Goal: Task Accomplishment & Management: Manage account settings

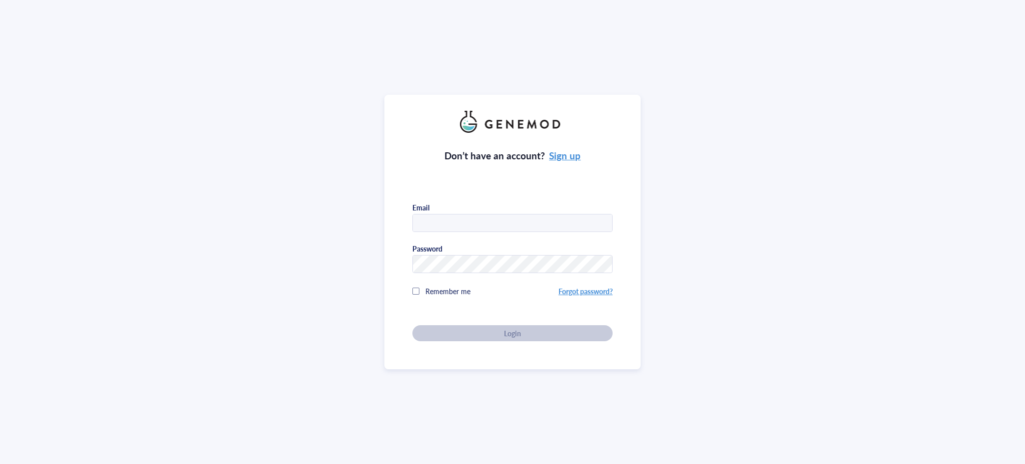
type input "paola.onate@kaist.ac.kr"
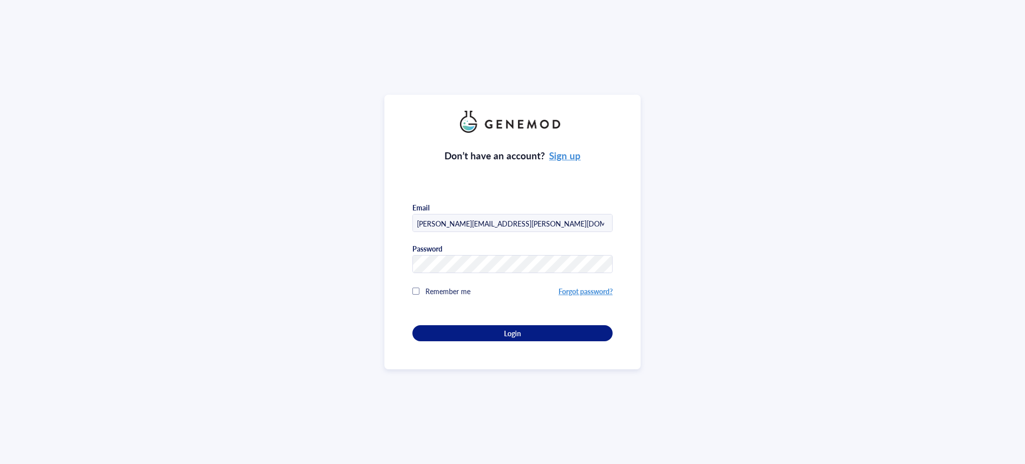
click at [918, 218] on div "Don’t have an account? Sign up Email paola.onate@kaist.ac.kr Password Remember …" at bounding box center [512, 232] width 1025 height 464
click at [547, 336] on button "Login" at bounding box center [513, 333] width 200 height 16
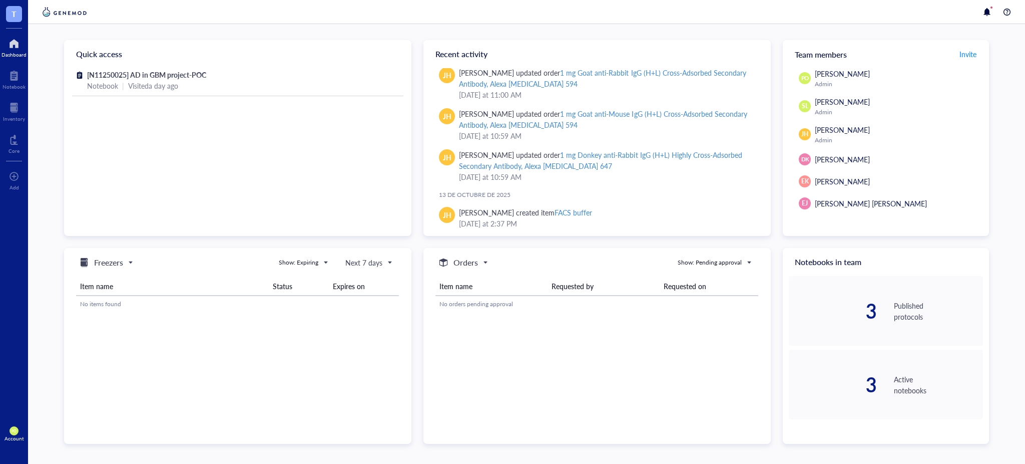
scroll to position [153, 0]
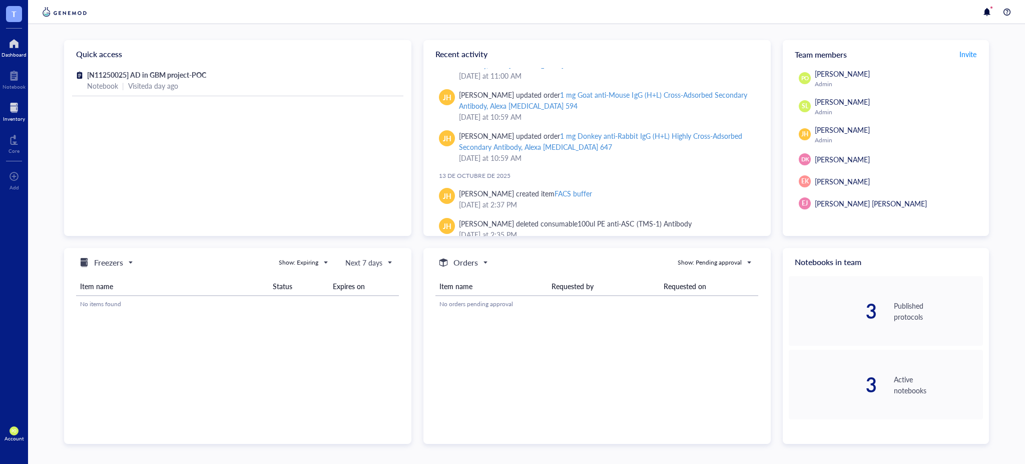
click at [14, 109] on div at bounding box center [14, 108] width 22 height 16
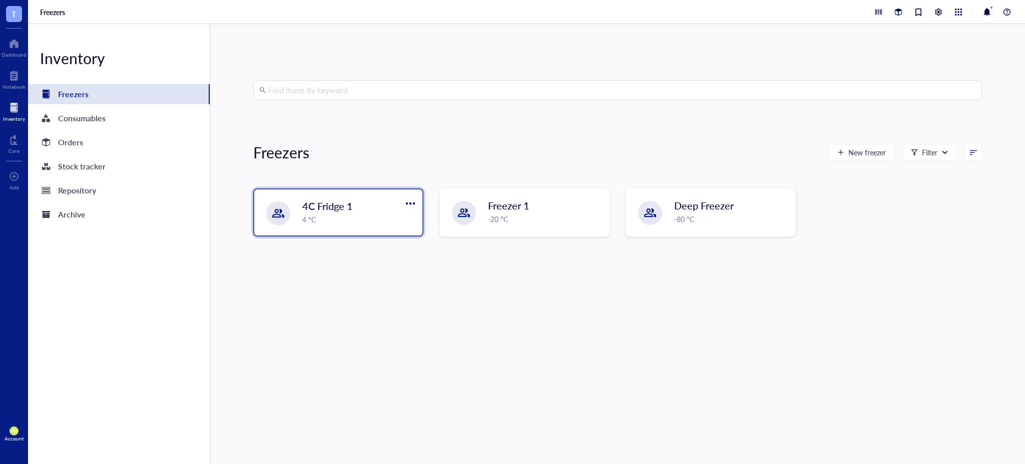
click at [314, 223] on div "4 °C" at bounding box center [359, 219] width 114 height 11
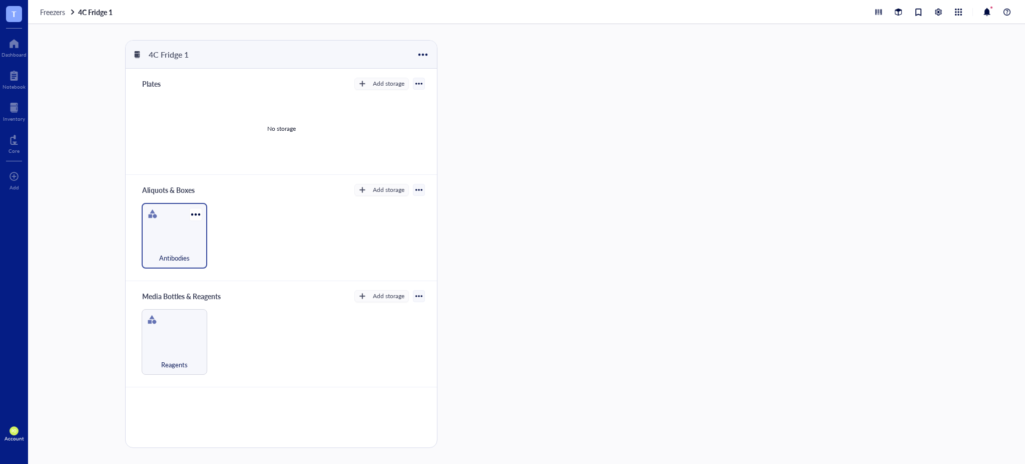
click at [176, 246] on div "Antibodies" at bounding box center [175, 252] width 56 height 22
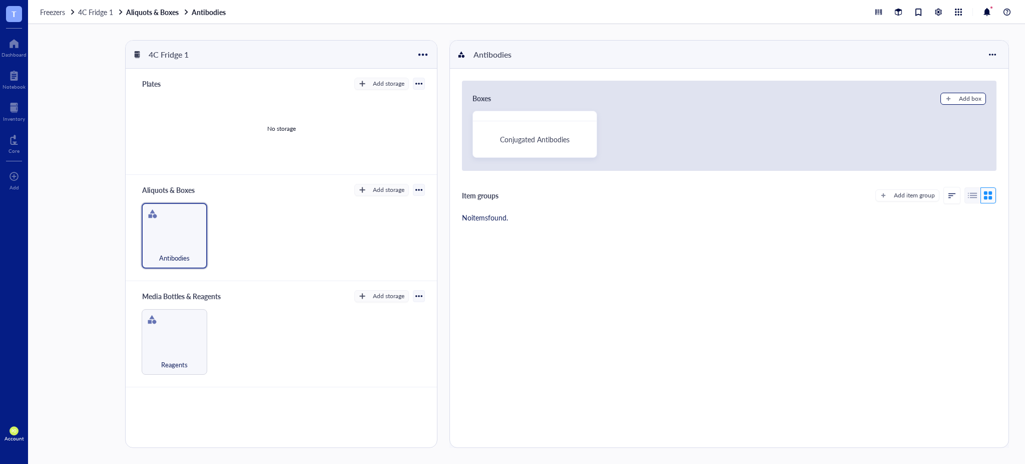
click at [964, 97] on div "Add box" at bounding box center [970, 98] width 23 height 9
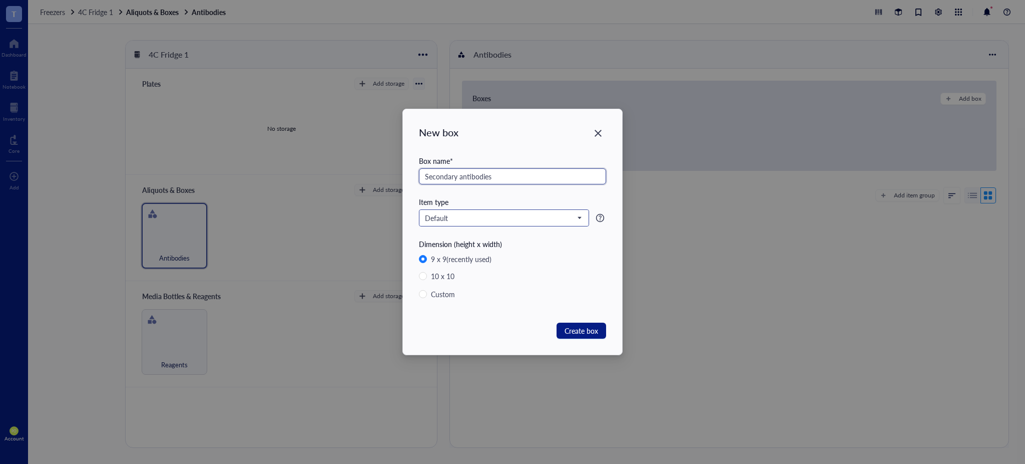
click at [535, 210] on div "Default" at bounding box center [504, 218] width 169 height 16
type input "Secondary antibodies"
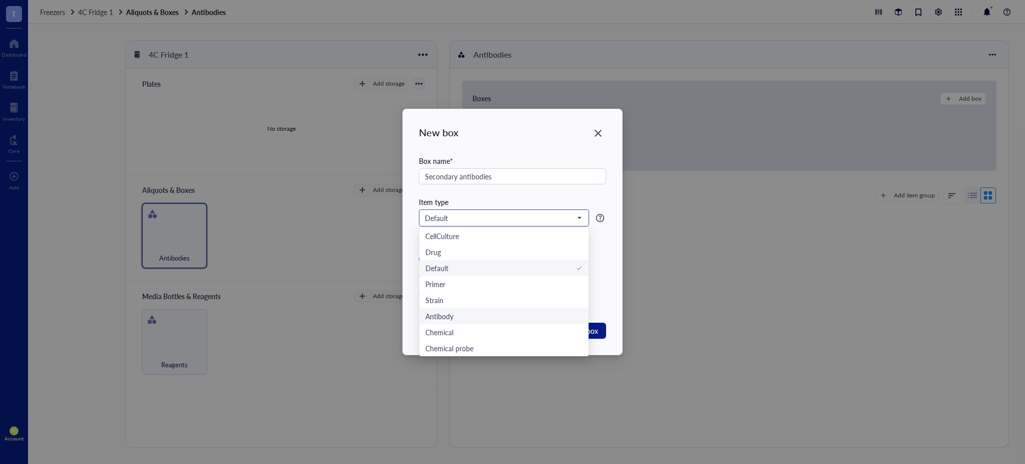
click at [532, 313] on div "Antibody" at bounding box center [504, 315] width 157 height 11
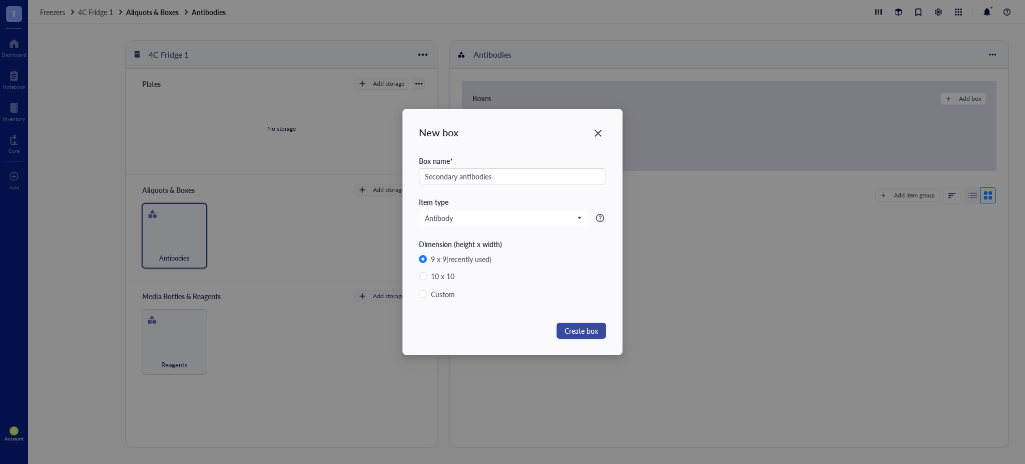
click at [581, 330] on span "Create box" at bounding box center [582, 330] width 34 height 11
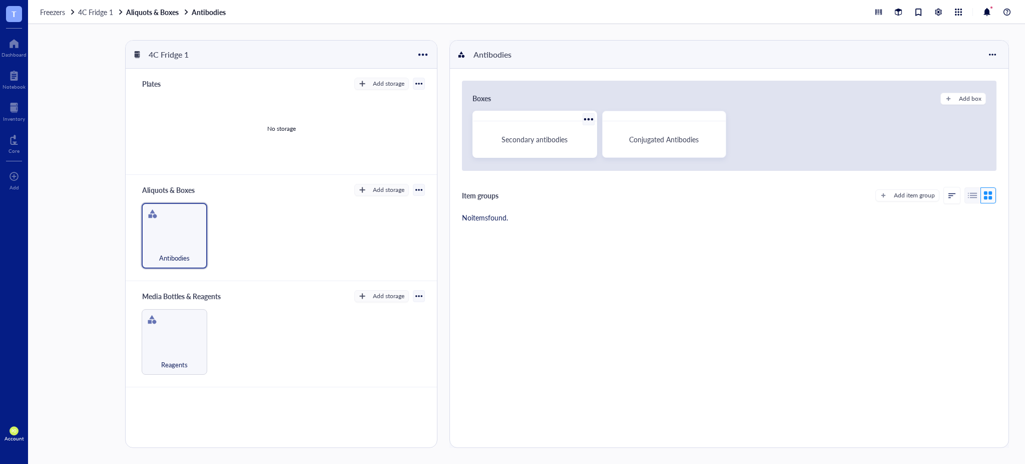
click at [552, 140] on span "Secondary antibodies" at bounding box center [535, 139] width 66 height 10
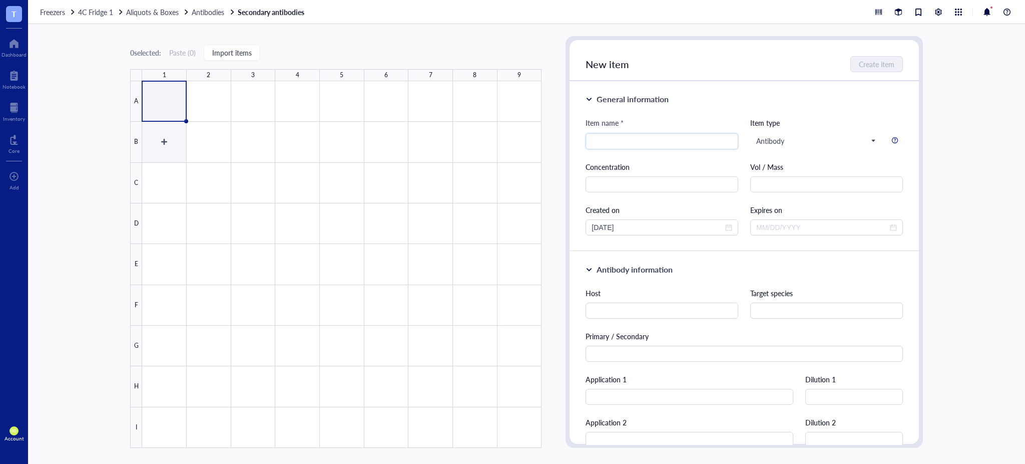
click at [167, 143] on div at bounding box center [342, 264] width 400 height 366
click at [85, 108] on div "0 selected: Paste ( 0 ) Import items 1 2 3 4 5 6 7 8 9 A B C D E F G H I Second…" at bounding box center [526, 244] width 997 height 440
click at [20, 69] on div at bounding box center [14, 76] width 23 height 16
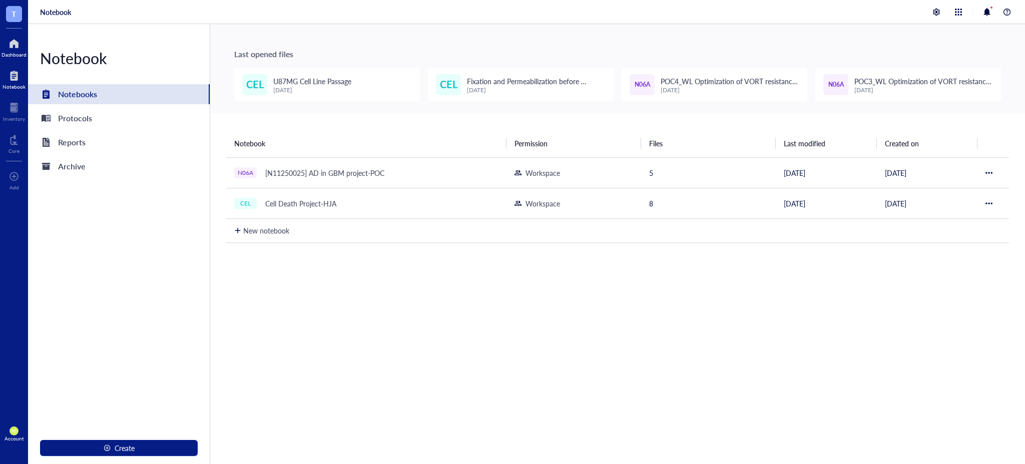
click at [23, 43] on div at bounding box center [14, 44] width 25 height 16
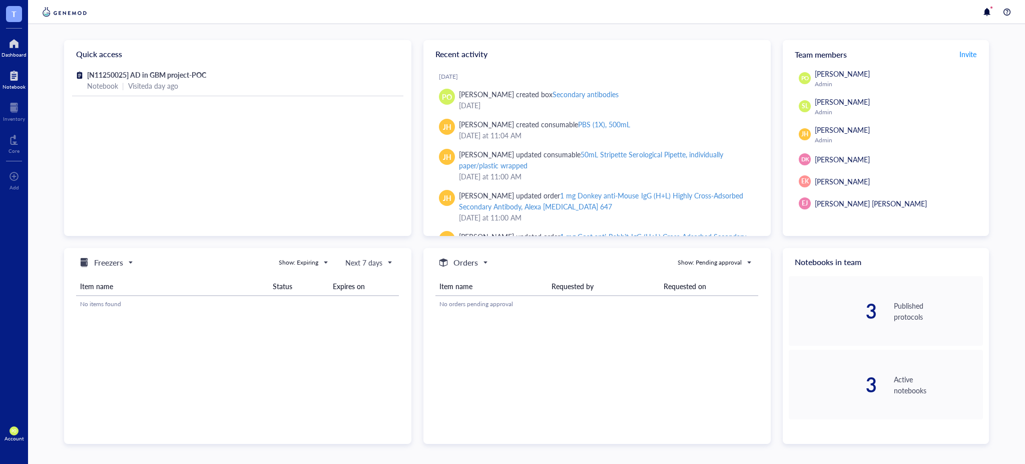
click at [7, 78] on div at bounding box center [14, 76] width 23 height 16
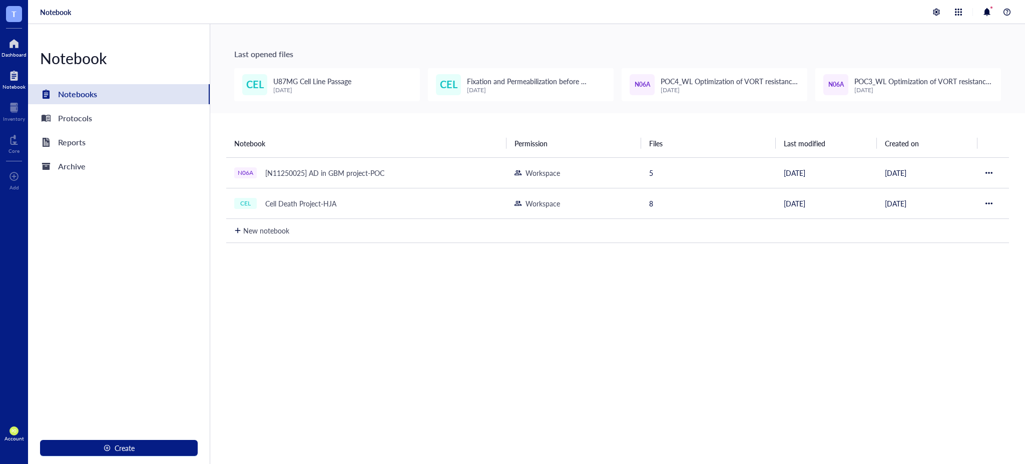
click at [14, 49] on div at bounding box center [14, 44] width 25 height 16
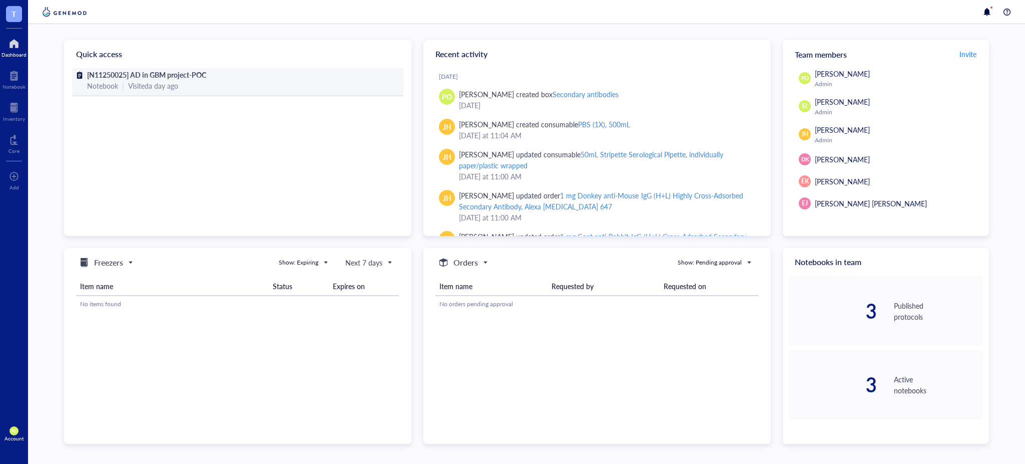
click at [219, 73] on div "[N11250025] AD in GBM project-POC" at bounding box center [237, 74] width 301 height 11
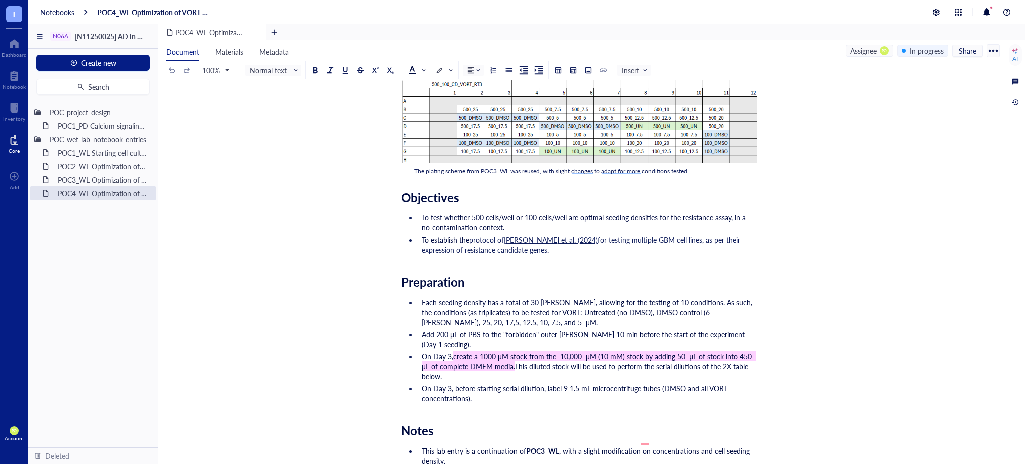
scroll to position [77, 0]
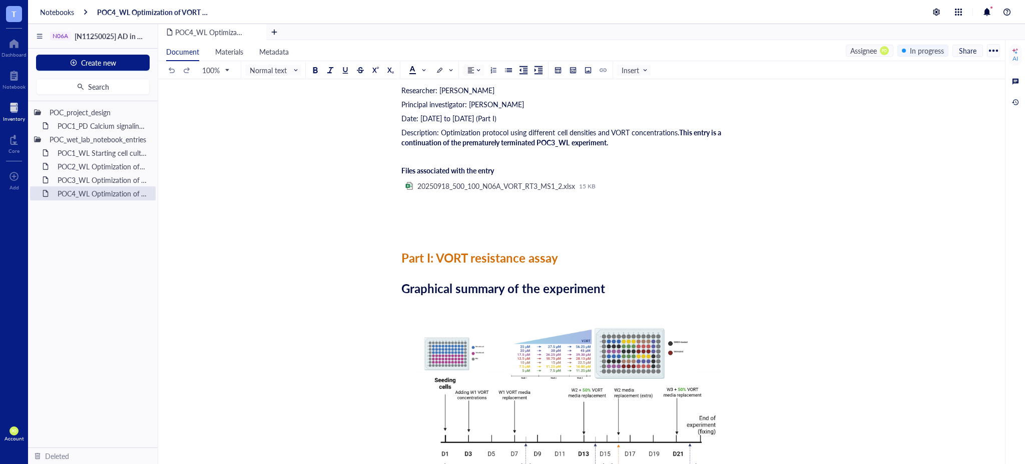
click at [11, 111] on div at bounding box center [14, 108] width 22 height 16
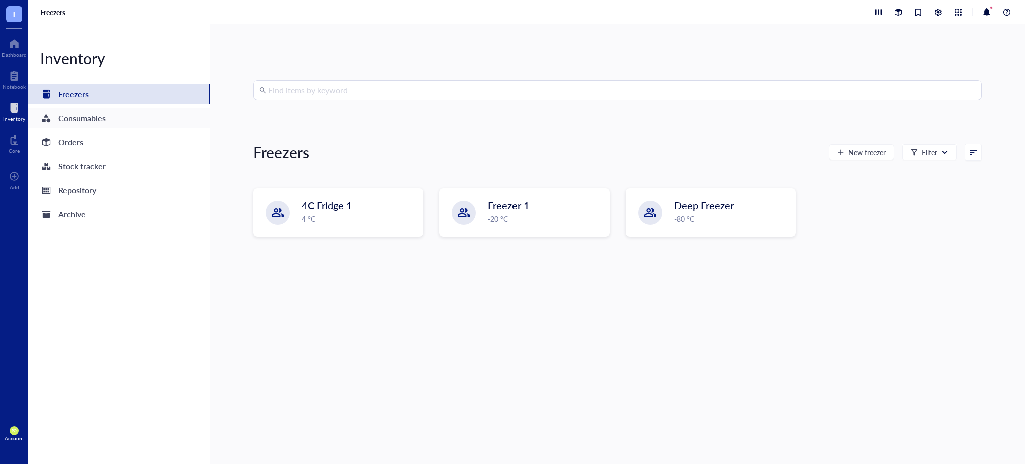
click at [122, 116] on div "Consumables" at bounding box center [119, 118] width 182 height 20
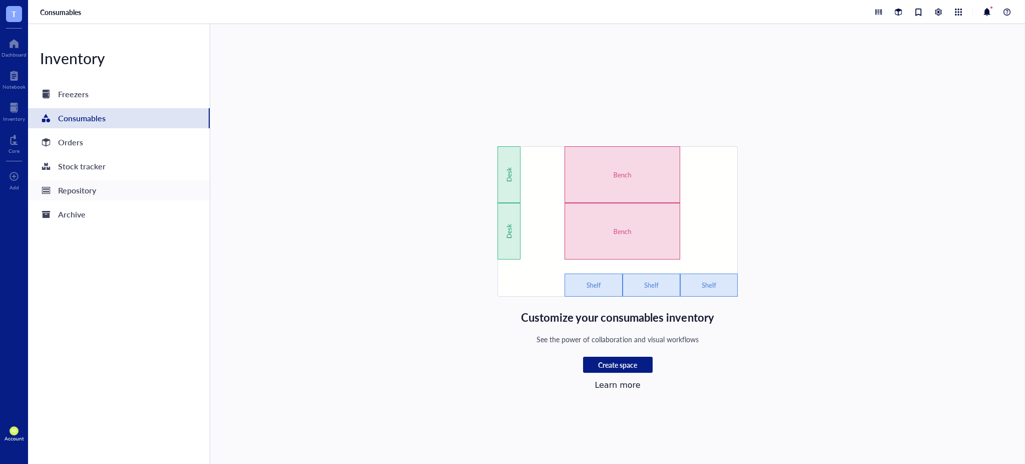
click at [116, 197] on div "Repository" at bounding box center [119, 190] width 182 height 20
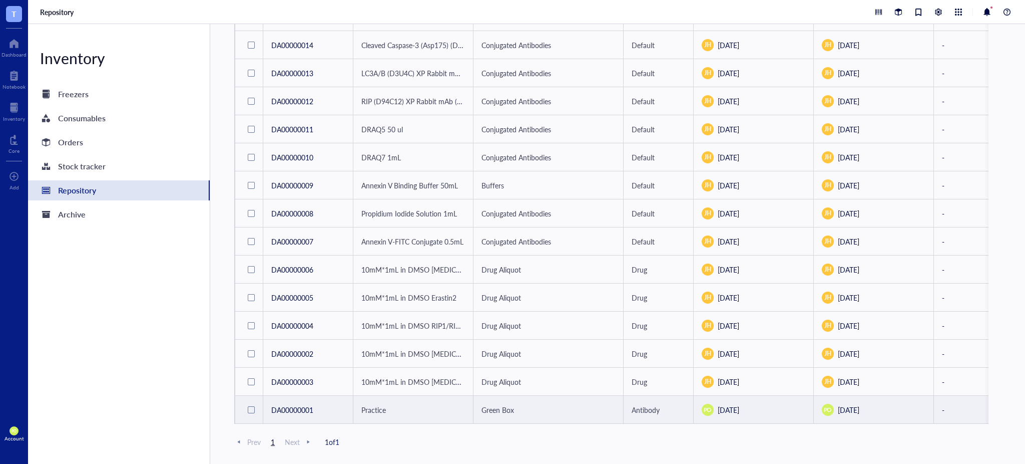
drag, startPoint x: 452, startPoint y: 400, endPoint x: 250, endPoint y: 398, distance: 201.8
click at [250, 406] on div at bounding box center [251, 409] width 7 height 7
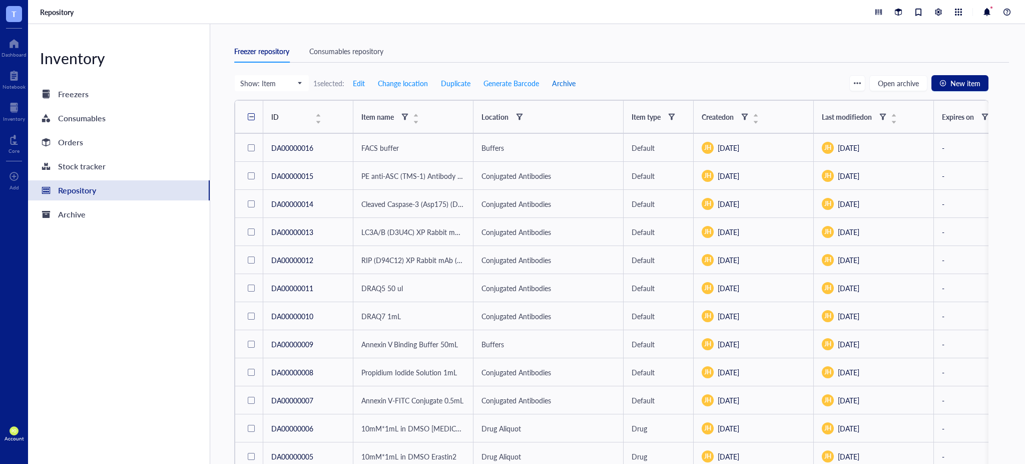
click at [561, 87] on span "Archive" at bounding box center [564, 83] width 24 height 8
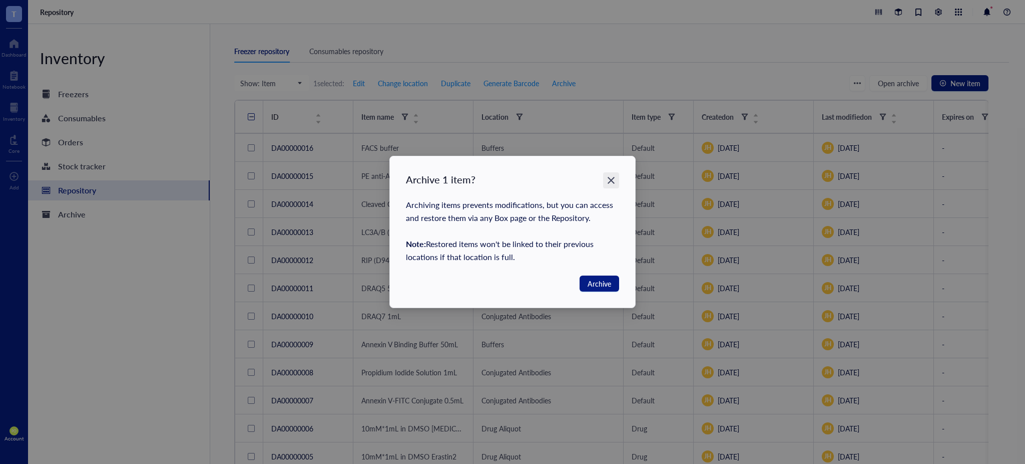
click at [614, 184] on icon "Close" at bounding box center [612, 181] width 10 height 10
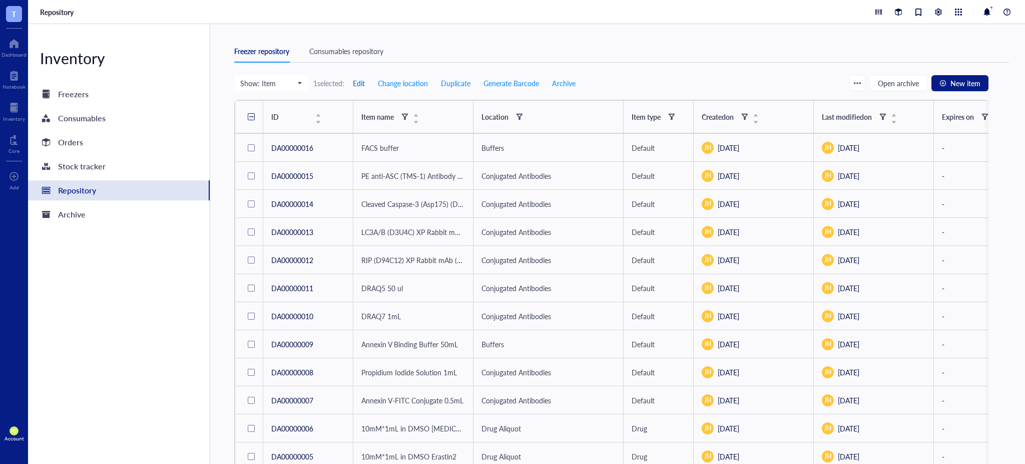
click at [362, 88] on button "Edit" at bounding box center [358, 83] width 13 height 16
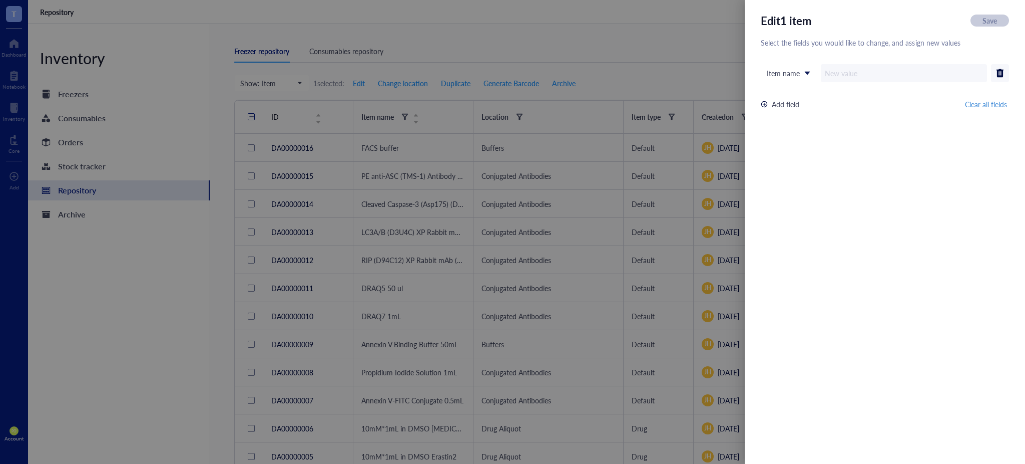
click at [639, 62] on div at bounding box center [512, 232] width 1025 height 464
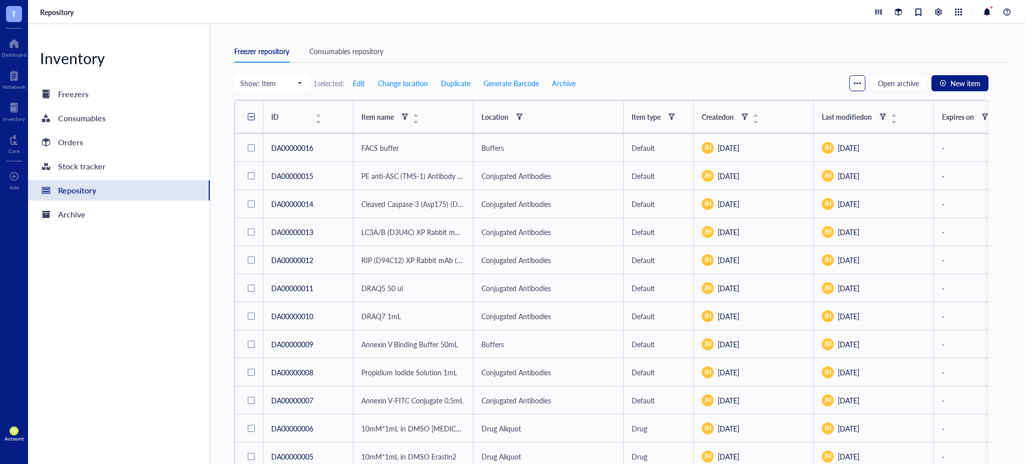
click at [858, 83] on div "button" at bounding box center [857, 83] width 7 height 7
click at [561, 83] on span "Archive" at bounding box center [564, 83] width 24 height 8
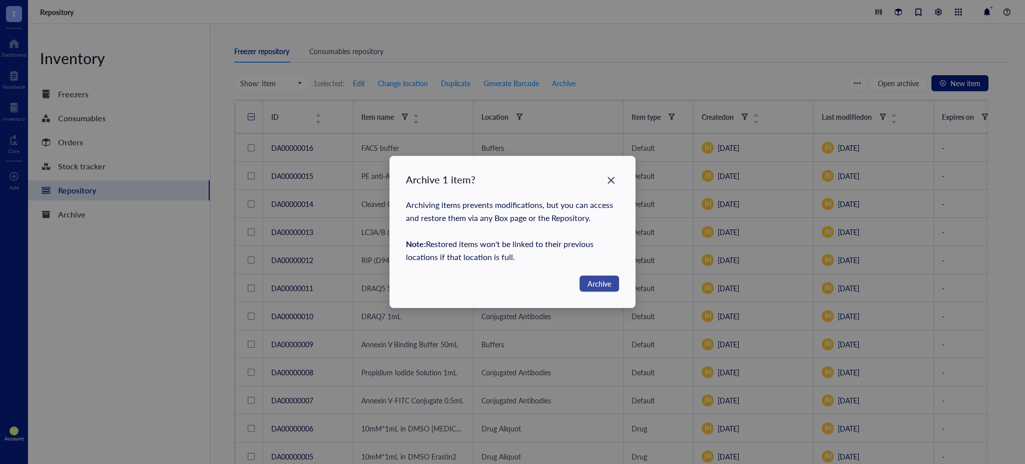
click at [597, 287] on span "Archive" at bounding box center [600, 283] width 24 height 11
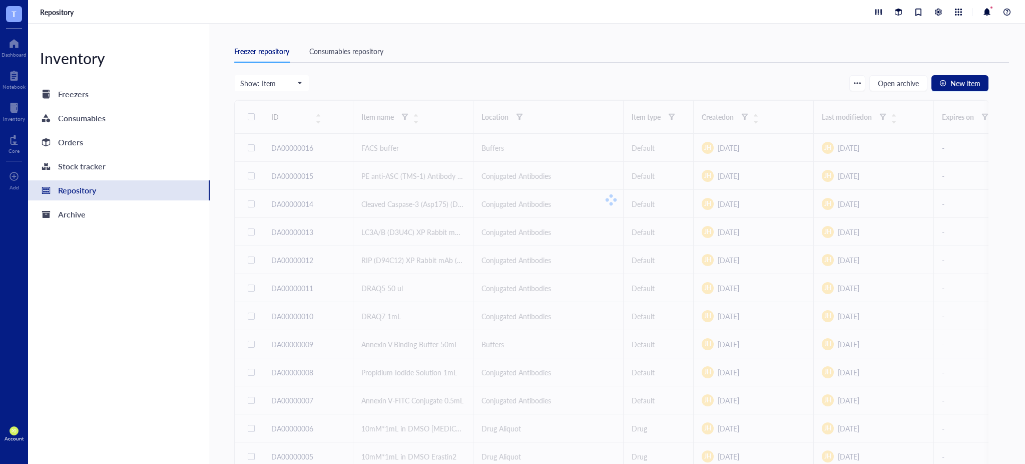
click at [372, 55] on div "Consumables repository" at bounding box center [346, 51] width 74 height 11
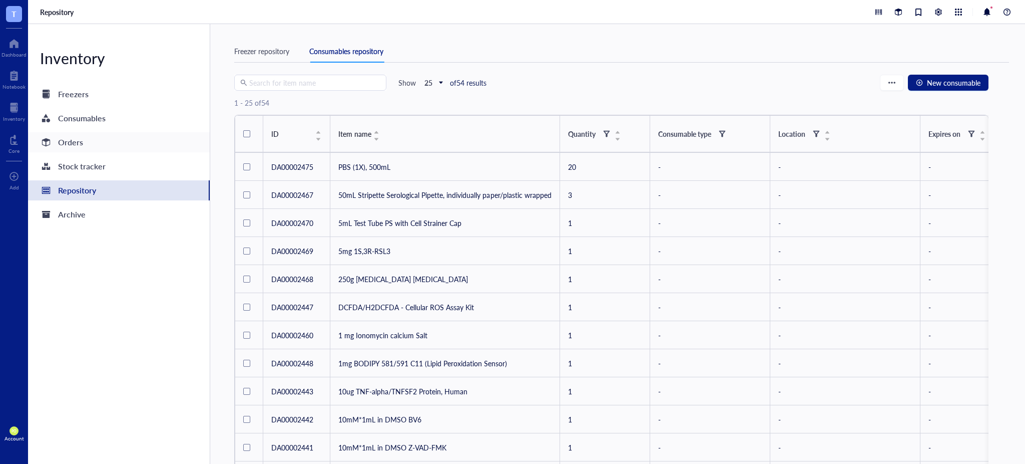
click at [99, 146] on div "Orders" at bounding box center [119, 142] width 182 height 20
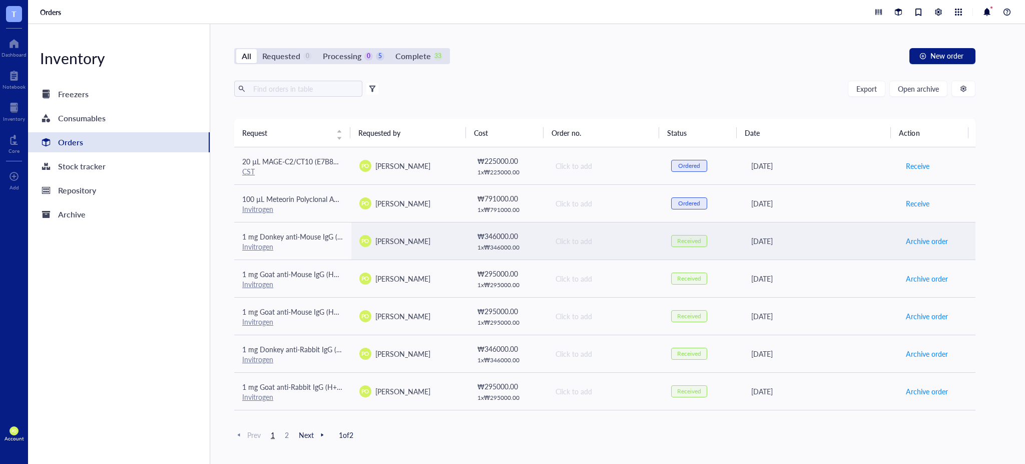
scroll to position [222, 0]
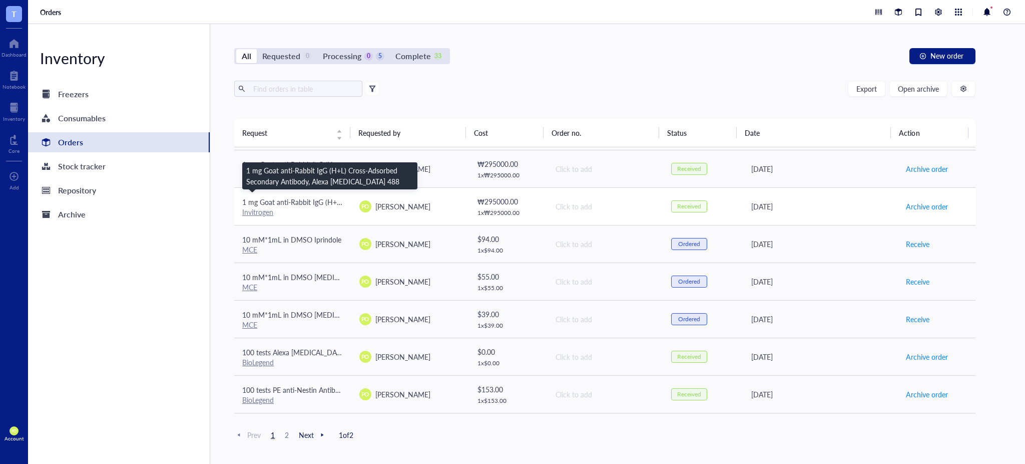
click at [294, 197] on span "1 mg Goat anti-Rabbit IgG (H+L) Cross-Adsorbed Secondary Antibody, Alexa Fluor …" at bounding box center [395, 202] width 307 height 10
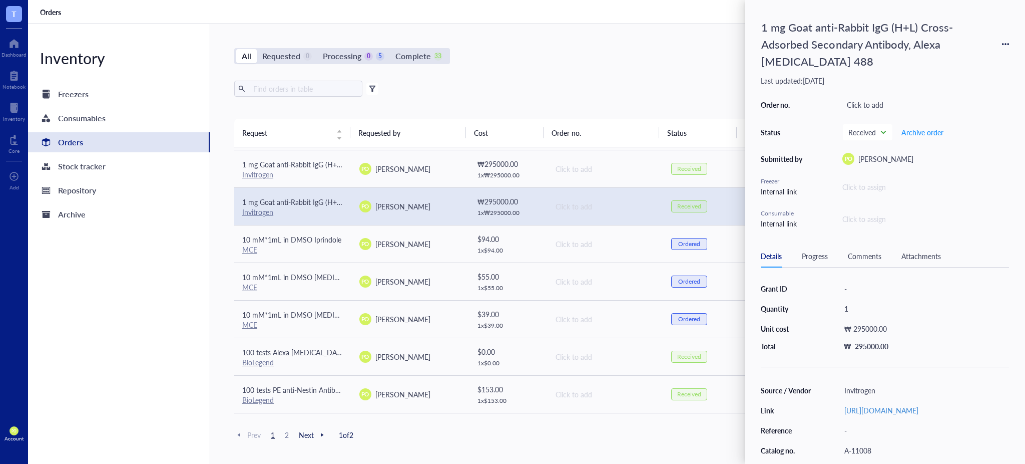
click at [998, 45] on div "1 mg Goat anti-Rabbit IgG (H+L) Cross-Adsorbed Secondary Antibody, Alexa Fluor …" at bounding box center [885, 44] width 248 height 56
click at [1003, 45] on icon at bounding box center [1005, 44] width 7 height 7
click at [974, 74] on span "Add to freezer" at bounding box center [970, 74] width 63 height 11
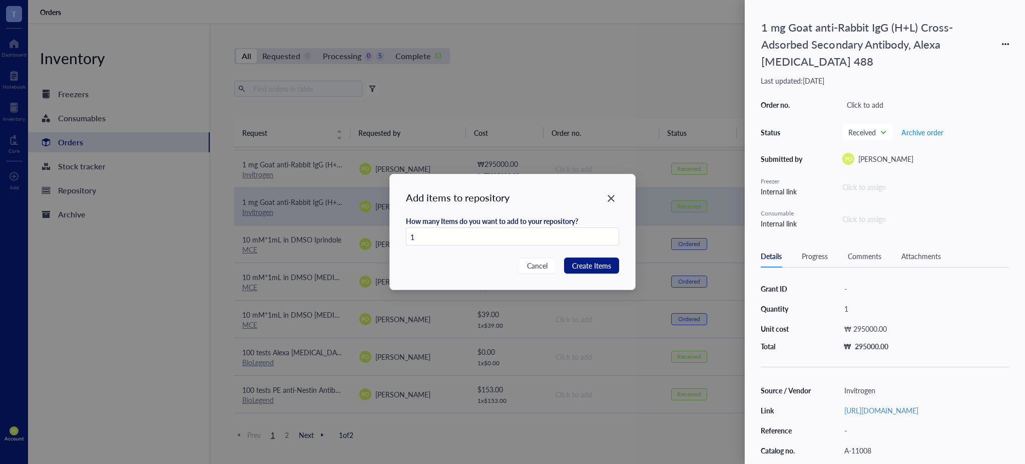
click at [544, 235] on input "1" at bounding box center [513, 237] width 213 height 18
click at [598, 265] on span "Create Items" at bounding box center [591, 265] width 39 height 11
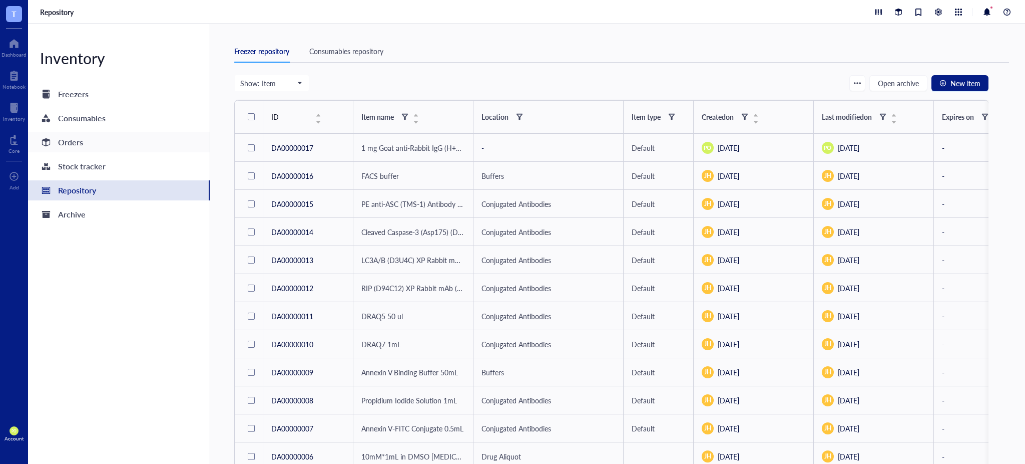
click at [80, 142] on div "Orders" at bounding box center [70, 142] width 25 height 14
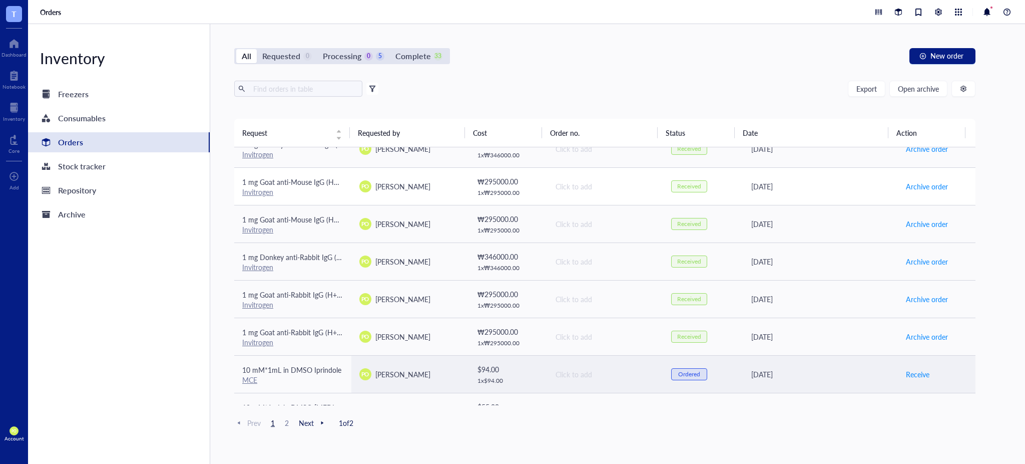
scroll to position [14, 0]
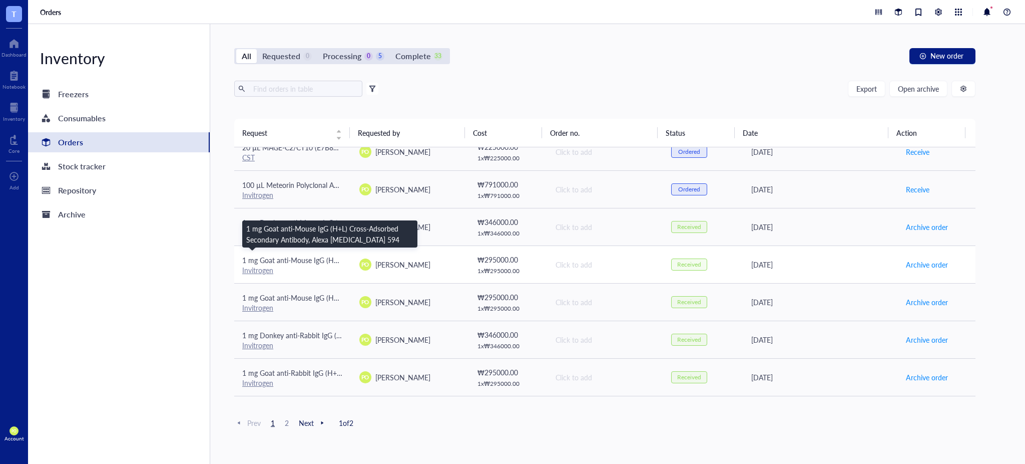
click at [311, 260] on span "1 mg Goat anti-Mouse IgG (H+L) Cross-Adsorbed Secondary Antibody, Alexa Fluor 5…" at bounding box center [396, 260] width 308 height 10
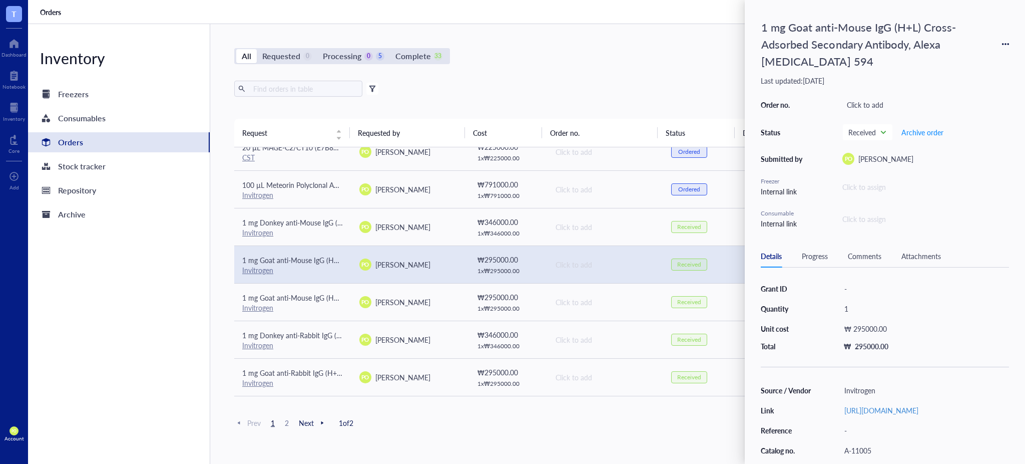
click at [1006, 46] on icon at bounding box center [1005, 44] width 7 height 7
click at [984, 72] on span "Add to freezer" at bounding box center [970, 74] width 63 height 11
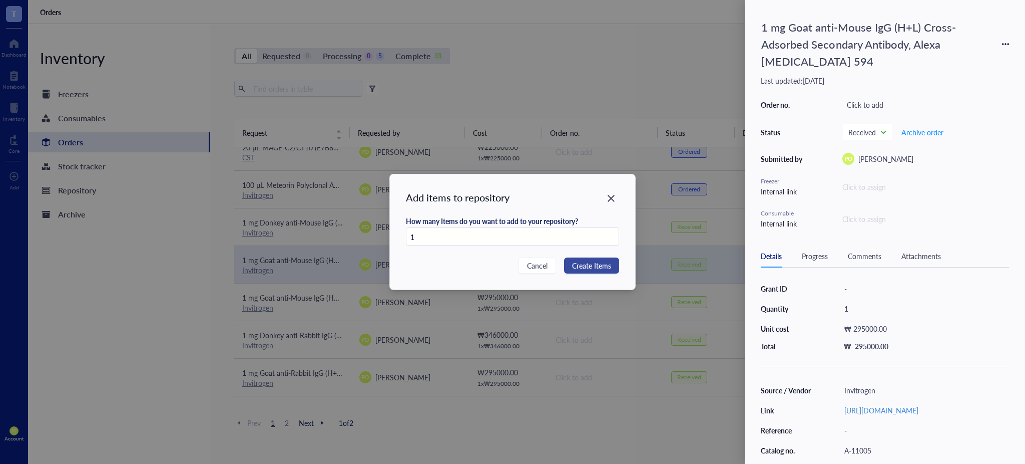
click at [606, 262] on span "Create Items" at bounding box center [591, 265] width 39 height 11
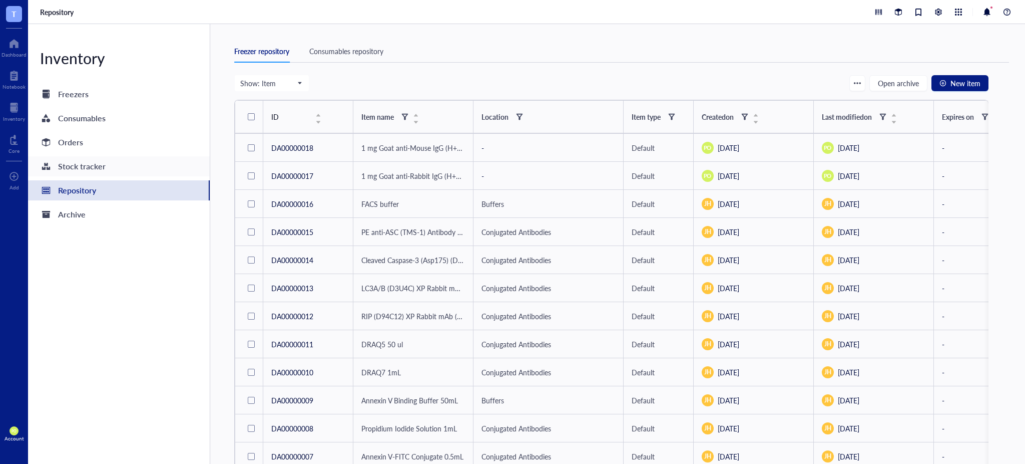
click at [85, 145] on div "Orders" at bounding box center [119, 142] width 182 height 20
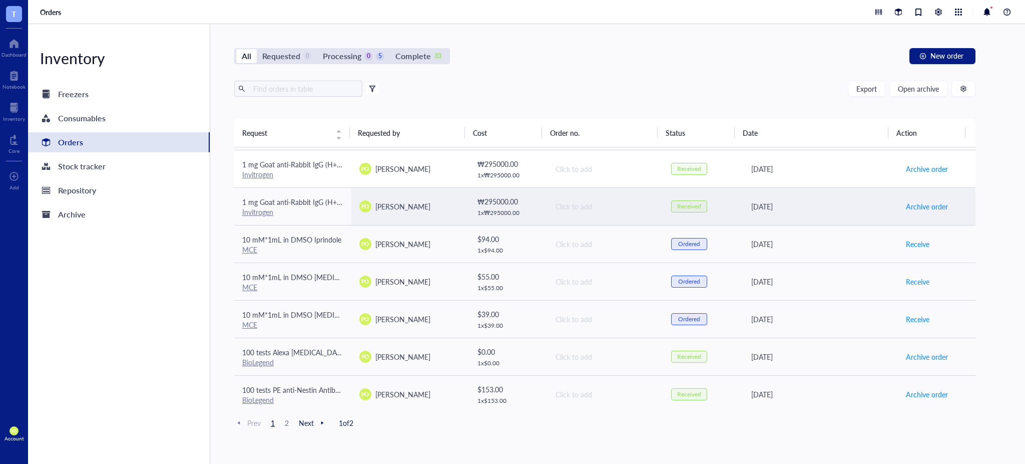
scroll to position [111, 0]
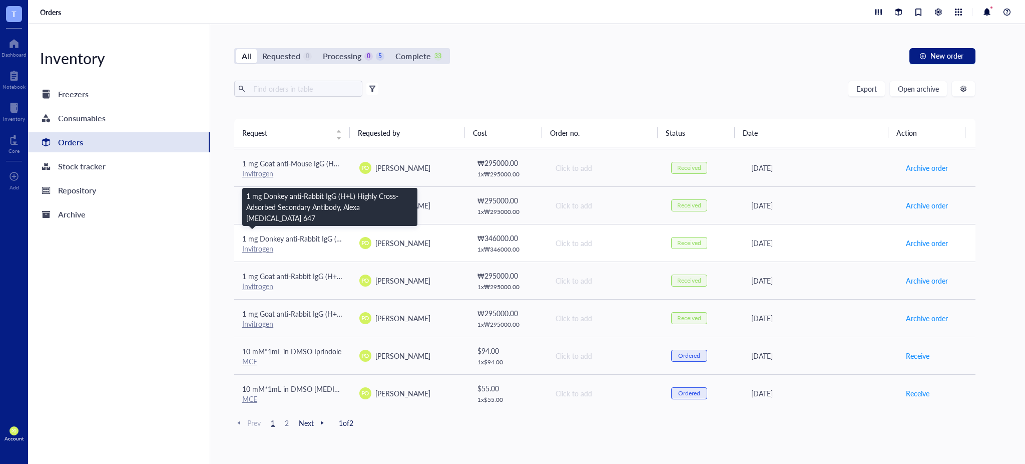
click at [316, 238] on span "1 mg Donkey anti-Rabbit IgG (H+L) Highly Cross-Adsorbed Secondary Antibody, Ale…" at bounding box center [410, 238] width 337 height 10
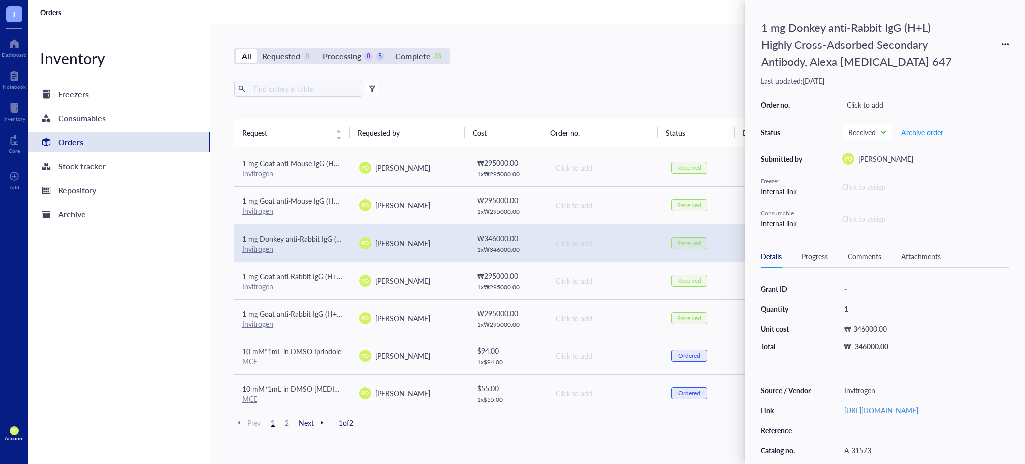
click at [1004, 44] on icon at bounding box center [1005, 44] width 7 height 7
click at [979, 72] on span "Add to freezer" at bounding box center [970, 74] width 63 height 11
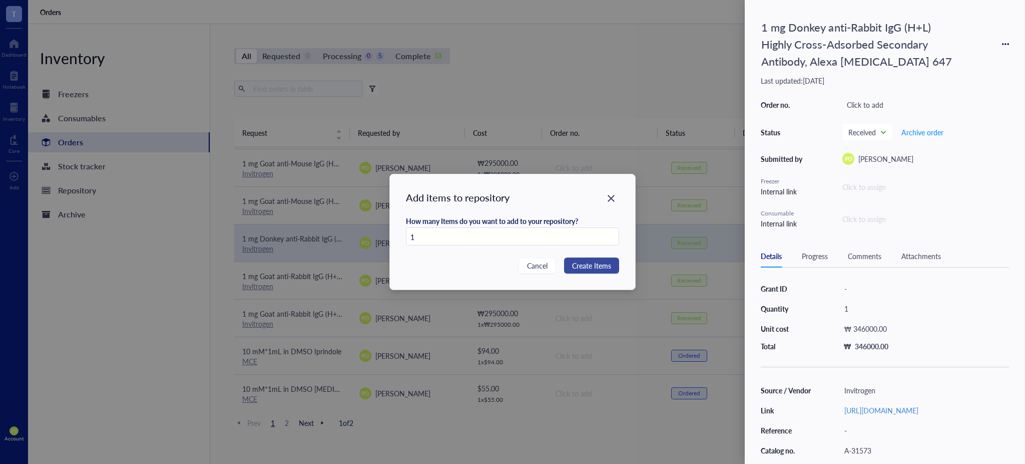
click at [603, 262] on span "Create Items" at bounding box center [591, 265] width 39 height 11
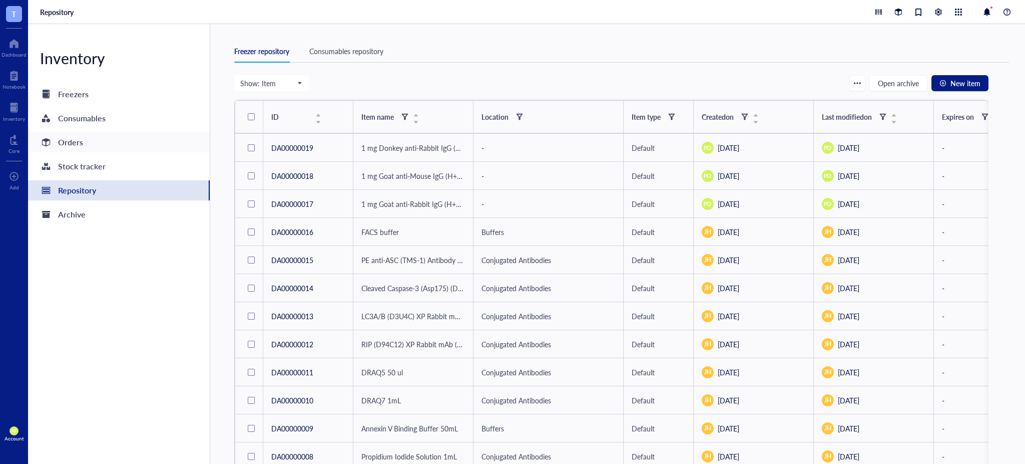
drag, startPoint x: 83, startPoint y: 136, endPoint x: 94, endPoint y: 151, distance: 19.3
click at [83, 136] on div "Orders" at bounding box center [119, 142] width 182 height 20
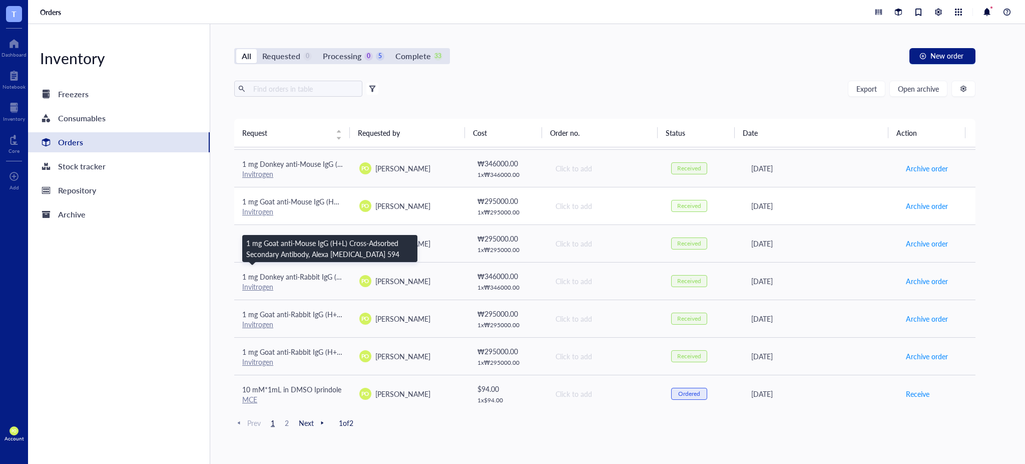
scroll to position [111, 0]
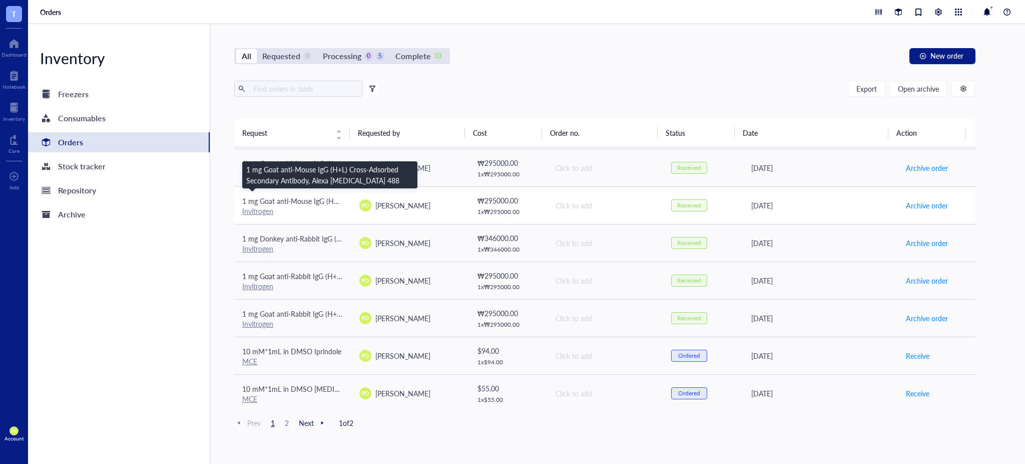
click at [303, 201] on span "1 mg Goat anti-Mouse IgG (H+L) Cross-Adsorbed Secondary Antibody, Alexa Fluor 4…" at bounding box center [396, 201] width 308 height 10
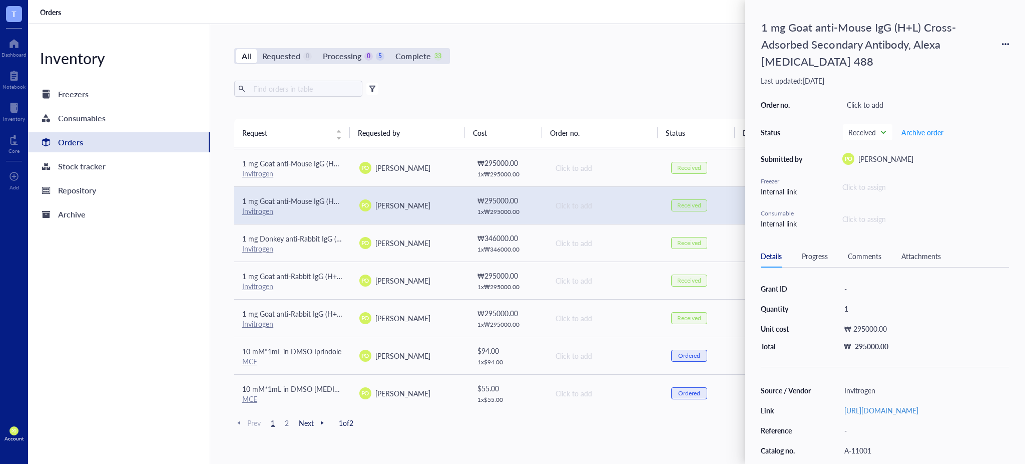
click at [1007, 47] on icon at bounding box center [1005, 44] width 7 height 7
click at [986, 70] on span "Add to freezer" at bounding box center [970, 74] width 63 height 11
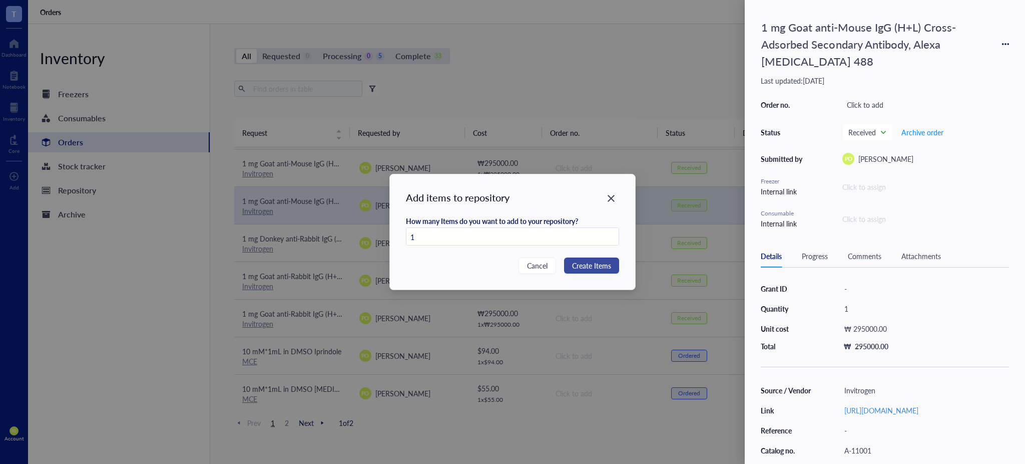
click at [589, 262] on span "Create Items" at bounding box center [591, 265] width 39 height 11
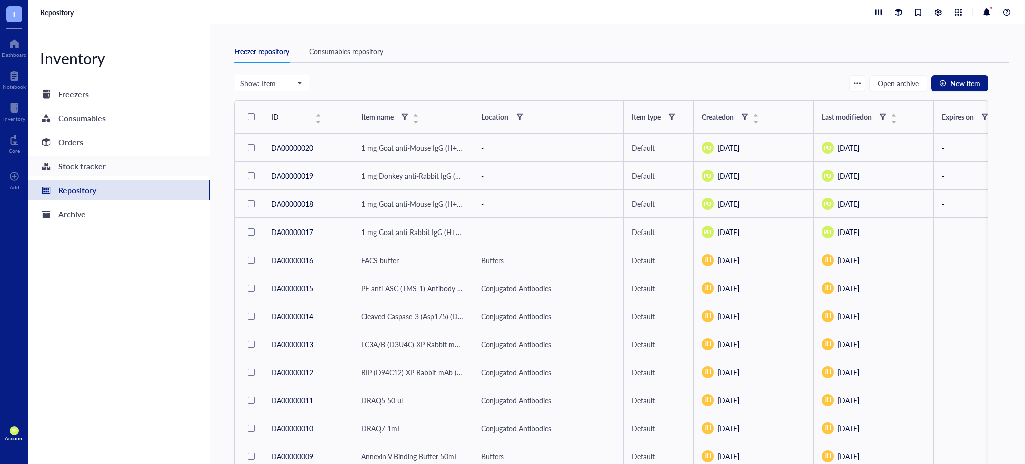
click at [66, 147] on div "Orders" at bounding box center [70, 142] width 25 height 14
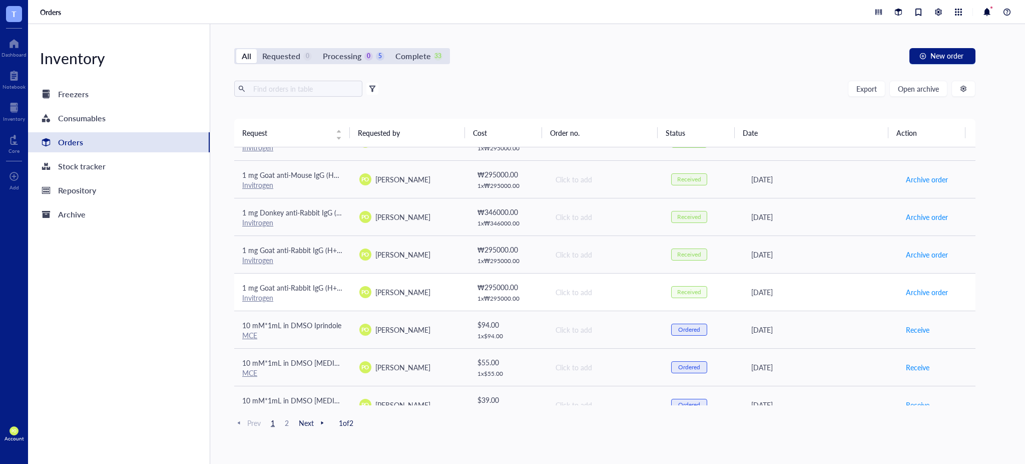
scroll to position [111, 0]
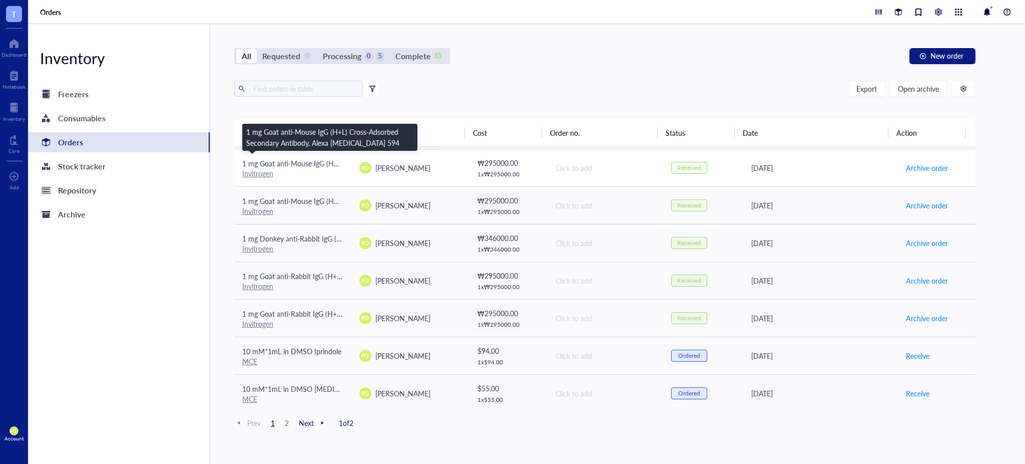
click at [308, 162] on span "1 mg Goat anti-Mouse IgG (H+L) Cross-Adsorbed Secondary Antibody, Alexa Fluor 5…" at bounding box center [396, 163] width 308 height 10
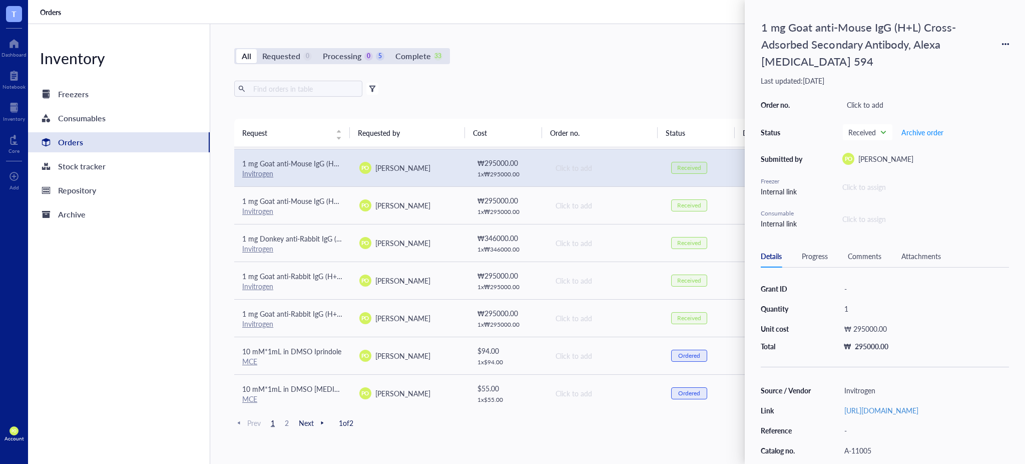
click at [1006, 41] on icon at bounding box center [1005, 44] width 7 height 7
click at [982, 73] on span "Add to freezer" at bounding box center [970, 74] width 63 height 11
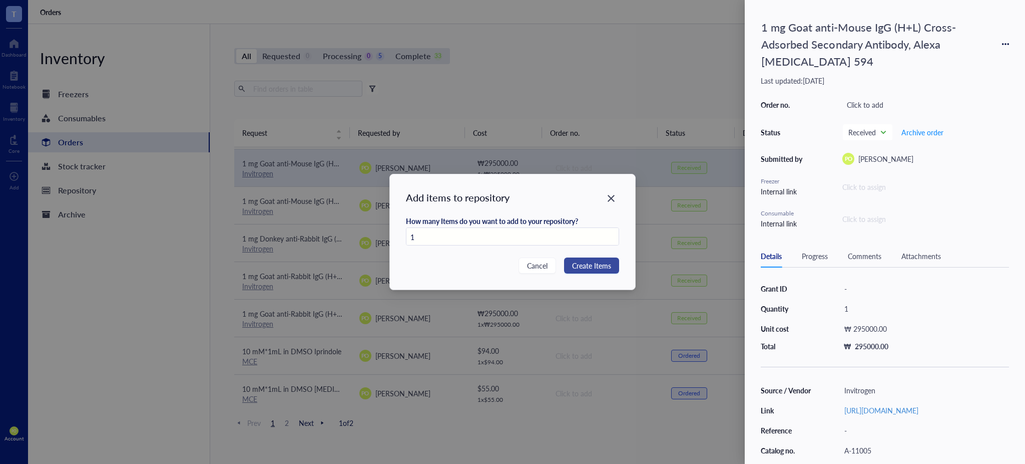
click at [604, 264] on span "Create Items" at bounding box center [591, 265] width 39 height 11
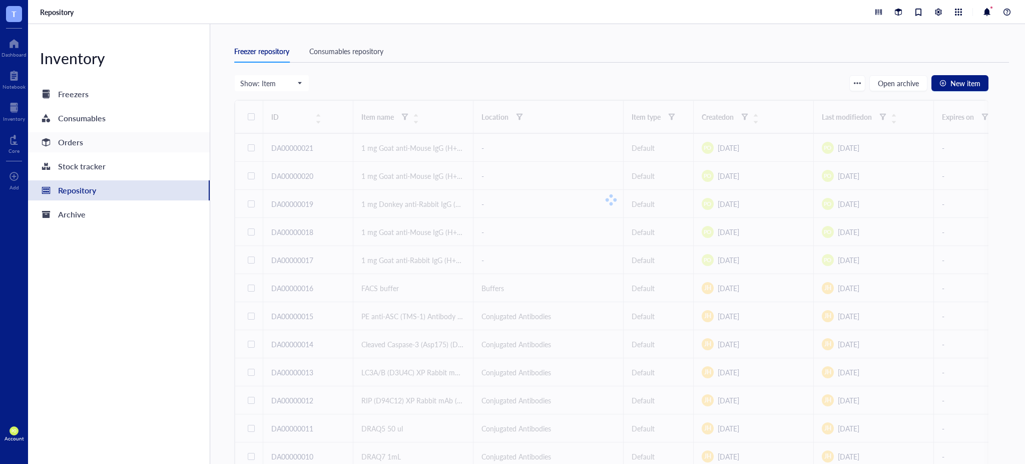
click at [99, 141] on div "Orders" at bounding box center [119, 142] width 182 height 20
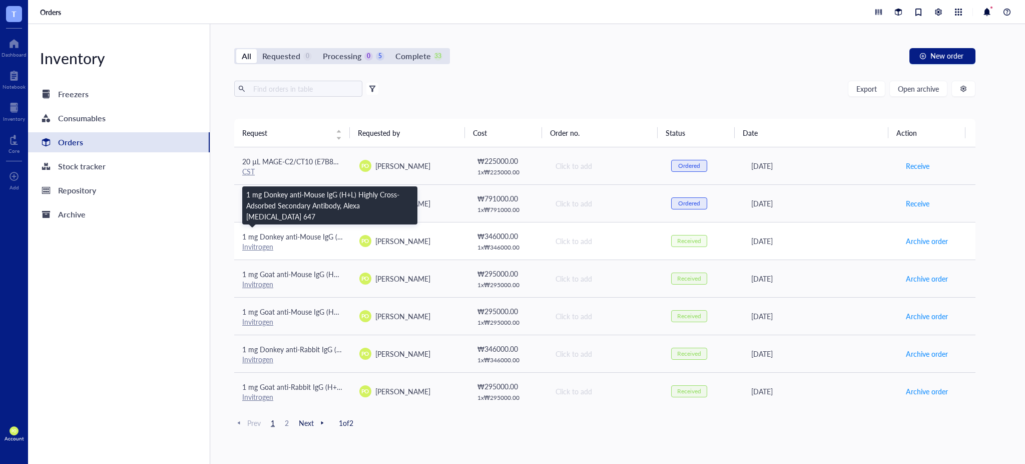
click at [302, 236] on span "1 mg Donkey anti-Mouse IgG (H+L) Highly Cross-Adsorbed Secondary Antibody, Alex…" at bounding box center [411, 236] width 338 height 10
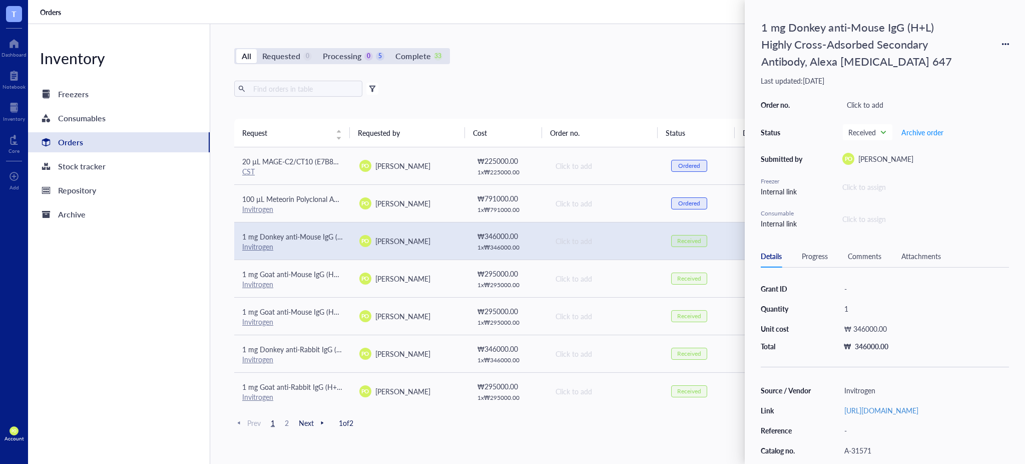
click at [1004, 40] on div "1 mg Donkey anti-Mouse IgG (H+L) Highly Cross-Adsorbed Secondary Antibody, Alex…" at bounding box center [885, 44] width 248 height 56
click at [1006, 43] on icon at bounding box center [1005, 44] width 7 height 7
click at [973, 75] on span "Add to freezer" at bounding box center [970, 74] width 63 height 11
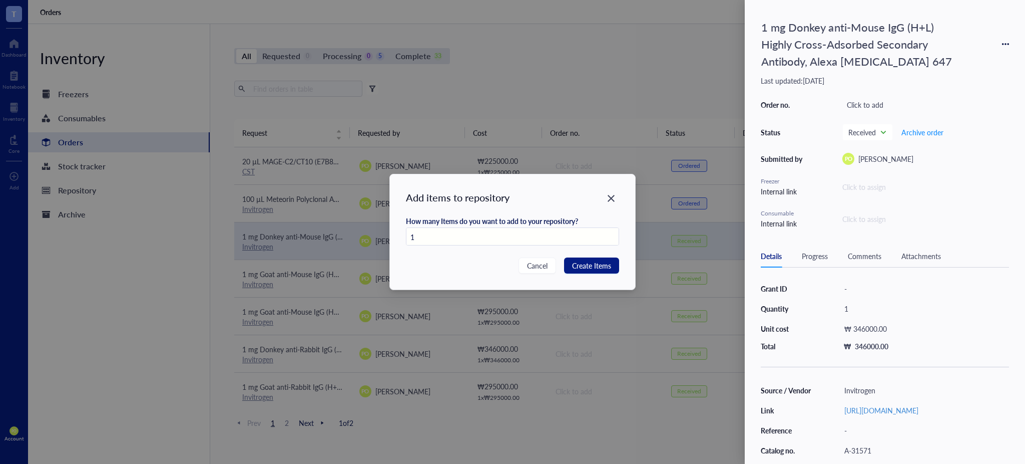
click at [610, 255] on div "Add items to repository How many Items do you want to add to your repository? 1…" at bounding box center [513, 231] width 246 height 115
click at [609, 267] on span "Create Items" at bounding box center [591, 265] width 39 height 11
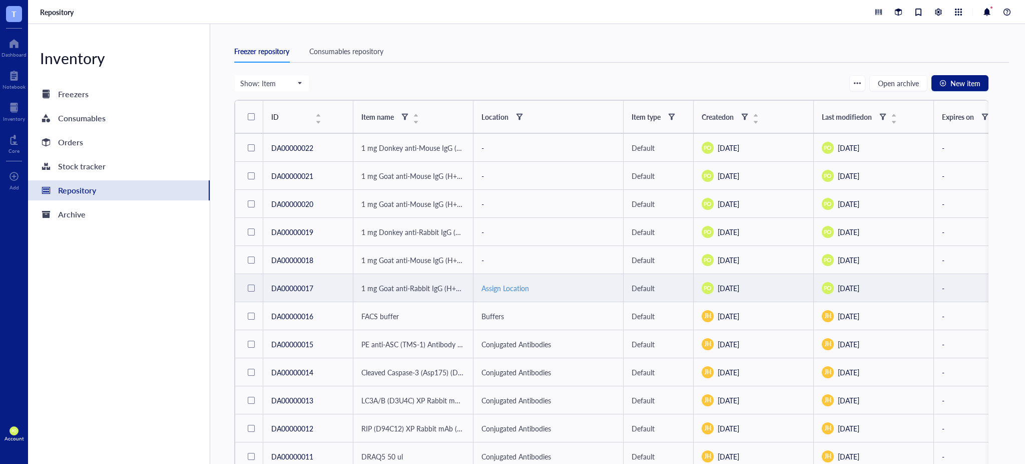
click at [501, 289] on div "Assign Location" at bounding box center [549, 287] width 134 height 11
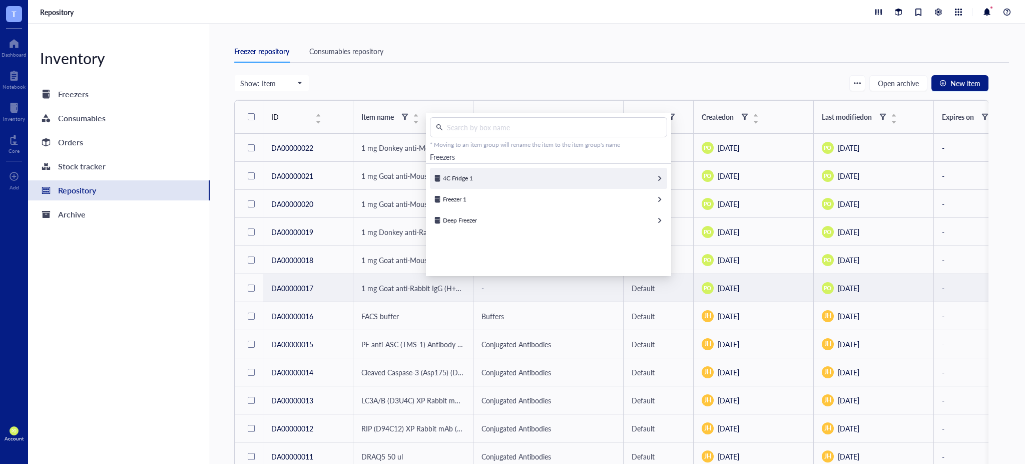
click at [522, 177] on div "4C Fridge 1" at bounding box center [548, 178] width 237 height 21
click at [554, 198] on div "Aliquots & Boxes" at bounding box center [548, 199] width 237 height 21
click at [523, 179] on div "Antibodies" at bounding box center [548, 178] width 237 height 21
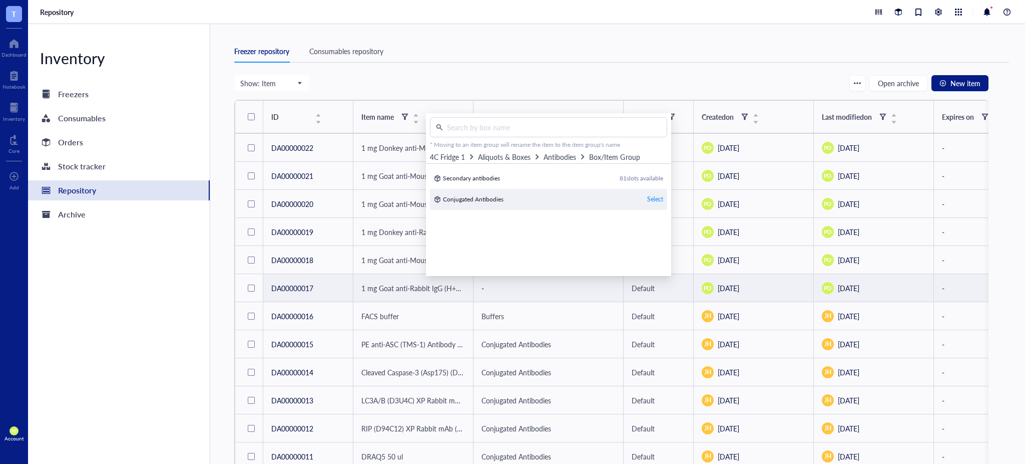
click at [647, 202] on div "Select" at bounding box center [655, 199] width 16 height 9
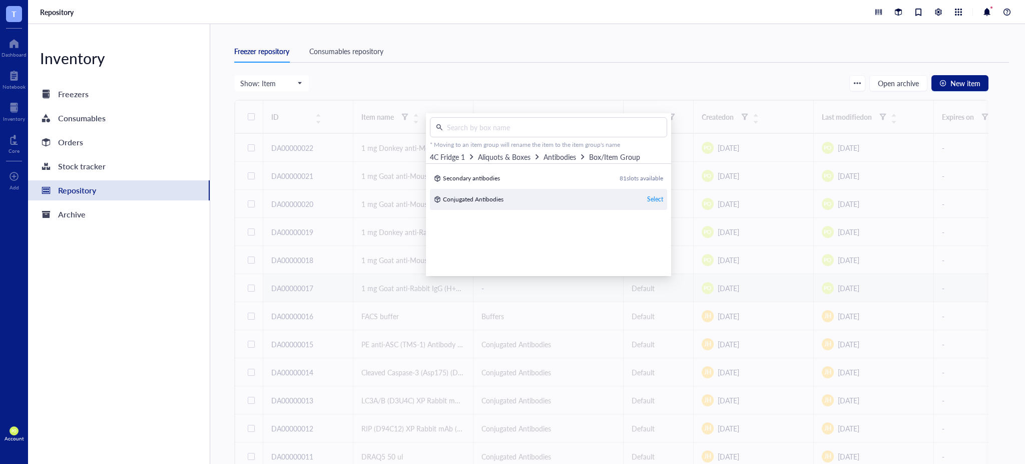
click at [652, 200] on div "Select" at bounding box center [655, 199] width 16 height 9
click at [655, 200] on div "Select" at bounding box center [655, 199] width 16 height 9
click at [529, 201] on div at bounding box center [611, 200] width 754 height 200
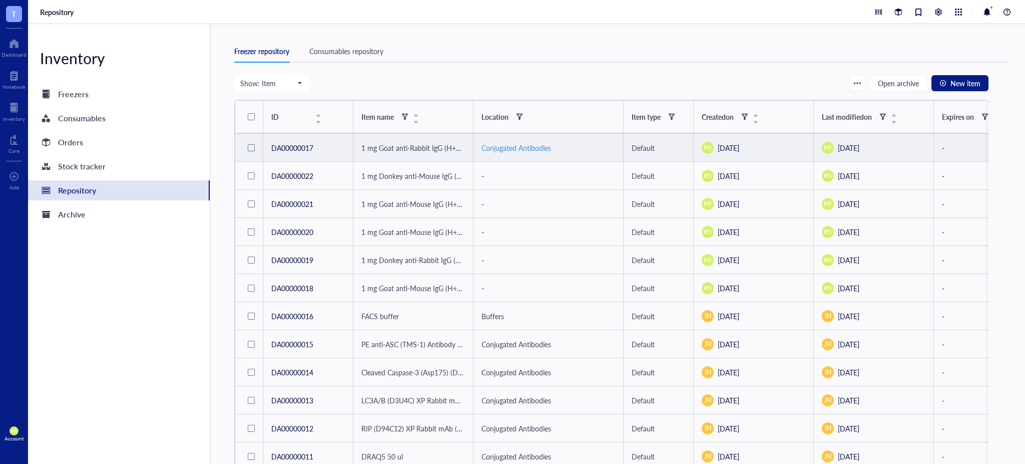
click at [525, 144] on div "Conjugated Antibodies" at bounding box center [517, 147] width 70 height 11
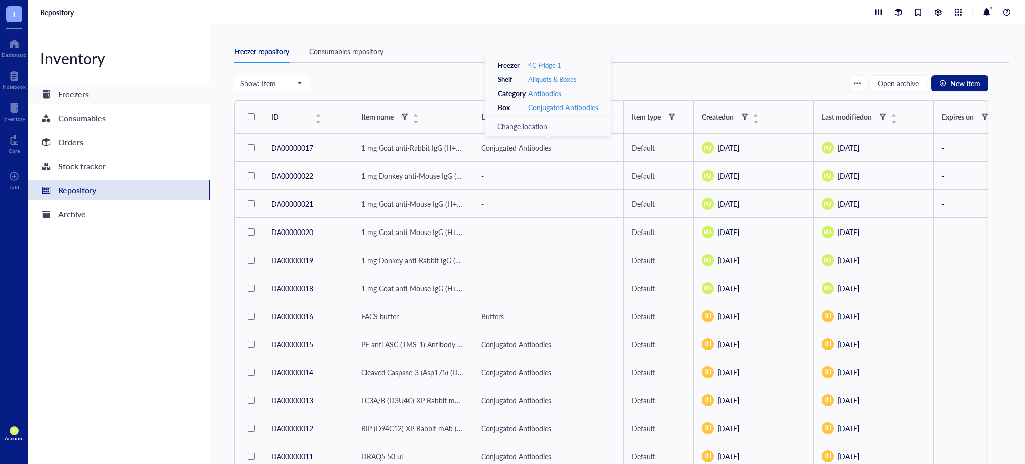
drag, startPoint x: 116, startPoint y: 88, endPoint x: 123, endPoint y: 89, distance: 7.0
click at [116, 88] on div "Freezers" at bounding box center [119, 94] width 182 height 20
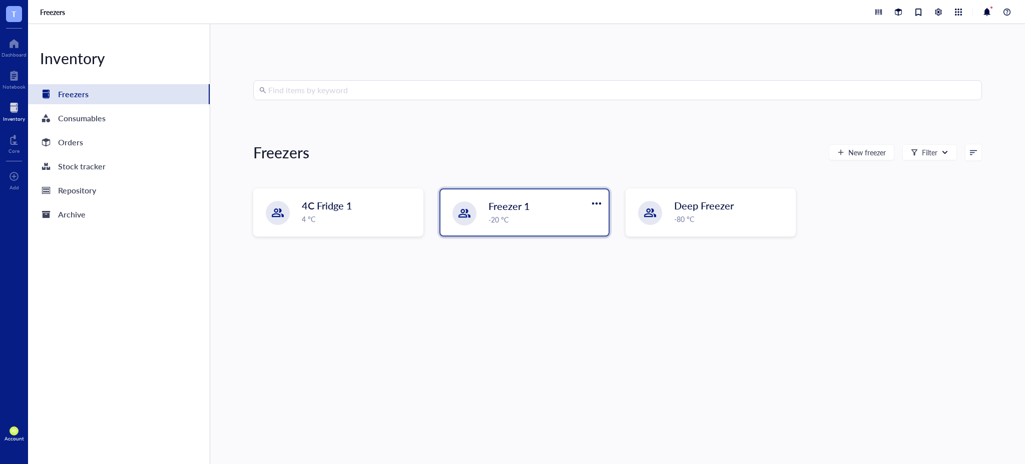
click at [505, 214] on div "-20 °C" at bounding box center [546, 219] width 114 height 11
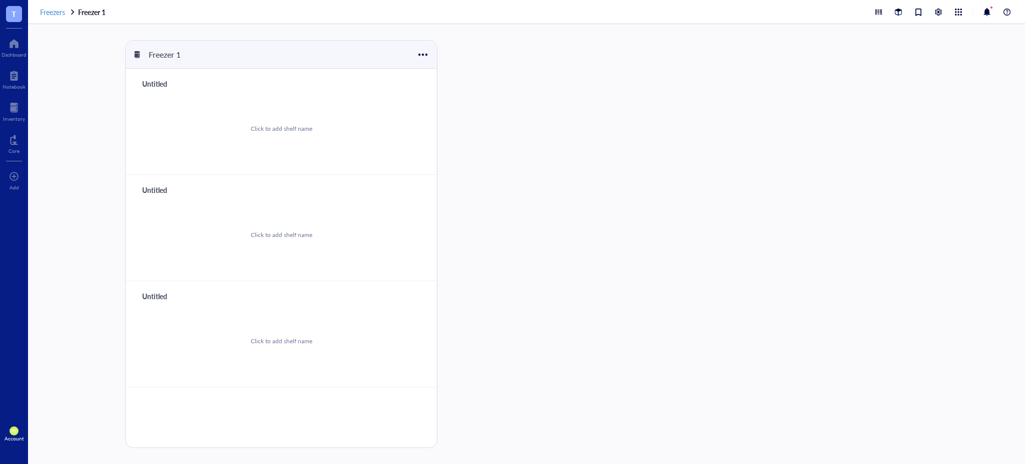
click at [54, 11] on span "Freezers" at bounding box center [52, 12] width 25 height 10
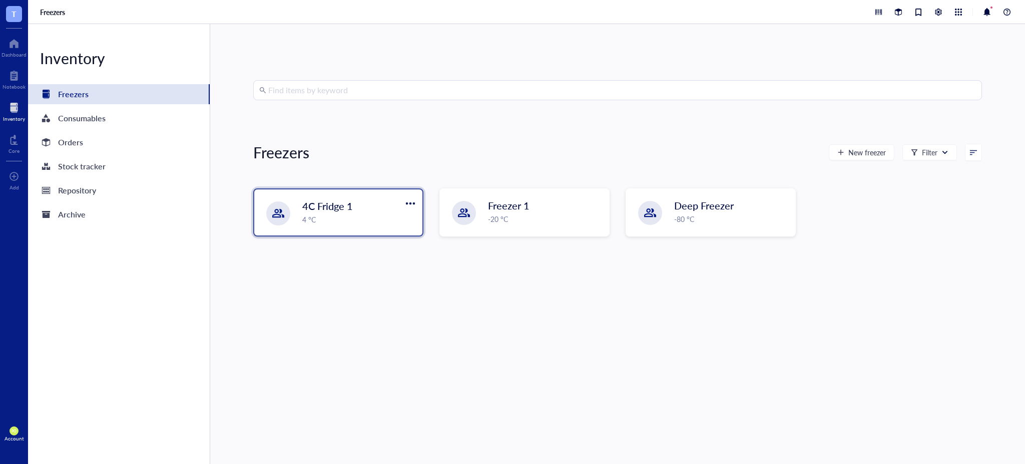
click at [344, 223] on div "4 °C" at bounding box center [359, 219] width 114 height 11
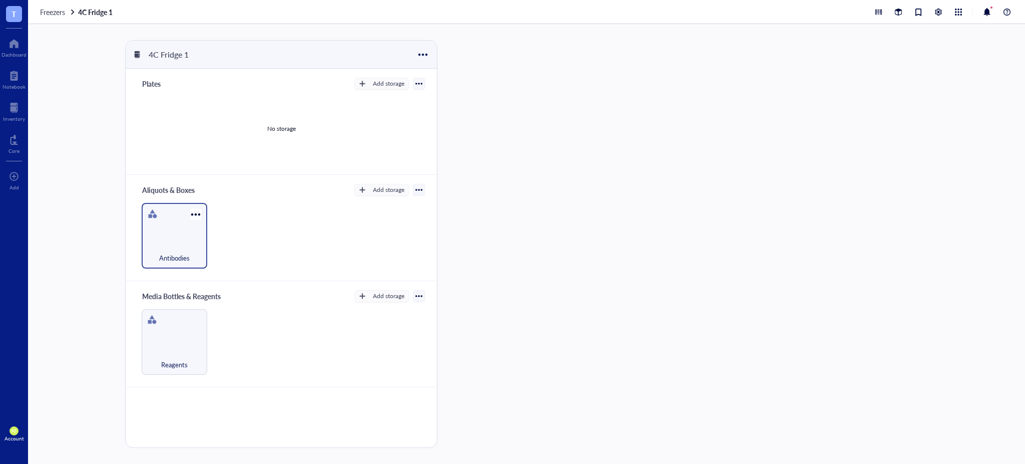
click at [178, 233] on div "Antibodies" at bounding box center [175, 236] width 66 height 66
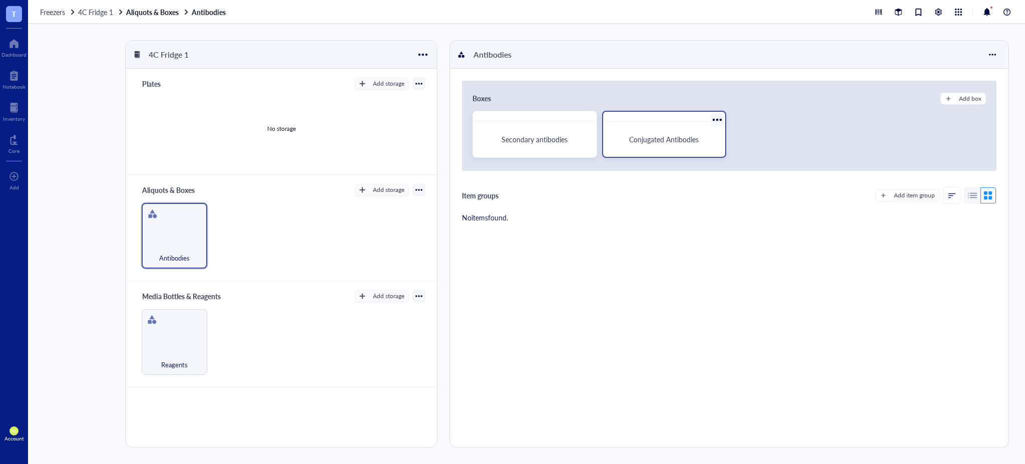
click at [668, 140] on span "Conjugated Antibodies" at bounding box center [664, 139] width 70 height 10
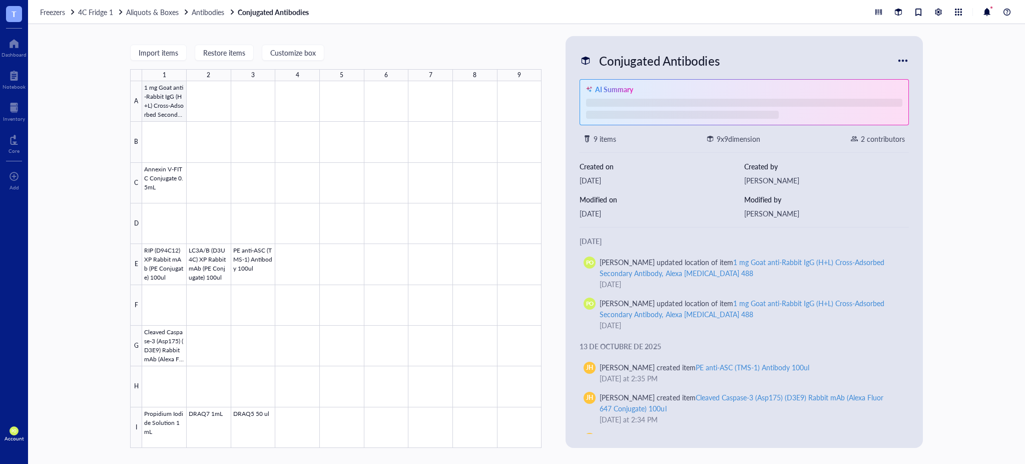
click at [174, 112] on div at bounding box center [342, 264] width 400 height 366
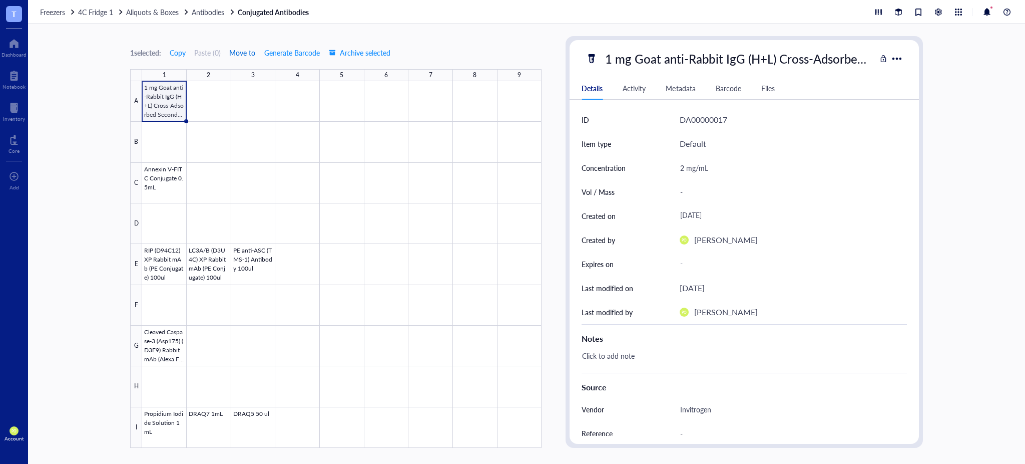
click at [253, 54] on span "Move to" at bounding box center [242, 53] width 26 height 8
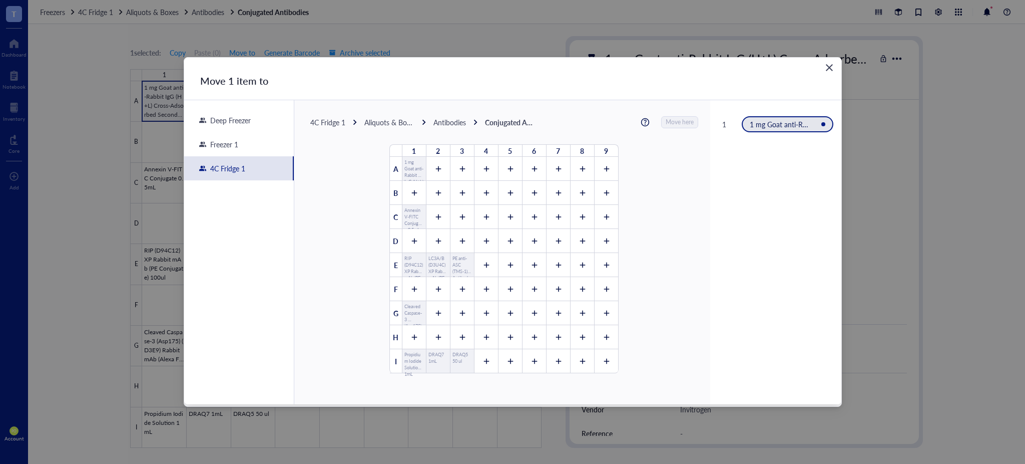
click at [456, 124] on div "Antibodies" at bounding box center [450, 122] width 33 height 9
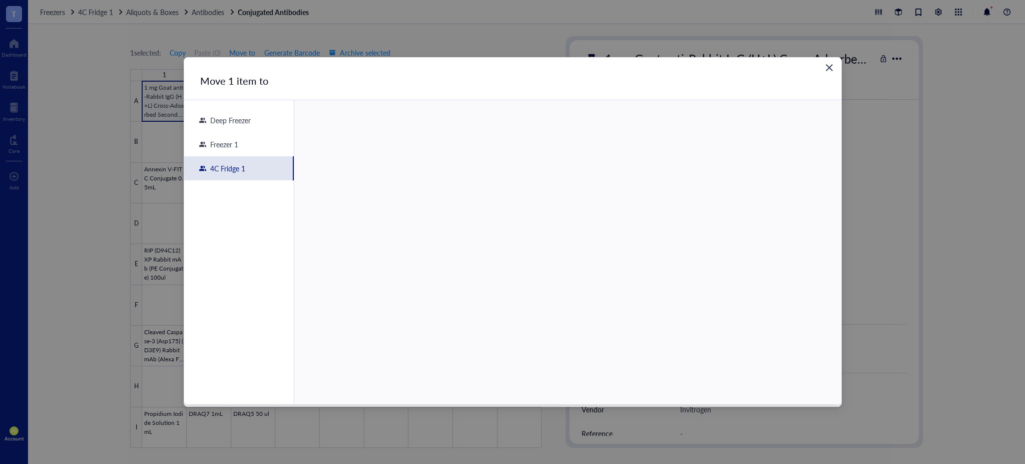
click at [231, 160] on div "4C Fridge 1" at bounding box center [239, 168] width 110 height 24
click at [479, 180] on span "Open" at bounding box center [473, 178] width 17 height 11
click at [332, 122] on span "4C Fridge 1" at bounding box center [327, 122] width 35 height 10
click at [479, 154] on span "Open" at bounding box center [473, 150] width 17 height 11
click at [473, 151] on span "Open" at bounding box center [475, 150] width 17 height 9
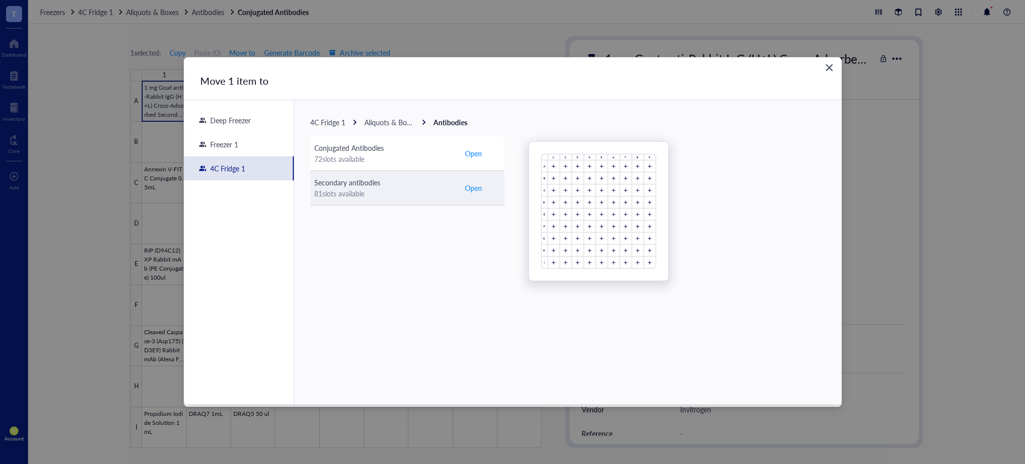
click at [477, 184] on span "Open" at bounding box center [473, 187] width 17 height 11
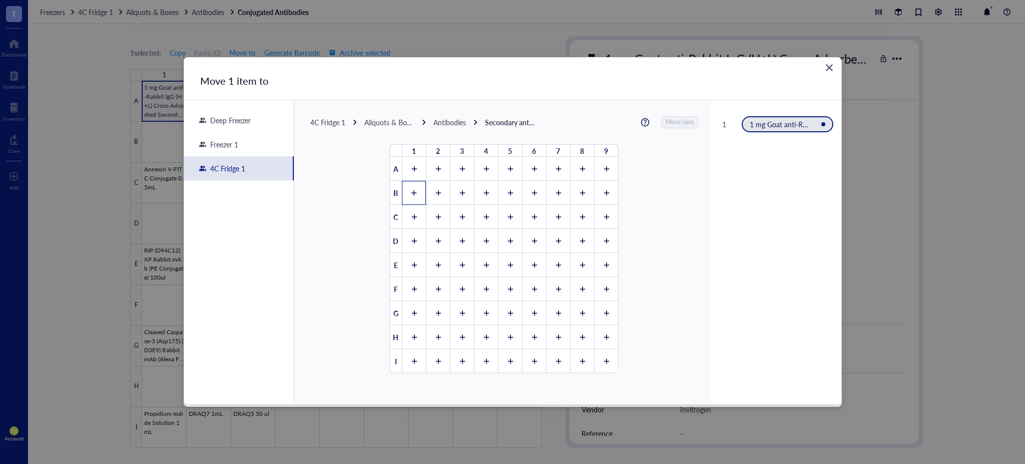
click at [412, 193] on icon at bounding box center [415, 193] width 6 height 6
click at [671, 124] on span "Move here" at bounding box center [680, 122] width 28 height 13
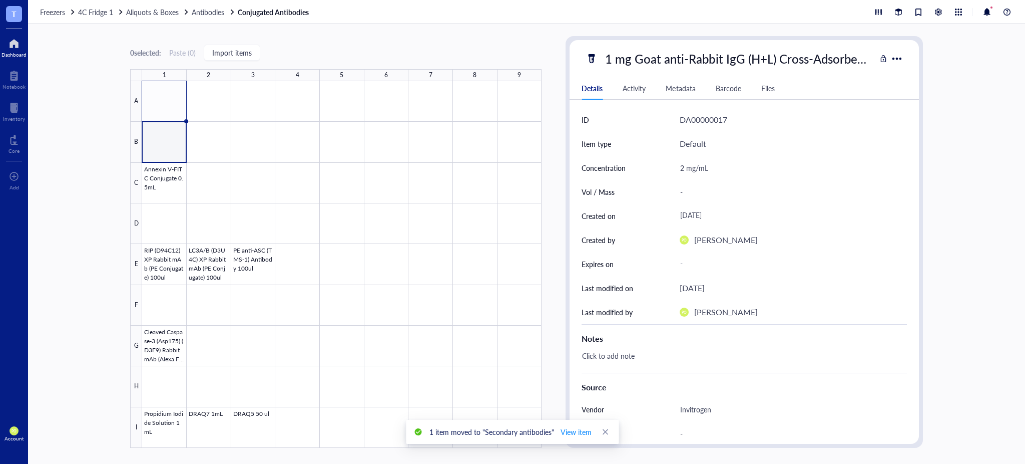
click at [19, 48] on div at bounding box center [14, 44] width 25 height 16
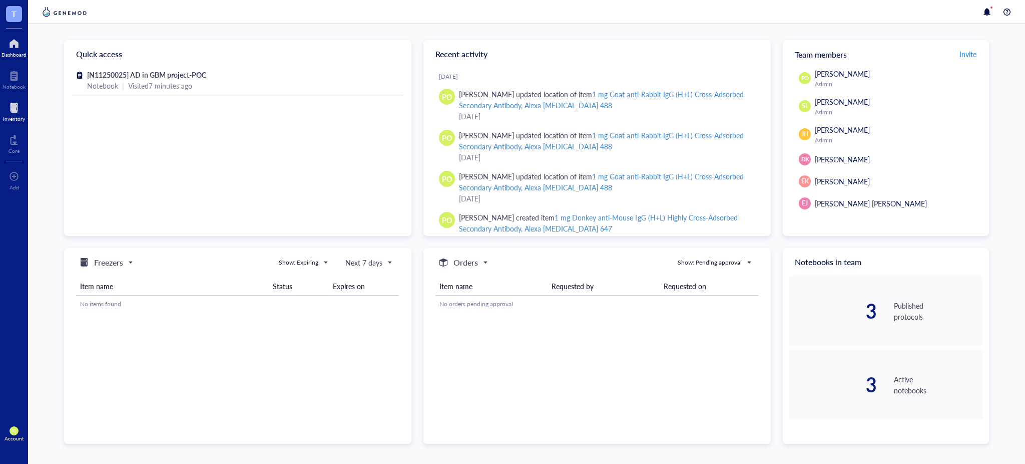
click at [19, 112] on div at bounding box center [14, 108] width 22 height 16
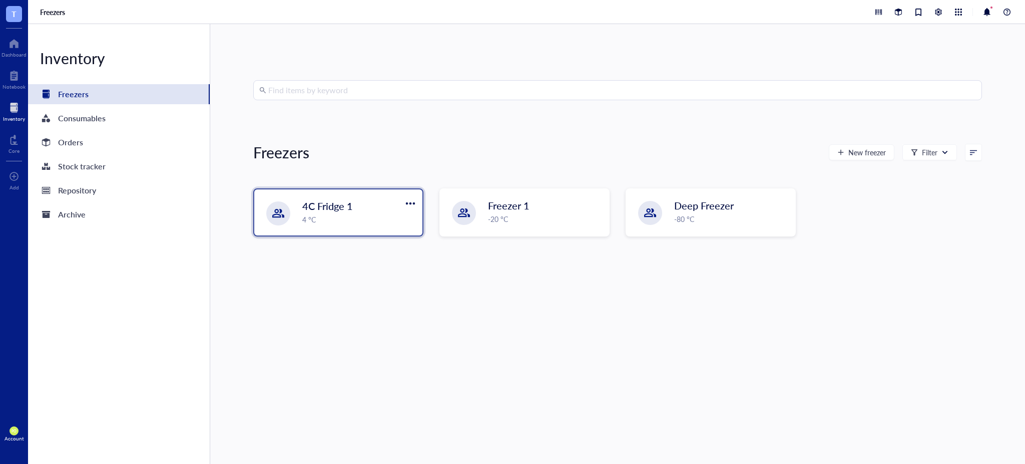
click at [329, 214] on div "4 °C" at bounding box center [359, 219] width 114 height 11
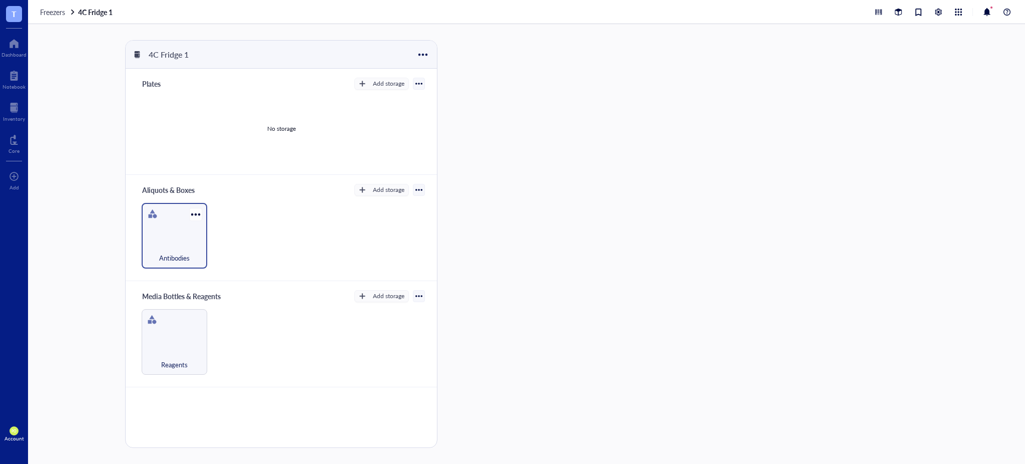
click at [178, 228] on div "Antibodies" at bounding box center [175, 236] width 66 height 66
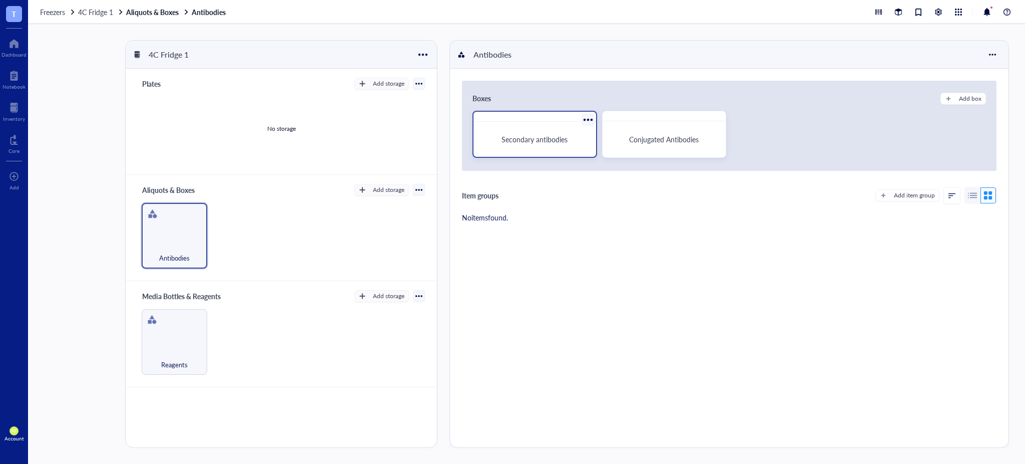
click at [525, 150] on div "Secondary antibodies" at bounding box center [535, 139] width 115 height 27
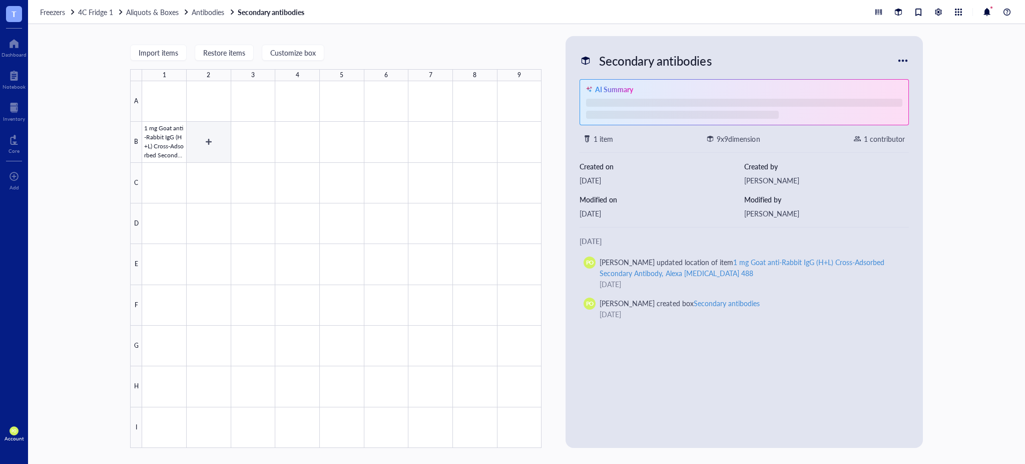
click at [214, 142] on div at bounding box center [342, 264] width 400 height 366
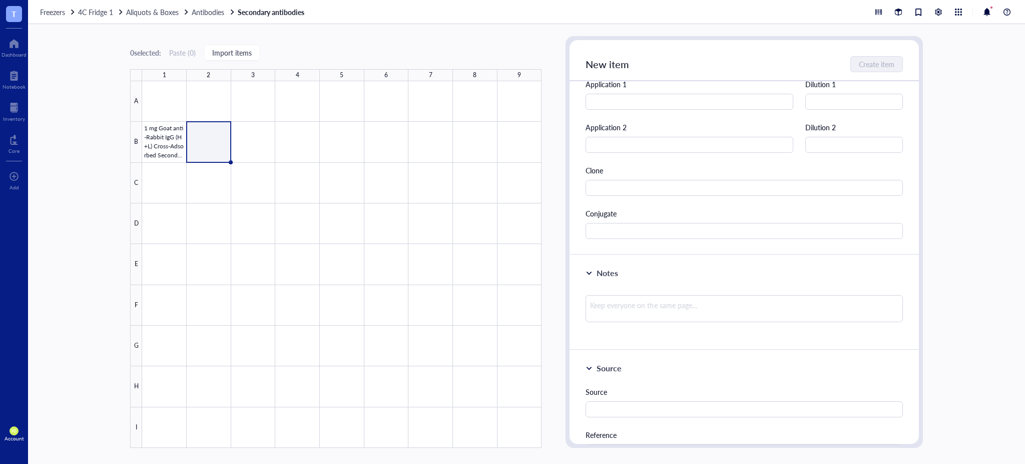
scroll to position [278, 0]
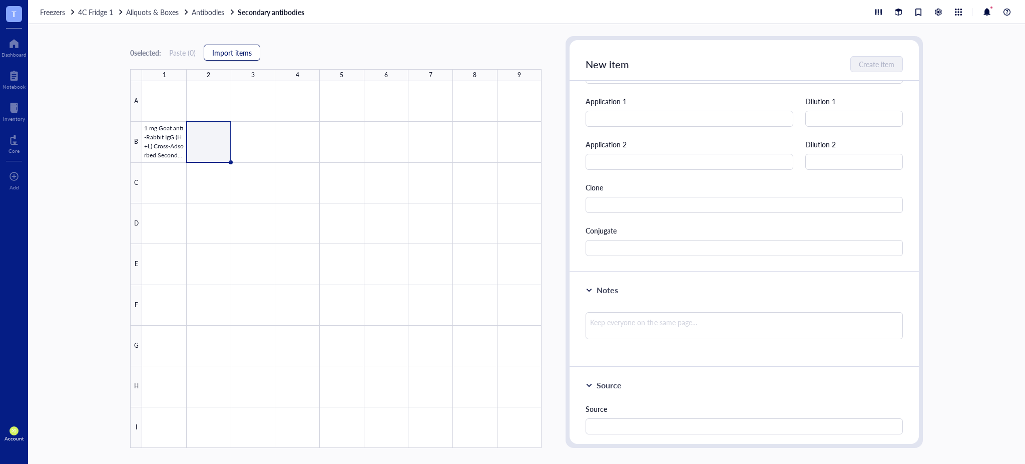
click at [245, 52] on span "Import items" at bounding box center [232, 53] width 40 height 8
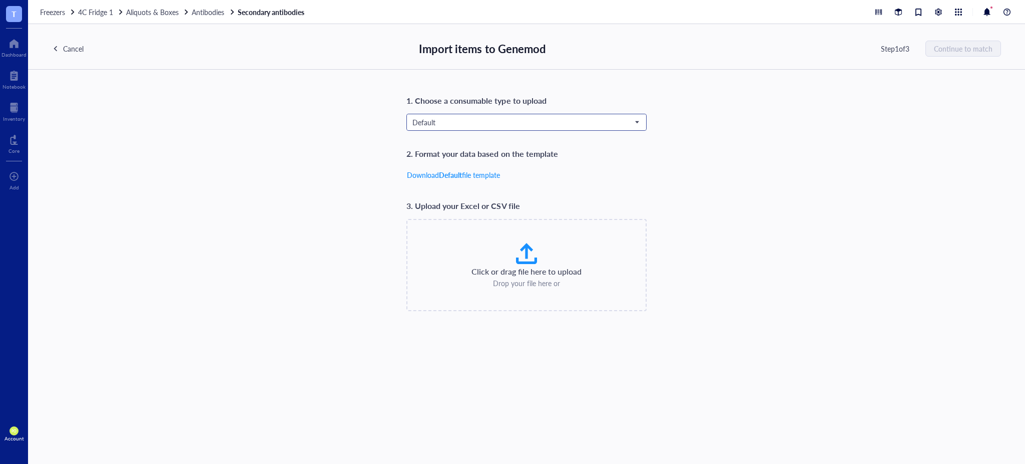
click at [592, 120] on span "Default" at bounding box center [526, 122] width 226 height 9
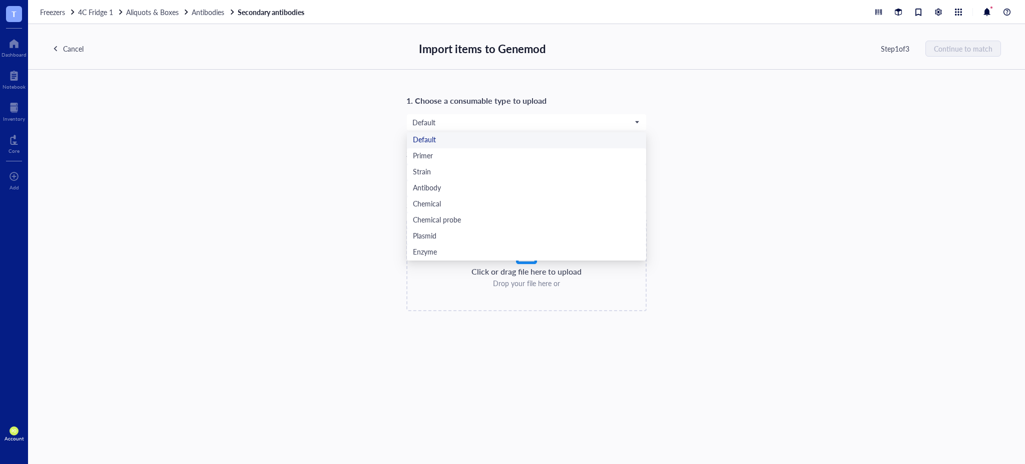
click at [909, 111] on div "1. Choose a consumable type to upload Default Default Primer Strain Antibody Ch…" at bounding box center [526, 202] width 949 height 217
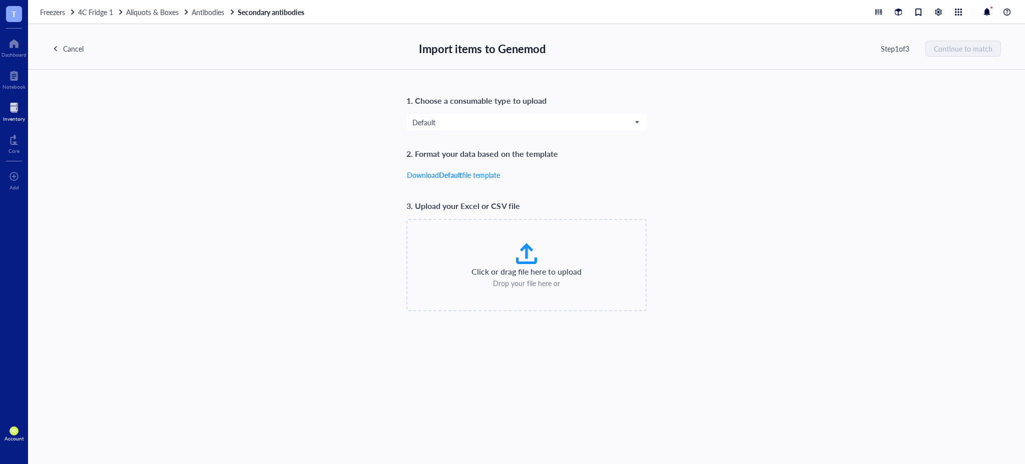
click at [17, 109] on div at bounding box center [14, 108] width 22 height 16
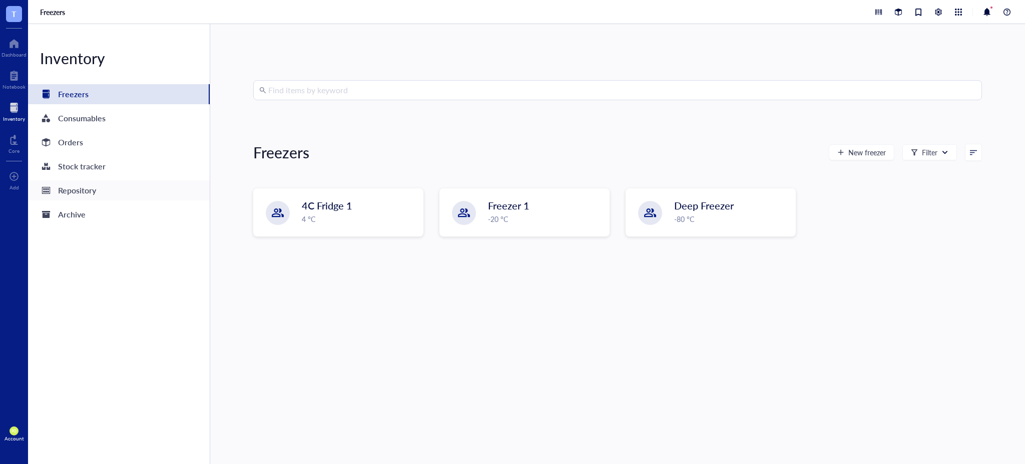
click at [97, 186] on div "Repository" at bounding box center [119, 190] width 182 height 20
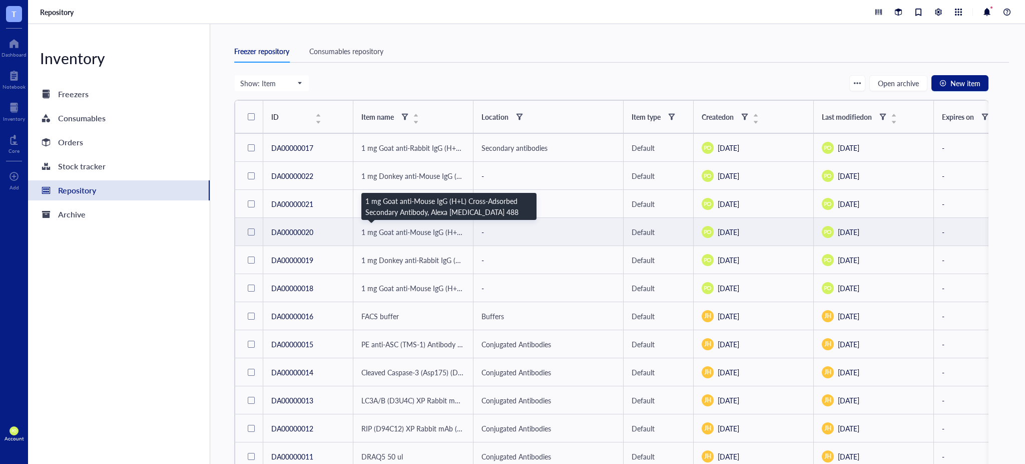
click at [430, 230] on span "1 mg Goat anti-Mouse IgG (H+L) Cross-Adsorbed Secondary Antibody, Alexa Fluor 4…" at bounding box center [515, 232] width 308 height 10
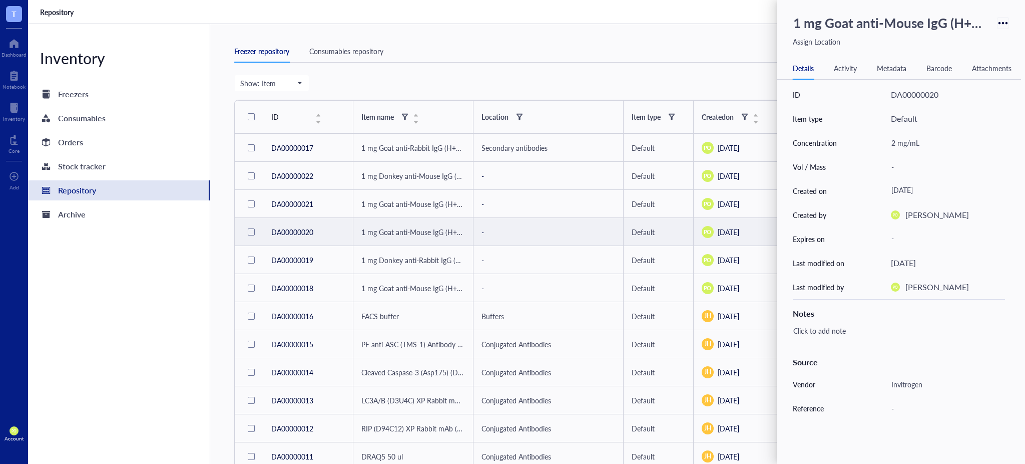
click at [1010, 24] on div at bounding box center [1003, 23] width 15 height 15
click at [1012, 17] on div "1 mg Goat anti-Mouse IgG (H+L) Cross-Adsorbed Secondary Antibody, Alexa Fluor 4…" at bounding box center [899, 29] width 244 height 39
click at [821, 40] on div "Assign Location" at bounding box center [901, 41] width 216 height 11
click at [804, 41] on div "Assign Location" at bounding box center [901, 41] width 216 height 11
click at [500, 230] on div "Assign Location" at bounding box center [549, 231] width 134 height 11
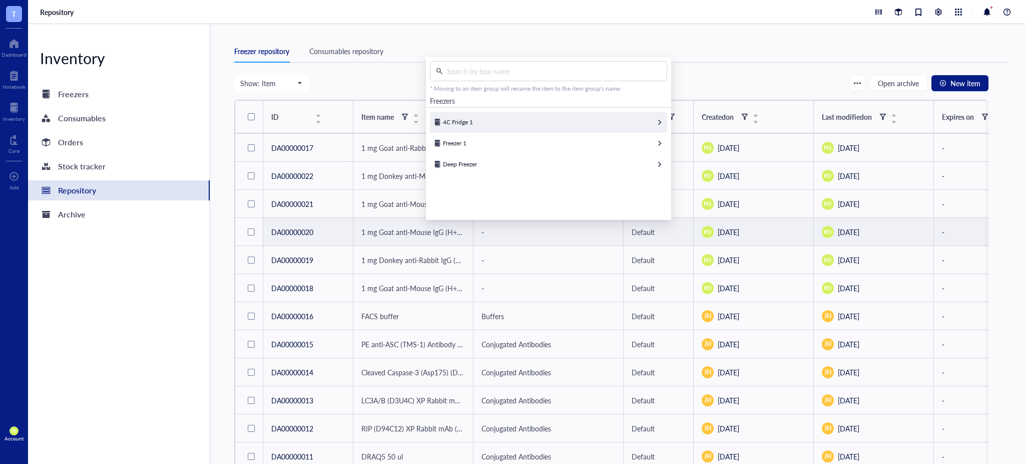
click at [533, 117] on div "4C Fridge 1" at bounding box center [548, 122] width 237 height 21
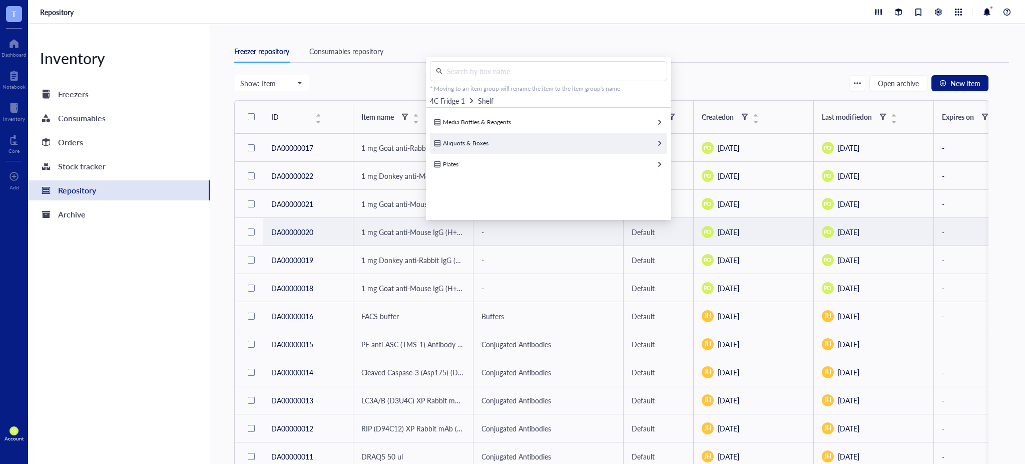
click at [562, 142] on div "Aliquots & Boxes" at bounding box center [548, 143] width 237 height 21
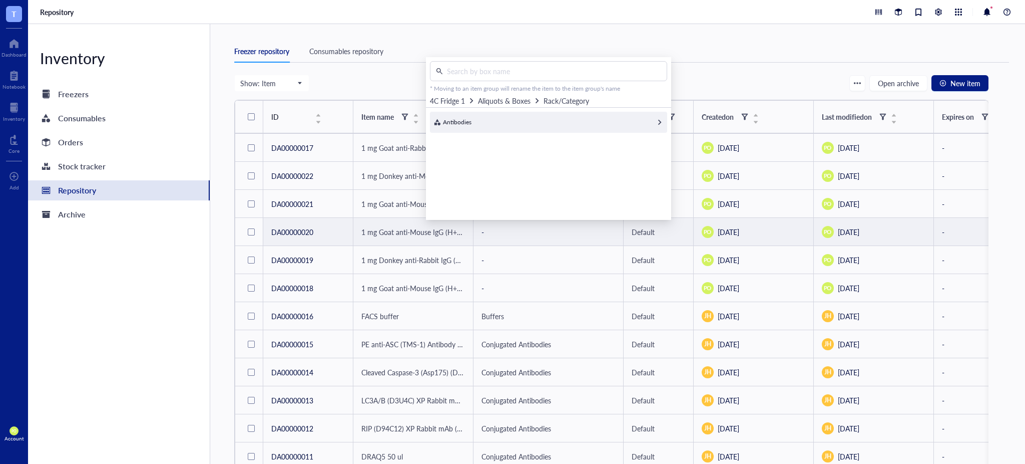
click at [594, 126] on div "Antibodies" at bounding box center [548, 122] width 237 height 21
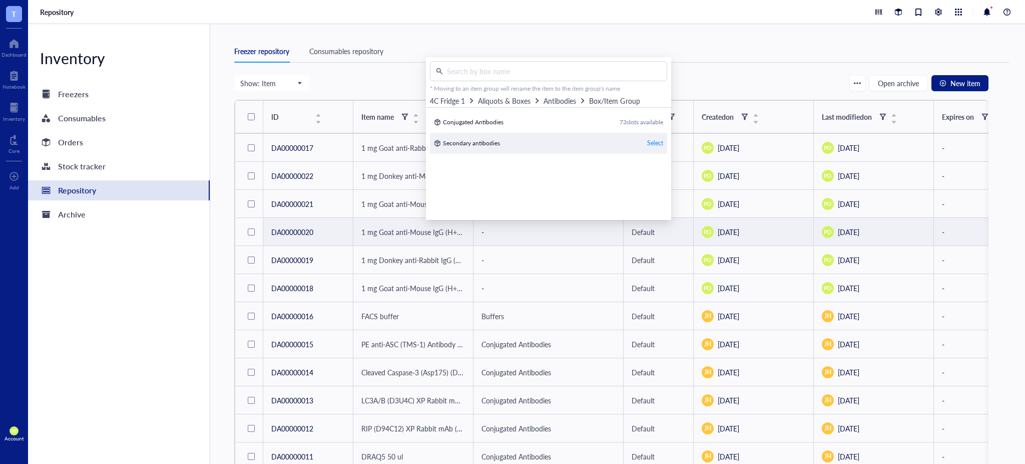
click at [651, 142] on div "Select" at bounding box center [655, 143] width 16 height 9
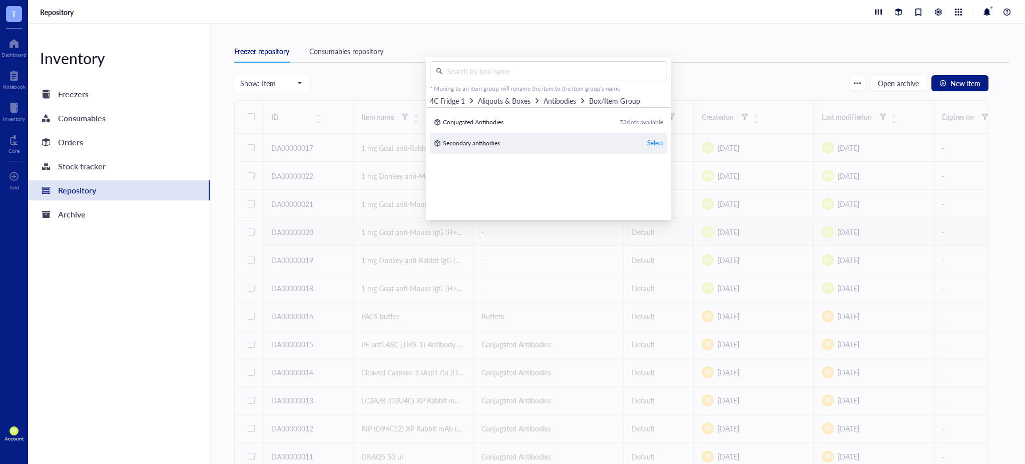
click at [470, 139] on div "Secondary antibodies 80 slots available Select" at bounding box center [548, 143] width 237 height 21
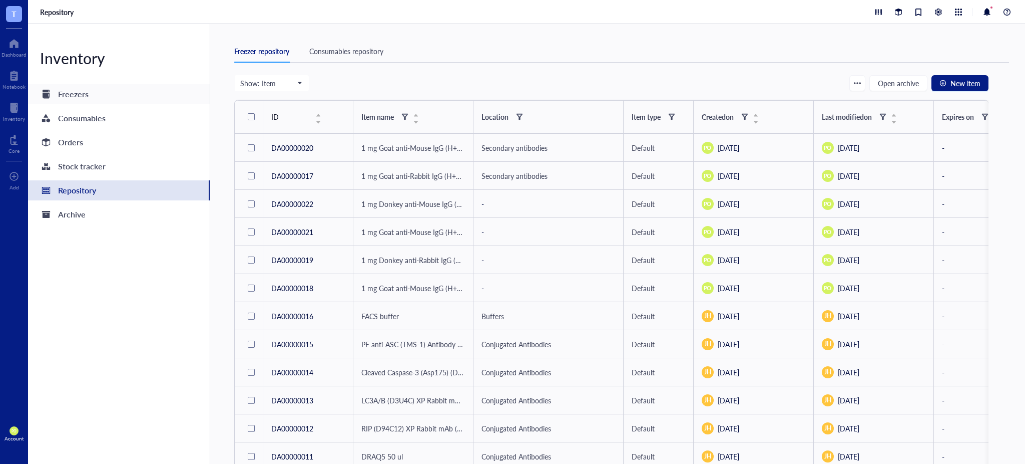
click at [107, 89] on div "Freezers" at bounding box center [119, 94] width 182 height 20
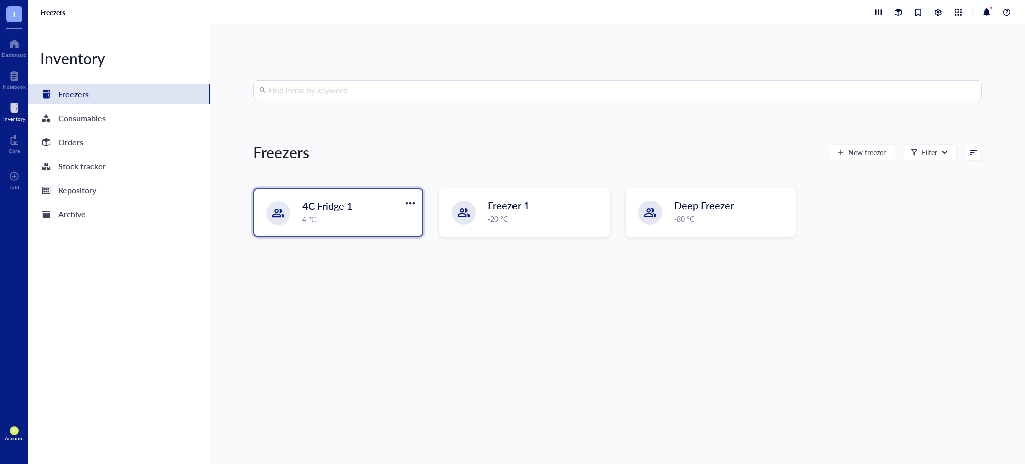
click at [355, 218] on div "4 °C" at bounding box center [359, 219] width 114 height 11
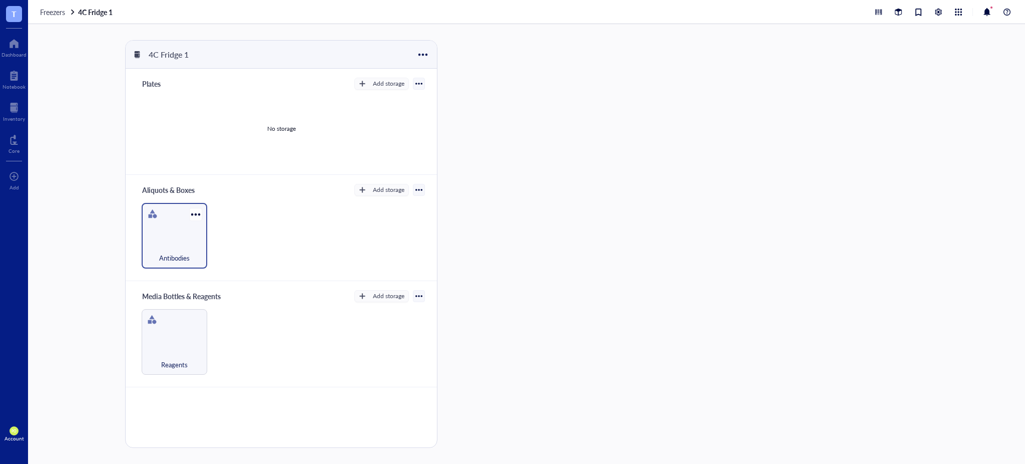
click at [181, 245] on div "Antibodies" at bounding box center [175, 252] width 56 height 22
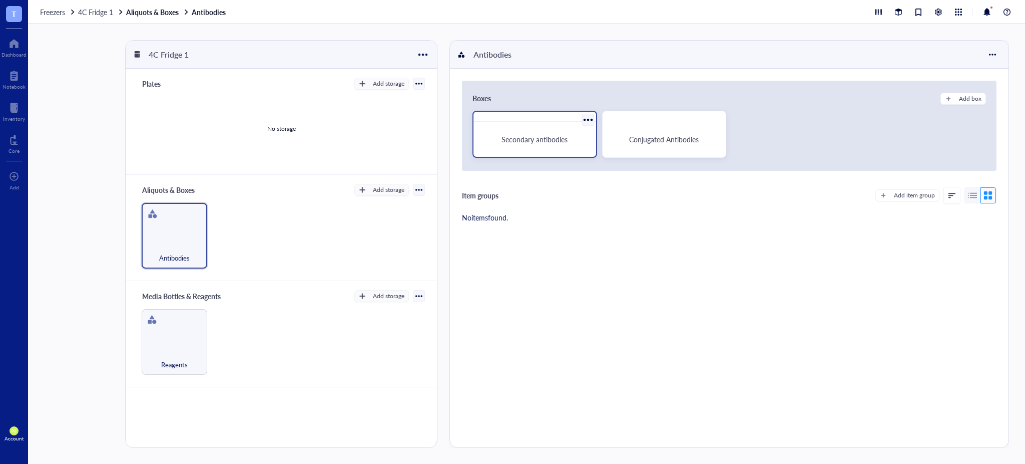
click at [588, 115] on div at bounding box center [588, 119] width 15 height 15
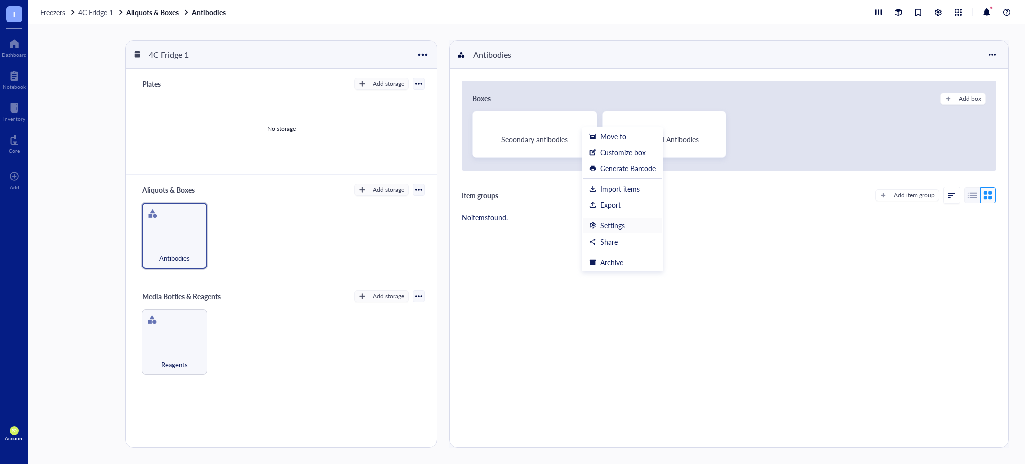
click at [636, 221] on div "Settings" at bounding box center [622, 225] width 67 height 9
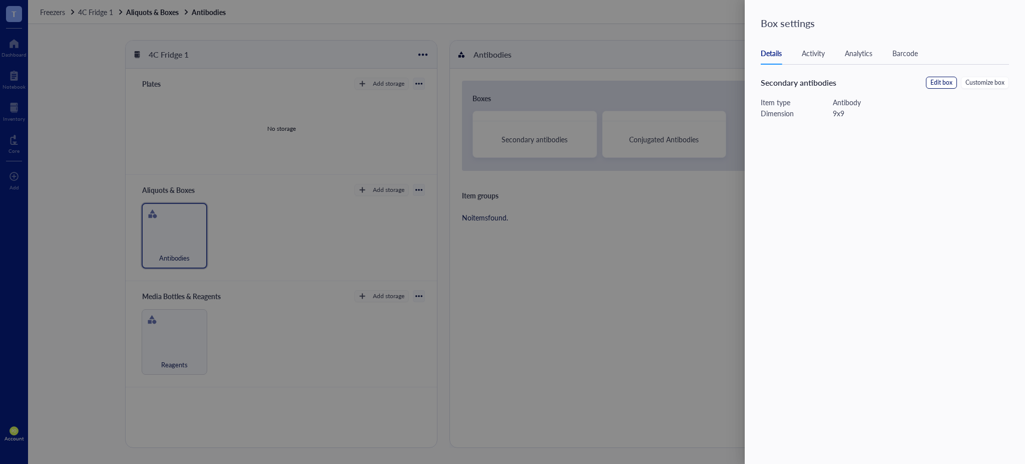
click at [949, 81] on span "Edit box" at bounding box center [942, 83] width 22 height 10
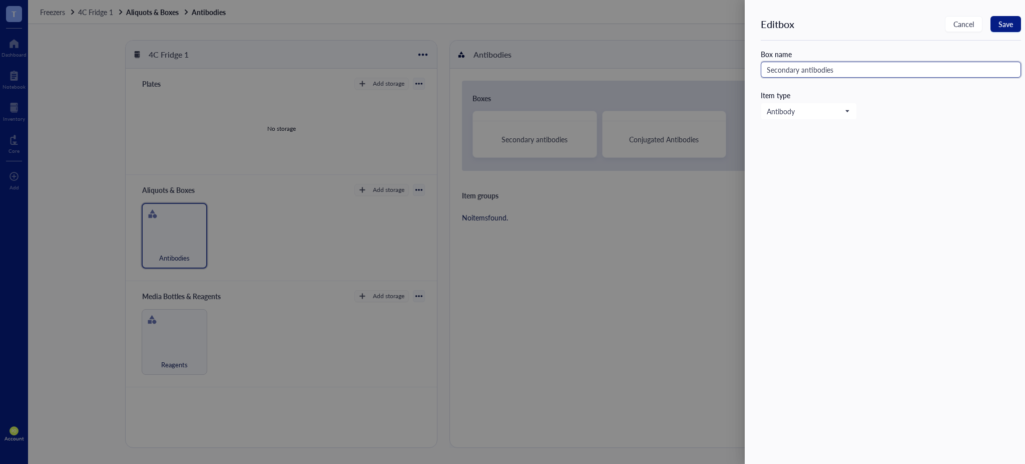
click at [805, 70] on input "Secondary antibodies" at bounding box center [891, 70] width 260 height 16
type input "Secondary Antibodies"
click at [999, 28] on span "Save" at bounding box center [1006, 24] width 15 height 8
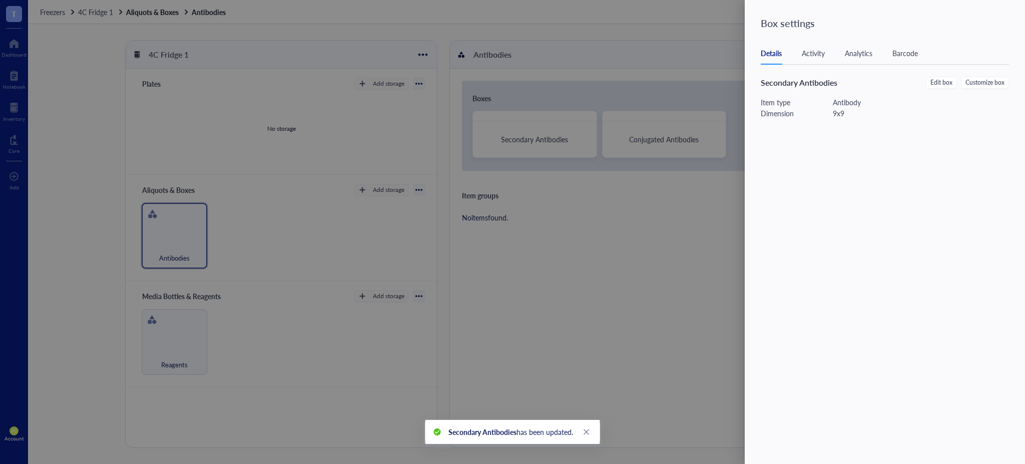
click at [578, 239] on div at bounding box center [512, 232] width 1025 height 464
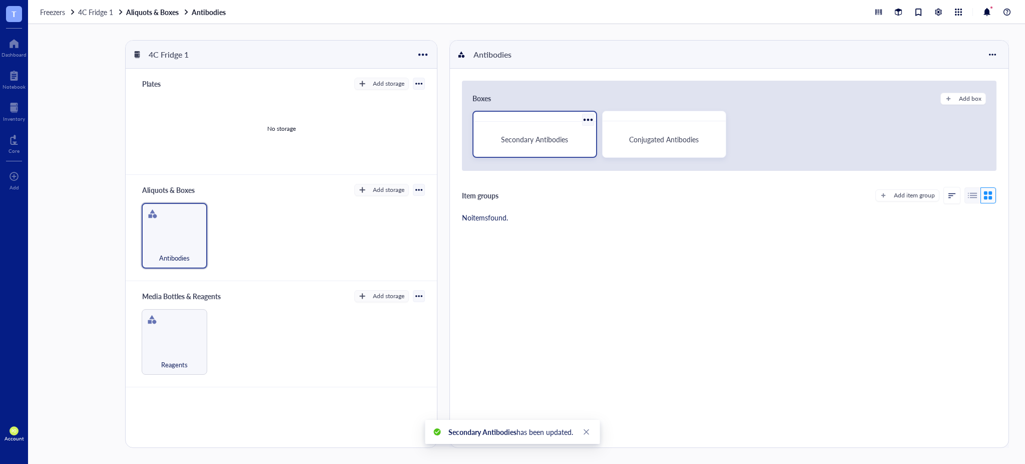
click at [517, 140] on span "Secondary Antibodies" at bounding box center [534, 139] width 67 height 10
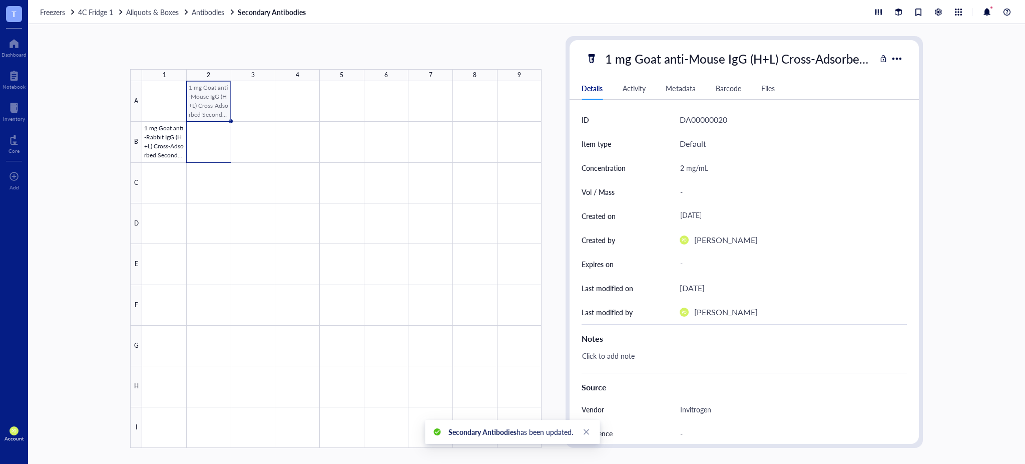
drag, startPoint x: 217, startPoint y: 98, endPoint x: 217, endPoint y: 144, distance: 45.6
click at [217, 144] on div at bounding box center [342, 264] width 400 height 366
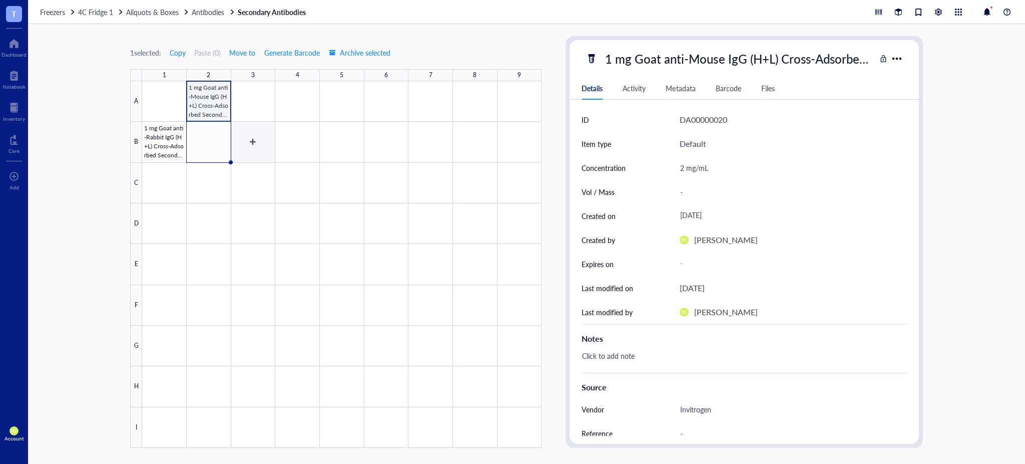
click at [252, 138] on div at bounding box center [342, 264] width 400 height 366
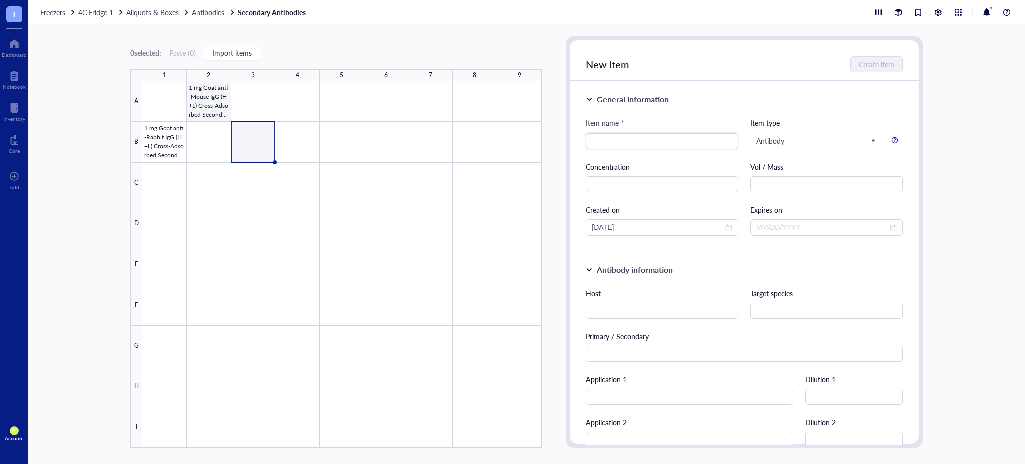
click at [205, 104] on div at bounding box center [342, 264] width 400 height 366
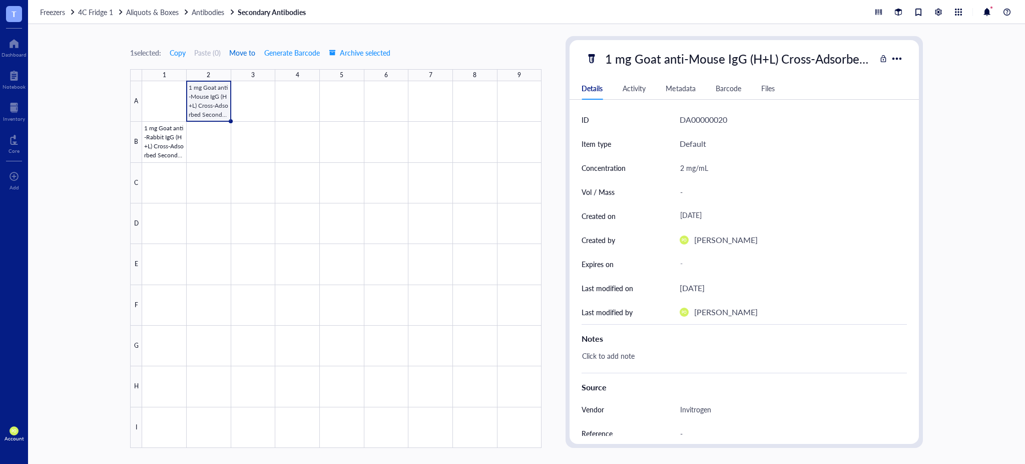
click at [247, 55] on span "Move to" at bounding box center [242, 53] width 26 height 8
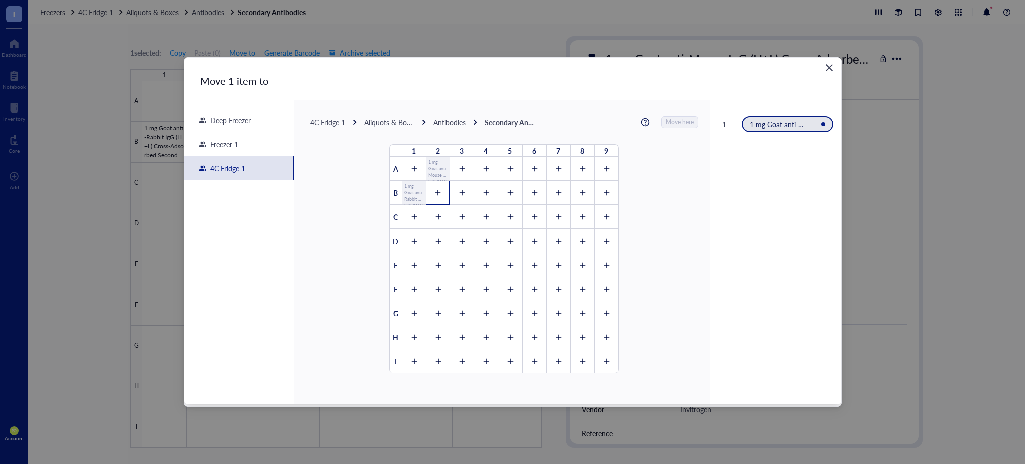
click at [437, 191] on icon at bounding box center [438, 192] width 7 height 7
click at [670, 121] on span "Move here" at bounding box center [680, 122] width 28 height 13
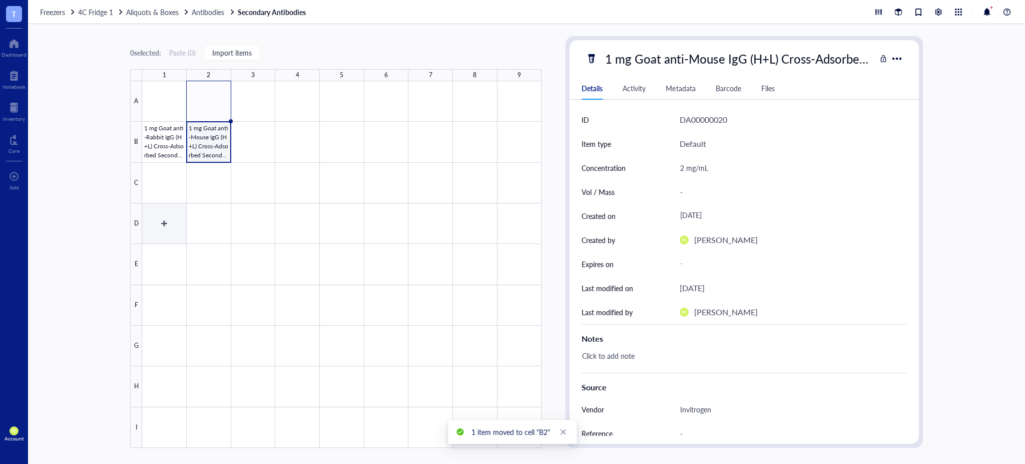
click at [155, 231] on div at bounding box center [342, 264] width 400 height 366
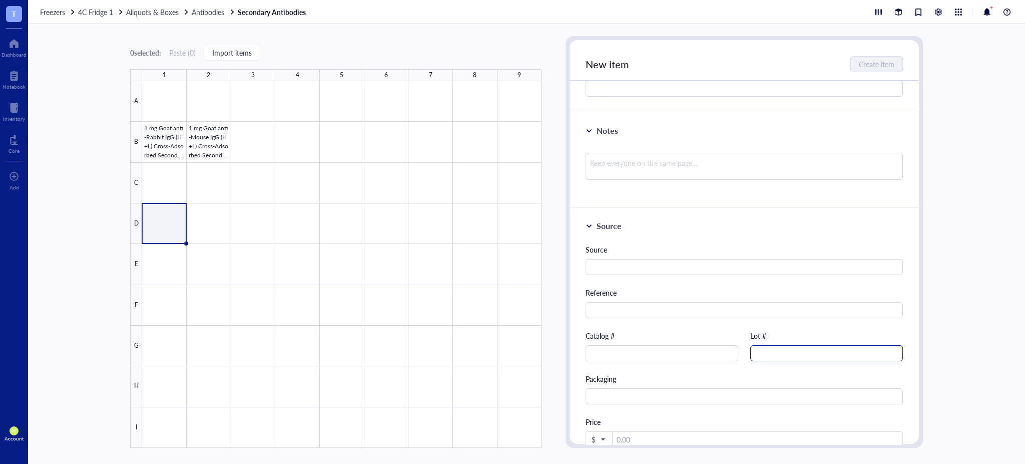
scroll to position [612, 0]
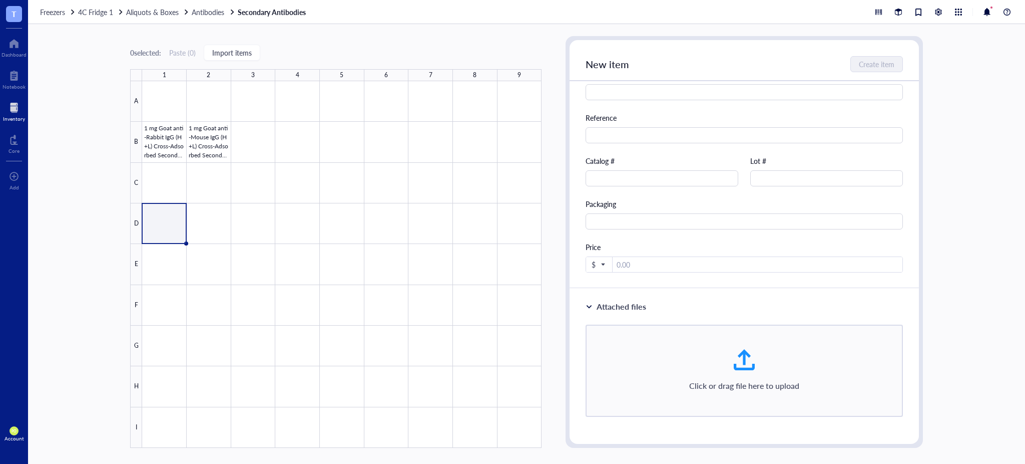
click at [16, 113] on div at bounding box center [14, 108] width 22 height 16
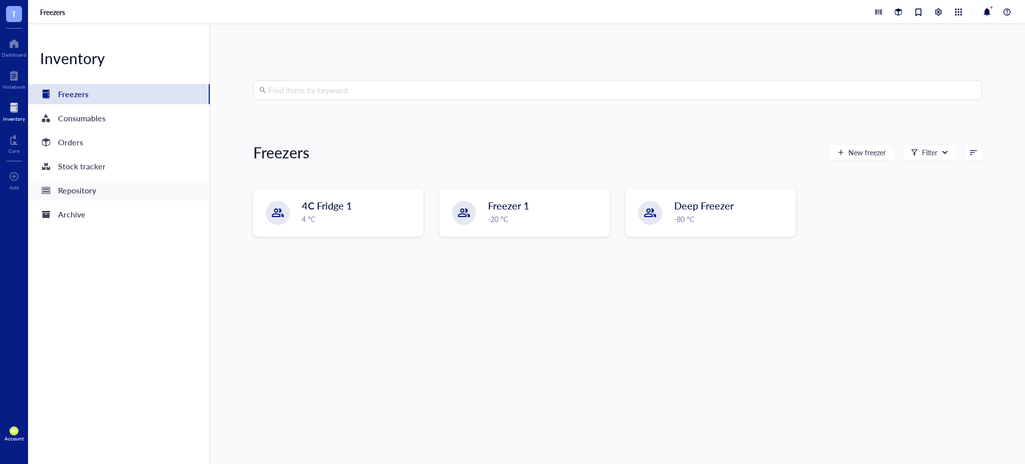
click at [102, 193] on div "Repository" at bounding box center [119, 190] width 182 height 20
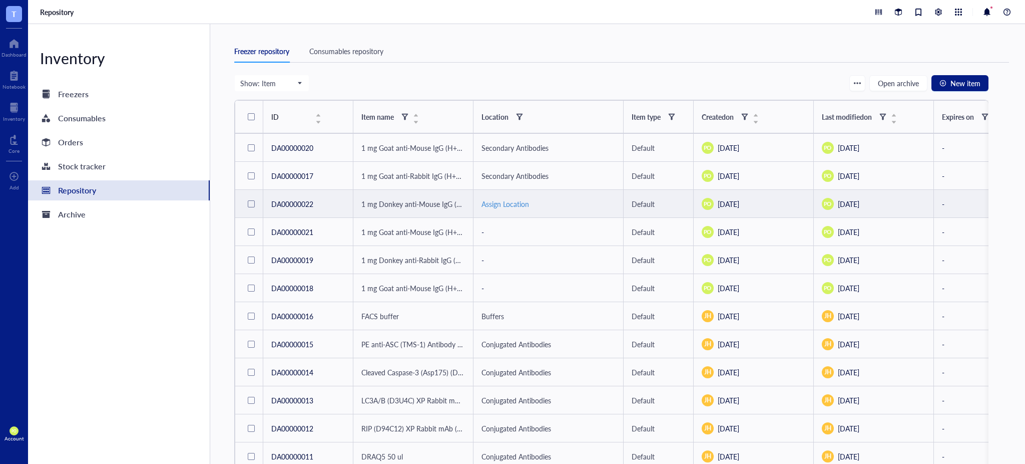
click at [500, 204] on div "Assign Location" at bounding box center [549, 203] width 134 height 11
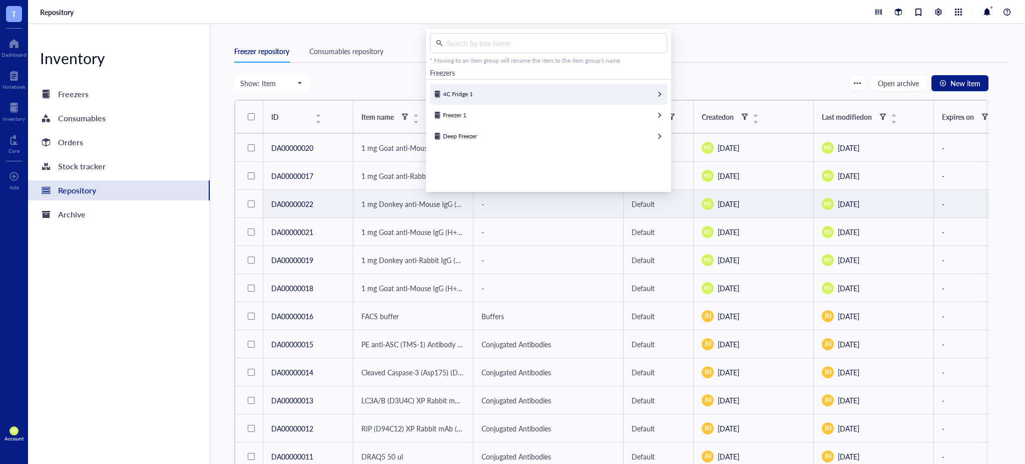
click at [516, 93] on div "4C Fridge 1" at bounding box center [548, 94] width 237 height 21
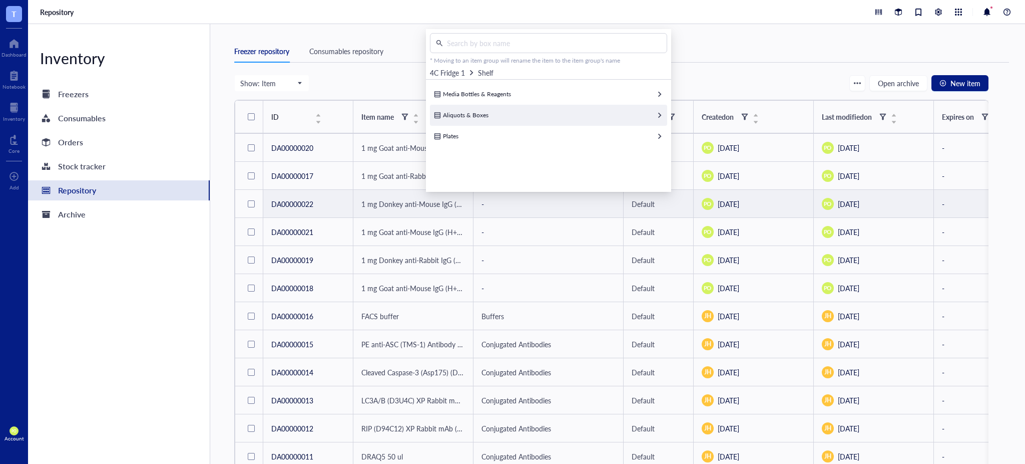
click at [535, 112] on div "Aliquots & Boxes" at bounding box center [548, 115] width 237 height 21
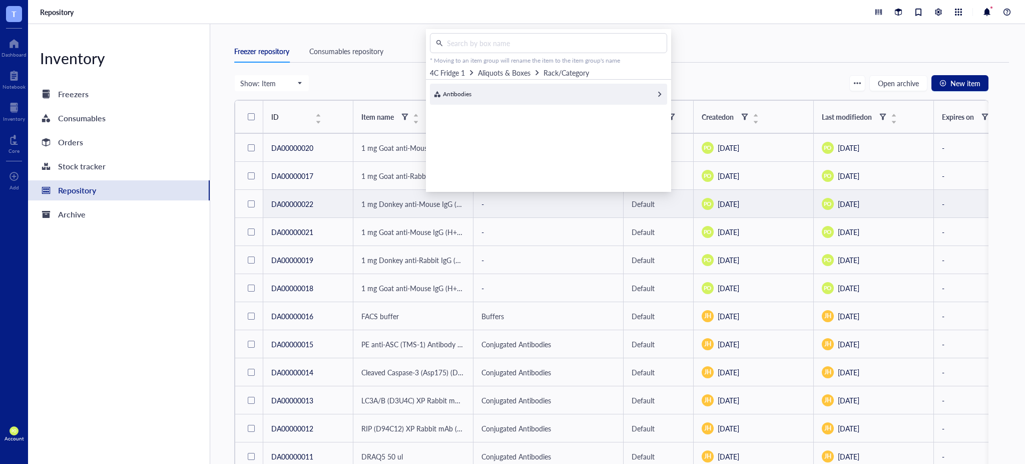
click at [483, 97] on div "Antibodies" at bounding box center [548, 94] width 237 height 21
click at [605, 94] on div "Secondary Antibodies 79 slots available Select" at bounding box center [548, 94] width 237 height 21
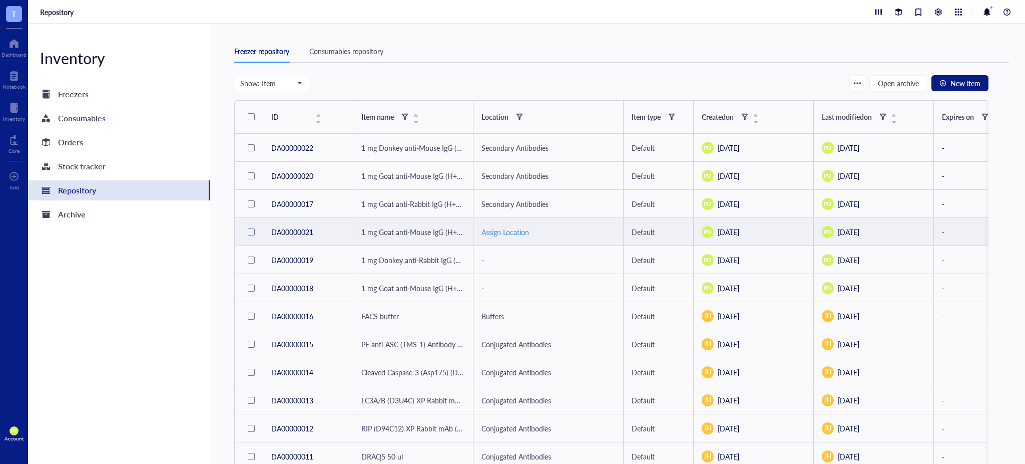
click at [507, 237] on div "Assign Location" at bounding box center [549, 231] width 134 height 11
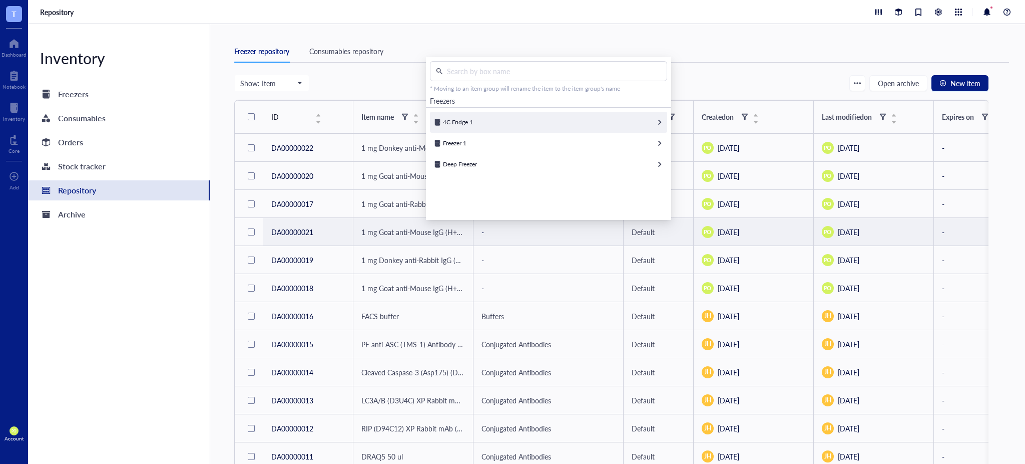
click at [581, 122] on div "4C Fridge 1" at bounding box center [548, 122] width 237 height 21
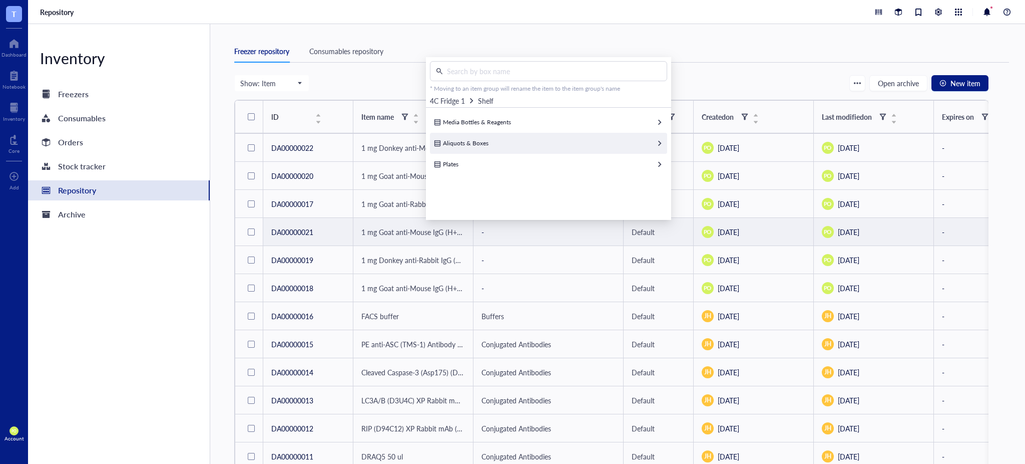
click at [577, 148] on div "Aliquots & Boxes" at bounding box center [548, 143] width 237 height 21
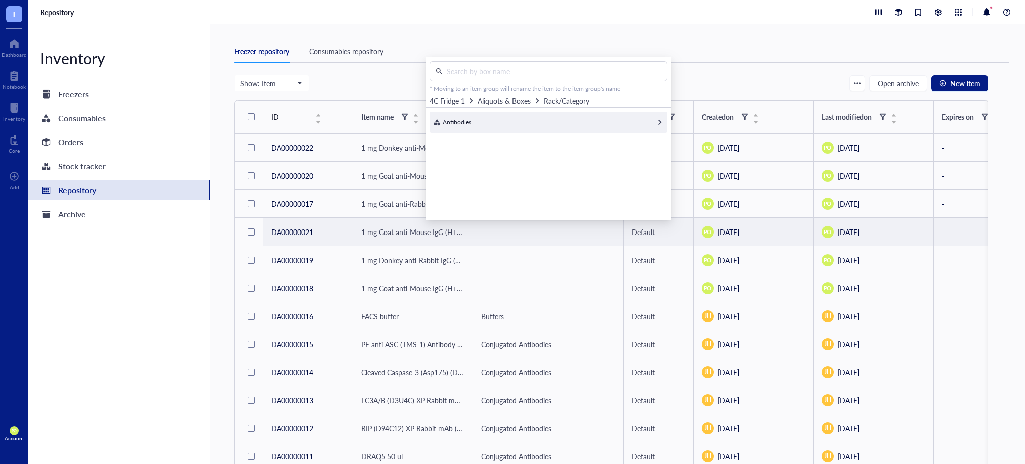
click at [469, 120] on span "Antibodies" at bounding box center [457, 122] width 29 height 9
click at [652, 126] on div "Select" at bounding box center [655, 122] width 16 height 9
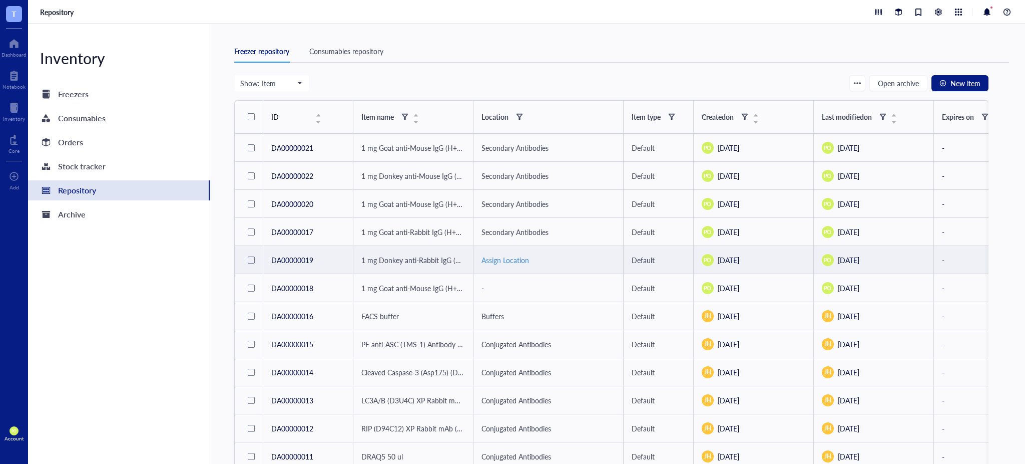
click at [495, 257] on div "Assign Location" at bounding box center [549, 259] width 134 height 11
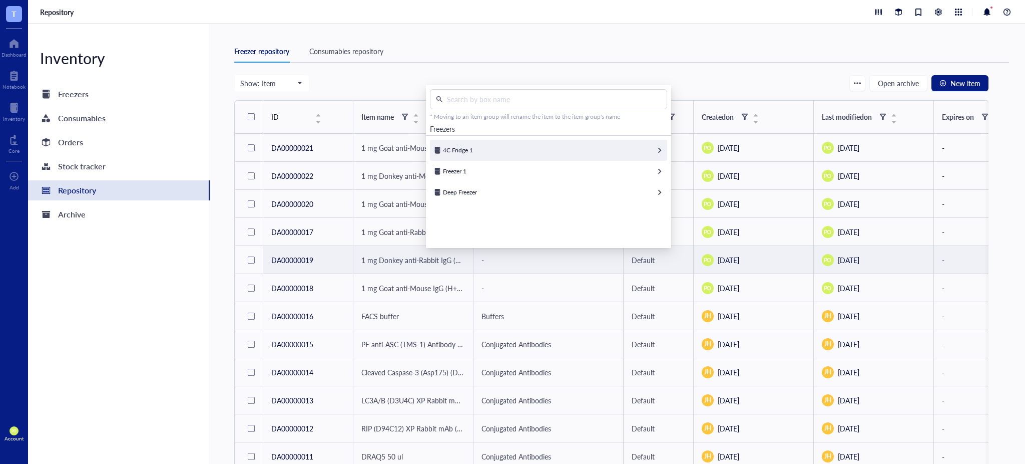
click at [506, 152] on div "4C Fridge 1" at bounding box center [548, 150] width 237 height 21
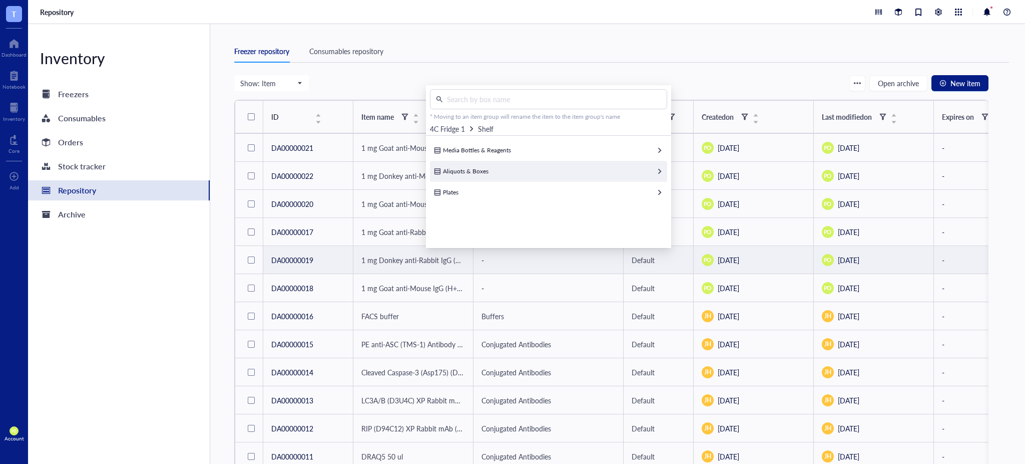
click at [528, 171] on div "Aliquots & Boxes" at bounding box center [548, 171] width 237 height 21
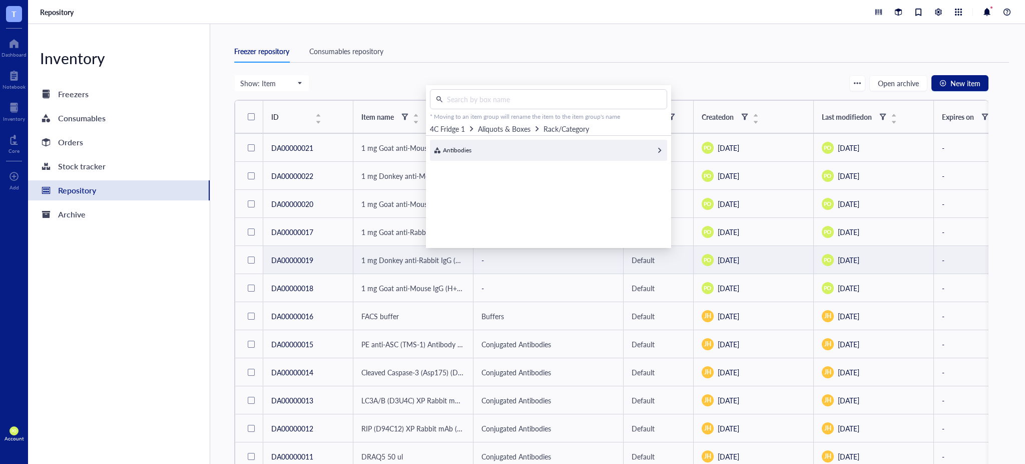
click at [587, 151] on div "Antibodies" at bounding box center [548, 150] width 237 height 21
click at [543, 148] on div "Secondary Antibodies 77 slots available Select" at bounding box center [548, 150] width 237 height 21
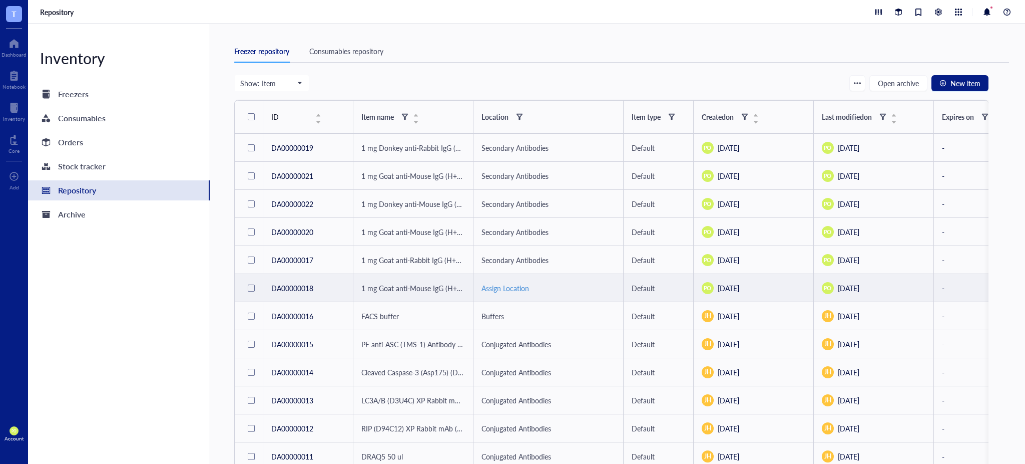
click at [503, 286] on div "Assign Location" at bounding box center [549, 287] width 134 height 11
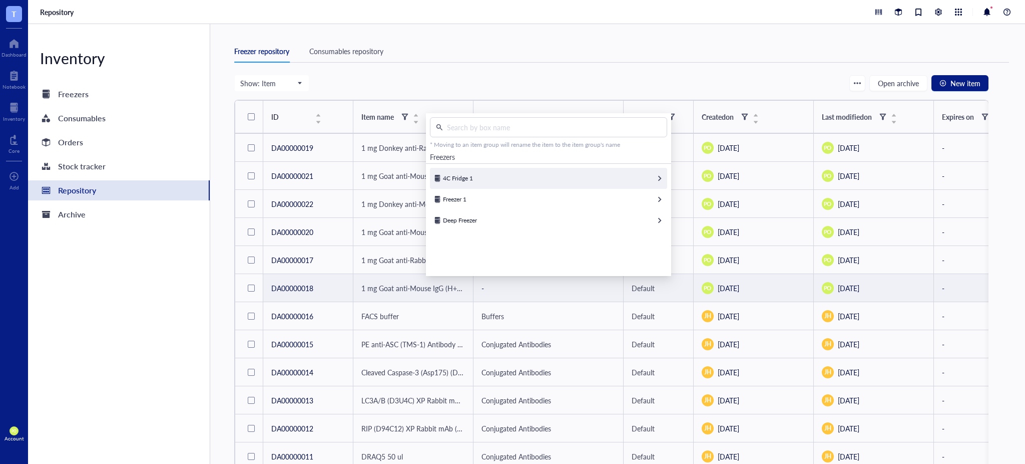
click at [525, 177] on div "4C Fridge 1" at bounding box center [548, 178] width 237 height 21
click at [534, 196] on div "Aliquots & Boxes" at bounding box center [548, 199] width 237 height 21
click at [509, 178] on div "Antibodies" at bounding box center [548, 178] width 237 height 21
click at [647, 178] on div "Select" at bounding box center [655, 178] width 16 height 9
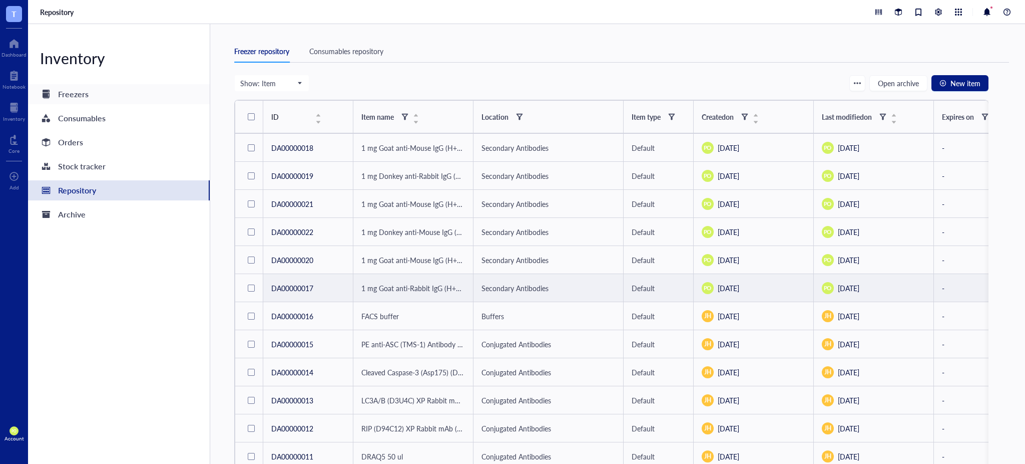
click at [98, 90] on div "Freezers" at bounding box center [119, 94] width 182 height 20
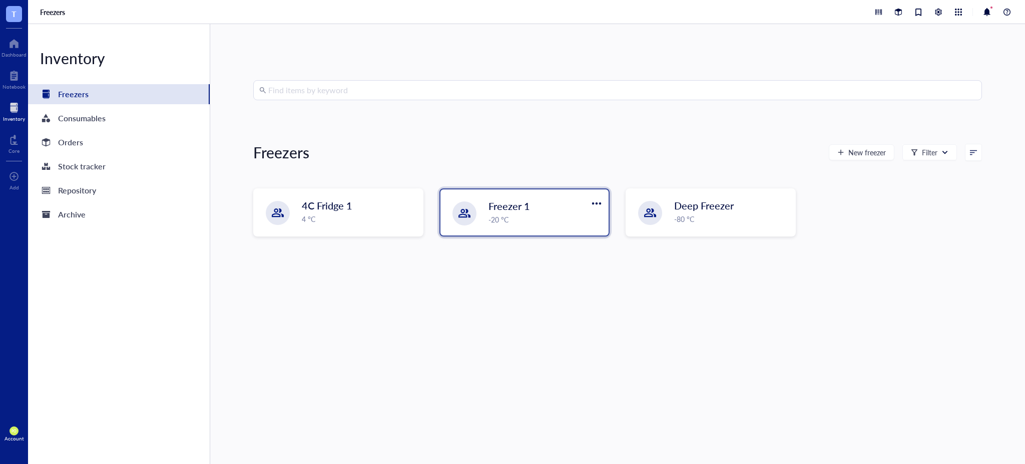
click at [532, 224] on div "-20 °C" at bounding box center [546, 219] width 114 height 11
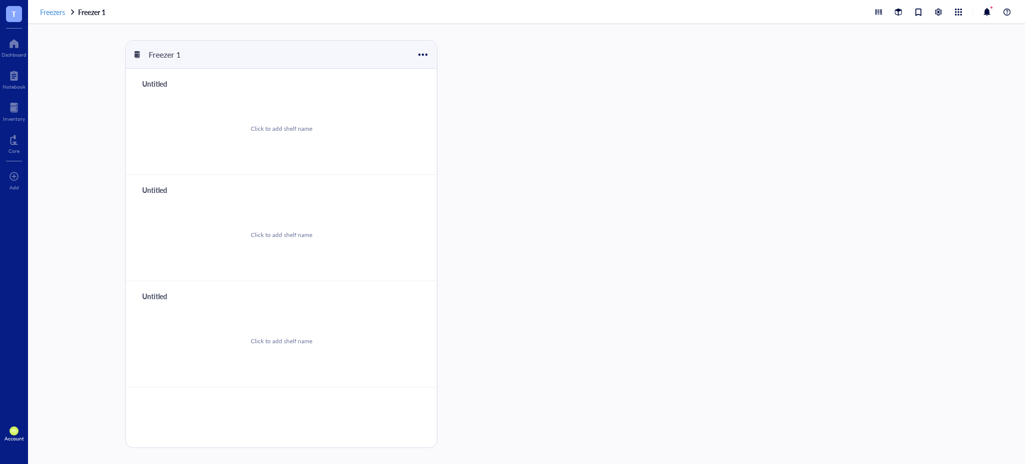
click at [50, 15] on span "Freezers" at bounding box center [52, 12] width 25 height 10
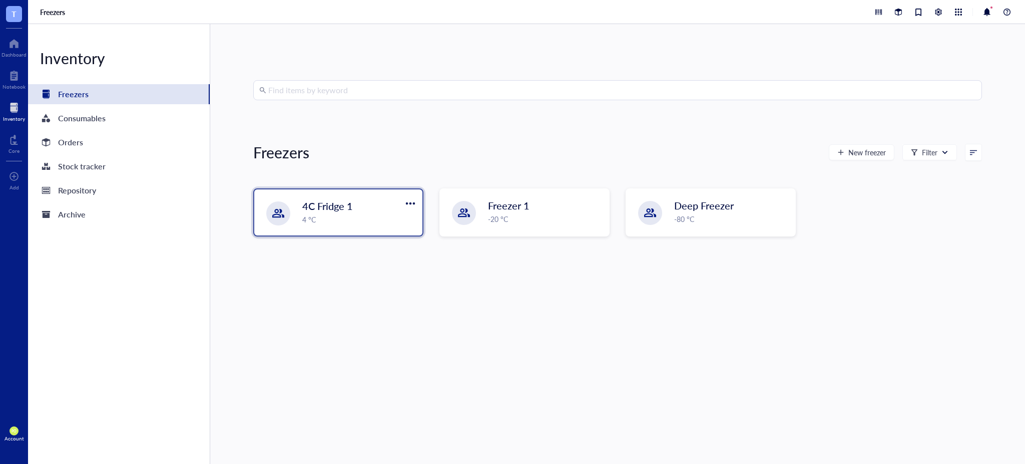
click at [329, 220] on div "4 °C" at bounding box center [359, 219] width 114 height 11
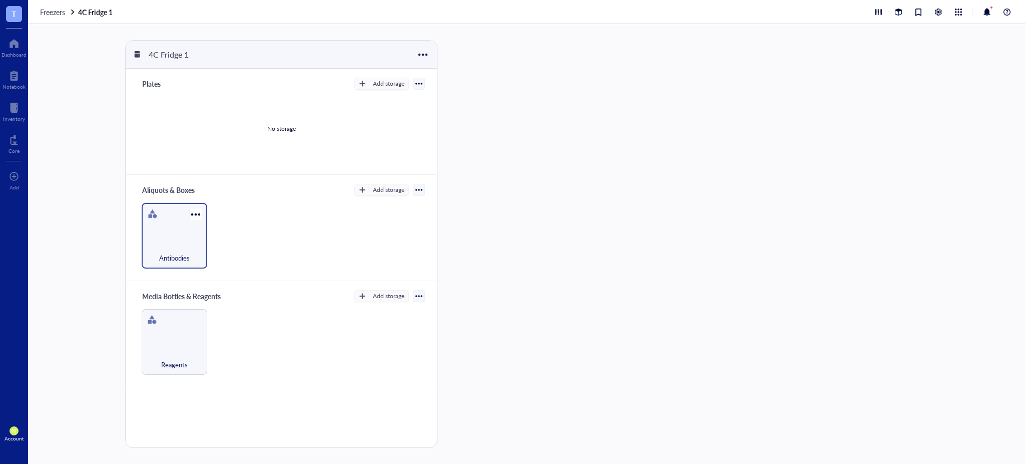
click at [177, 238] on div "Antibodies" at bounding box center [175, 236] width 66 height 66
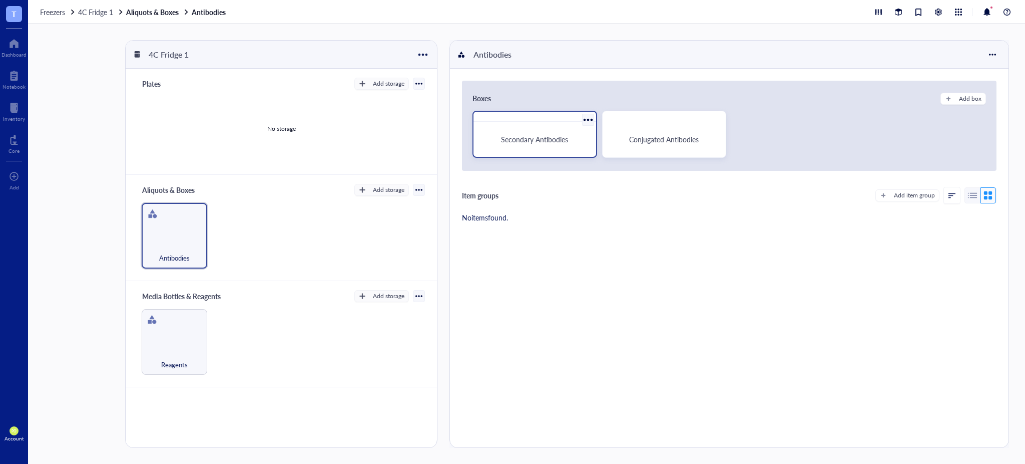
click at [508, 145] on div "Secondary Antibodies" at bounding box center [535, 139] width 115 height 27
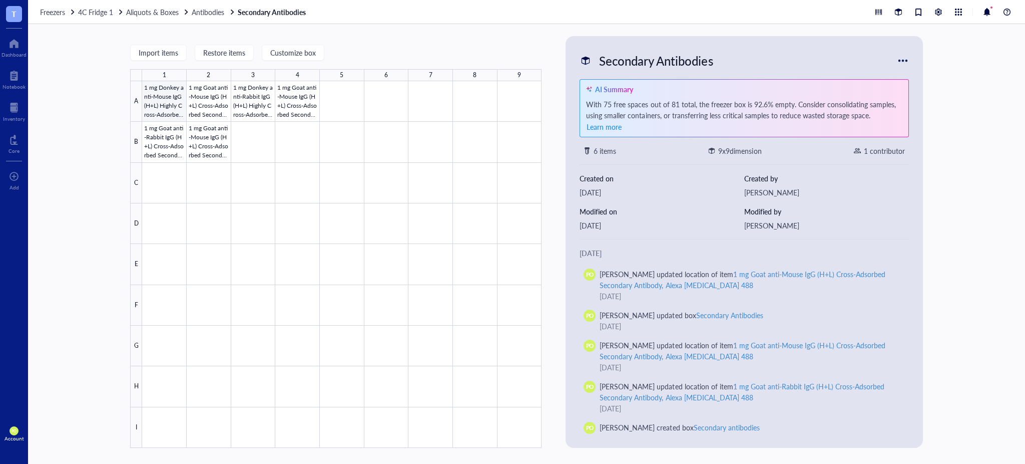
click at [169, 105] on div at bounding box center [342, 264] width 400 height 366
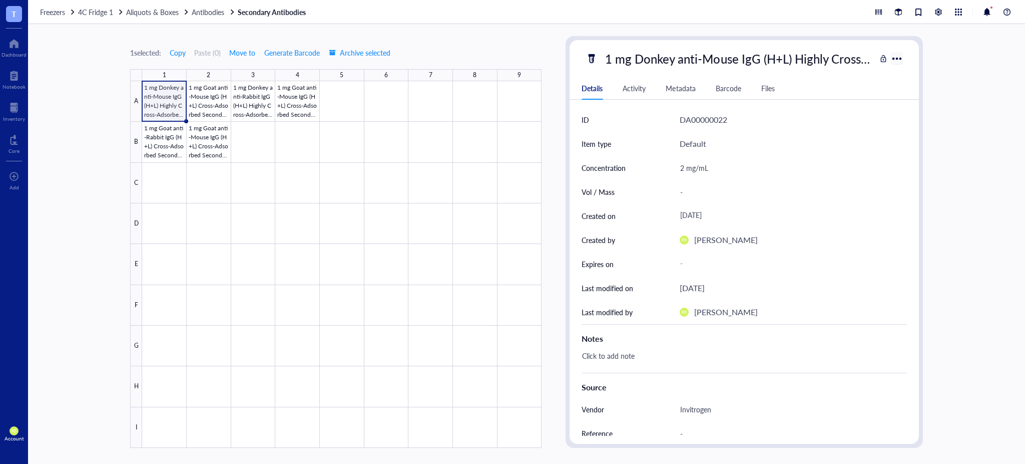
click at [898, 59] on div at bounding box center [897, 58] width 15 height 15
click at [867, 59] on div "1 mg Donkey anti-Mouse IgG (H+L) Highly Cross-Adsorbed Secondary Antibody, Alex…" at bounding box center [738, 58] width 275 height 21
click at [253, 52] on span "Move to" at bounding box center [242, 53] width 26 height 8
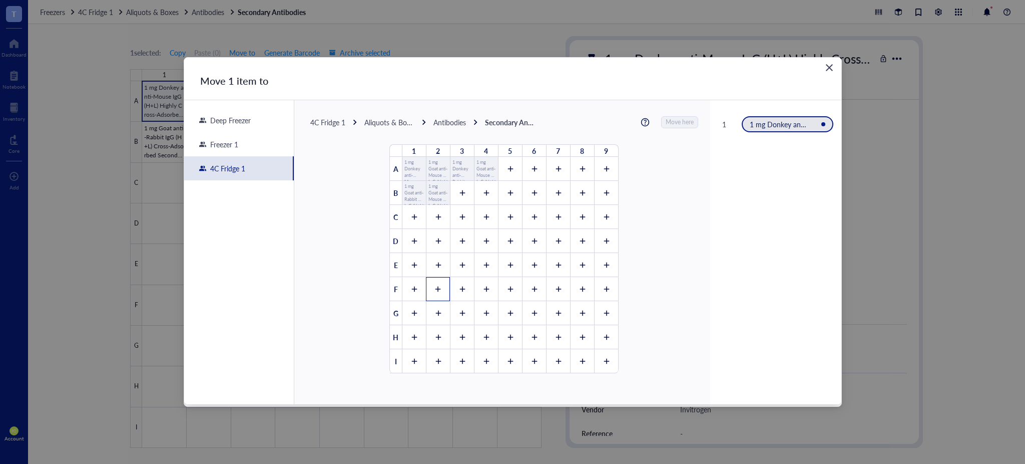
click at [441, 293] on div at bounding box center [438, 289] width 24 height 24
click at [675, 125] on span "Move here" at bounding box center [680, 122] width 28 height 13
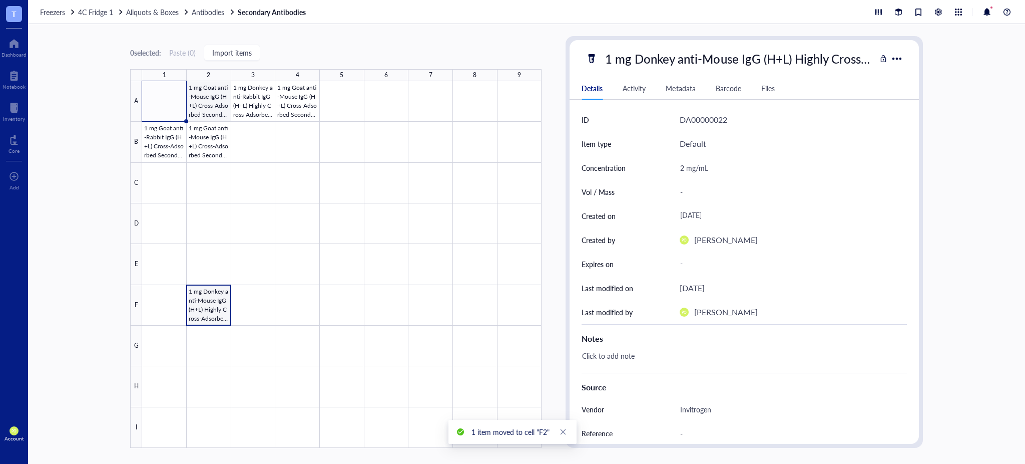
click at [214, 105] on div at bounding box center [342, 264] width 400 height 366
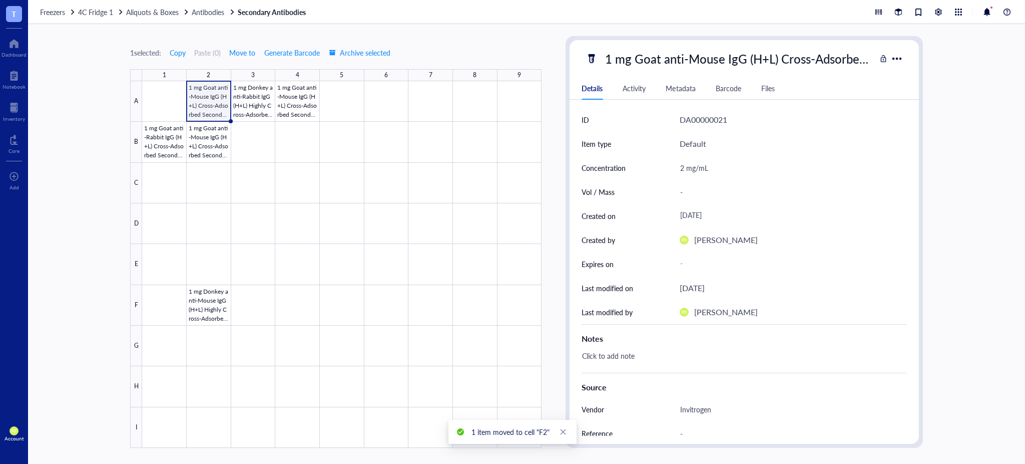
click at [803, 60] on div "1 mg Goat anti-Mouse IgG (H+L) Cross-Adsorbed Secondary Antibody, Alexa Fluor 5…" at bounding box center [738, 58] width 275 height 21
click at [250, 52] on span "Move to" at bounding box center [242, 53] width 26 height 8
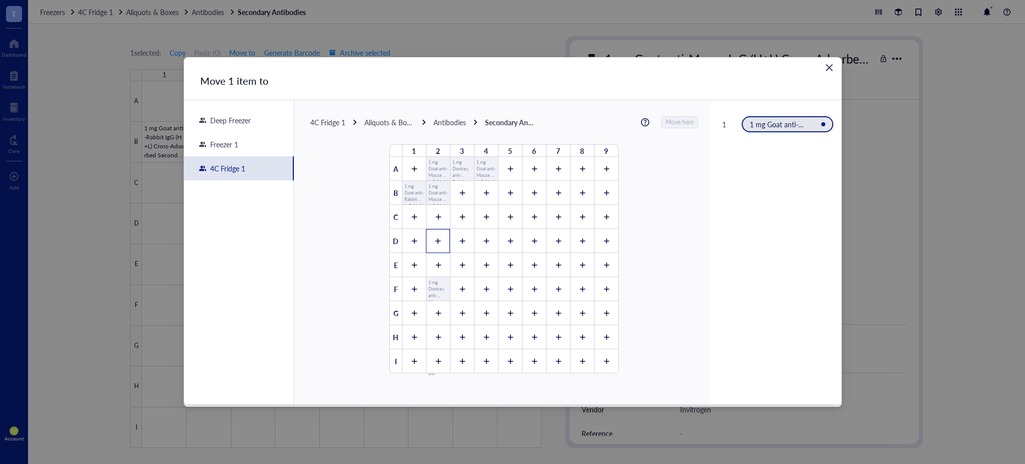
click at [436, 237] on div at bounding box center [438, 241] width 24 height 24
click at [677, 118] on span "Move here" at bounding box center [680, 122] width 28 height 13
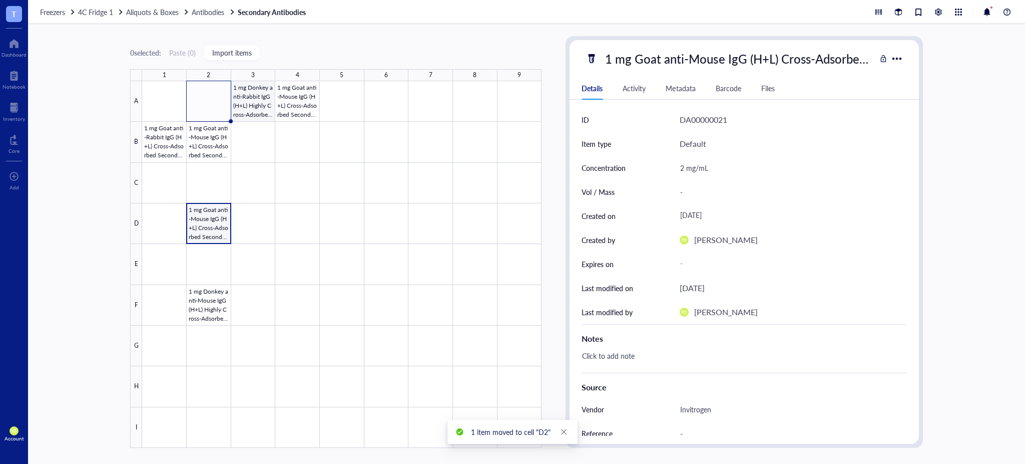
click at [246, 100] on div at bounding box center [342, 264] width 400 height 366
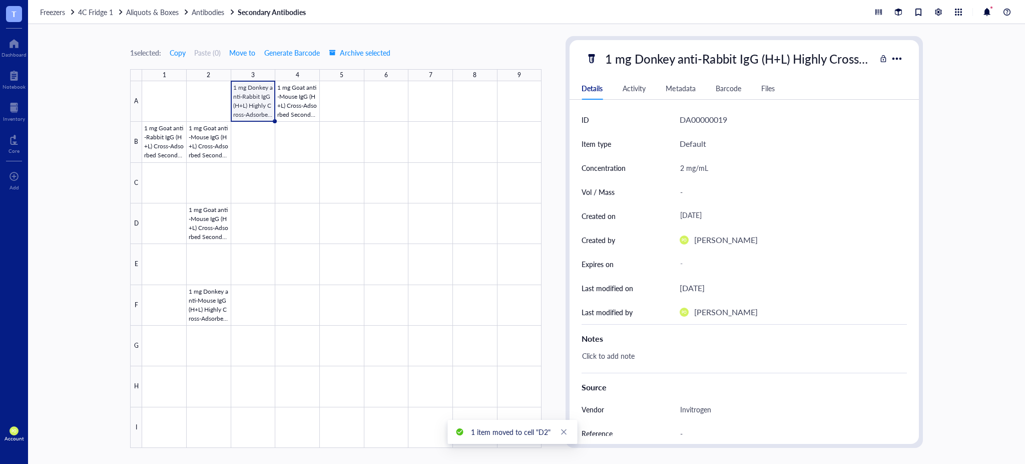
click at [810, 60] on div "1 mg Donkey anti-Rabbit IgG (H+L) Highly Cross-Adsorbed Secondary Antibody, Ale…" at bounding box center [738, 58] width 275 height 21
click at [250, 59] on button "Move to" at bounding box center [242, 53] width 27 height 16
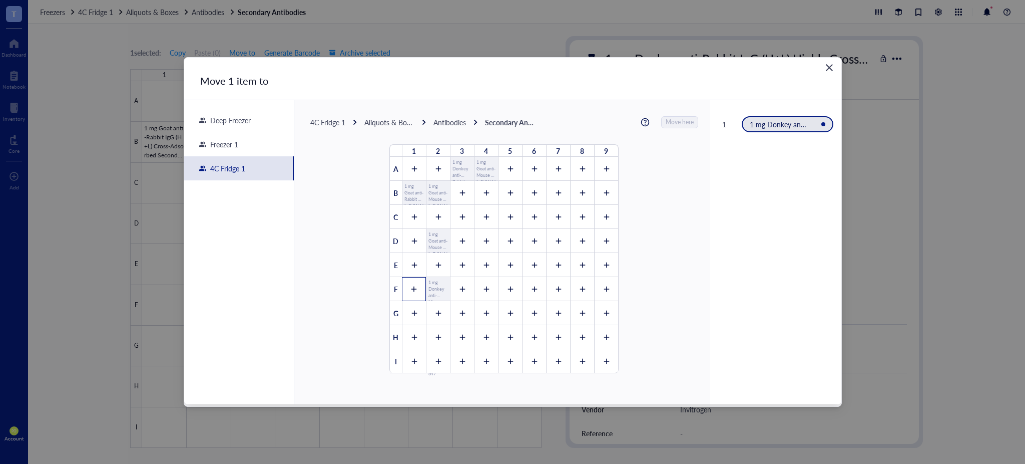
click at [412, 289] on icon at bounding box center [414, 288] width 7 height 7
click at [674, 121] on span "Move here" at bounding box center [680, 122] width 28 height 13
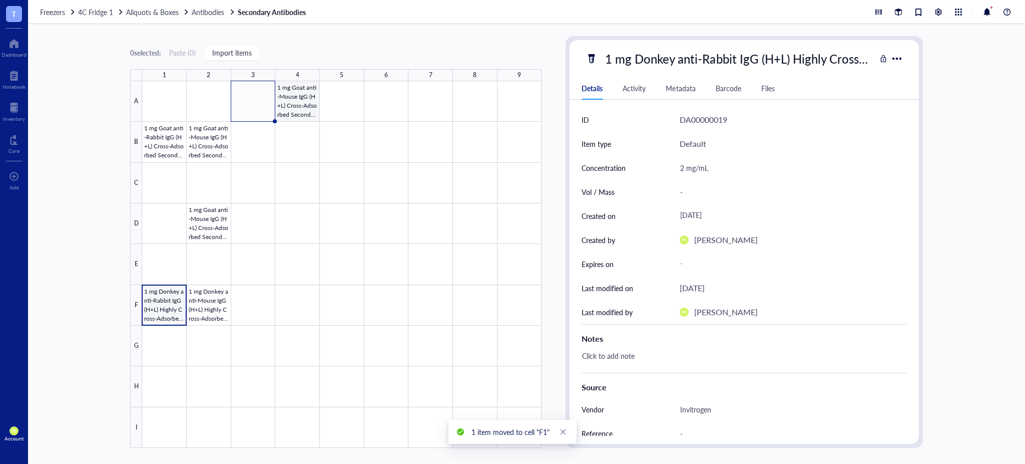
click at [286, 104] on div at bounding box center [342, 264] width 400 height 366
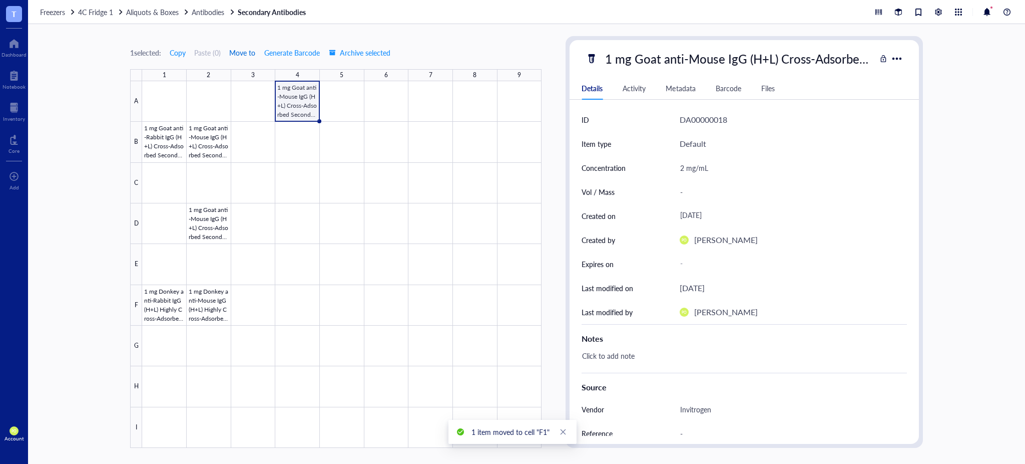
click at [253, 54] on span "Move to" at bounding box center [242, 53] width 26 height 8
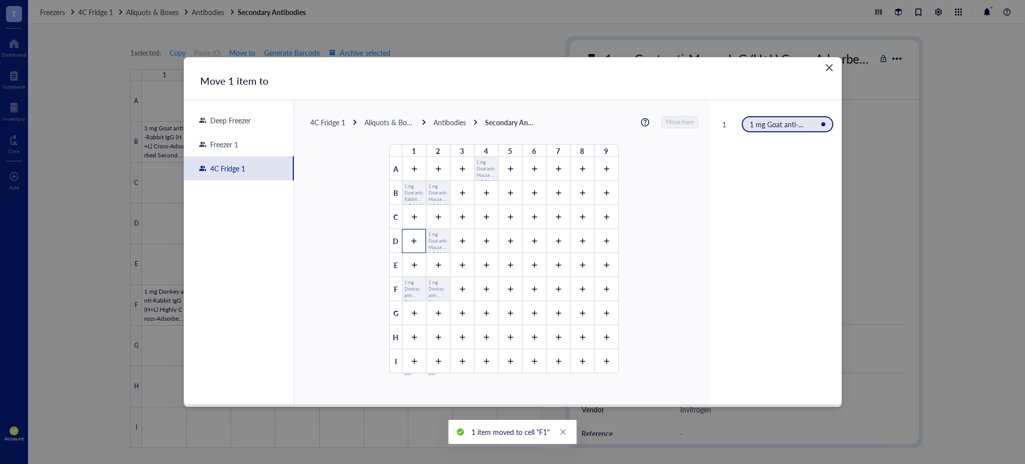
click at [402, 240] on div at bounding box center [414, 241] width 24 height 24
click at [678, 115] on div "4C Fridge 1 Aliquots & Boxes Antibodies Secondary Antibodies Move here 1 2 3 4 …" at bounding box center [502, 236] width 416 height 272
click at [678, 120] on span "Move here" at bounding box center [680, 122] width 28 height 13
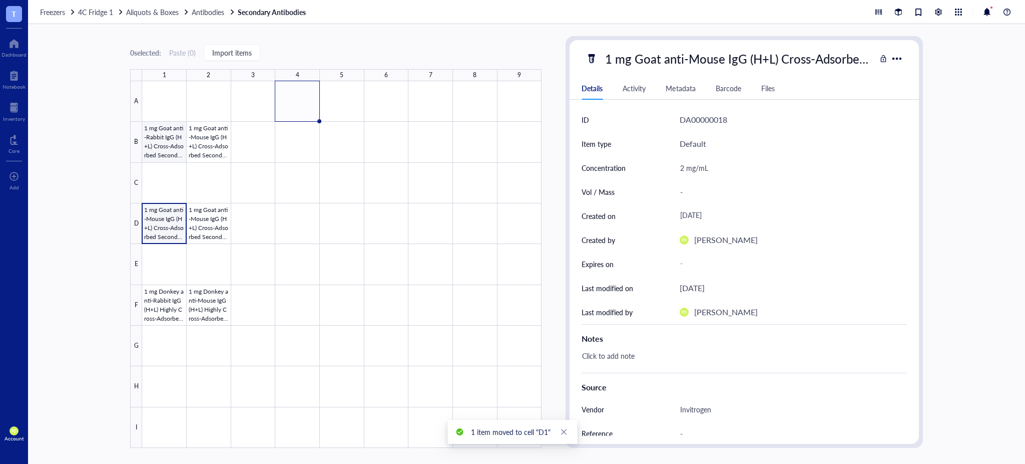
click at [158, 148] on div at bounding box center [342, 264] width 400 height 366
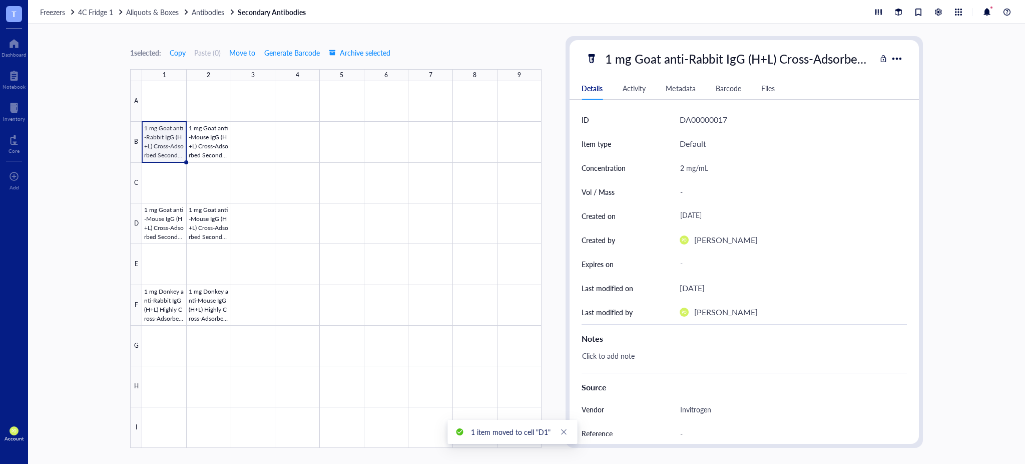
click at [837, 59] on div "1 mg Goat anti-Rabbit IgG (H+L) Cross-Adsorbed Secondary Antibody, Alexa Fluor …" at bounding box center [738, 58] width 275 height 21
click at [210, 140] on div at bounding box center [342, 264] width 400 height 366
click at [754, 59] on div "1 mg Goat anti-Mouse IgG (H+L) Cross-Adsorbed Secondary Antibody, Alexa Fluor 4…" at bounding box center [738, 58] width 275 height 21
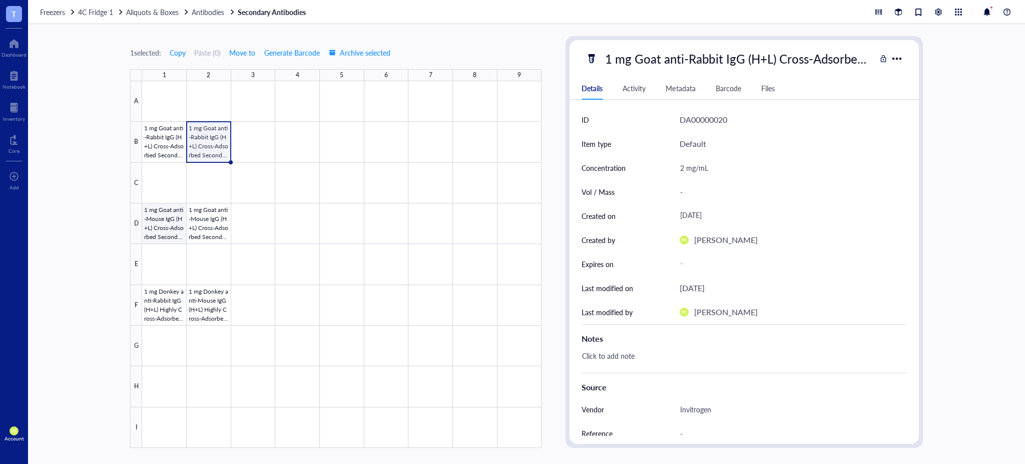
click at [165, 220] on div at bounding box center [342, 264] width 400 height 366
click at [785, 62] on div "1 mg Goat anti-Mouse IgG (H+L) Cross-Adsorbed Secondary Antibody, Alexa Fluor 5…" at bounding box center [738, 58] width 275 height 21
click at [219, 231] on div at bounding box center [342, 264] width 400 height 366
click at [803, 55] on div "1 mg Goat anti-Mouse IgG (H+L) Cross-Adsorbed Secondary Antibody, Alexa Fluor 5…" at bounding box center [738, 58] width 275 height 21
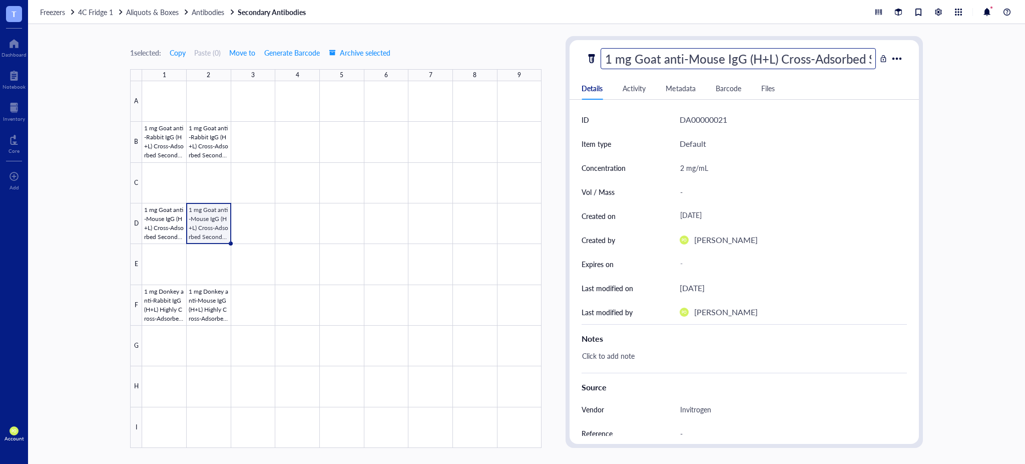
scroll to position [0, 192]
click at [167, 229] on div at bounding box center [342, 264] width 400 height 366
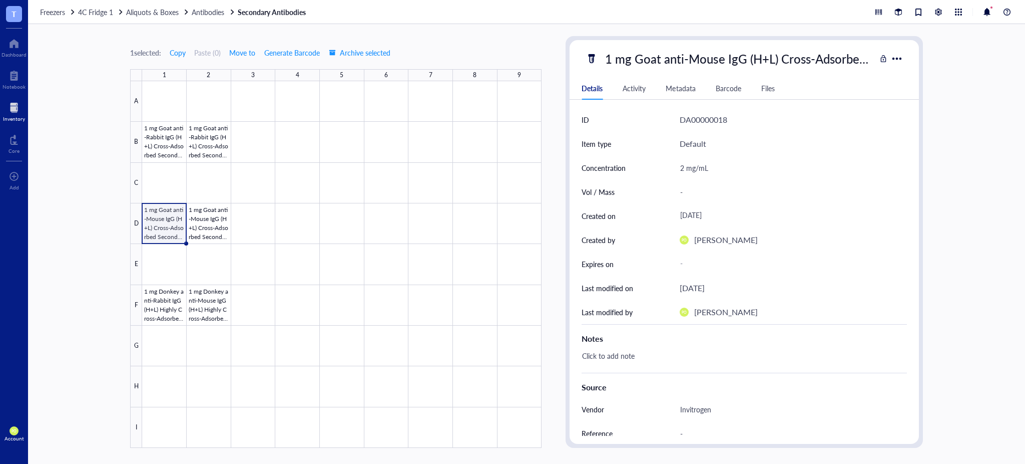
drag, startPoint x: 12, startPoint y: 100, endPoint x: 12, endPoint y: 117, distance: 17.5
click at [12, 100] on div at bounding box center [14, 108] width 22 height 16
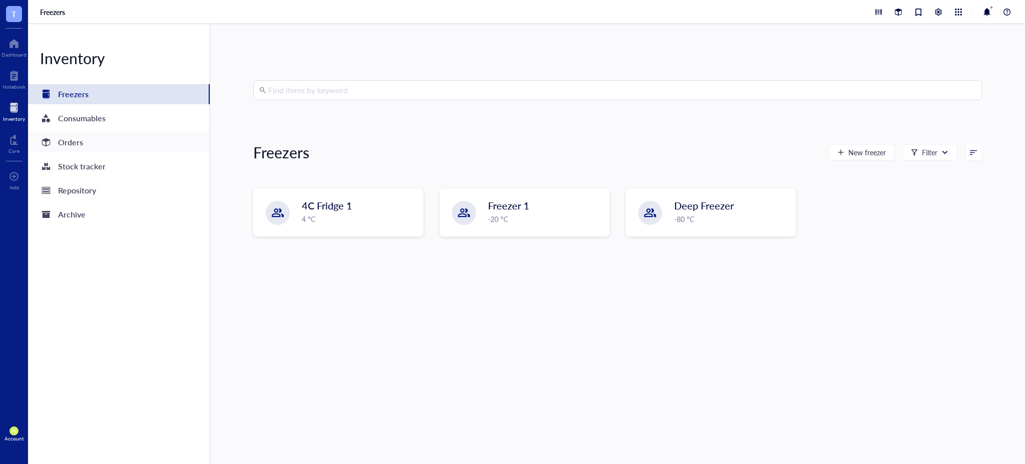
click at [98, 133] on div "Orders" at bounding box center [119, 142] width 182 height 20
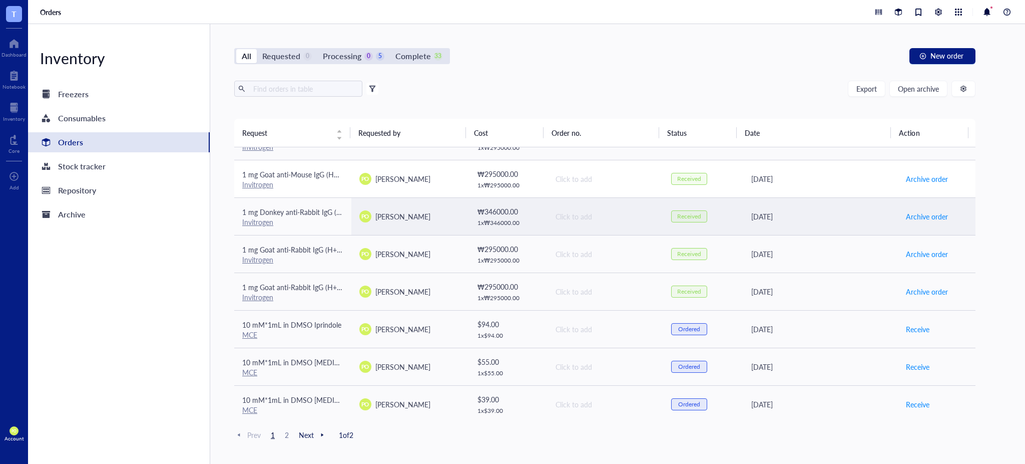
scroll to position [111, 0]
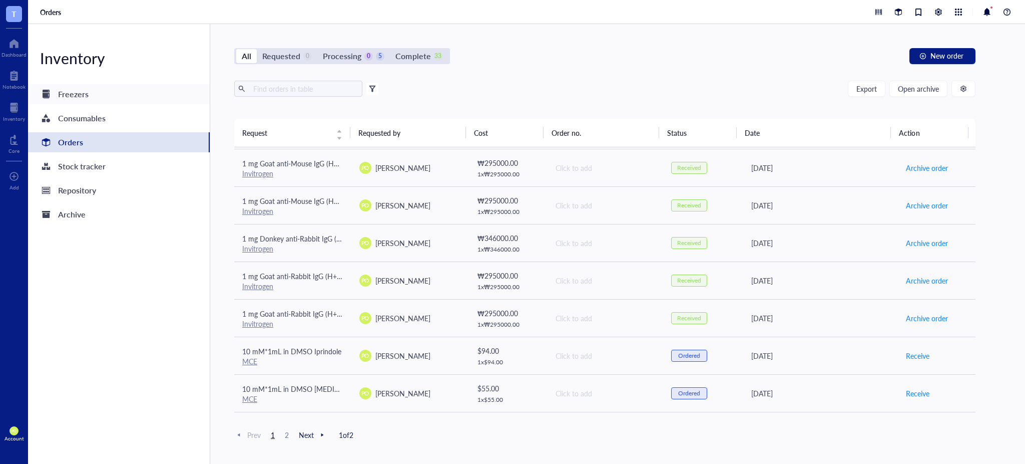
click at [103, 90] on div "Freezers" at bounding box center [119, 94] width 182 height 20
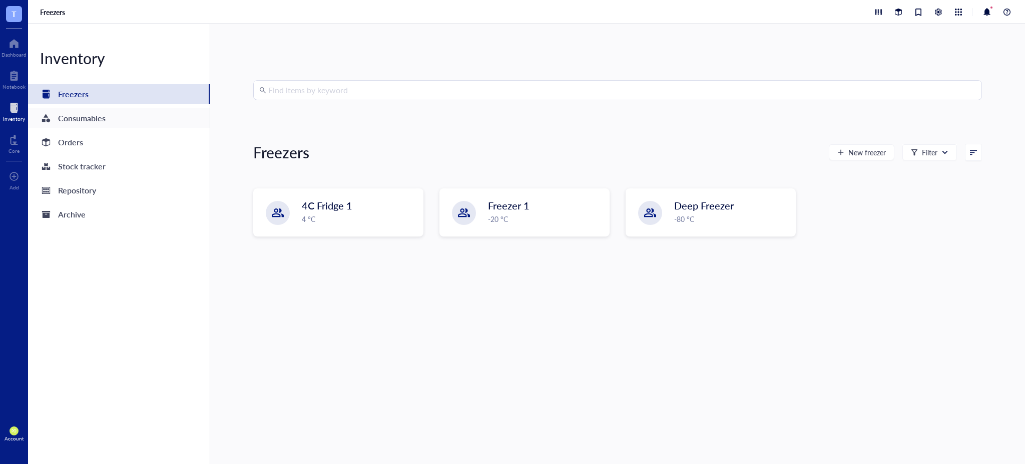
click at [134, 112] on div "Consumables" at bounding box center [119, 118] width 182 height 20
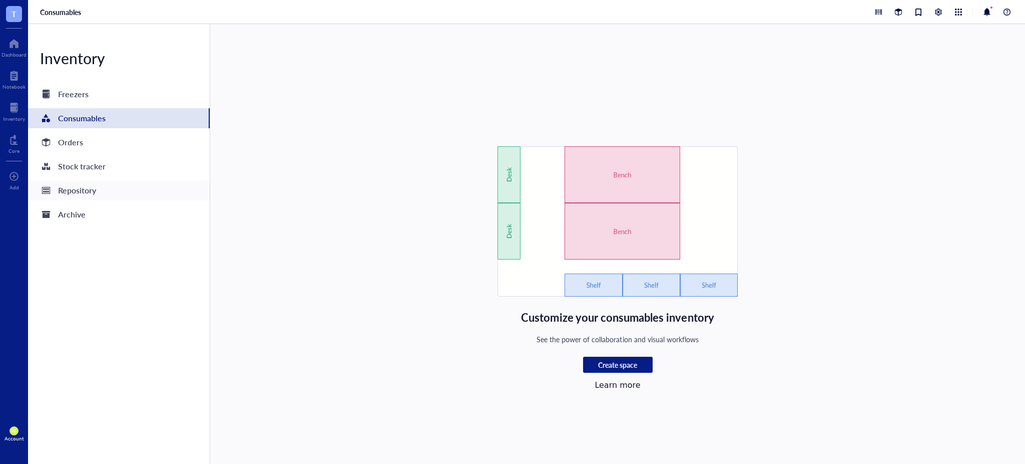
click at [100, 190] on div "Repository" at bounding box center [119, 190] width 182 height 20
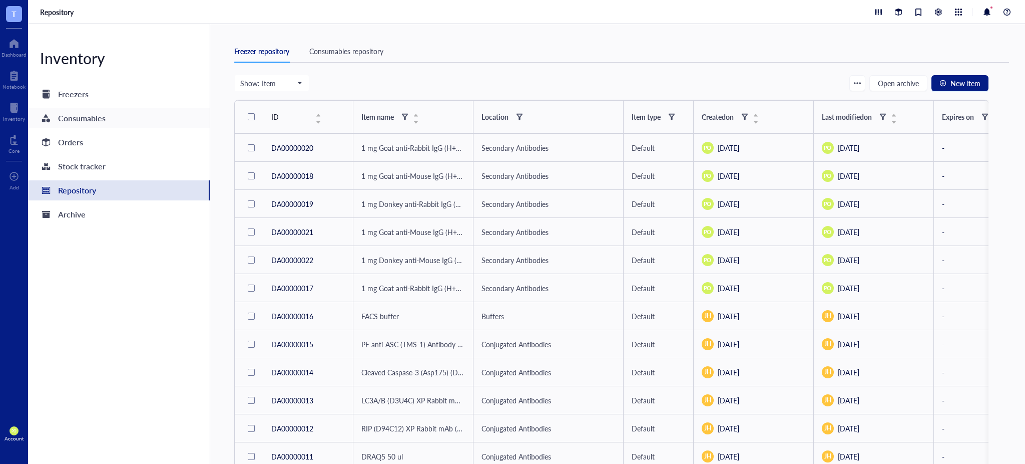
click at [101, 116] on div "Consumables" at bounding box center [82, 118] width 48 height 14
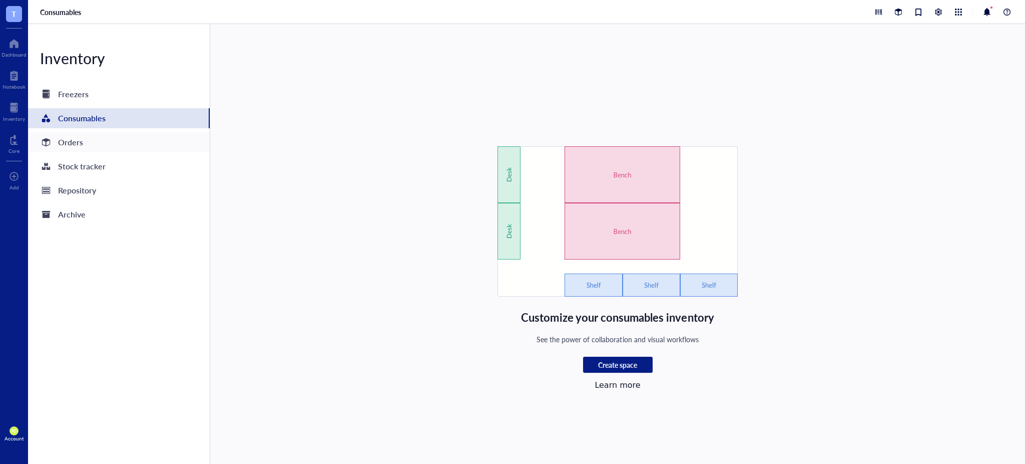
click at [78, 141] on div "Orders" at bounding box center [70, 142] width 25 height 14
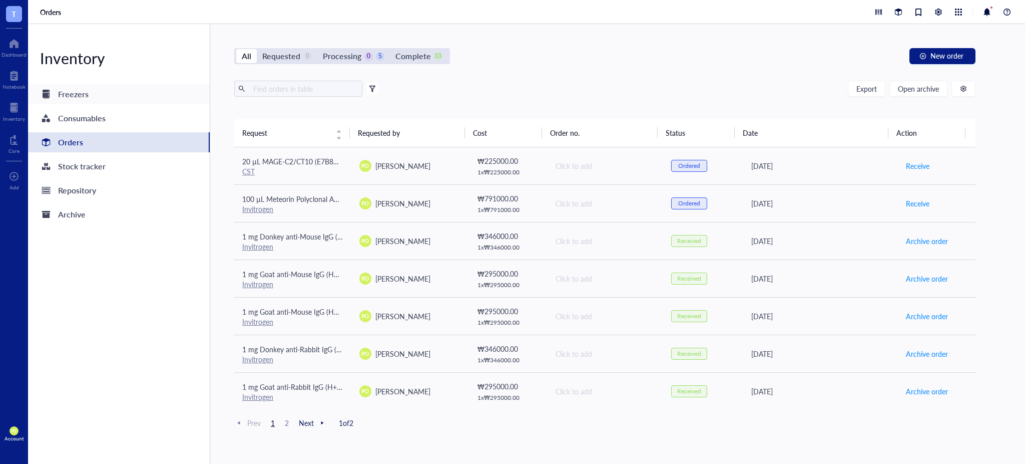
click at [111, 98] on div "Freezers" at bounding box center [119, 94] width 182 height 20
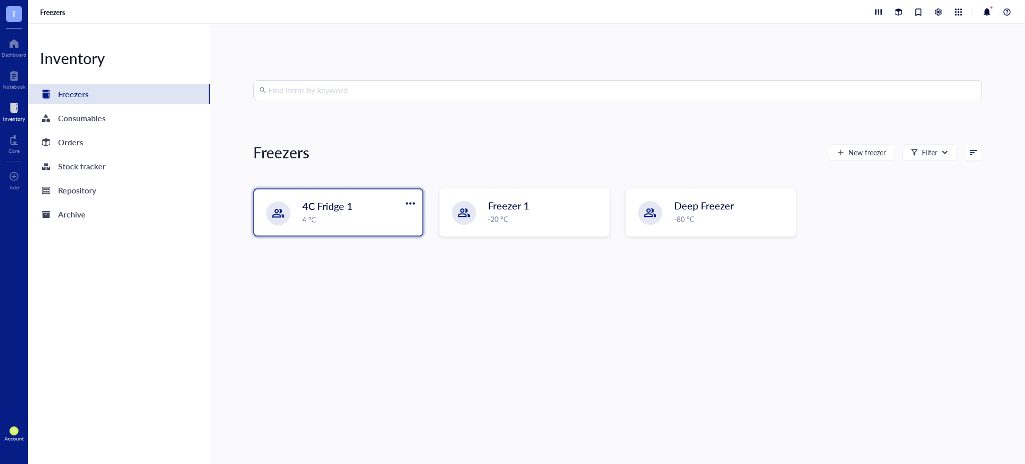
click at [332, 217] on div "4 °C" at bounding box center [359, 219] width 114 height 11
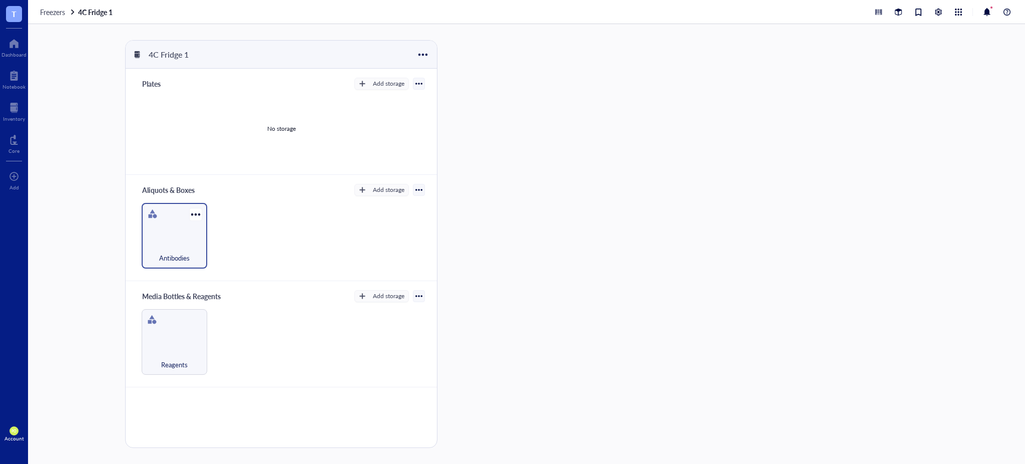
click at [181, 234] on div "Antibodies" at bounding box center [175, 236] width 66 height 66
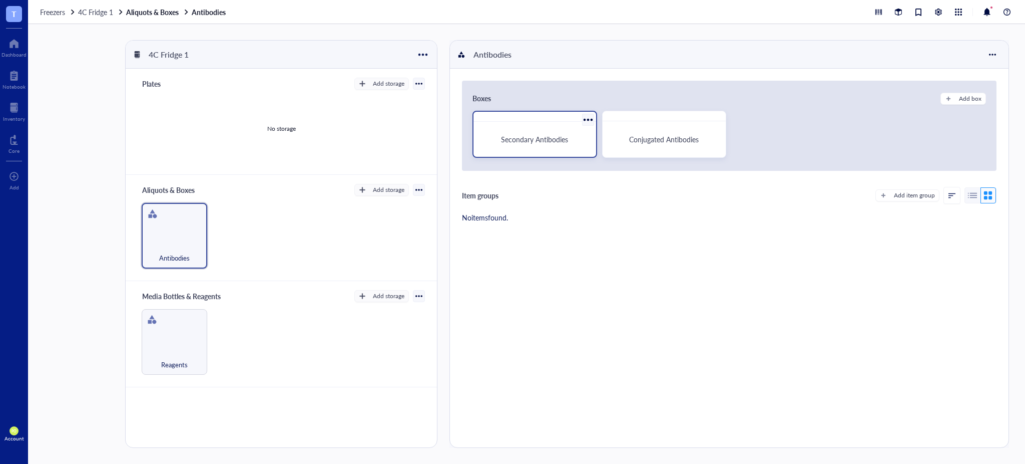
click at [527, 143] on span "Secondary Antibodies" at bounding box center [534, 139] width 67 height 10
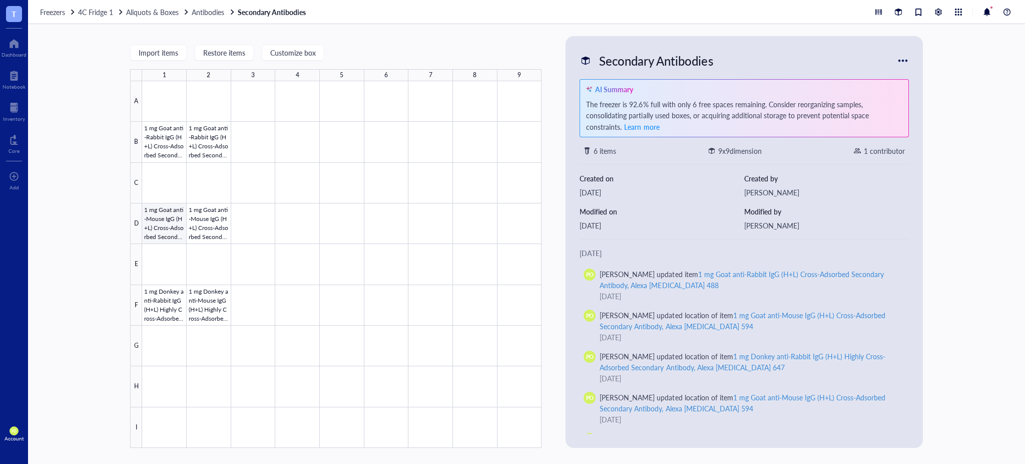
click at [159, 231] on div at bounding box center [342, 264] width 400 height 366
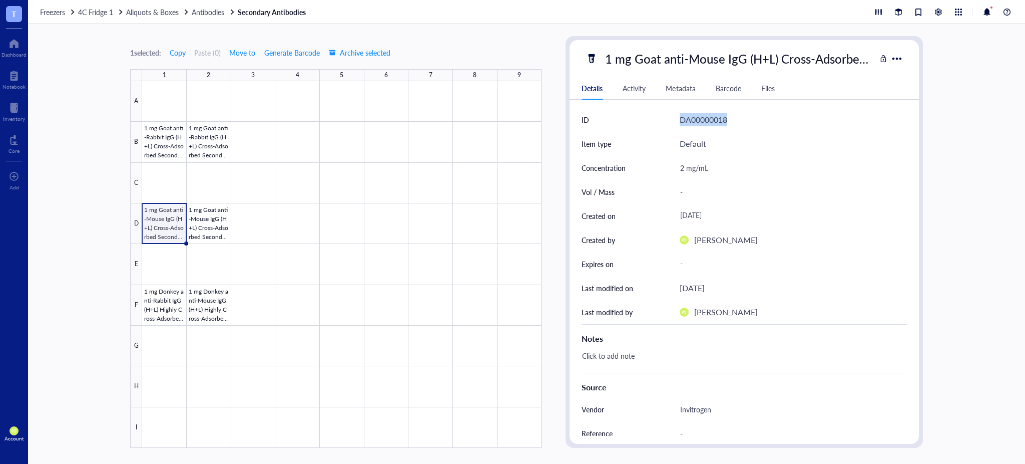
drag, startPoint x: 727, startPoint y: 119, endPoint x: 676, endPoint y: 115, distance: 50.7
click at [676, 115] on div "ID DA00000018" at bounding box center [744, 120] width 325 height 24
click at [205, 221] on div at bounding box center [342, 264] width 400 height 366
click at [169, 227] on div at bounding box center [342, 264] width 400 height 366
click at [13, 113] on div at bounding box center [14, 108] width 22 height 16
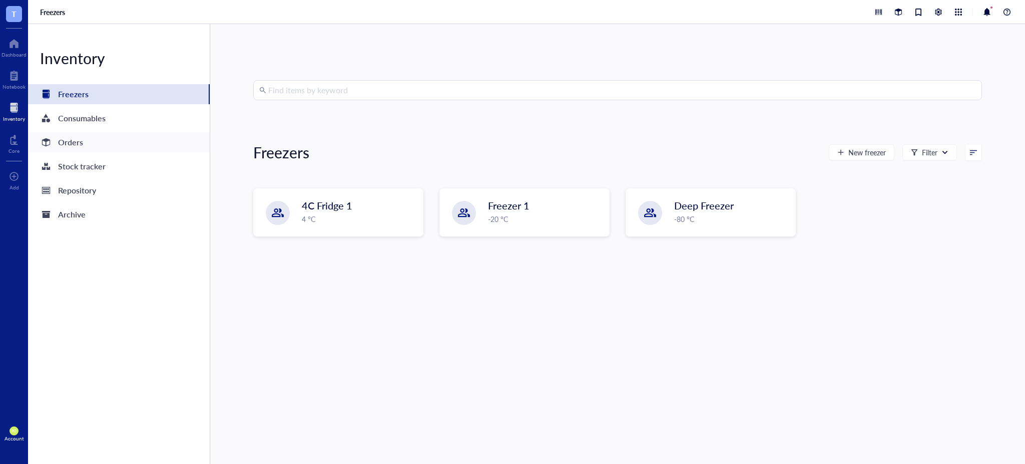
click at [71, 147] on div "Orders" at bounding box center [70, 142] width 25 height 14
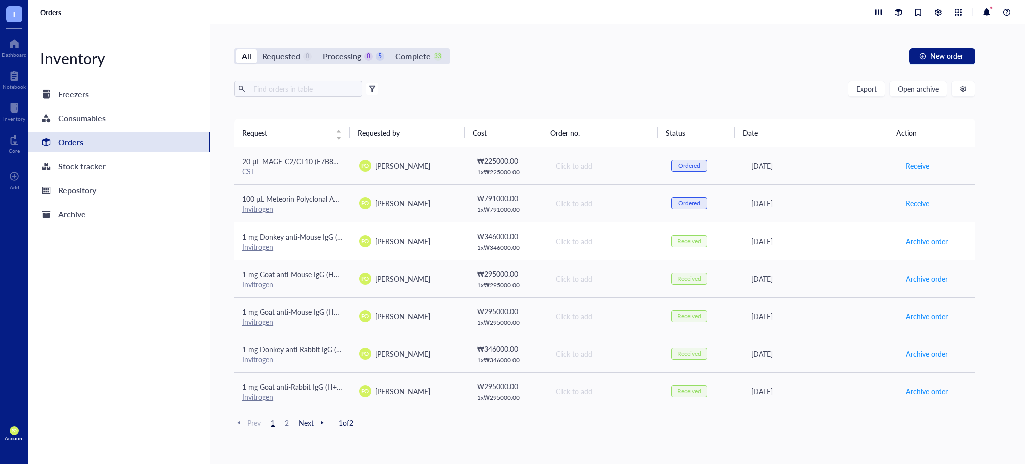
click at [297, 232] on span "1 mg Donkey anti-Mouse IgG (H+L) Highly Cross-Adsorbed Secondary Antibody, Alex…" at bounding box center [411, 236] width 338 height 10
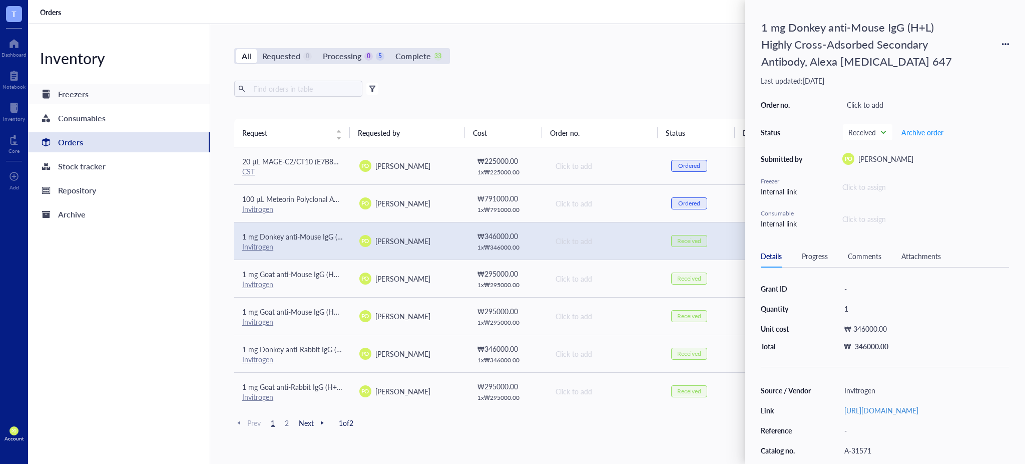
click at [77, 94] on div "Freezers" at bounding box center [73, 94] width 31 height 14
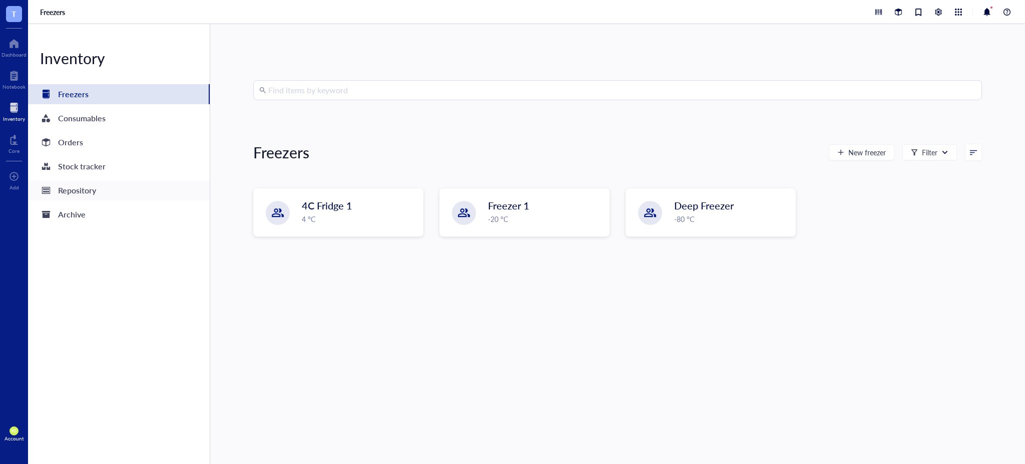
click at [91, 189] on div "Repository" at bounding box center [77, 190] width 38 height 14
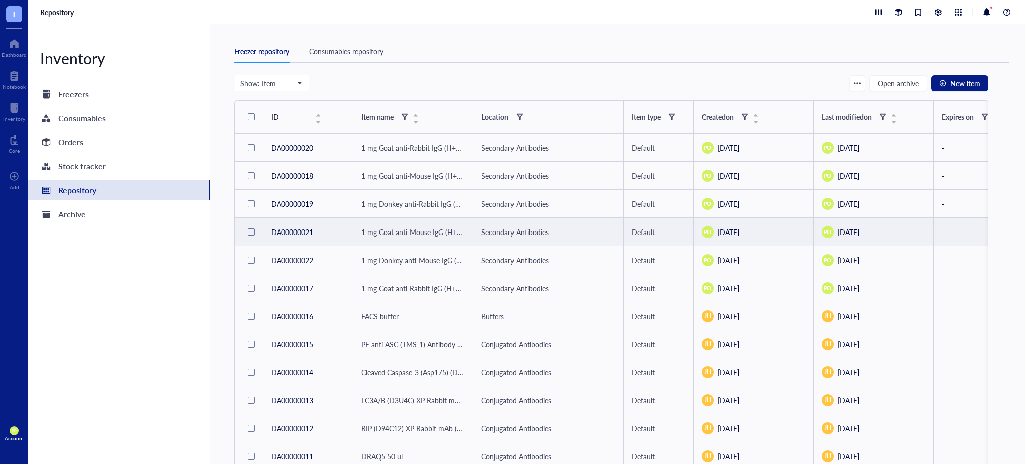
click at [253, 232] on div at bounding box center [251, 231] width 7 height 7
click at [566, 83] on span "Archive" at bounding box center [564, 83] width 24 height 8
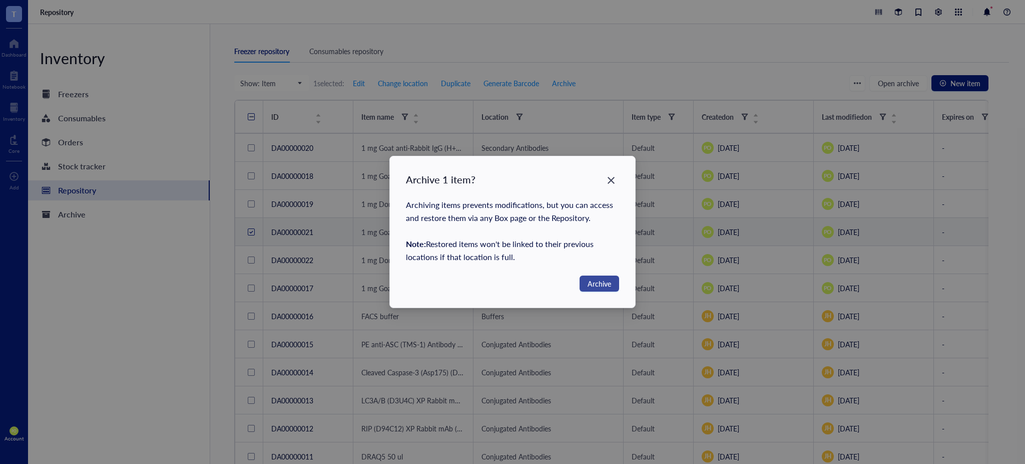
click at [602, 276] on button "Archive" at bounding box center [600, 283] width 40 height 16
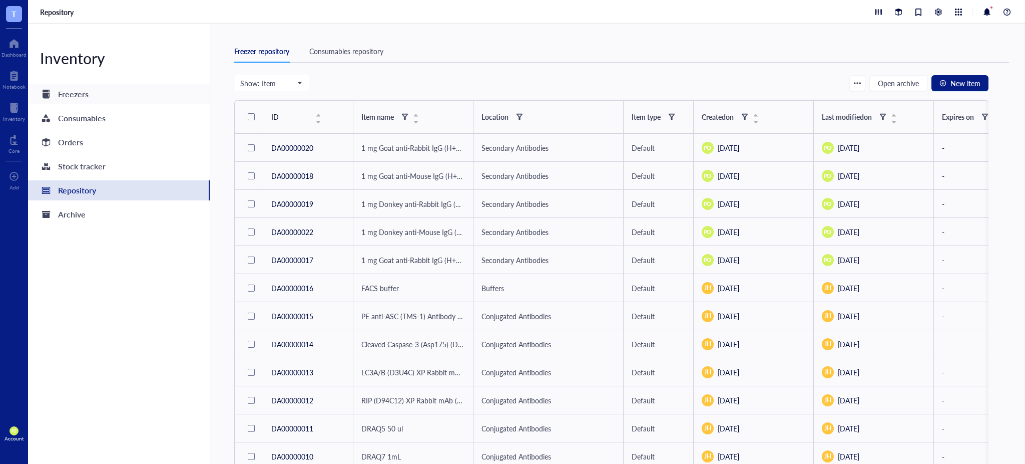
click at [101, 93] on div "Freezers" at bounding box center [119, 94] width 182 height 20
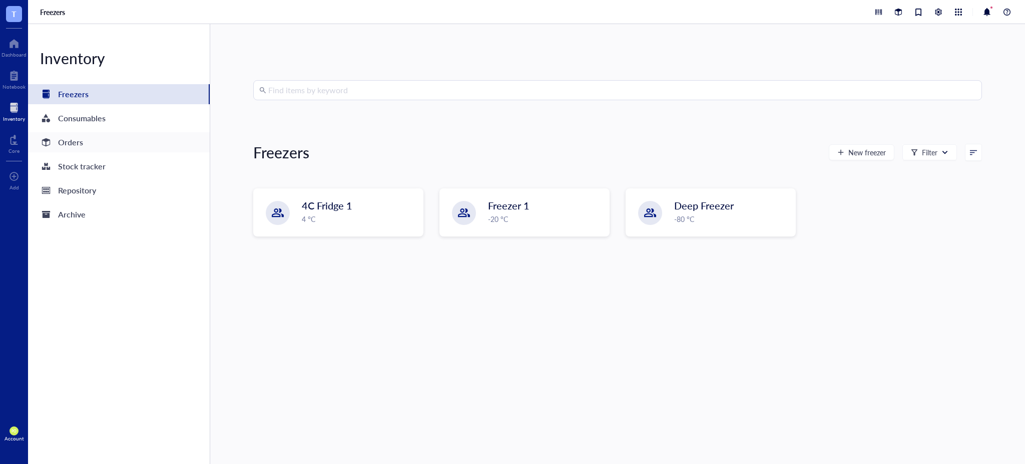
click at [99, 140] on div "Orders" at bounding box center [119, 142] width 182 height 20
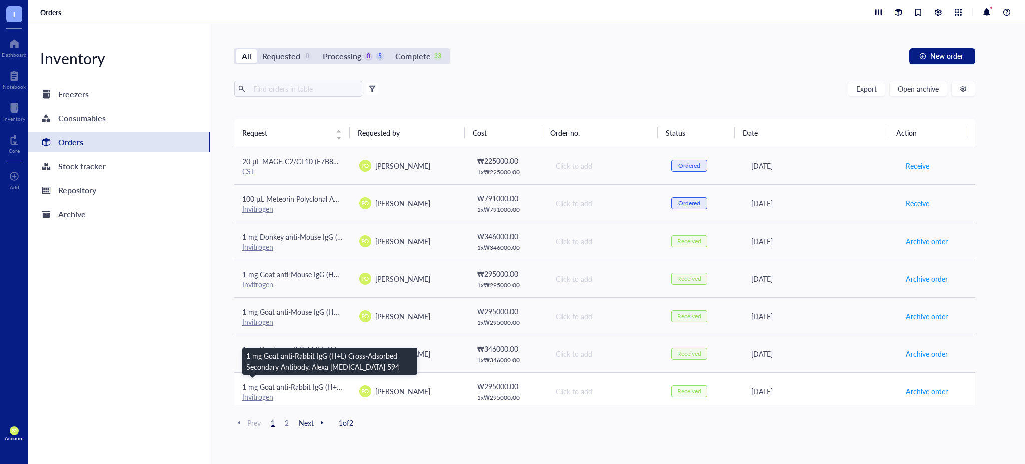
click at [311, 385] on span "1 mg Goat anti-Rabbit IgG (H+L) Cross-Adsorbed Secondary Antibody, Alexa Fluor …" at bounding box center [395, 386] width 307 height 10
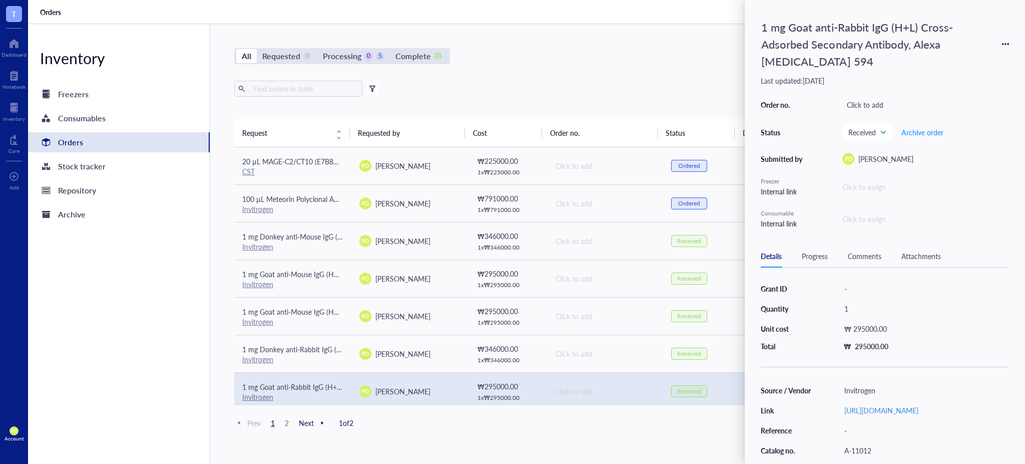
click at [1004, 43] on icon at bounding box center [1005, 44] width 7 height 7
click at [979, 76] on span "Add to freezer" at bounding box center [970, 74] width 63 height 11
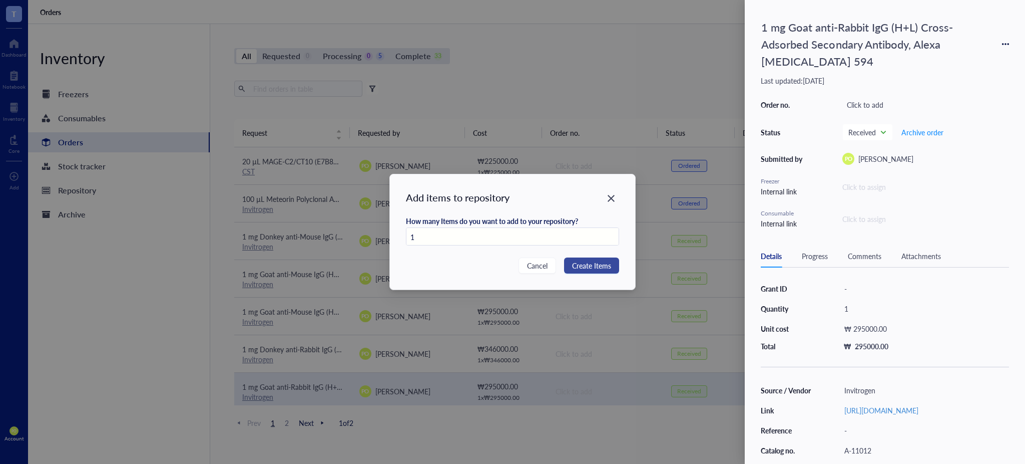
click at [606, 264] on span "Create Items" at bounding box center [591, 265] width 39 height 11
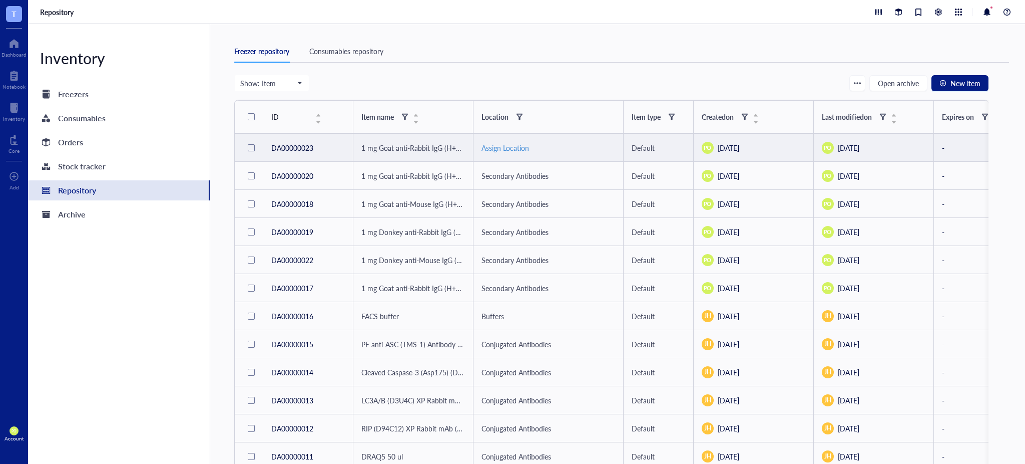
click at [513, 145] on div "Assign Location" at bounding box center [549, 147] width 134 height 11
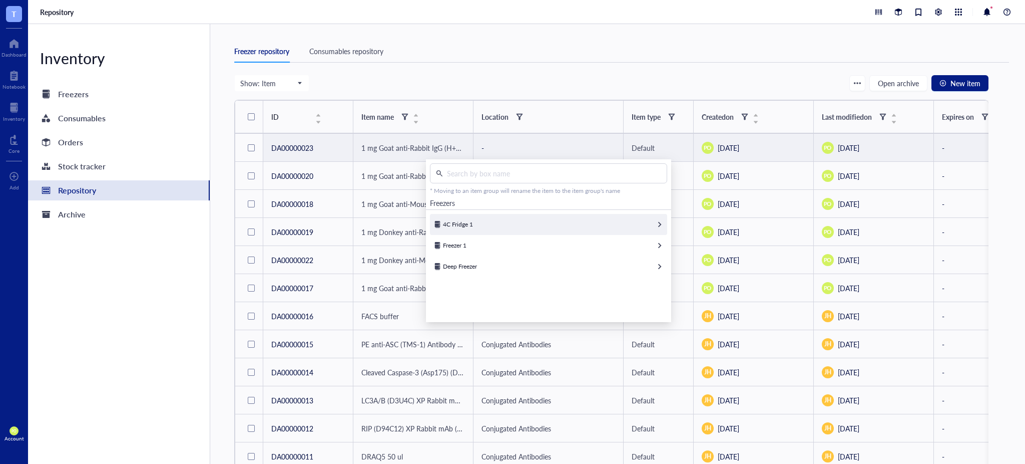
click at [570, 224] on div "4C Fridge 1" at bounding box center [548, 224] width 237 height 21
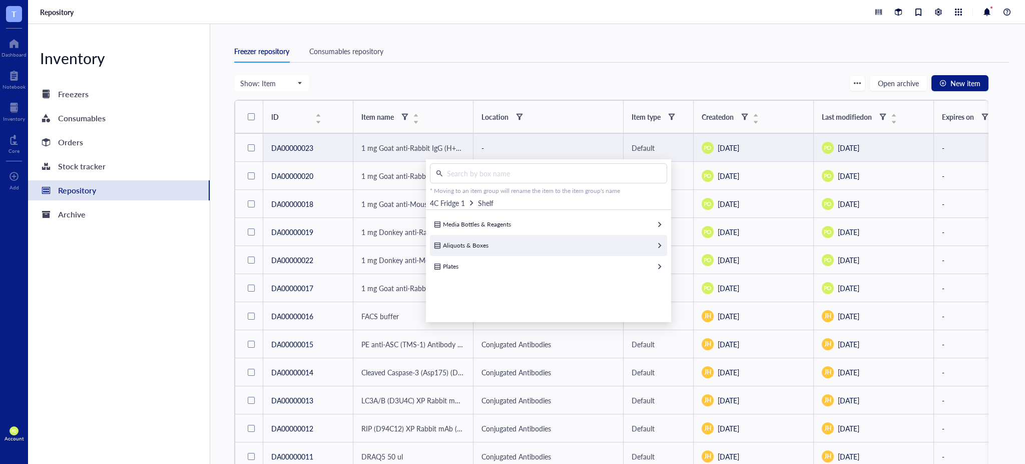
click at [512, 251] on div "Aliquots & Boxes" at bounding box center [548, 245] width 237 height 21
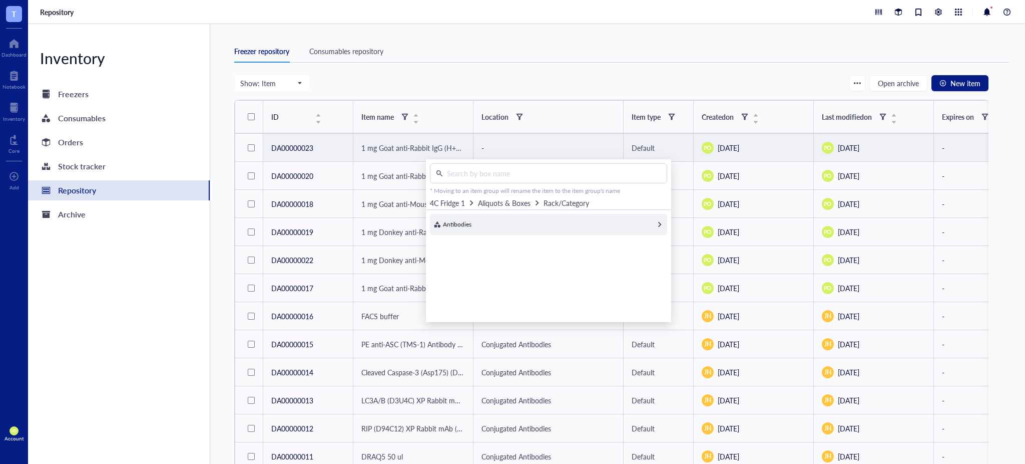
click at [467, 228] on span "Antibodies" at bounding box center [457, 224] width 29 height 9
click at [650, 225] on div "Select" at bounding box center [655, 224] width 16 height 9
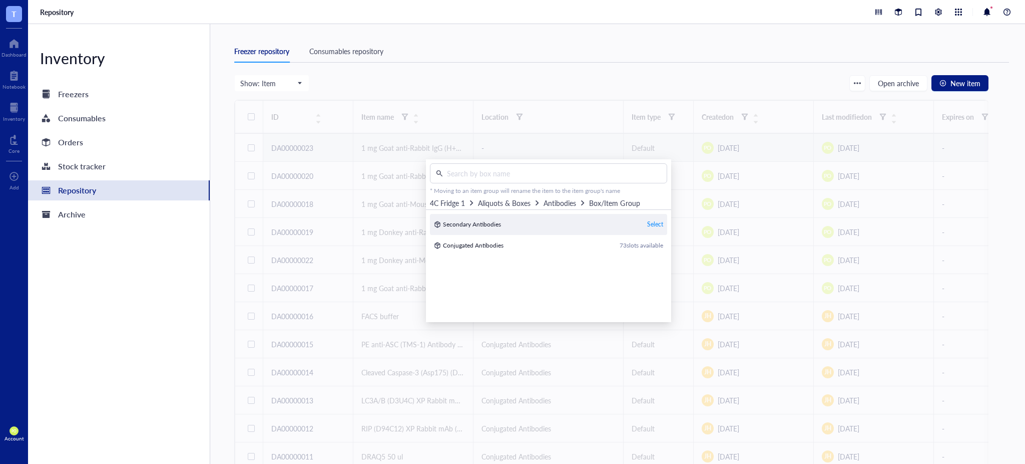
click at [648, 223] on div "Select" at bounding box center [655, 224] width 16 height 9
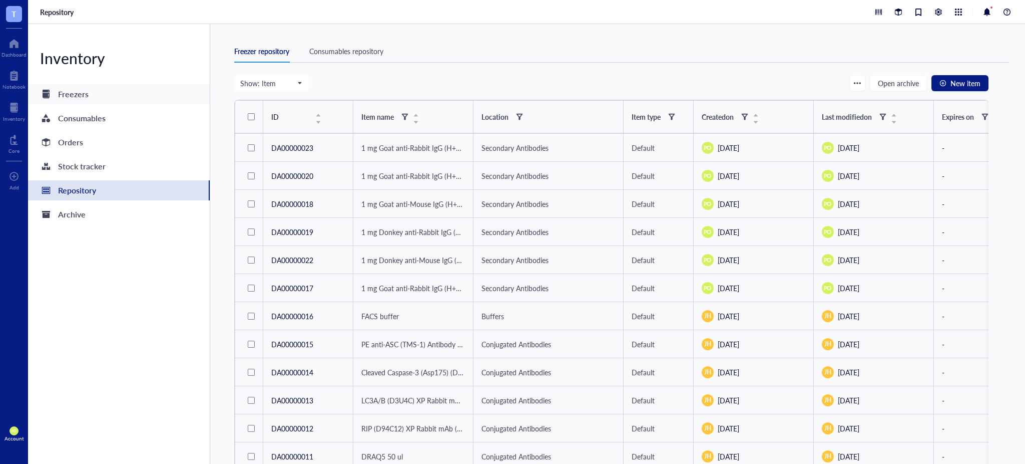
click at [115, 95] on div "Freezers" at bounding box center [119, 94] width 182 height 20
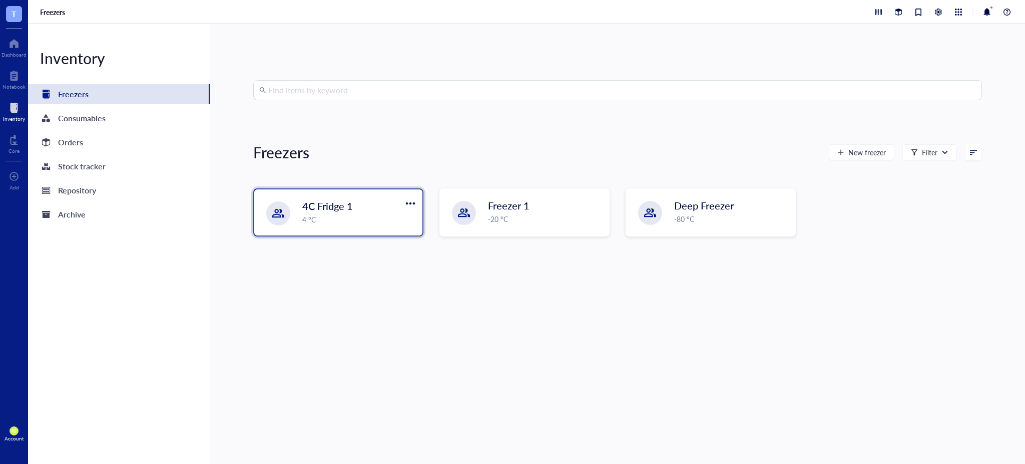
click at [335, 205] on span "4C Fridge 1" at bounding box center [327, 206] width 51 height 14
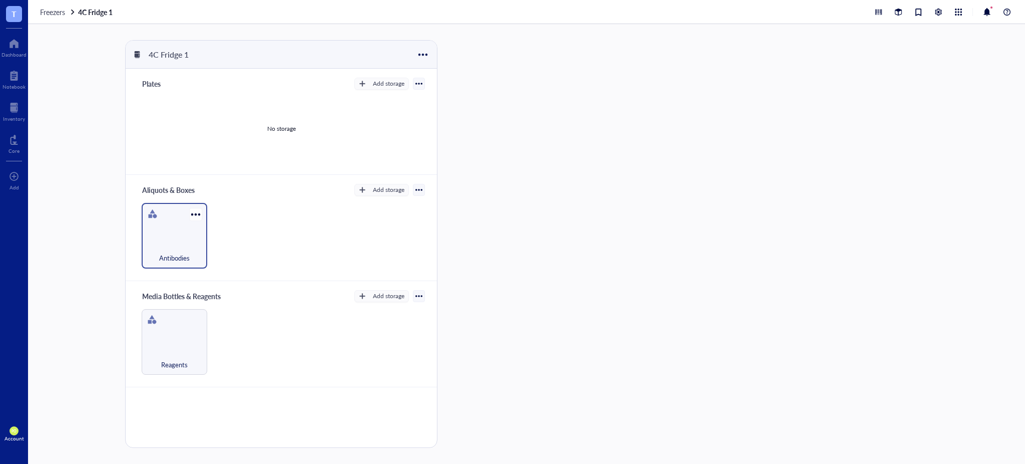
click at [177, 249] on div "Antibodies" at bounding box center [175, 252] width 56 height 22
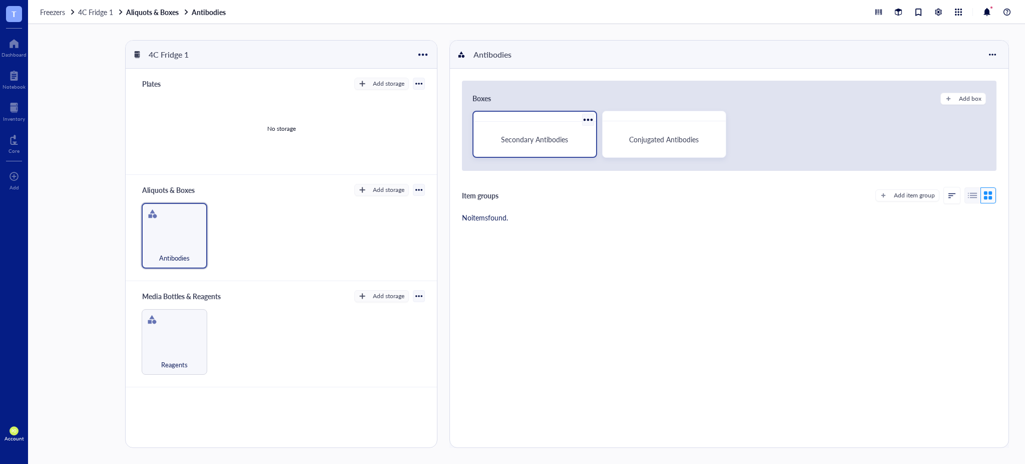
click at [560, 145] on div "Secondary Antibodies" at bounding box center [535, 139] width 115 height 27
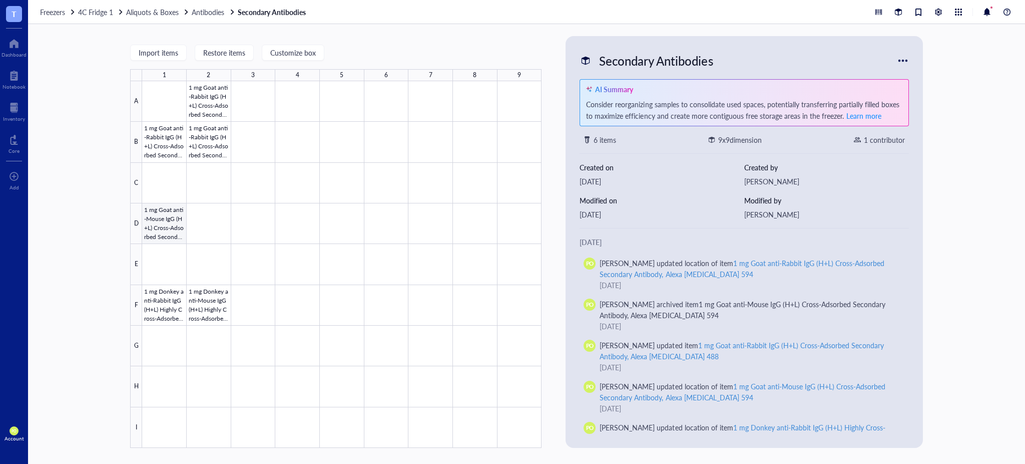
click at [158, 222] on div at bounding box center [342, 264] width 400 height 366
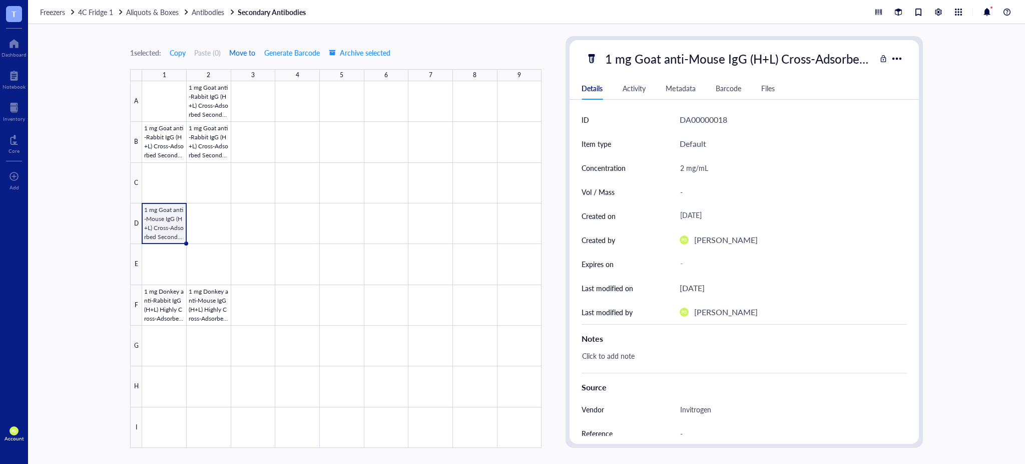
click at [252, 54] on span "Move to" at bounding box center [242, 53] width 26 height 8
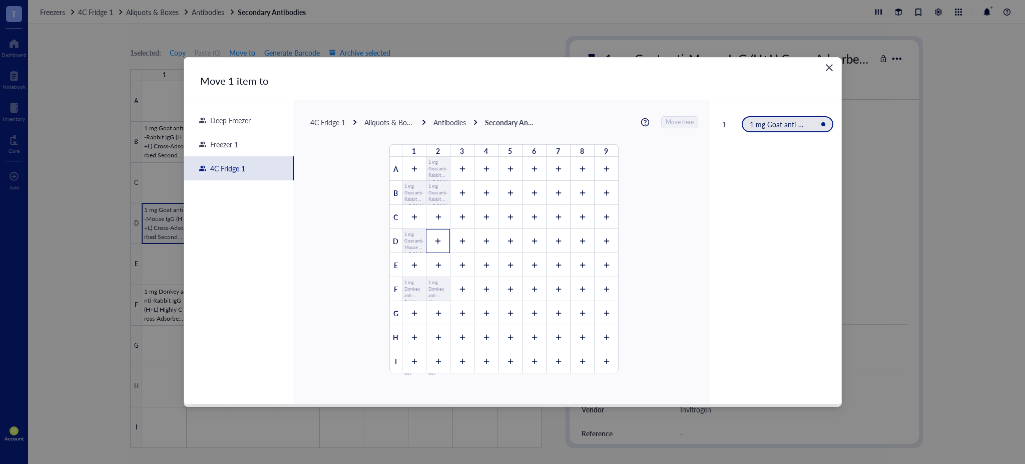
click at [435, 244] on icon at bounding box center [438, 240] width 7 height 7
click at [677, 124] on span "Move here" at bounding box center [680, 122] width 28 height 13
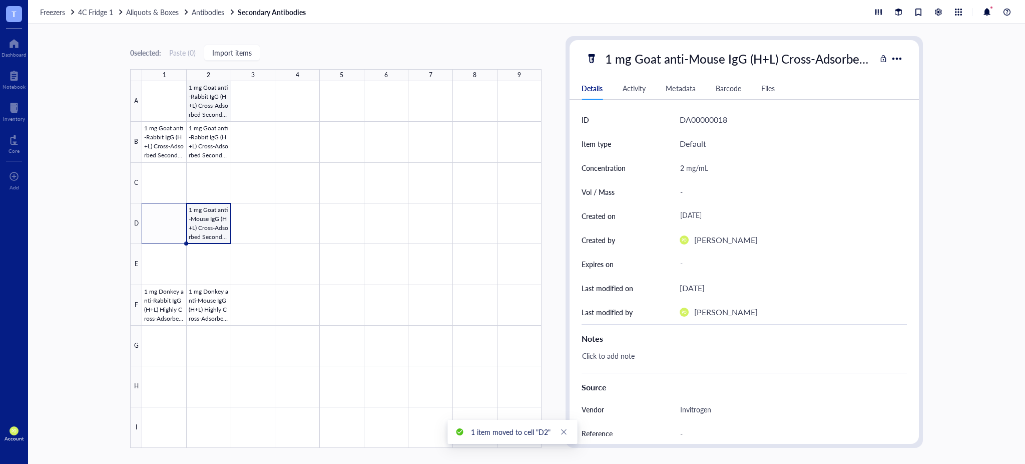
click at [209, 95] on div at bounding box center [342, 264] width 400 height 366
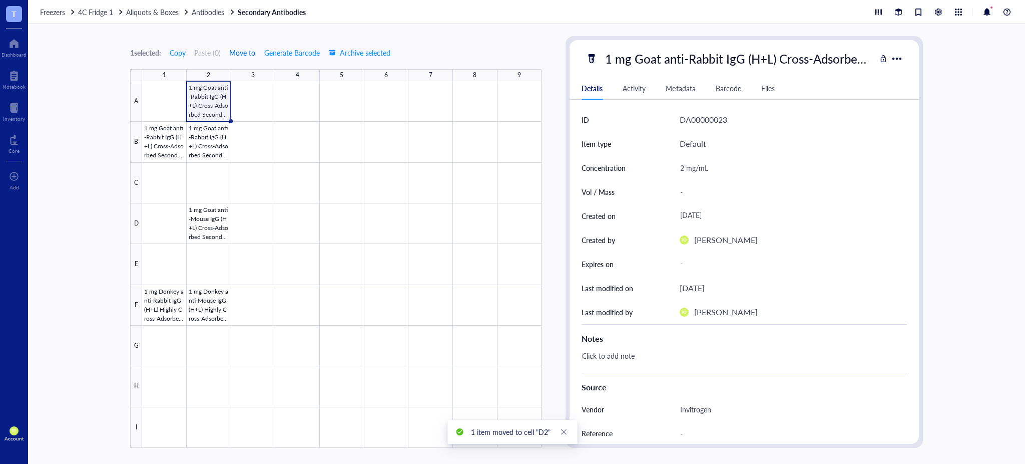
click at [249, 53] on span "Move to" at bounding box center [242, 53] width 26 height 8
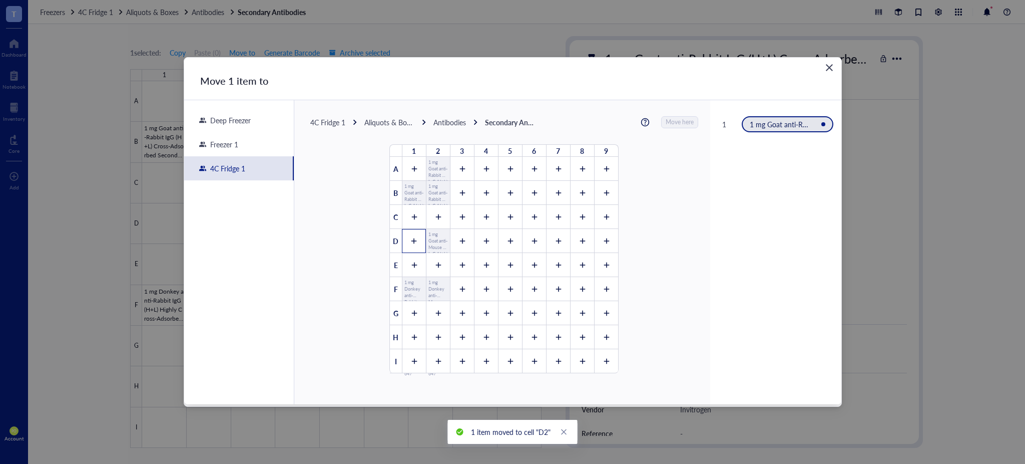
click at [419, 237] on div at bounding box center [414, 241] width 24 height 24
click at [682, 123] on span "Move here" at bounding box center [680, 122] width 28 height 13
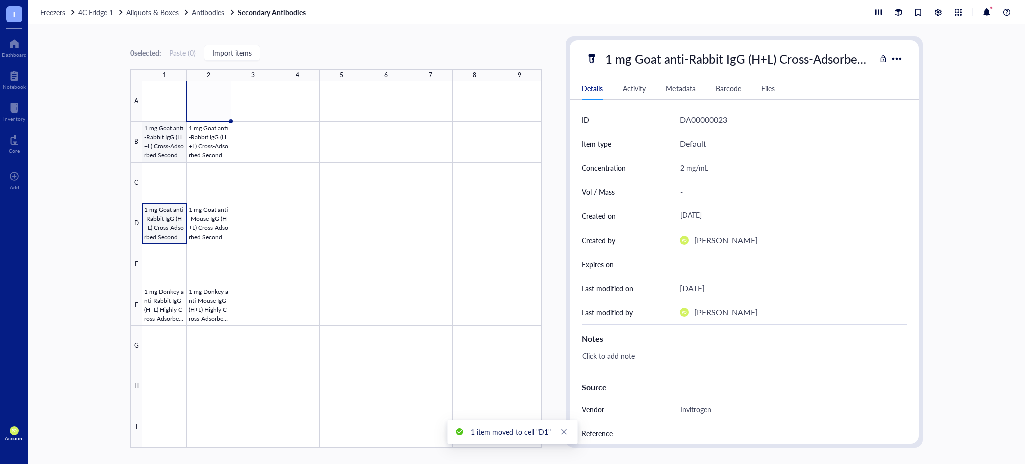
click at [167, 151] on div at bounding box center [342, 264] width 400 height 366
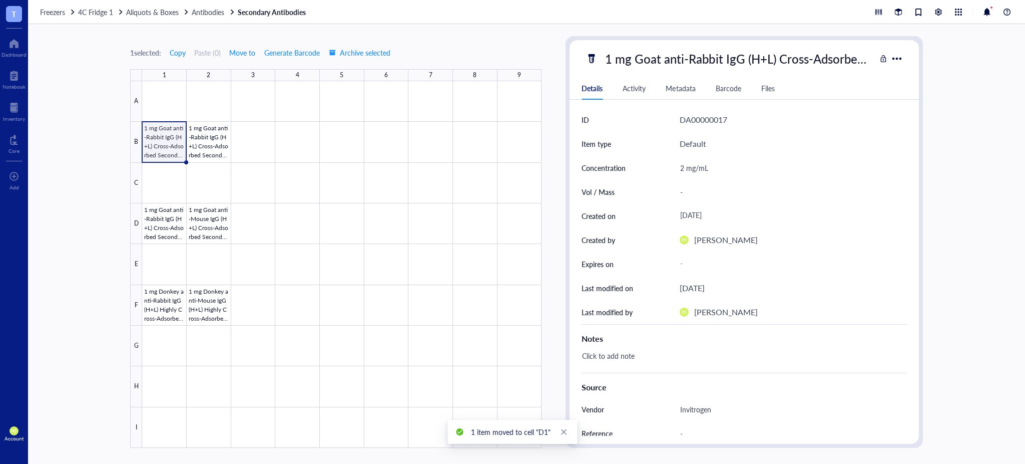
click at [805, 57] on div "1 mg Goat anti-Rabbit IgG (H+L) Cross-Adsorbed Secondary Antibody, Alexa Fluor …" at bounding box center [738, 58] width 275 height 21
click at [684, 190] on div "-" at bounding box center [789, 191] width 227 height 21
click at [732, 191] on input "500" at bounding box center [789, 192] width 226 height 20
paste input "μ"
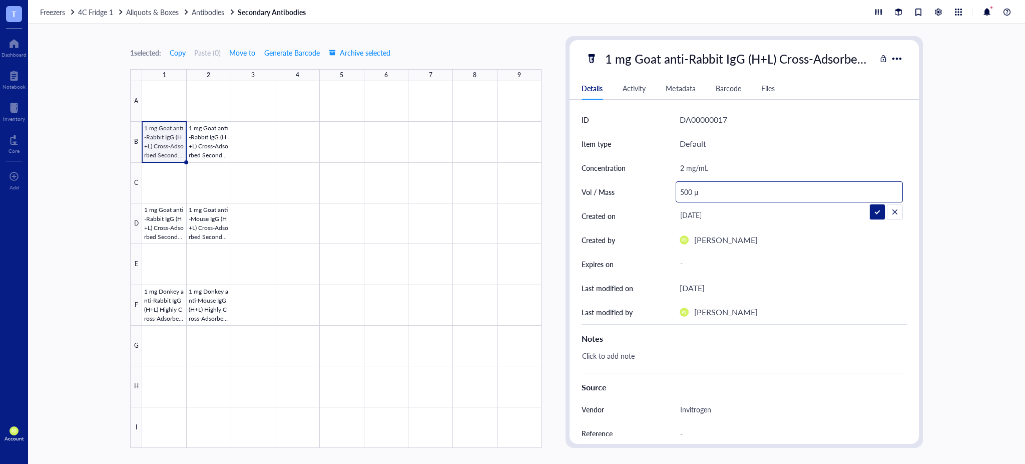
type input "500 μL"
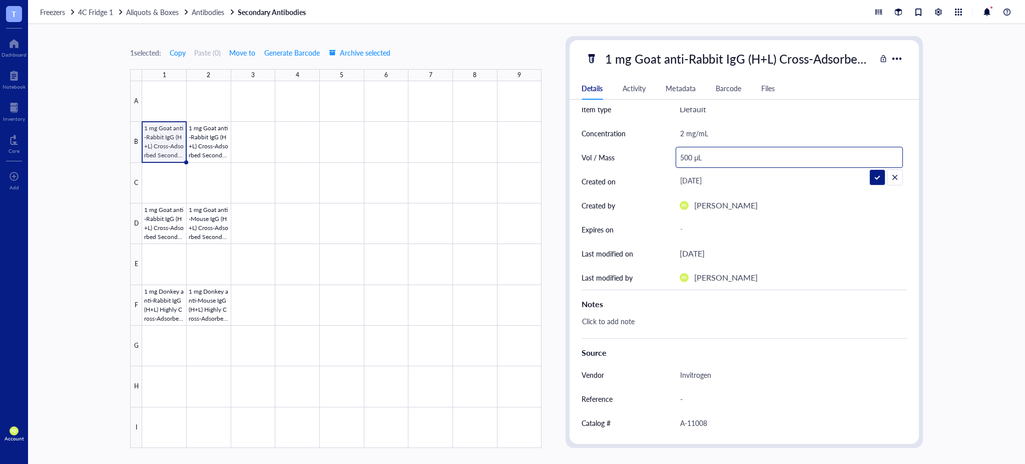
scroll to position [0, 0]
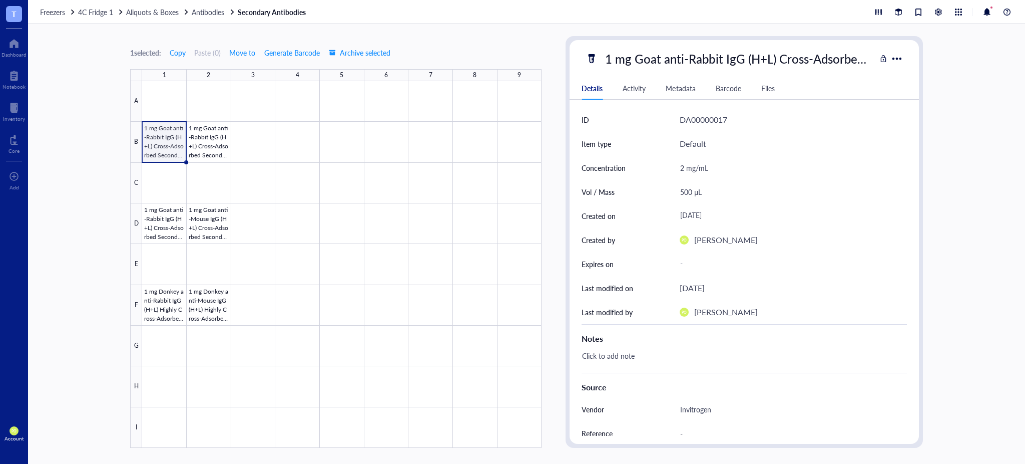
click at [704, 190] on div "500 μL" at bounding box center [789, 191] width 227 height 21
drag, startPoint x: 704, startPoint y: 191, endPoint x: 667, endPoint y: 190, distance: 37.0
click at [667, 190] on div "Vol / Mass 500 μL" at bounding box center [744, 192] width 325 height 24
click at [267, 162] on div at bounding box center [342, 264] width 400 height 366
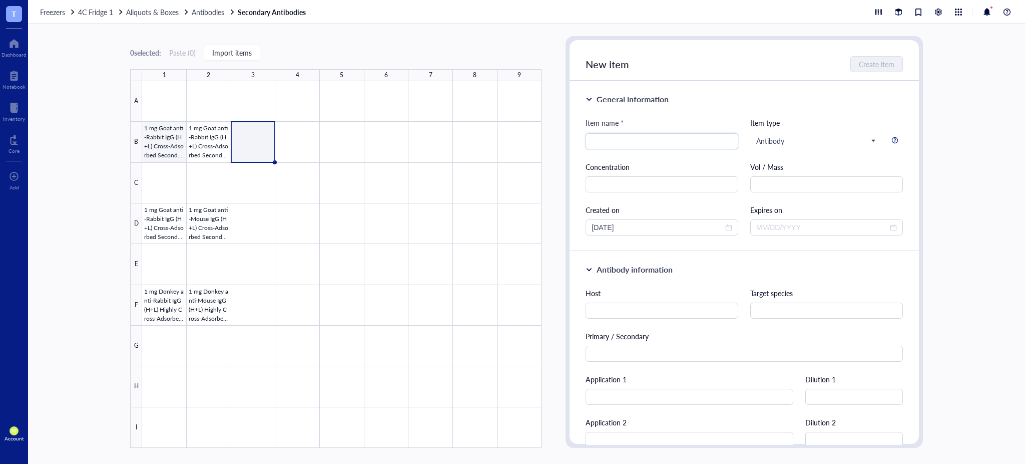
click at [162, 144] on div at bounding box center [342, 264] width 400 height 366
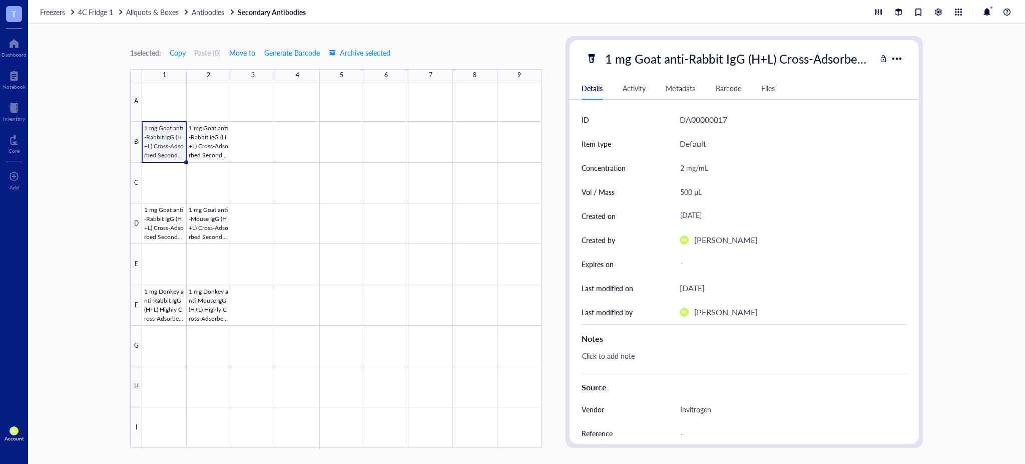
click at [733, 63] on div "1 mg Goat anti-Rabbit IgG (H+L) Cross-Adsorbed Secondary Antibody, Alexa Fluor …" at bounding box center [738, 58] width 275 height 21
drag, startPoint x: 197, startPoint y: 147, endPoint x: 219, endPoint y: 142, distance: 23.1
click at [196, 146] on div at bounding box center [342, 264] width 400 height 366
click at [726, 56] on div "1 mg Goat anti-Rabbit IgG (H+L) Cross-Adsorbed Secondary Antibody, Alexa Fluor …" at bounding box center [738, 58] width 275 height 21
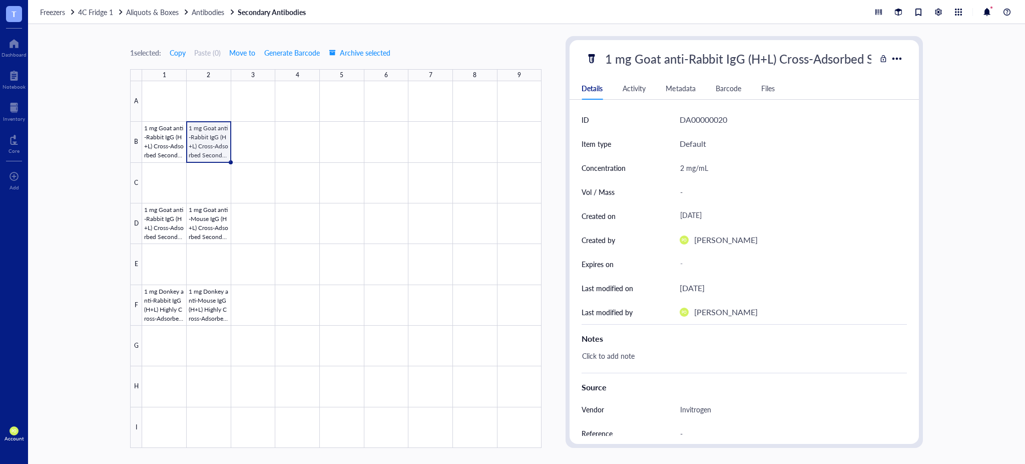
scroll to position [0, 190]
click at [304, 160] on div at bounding box center [342, 264] width 400 height 366
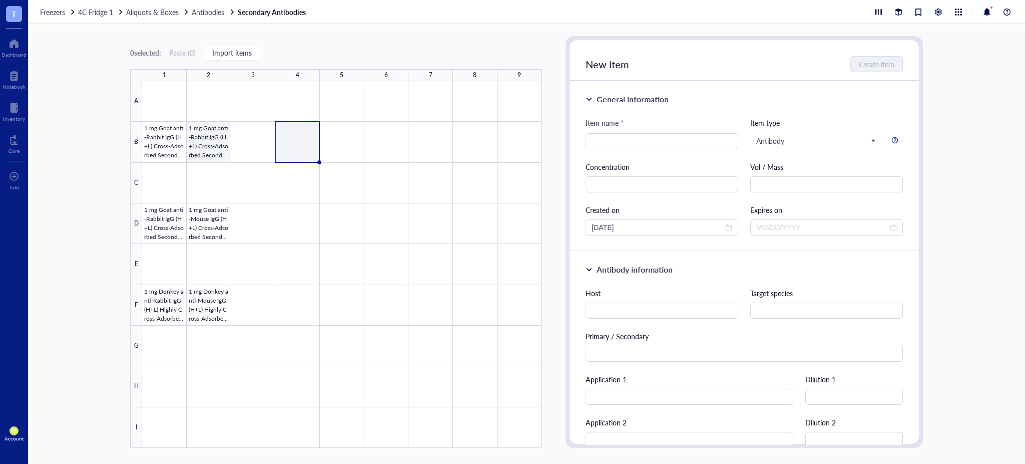
click at [201, 148] on div at bounding box center [342, 264] width 400 height 366
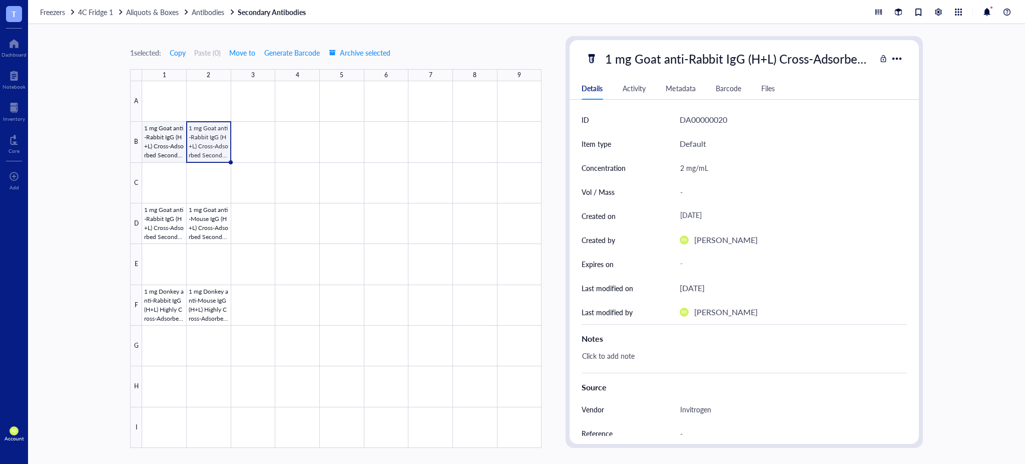
click at [155, 159] on div at bounding box center [342, 264] width 400 height 366
click at [197, 142] on div at bounding box center [342, 264] width 400 height 366
click at [904, 60] on div at bounding box center [897, 58] width 15 height 15
click at [937, 184] on div "Archive selected" at bounding box center [924, 180] width 50 height 9
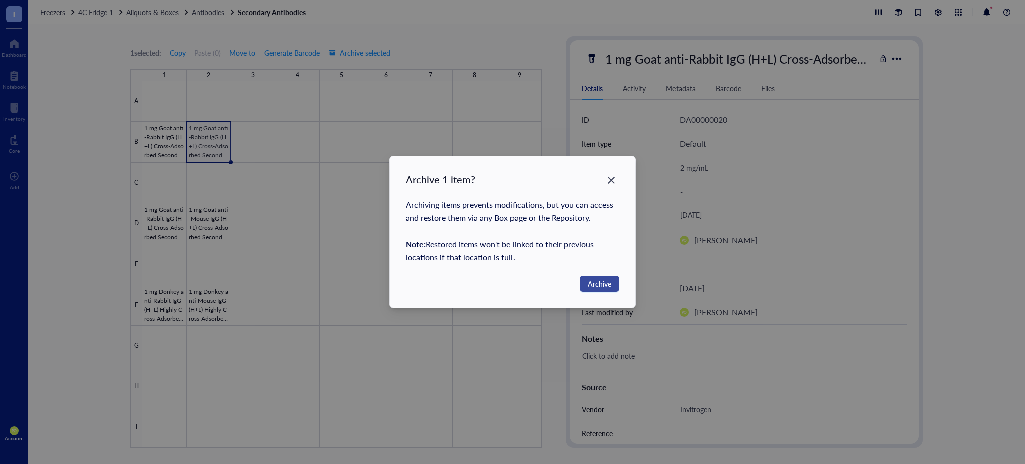
click at [606, 285] on span "Archive" at bounding box center [600, 283] width 24 height 11
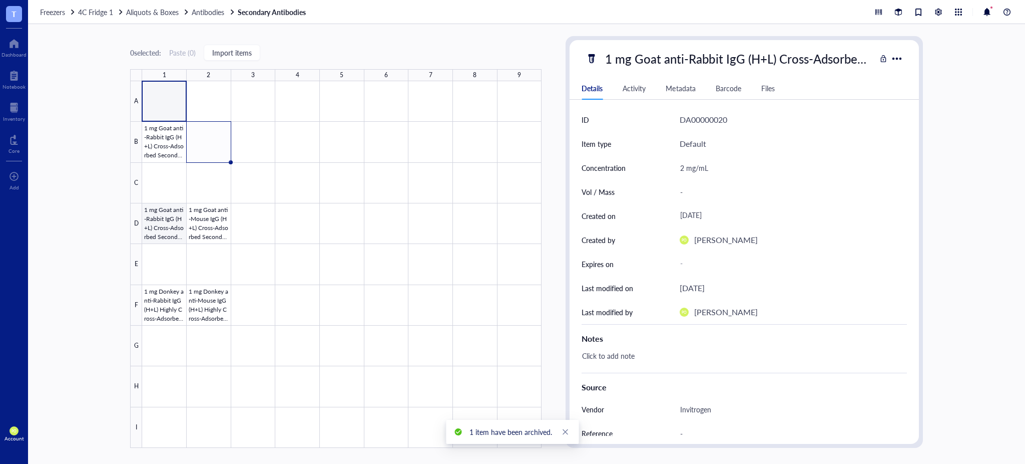
click at [168, 229] on div at bounding box center [342, 264] width 400 height 366
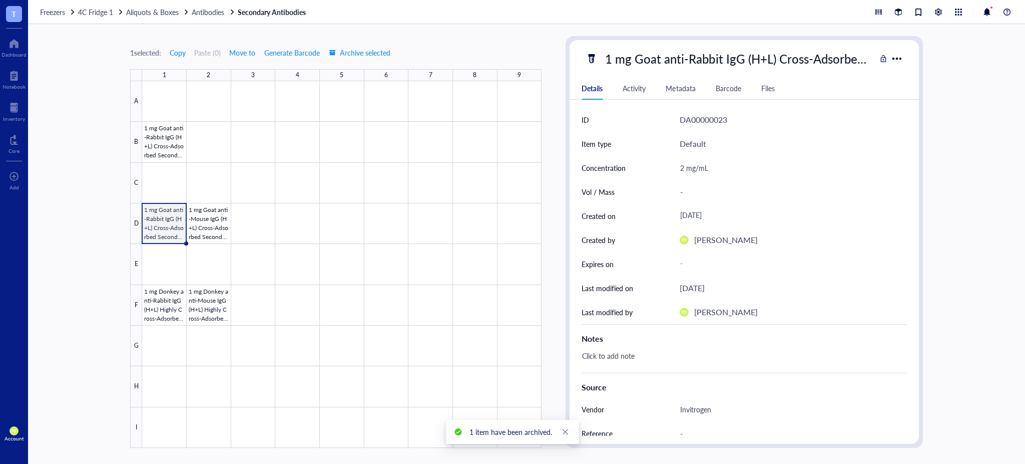
click at [766, 56] on div "1 mg Goat anti-Rabbit IgG (H+L) Cross-Adsorbed Secondary Antibody, Alexa Fluor …" at bounding box center [738, 58] width 275 height 21
click at [699, 184] on div "-" at bounding box center [789, 191] width 227 height 21
type input "500 μL"
click at [201, 229] on div at bounding box center [342, 264] width 400 height 366
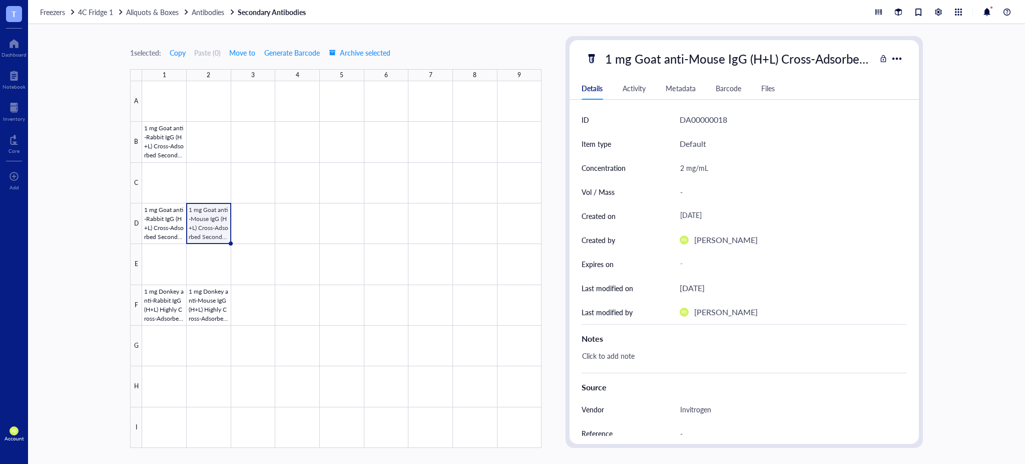
click at [822, 55] on div "1 mg Goat anti-Mouse IgG (H+L) Cross-Adsorbed Secondary Antibody, Alexa Fluor 5…" at bounding box center [738, 58] width 275 height 21
click at [684, 192] on div "-" at bounding box center [789, 191] width 227 height 21
type input "500 μL"
click at [158, 307] on div at bounding box center [342, 264] width 400 height 366
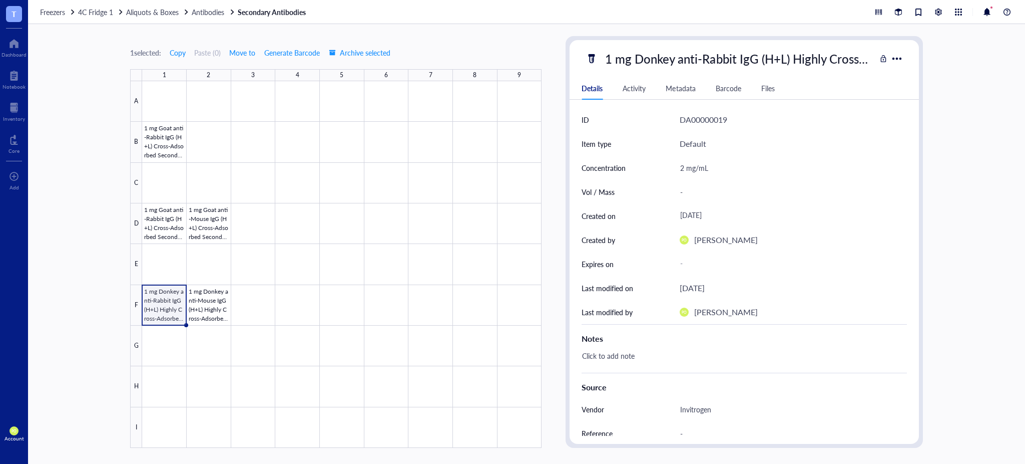
click at [762, 61] on div "1 mg Donkey anti-Rabbit IgG (H+L) Highly Cross-Adsorbed Secondary Antibody, Ale…" at bounding box center [738, 58] width 275 height 21
click at [684, 195] on div "-" at bounding box center [789, 191] width 227 height 21
type input "500 μL"
click at [212, 318] on div at bounding box center [342, 264] width 400 height 366
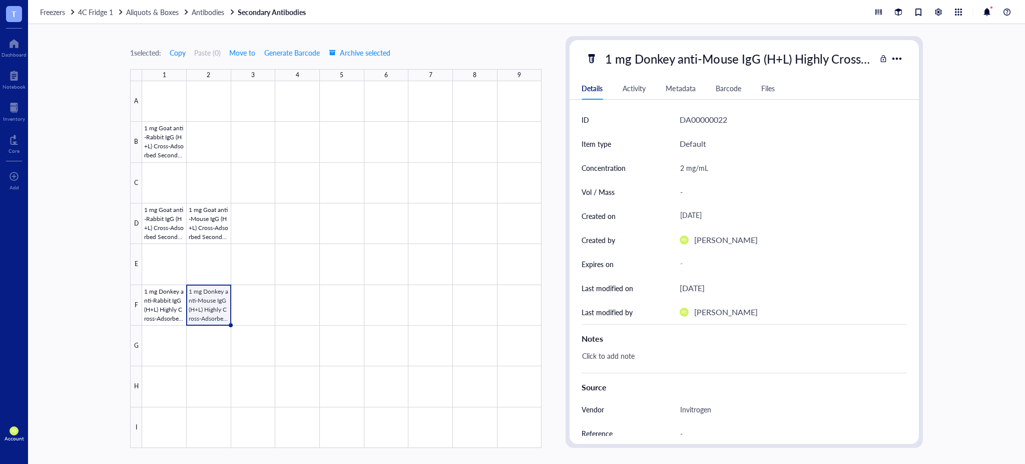
click at [777, 53] on div "1 mg Donkey anti-Mouse IgG (H+L) Highly Cross-Adsorbed Secondary Antibody, Alex…" at bounding box center [738, 58] width 275 height 21
click at [689, 195] on div "-" at bounding box center [789, 191] width 227 height 21
type input "500 μL"
click at [13, 113] on div at bounding box center [14, 108] width 22 height 16
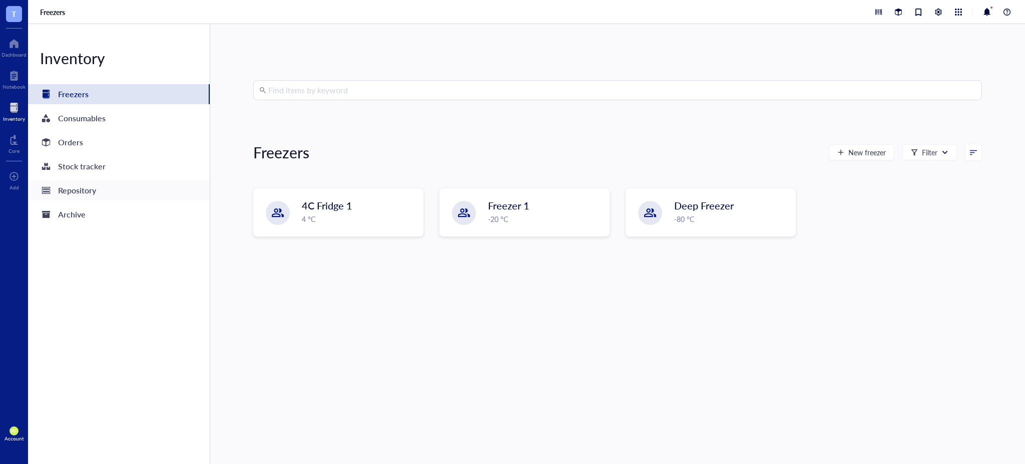
click at [84, 194] on div "Repository" at bounding box center [77, 190] width 38 height 14
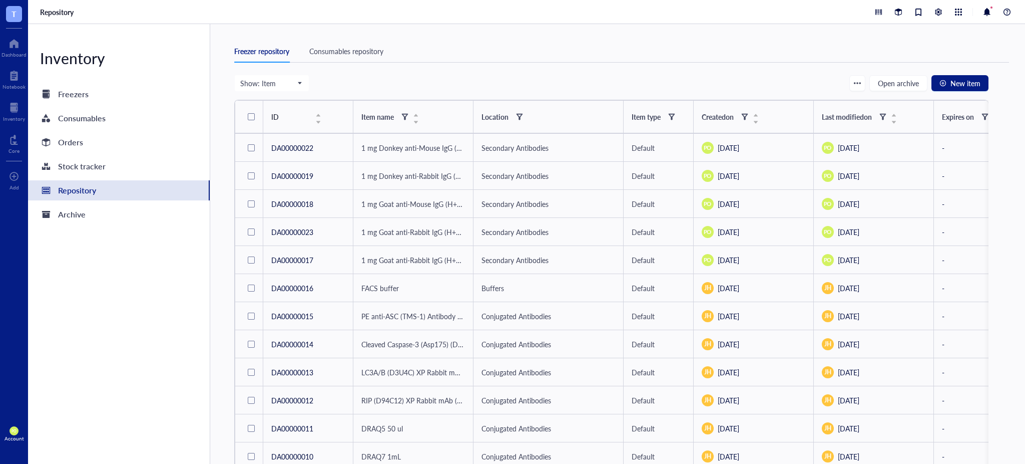
drag, startPoint x: 94, startPoint y: 99, endPoint x: 99, endPoint y: 107, distance: 10.1
click at [94, 98] on div "Freezers" at bounding box center [119, 94] width 182 height 20
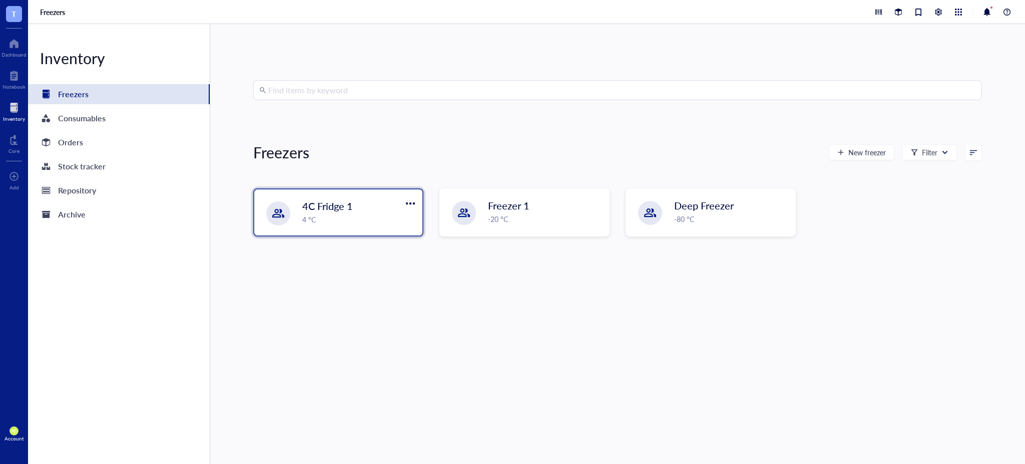
click at [342, 219] on div "4 °C" at bounding box center [359, 219] width 114 height 11
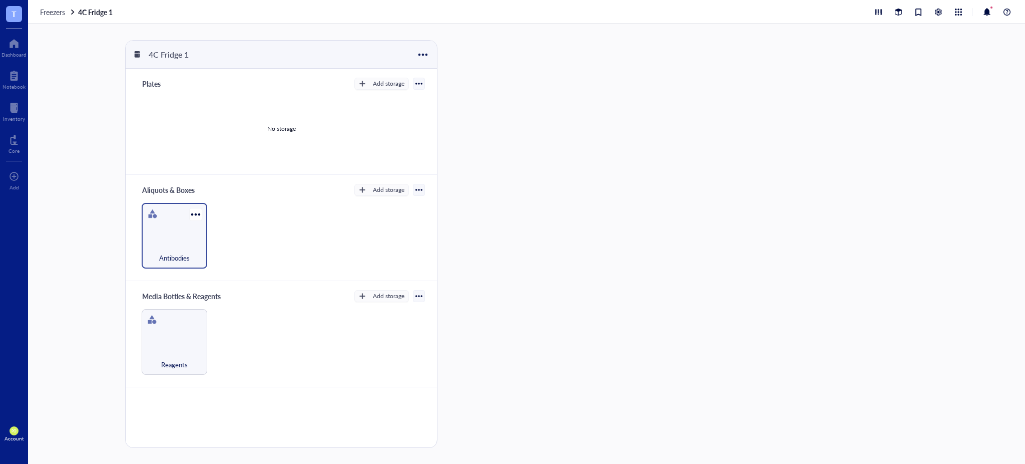
click at [175, 245] on div "Antibodies" at bounding box center [175, 252] width 56 height 22
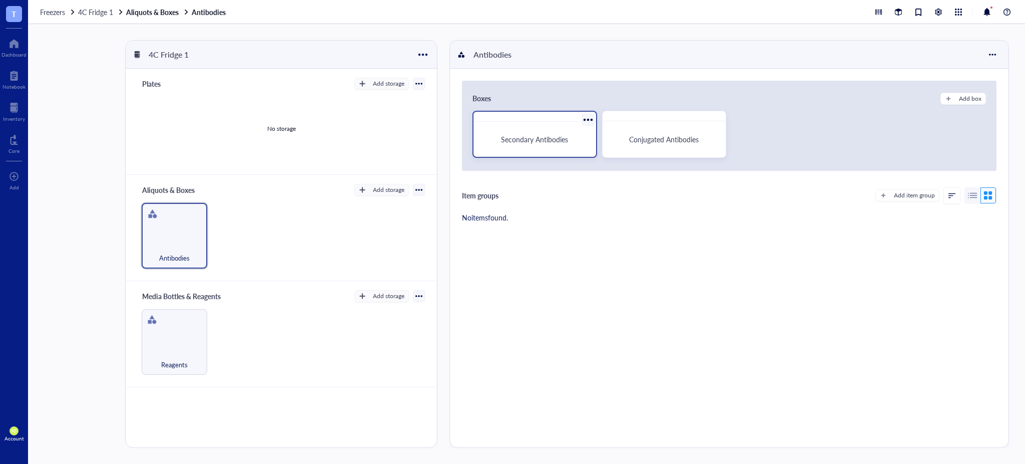
click at [547, 138] on span "Secondary Antibodies" at bounding box center [534, 139] width 67 height 10
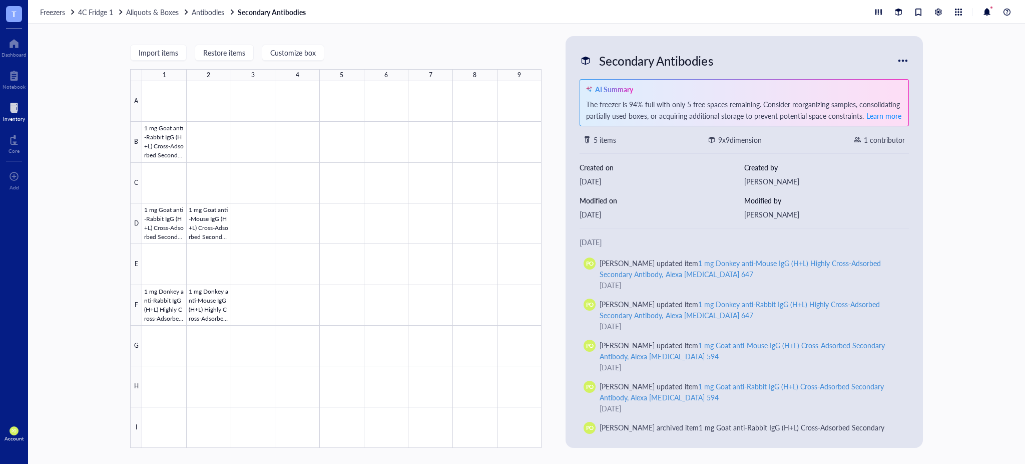
click at [14, 115] on div at bounding box center [14, 108] width 22 height 16
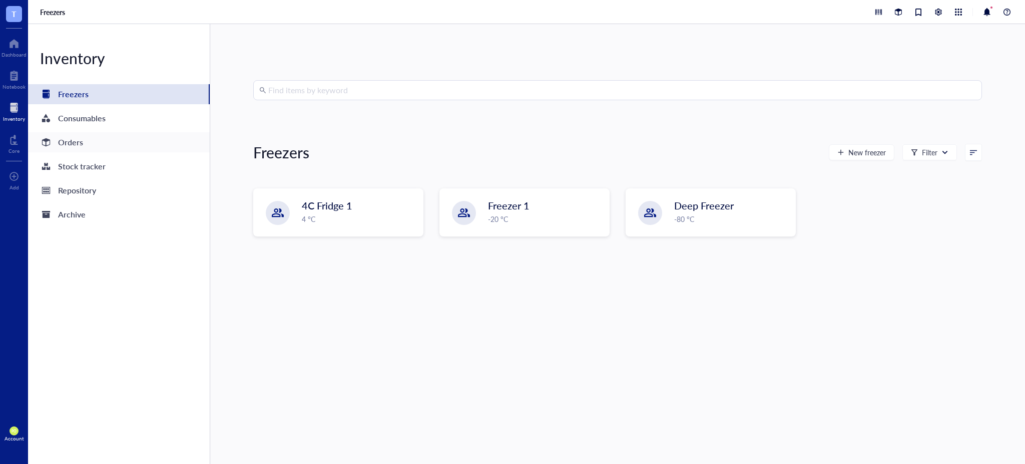
click at [97, 143] on div "Orders" at bounding box center [119, 142] width 182 height 20
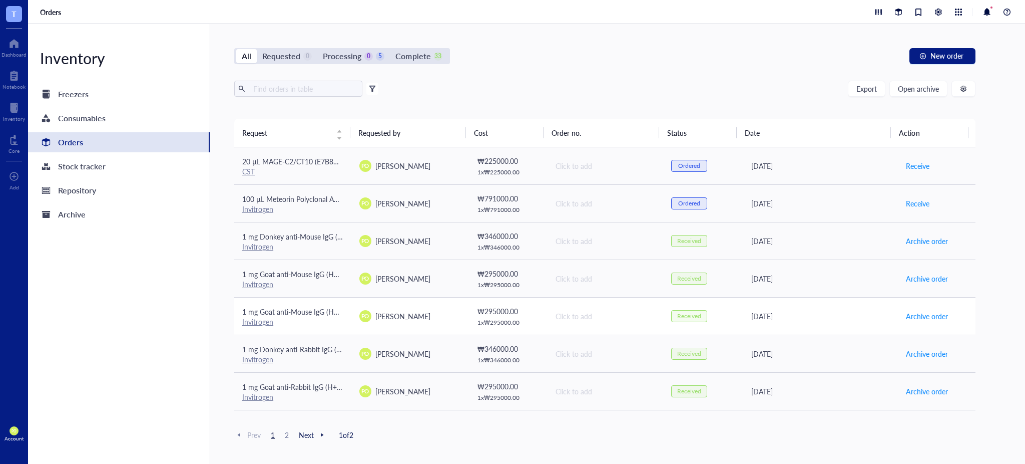
scroll to position [111, 0]
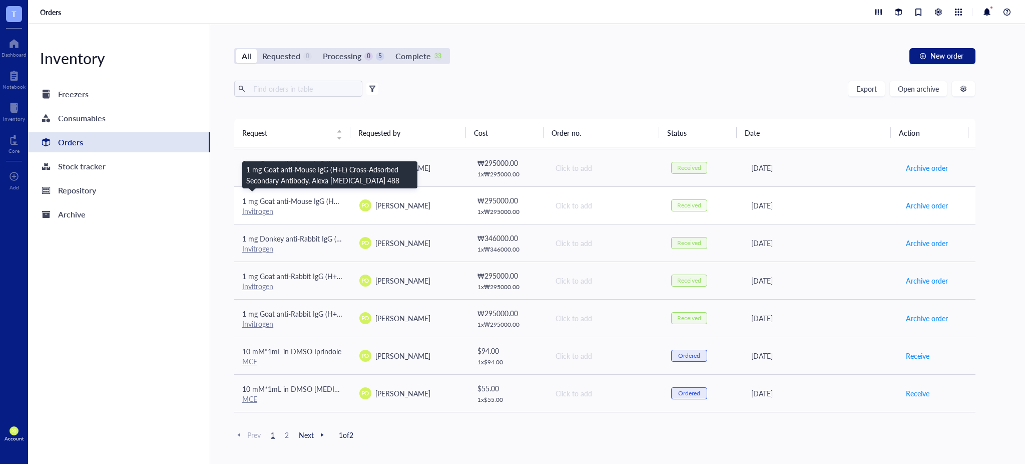
click at [303, 200] on span "1 mg Goat anti-Mouse IgG (H+L) Cross-Adsorbed Secondary Antibody, Alexa Fluor 4…" at bounding box center [396, 201] width 308 height 10
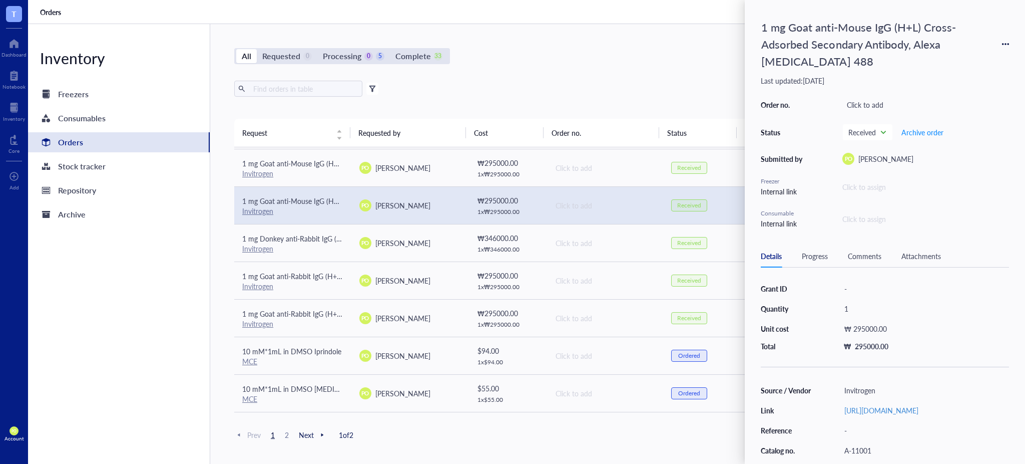
click at [1006, 44] on icon at bounding box center [1006, 44] width 2 height 2
click at [973, 75] on span "Add to freezer" at bounding box center [970, 74] width 63 height 11
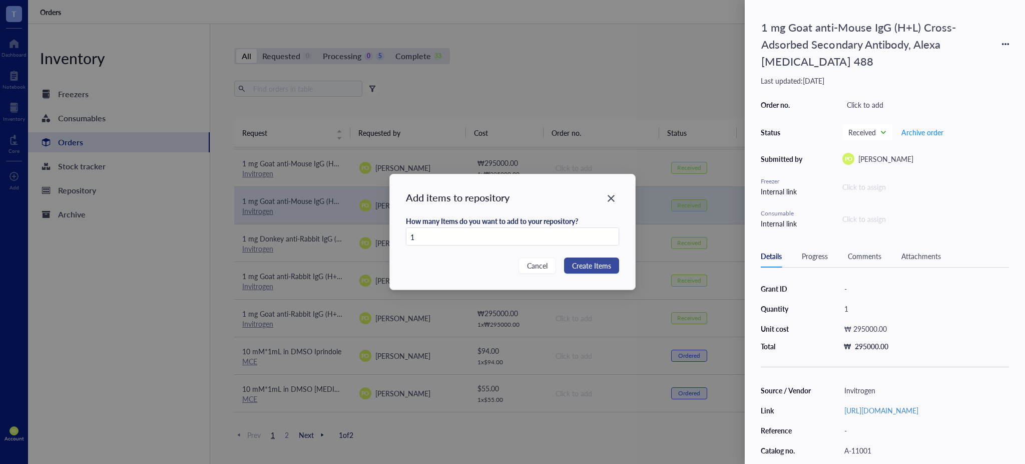
click at [596, 267] on span "Create Items" at bounding box center [591, 265] width 39 height 11
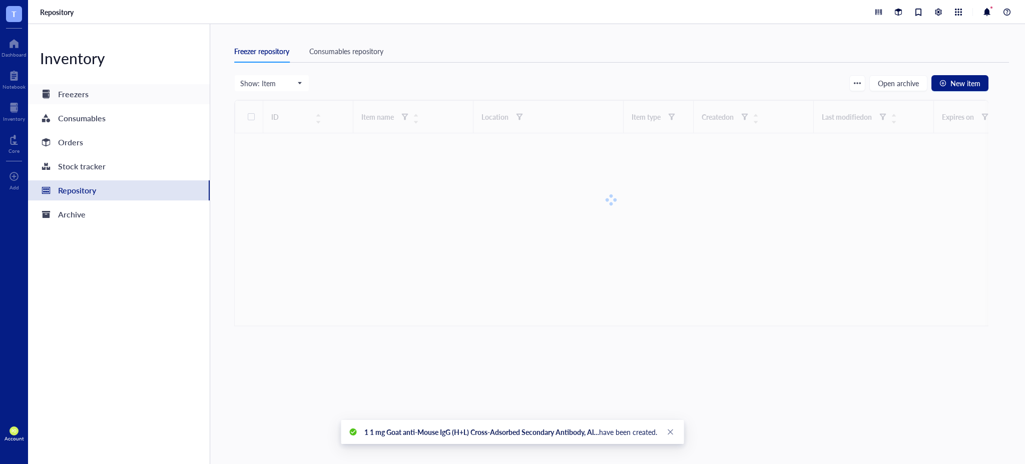
click at [80, 91] on div "Freezers" at bounding box center [73, 94] width 31 height 14
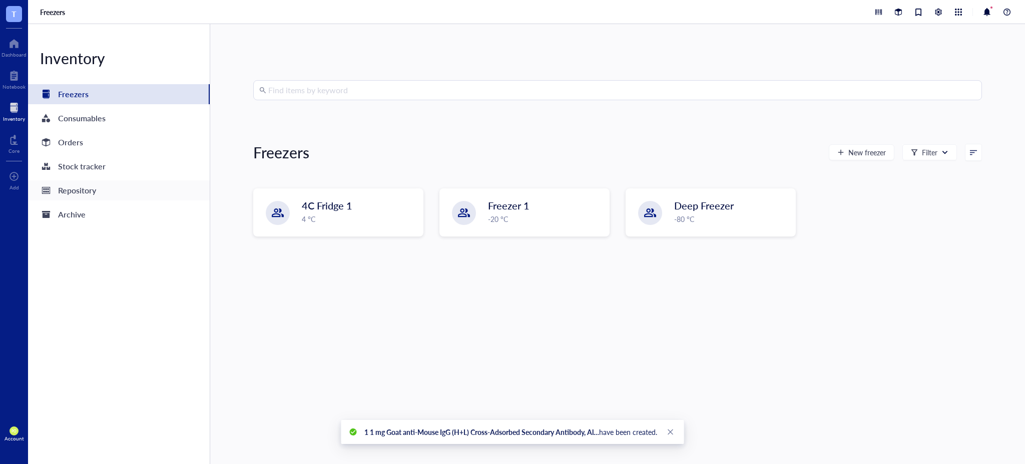
click at [98, 187] on div "Repository" at bounding box center [119, 190] width 182 height 20
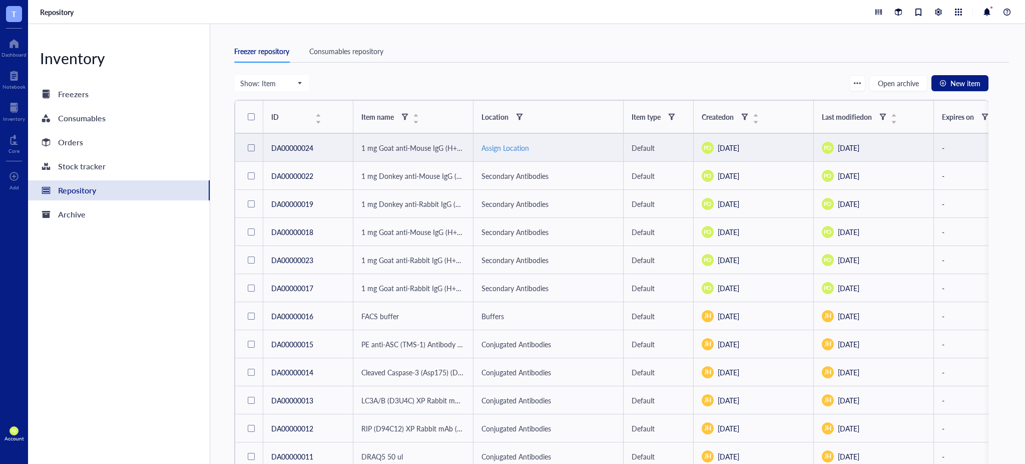
click at [517, 147] on div "Assign Location" at bounding box center [549, 147] width 134 height 11
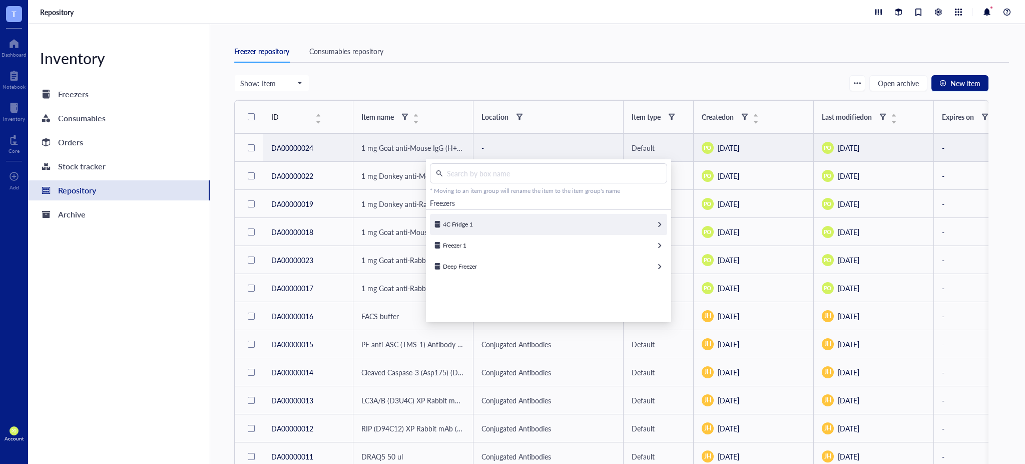
click at [502, 227] on div "4C Fridge 1" at bounding box center [548, 224] width 237 height 21
click at [531, 247] on div "Aliquots & Boxes" at bounding box center [548, 245] width 237 height 21
click at [479, 229] on div "Antibodies" at bounding box center [548, 224] width 237 height 21
click at [647, 223] on div "Select" at bounding box center [655, 224] width 16 height 9
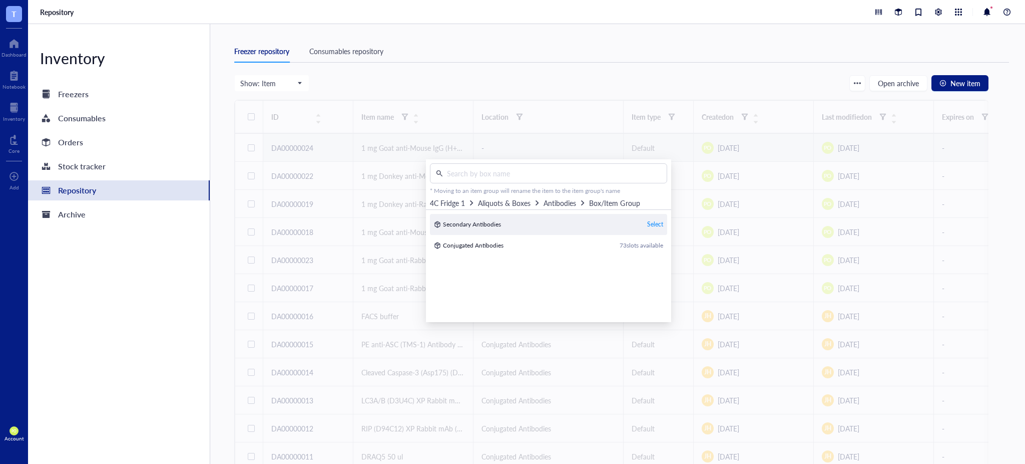
click at [653, 225] on div "Select" at bounding box center [655, 224] width 16 height 9
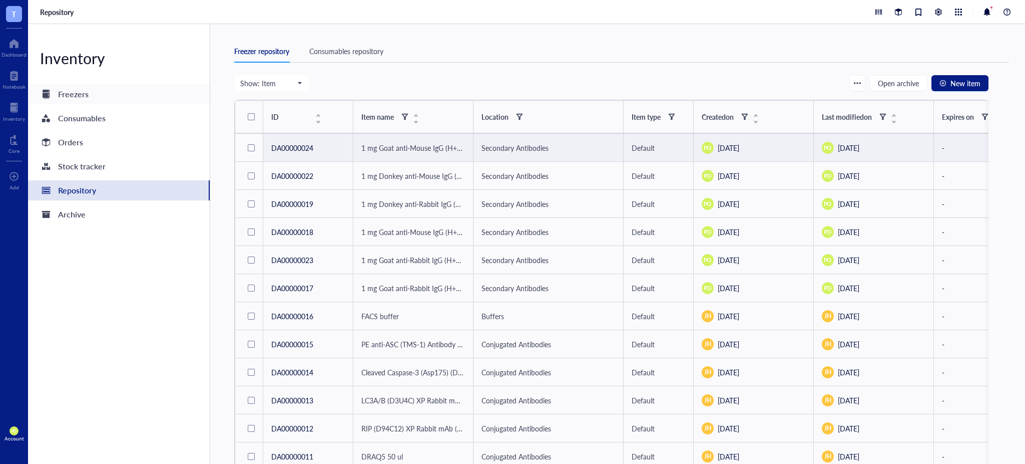
click at [120, 96] on div "Freezers" at bounding box center [119, 94] width 182 height 20
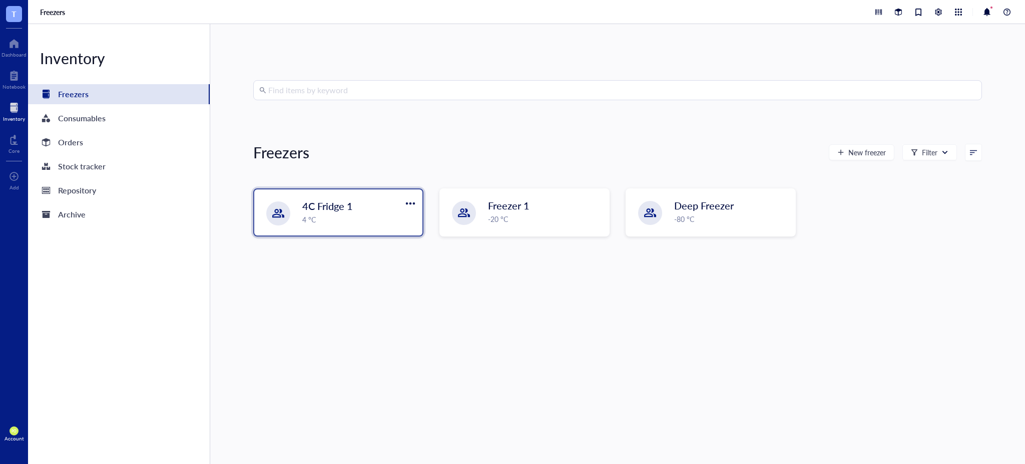
click at [364, 223] on div "4 °C" at bounding box center [359, 219] width 114 height 11
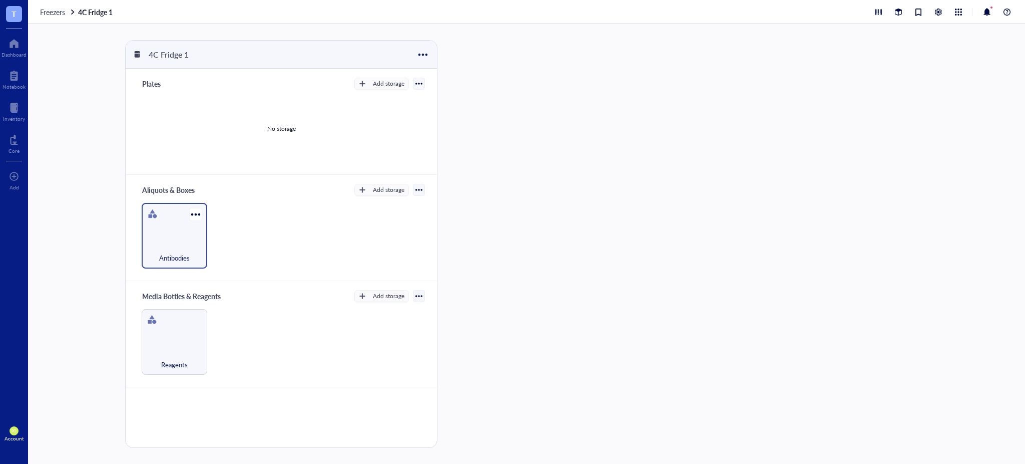
click at [177, 243] on div "Antibodies" at bounding box center [175, 252] width 56 height 22
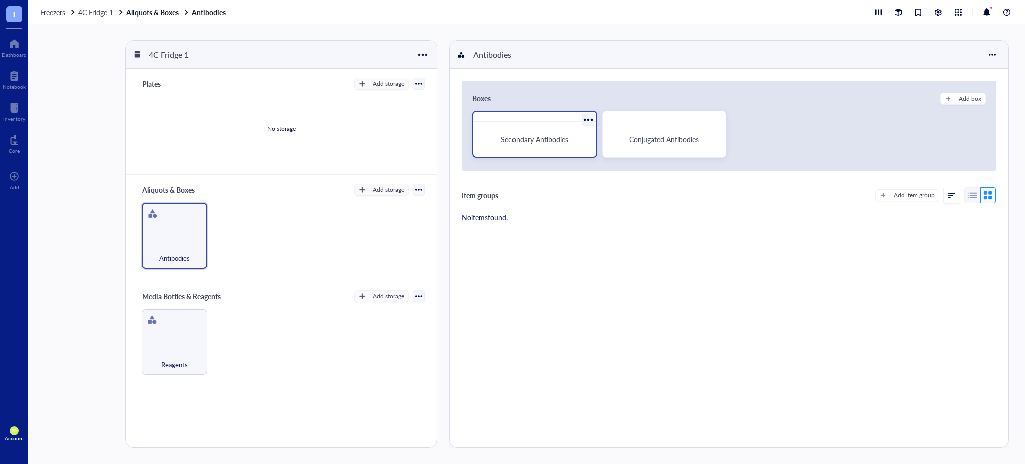
click at [531, 144] on div "Secondary Antibodies" at bounding box center [535, 139] width 115 height 27
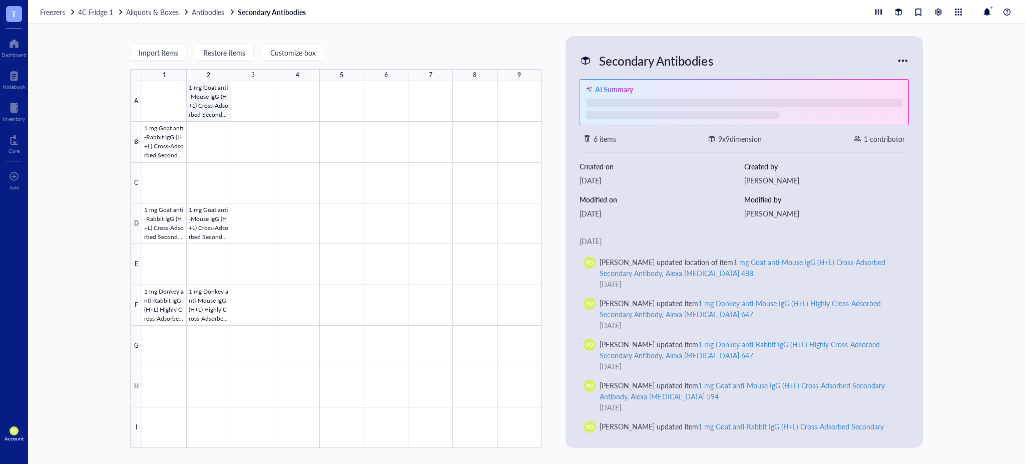
click at [212, 107] on div at bounding box center [342, 264] width 400 height 366
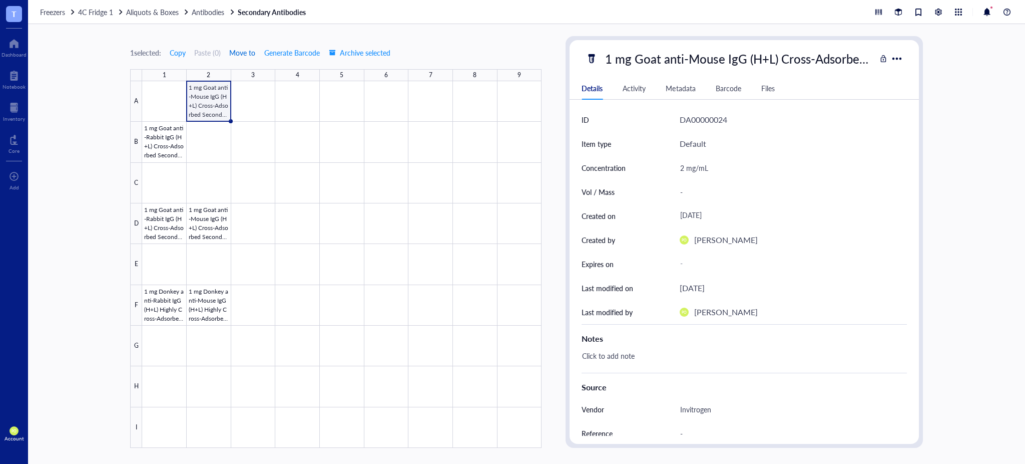
click at [251, 50] on span "Move to" at bounding box center [242, 53] width 26 height 8
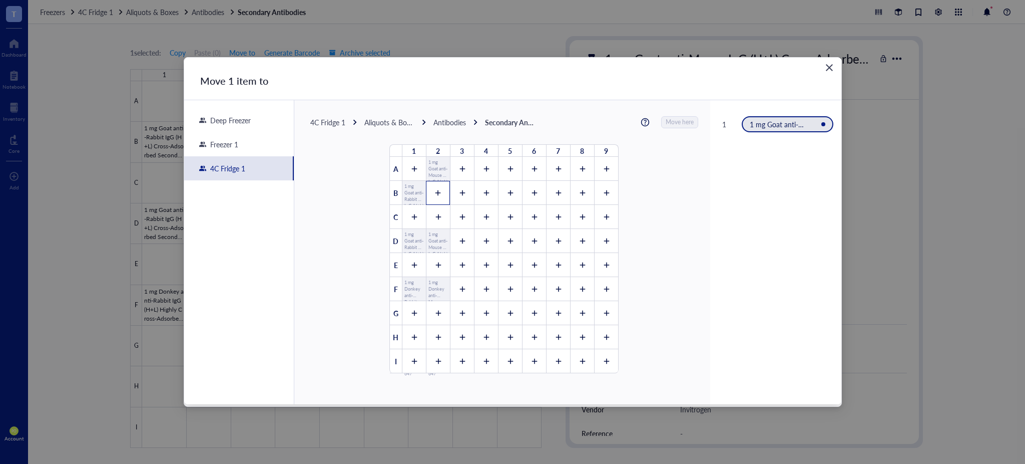
click at [438, 197] on div at bounding box center [438, 193] width 24 height 24
click at [684, 125] on span "Move here" at bounding box center [680, 122] width 28 height 13
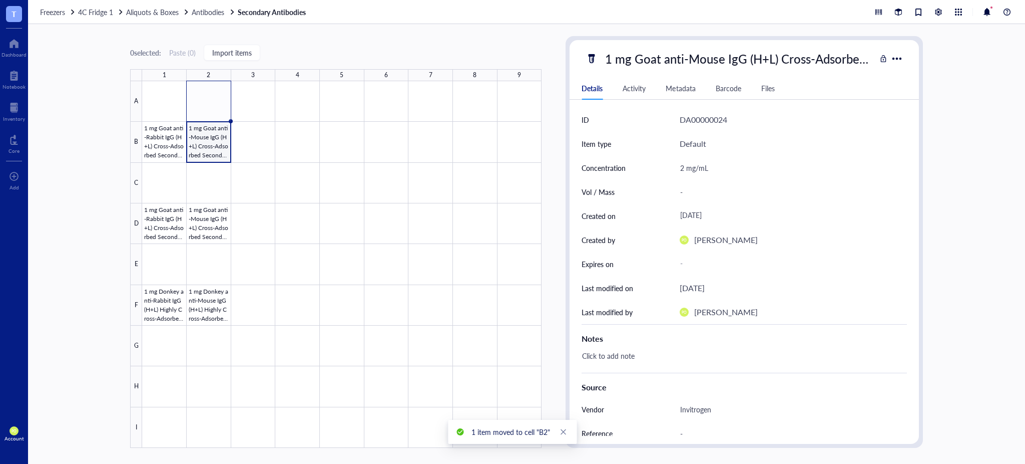
click at [689, 187] on div "-" at bounding box center [789, 191] width 227 height 21
type input "500 μL"
click at [163, 148] on div at bounding box center [342, 264] width 400 height 366
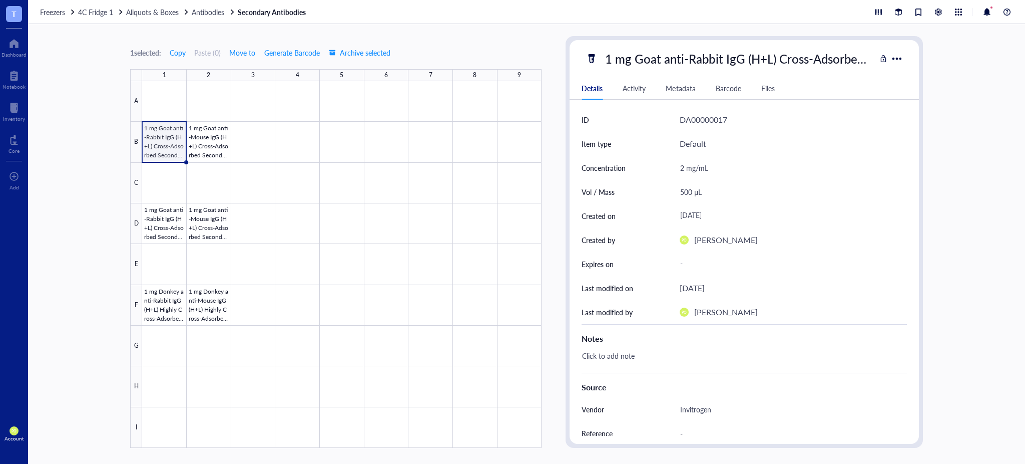
click at [718, 59] on div "1 mg Goat anti-Rabbit IgG (H+L) Cross-Adsorbed Secondary Antibody, Alexa Fluor …" at bounding box center [738, 58] width 275 height 21
click at [207, 151] on div at bounding box center [342, 264] width 400 height 366
click at [808, 60] on div "1 mg Goat anti-Mouse IgG (H+L) Cross-Adsorbed Secondary Antibody, Alexa Fluor 4…" at bounding box center [738, 58] width 275 height 21
type input "1 mg Goat anti-Rabbit IgG (H+L) Cross-Adsorbed Secondary Antibody, Alexa Fluor …"
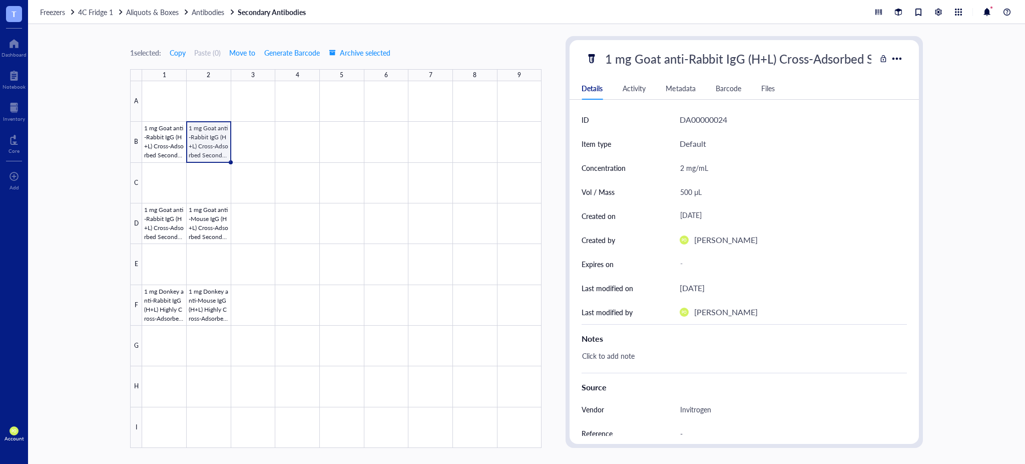
scroll to position [0, 190]
click at [165, 230] on div at bounding box center [342, 264] width 400 height 366
click at [802, 61] on div "1 mg Goat anti-Rabbit IgG (H+L) Cross-Adsorbed Secondary Antibody, Alexa Fluor …" at bounding box center [738, 58] width 275 height 21
click at [202, 231] on div at bounding box center [342, 264] width 400 height 366
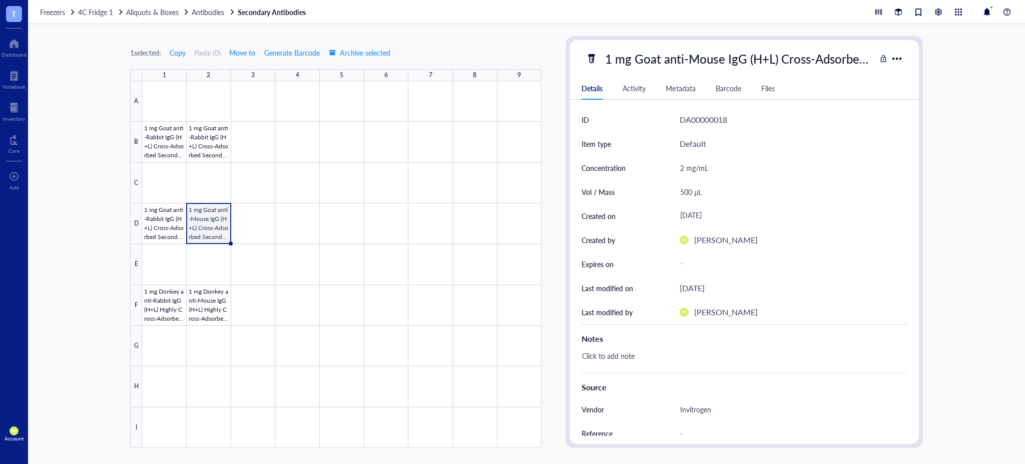
click at [738, 63] on div "1 mg Goat anti-Mouse IgG (H+L) Cross-Adsorbed Secondary Antibody, Alexa Fluor 5…" at bounding box center [738, 58] width 275 height 21
click at [172, 311] on div at bounding box center [342, 264] width 400 height 366
click at [797, 65] on div "1 mg Donkey anti-Rabbit IgG (H+L) Highly Cross-Adsorbed Secondary Antibody, Ale…" at bounding box center [738, 58] width 275 height 21
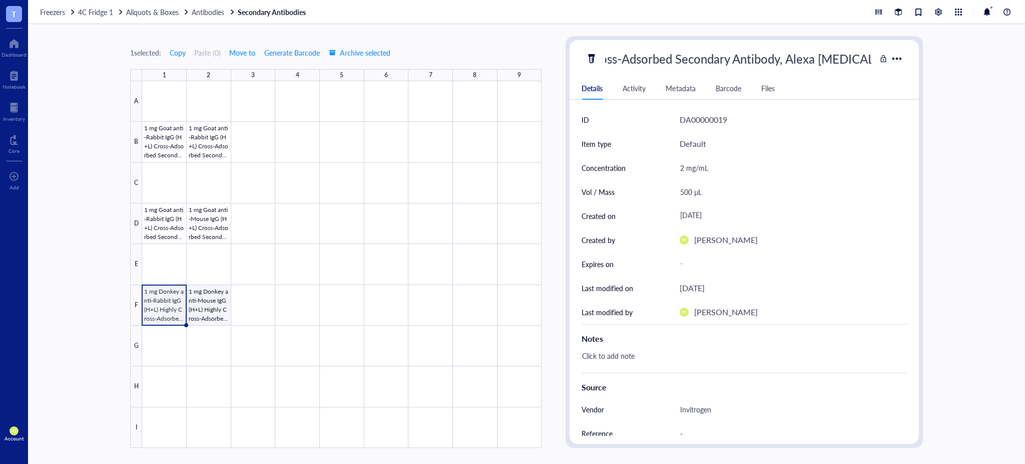
click at [204, 316] on div at bounding box center [342, 264] width 400 height 366
click at [831, 61] on div "1 mg Donkey anti-Mouse IgG (H+L) Highly Cross-Adsorbed Secondary Antibody, Alex…" at bounding box center [738, 58] width 275 height 21
click at [78, 198] on div "1 selected: Copy Paste ( 0 ) Move to Generate Barcode Archive selected 1 2 3 4 …" at bounding box center [526, 244] width 997 height 440
click at [10, 116] on div "Inventory" at bounding box center [14, 119] width 22 height 6
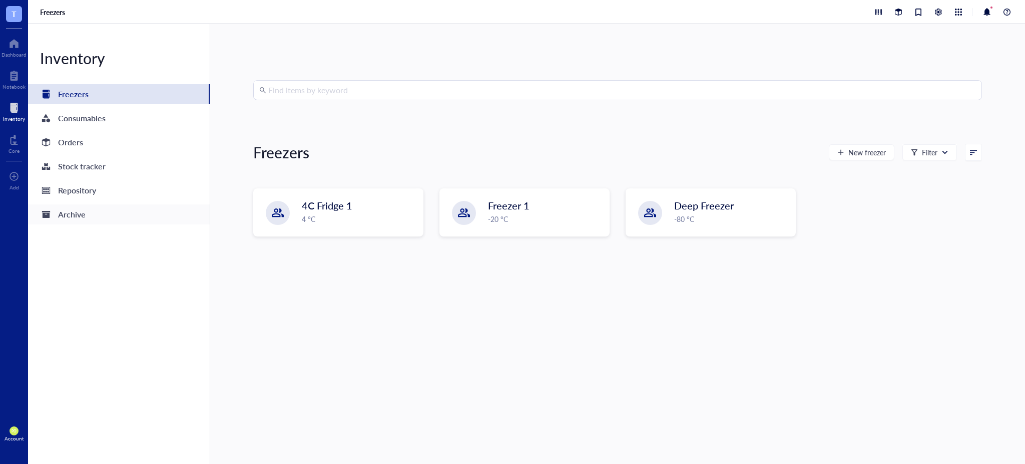
click at [91, 211] on div "Archive" at bounding box center [119, 214] width 182 height 20
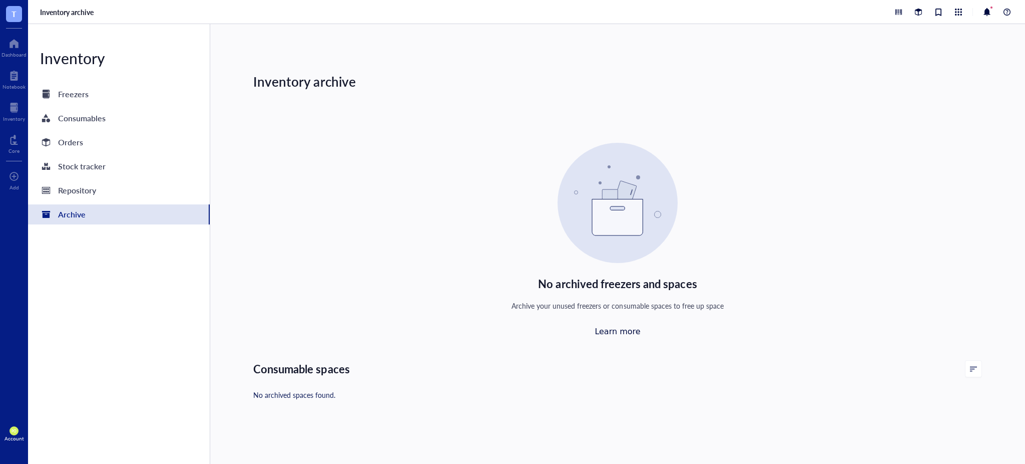
scroll to position [13, 0]
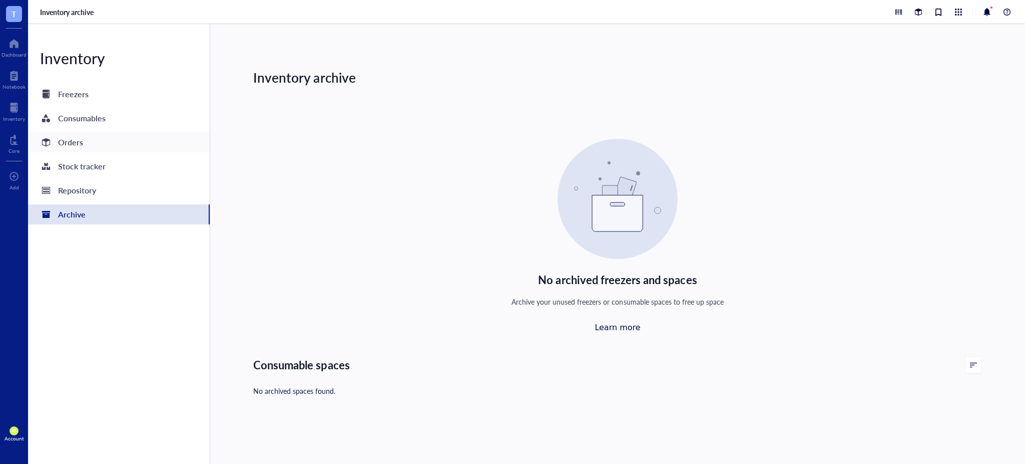
click at [106, 138] on div "Orders" at bounding box center [119, 142] width 182 height 20
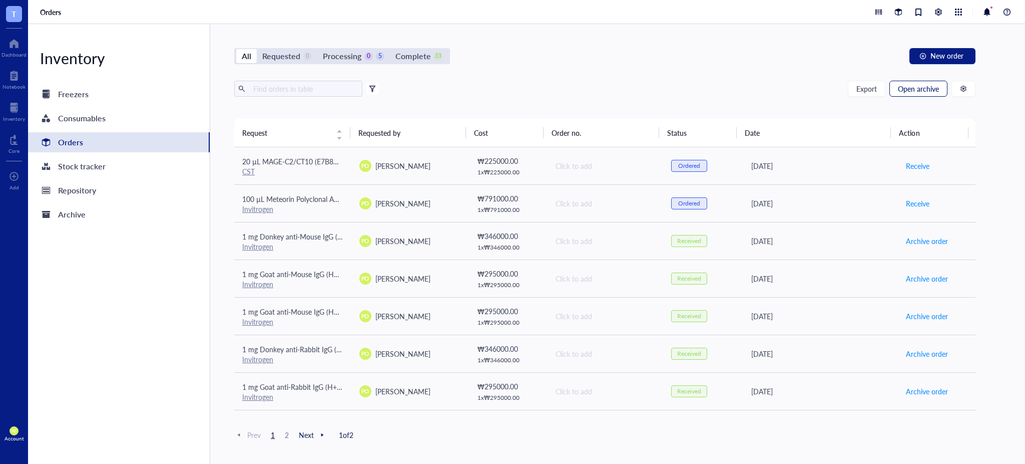
click at [918, 96] on button "Open archive" at bounding box center [919, 89] width 58 height 16
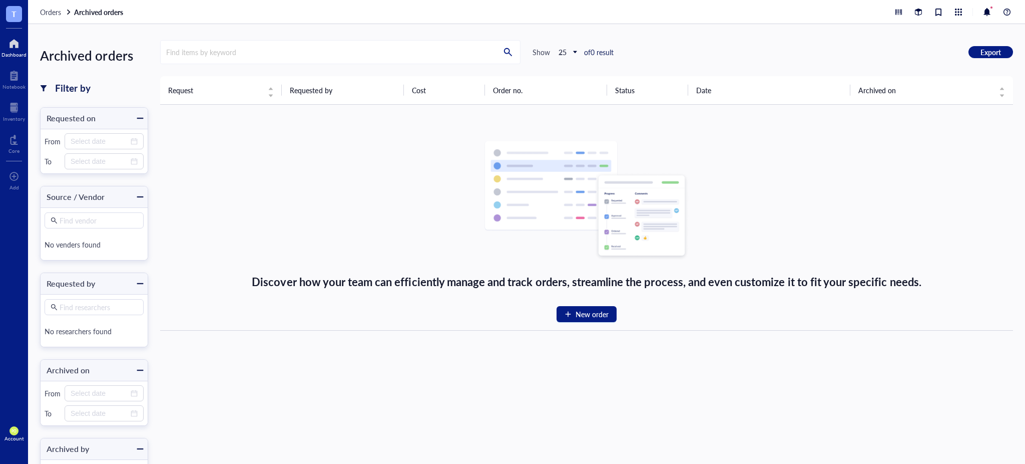
click at [9, 44] on div at bounding box center [14, 44] width 25 height 16
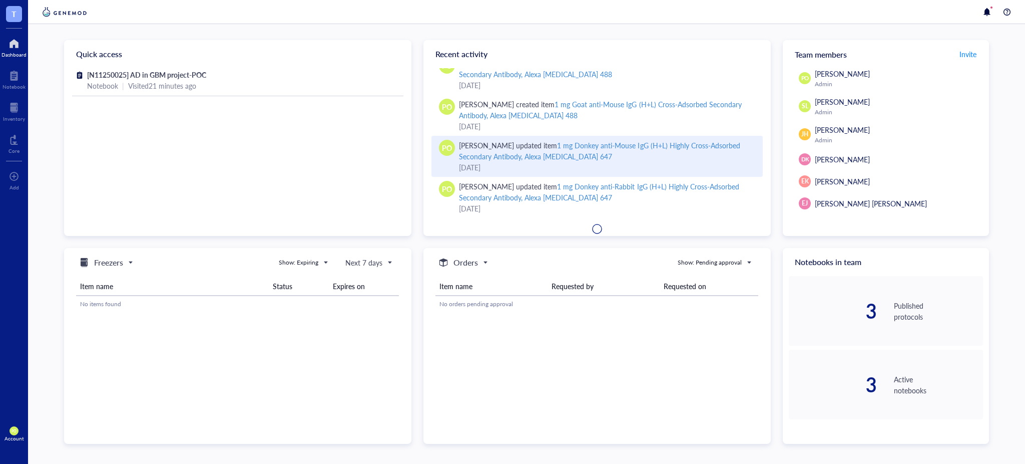
scroll to position [158, 0]
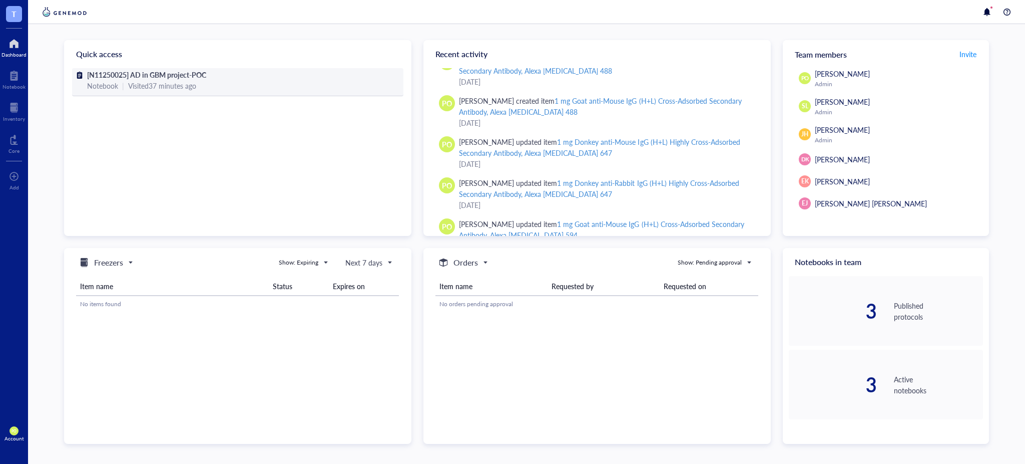
click at [212, 82] on div "Notebook | Visited 37 minutes ago" at bounding box center [237, 85] width 301 height 11
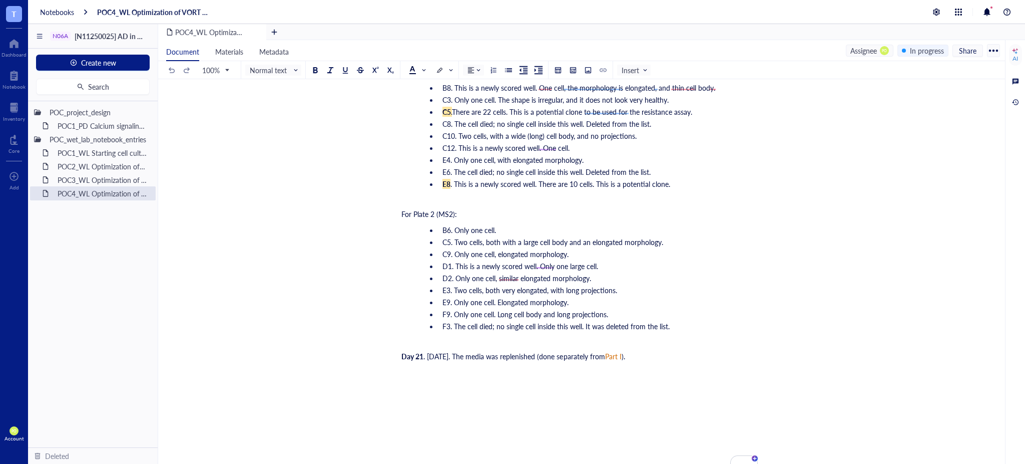
scroll to position [5646, 0]
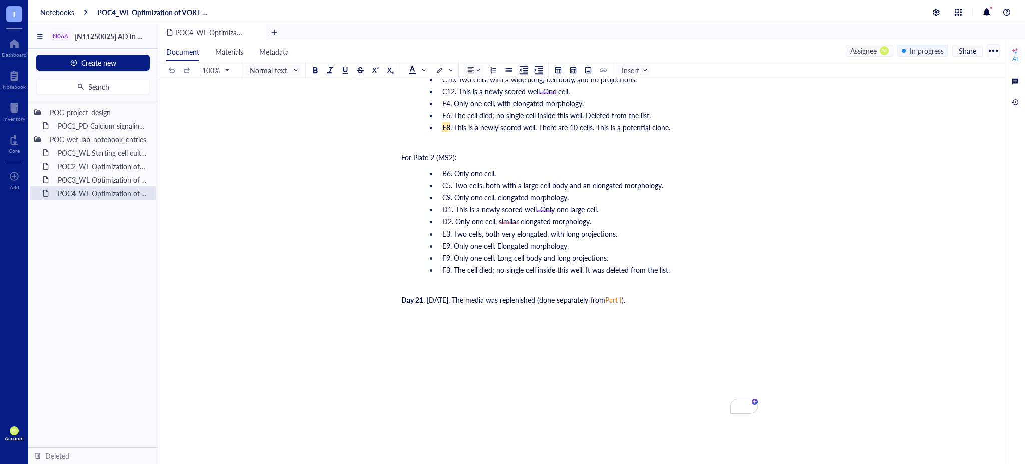
click at [663, 294] on div "Day 21 . 2025-10-08. The media was replenished (done separately from Part I )." at bounding box center [580, 299] width 356 height 10
click at [661, 294] on div "Day 21 . 2025-10-08. The media was replenished (done separately from Part I )." at bounding box center [580, 299] width 356 height 10
drag, startPoint x: 424, startPoint y: 324, endPoint x: 401, endPoint y: 322, distance: 23.1
click at [507, 296] on div at bounding box center [506, 299] width 7 height 7
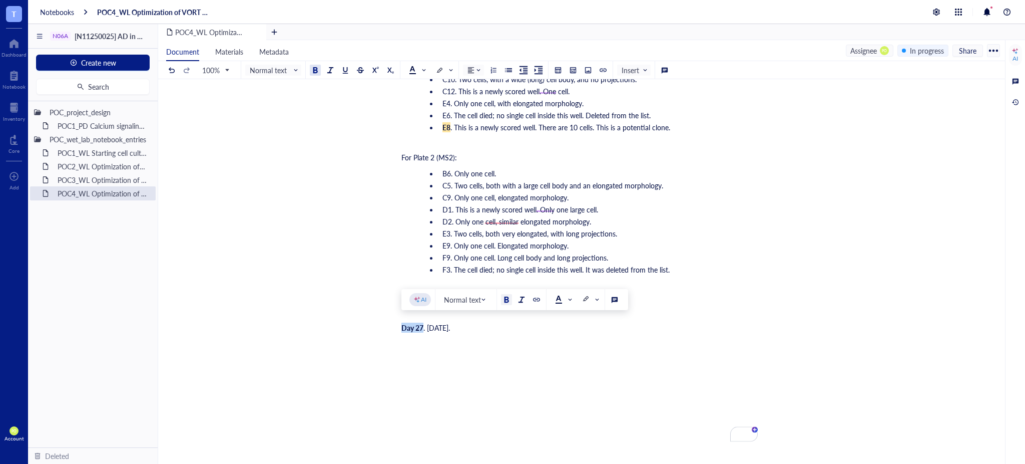
click at [473, 323] on div "Day 27 . 2025-10-14." at bounding box center [580, 327] width 356 height 10
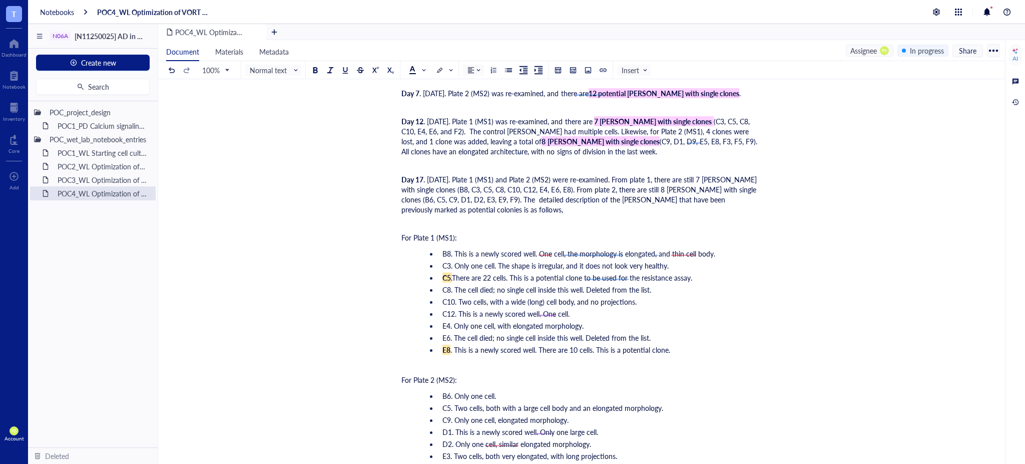
scroll to position [5757, 0]
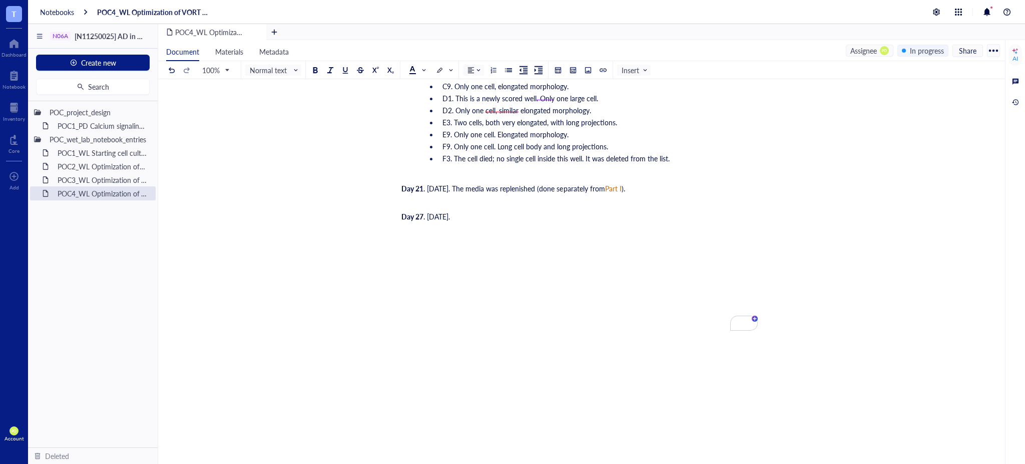
click at [487, 213] on div "Day 27 . 2025-10-14." at bounding box center [580, 216] width 356 height 10
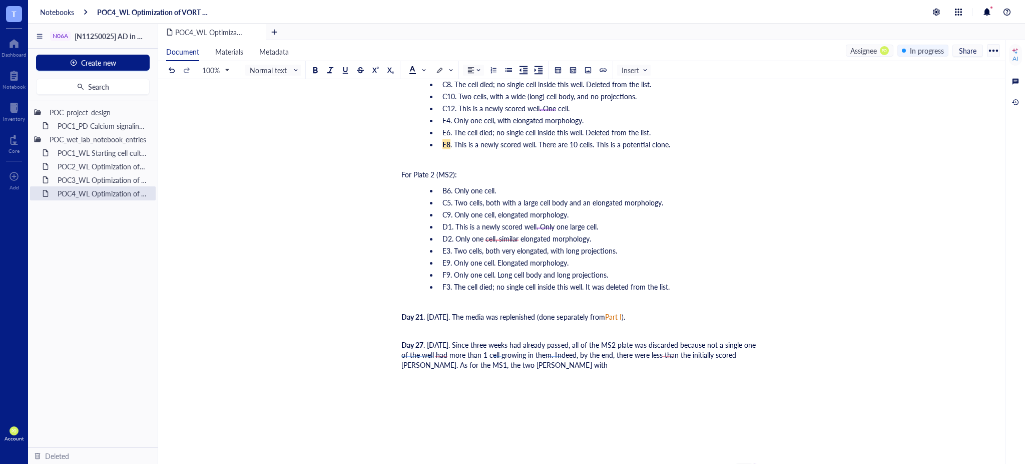
scroll to position [5646, 0]
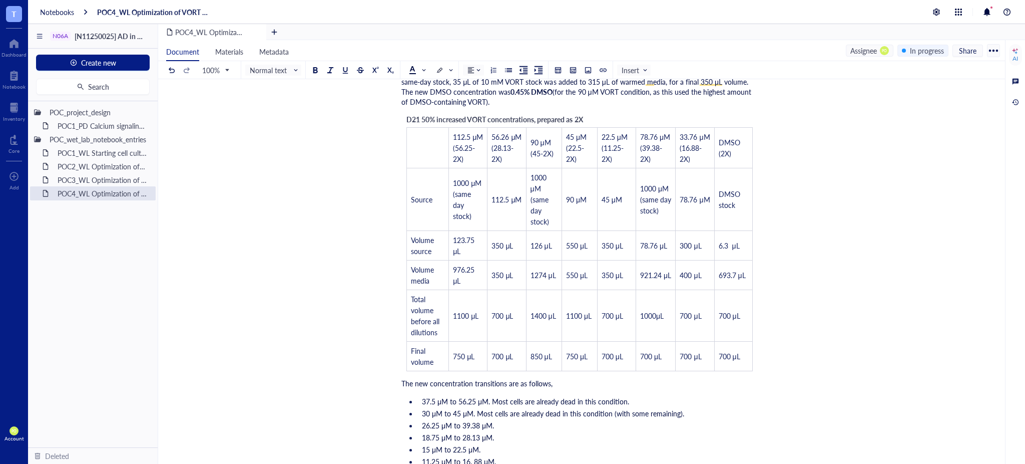
scroll to position [4200, 0]
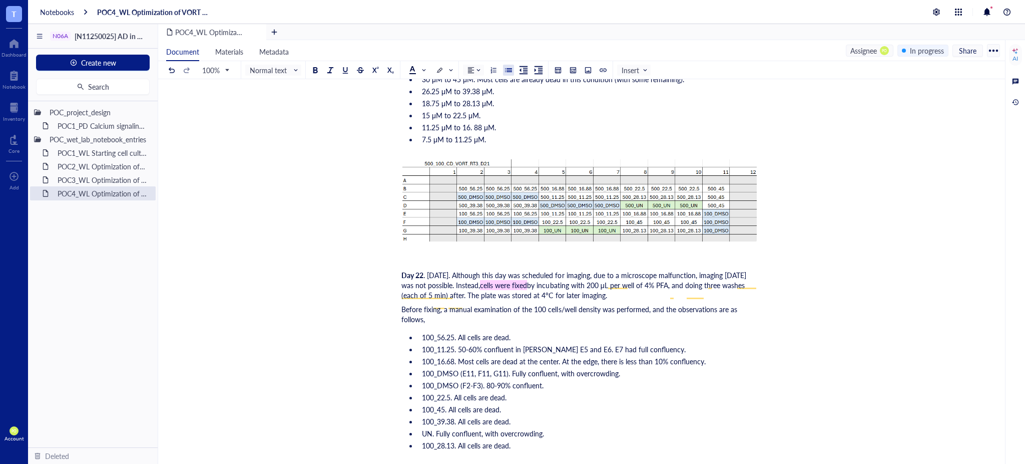
click at [470, 120] on span "15 μM to 22.5 μM." at bounding box center [451, 115] width 59 height 10
click at [465, 120] on span "15 μM to 22.5 μM." at bounding box center [451, 115] width 59 height 10
click at [466, 120] on span "15 μM to 22.5 μM." at bounding box center [451, 115] width 59 height 10
click at [469, 120] on span "15 μM to 22.5 μM." at bounding box center [451, 115] width 59 height 10
click at [471, 120] on span "15 μM to 22.5 μM." at bounding box center [451, 115] width 59 height 10
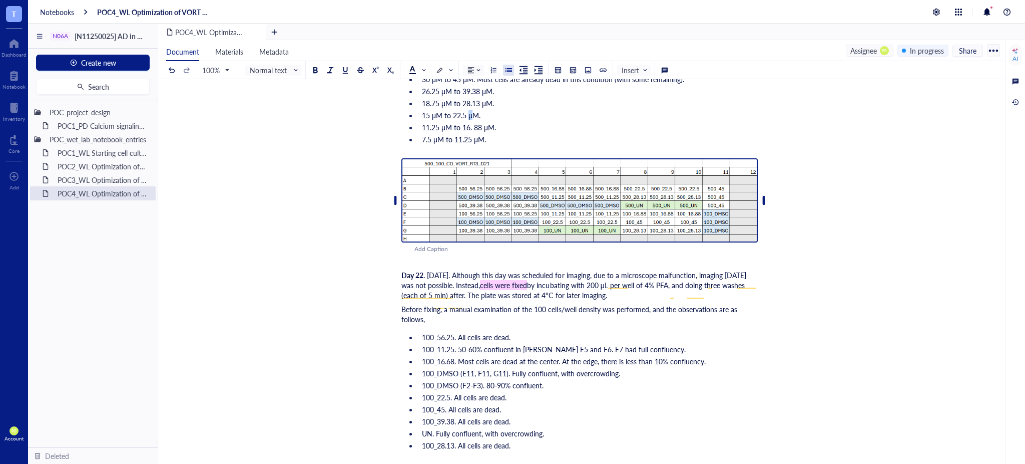
copy span "μ"
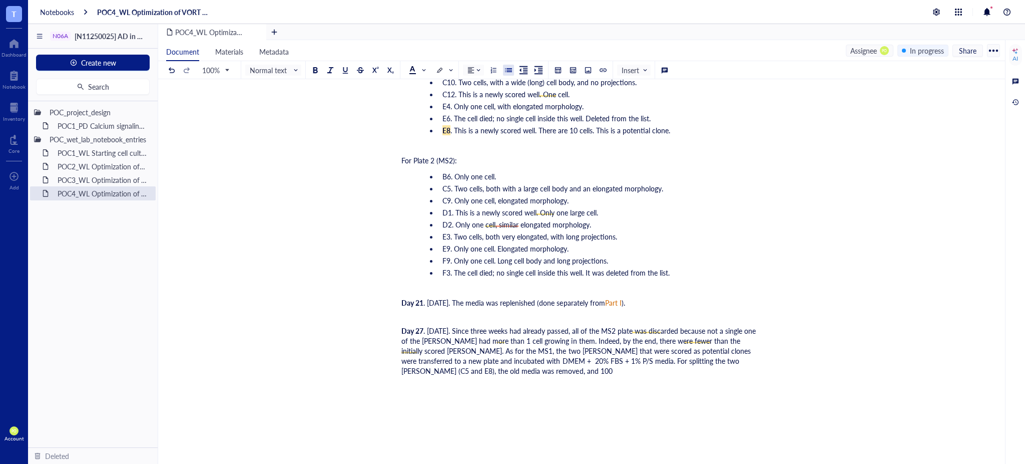
scroll to position [5825, 0]
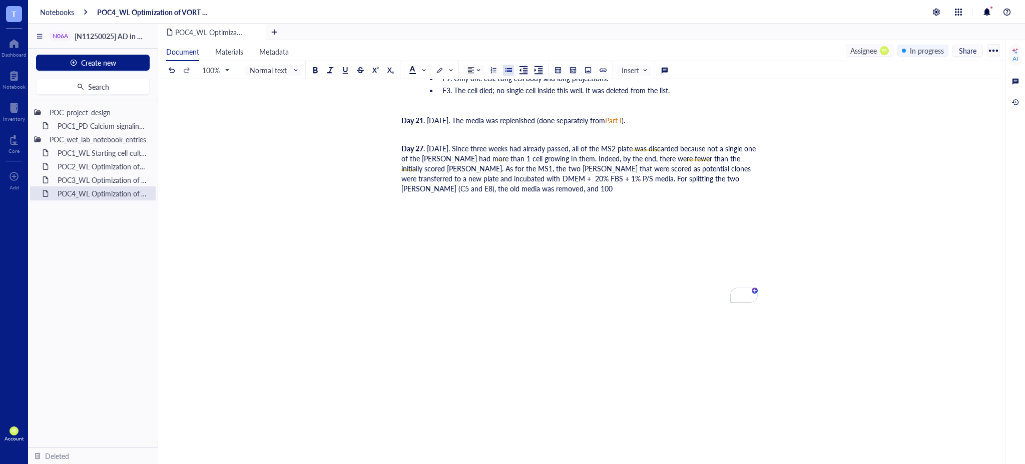
click at [482, 184] on div "Day 27 . [DATE]. Since three weeks had already passed, all of the MS2 plate was…" at bounding box center [580, 168] width 356 height 50
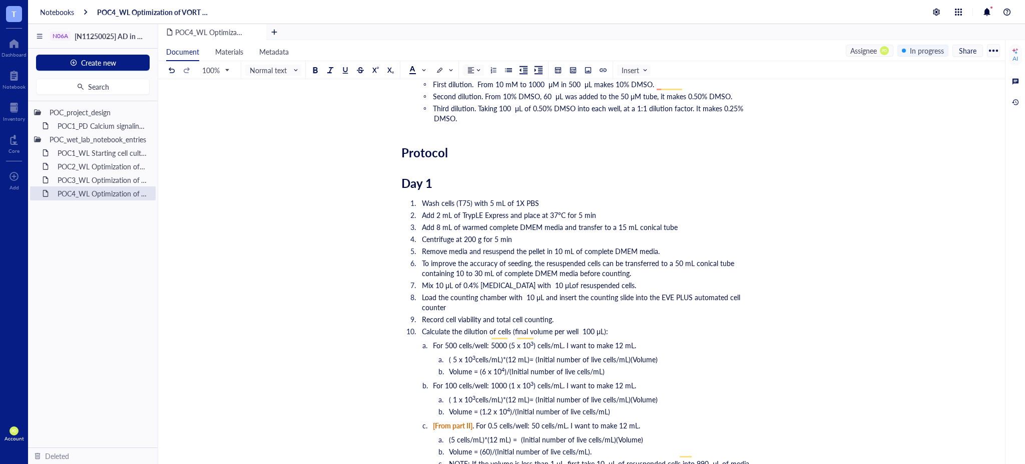
scroll to position [1224, 0]
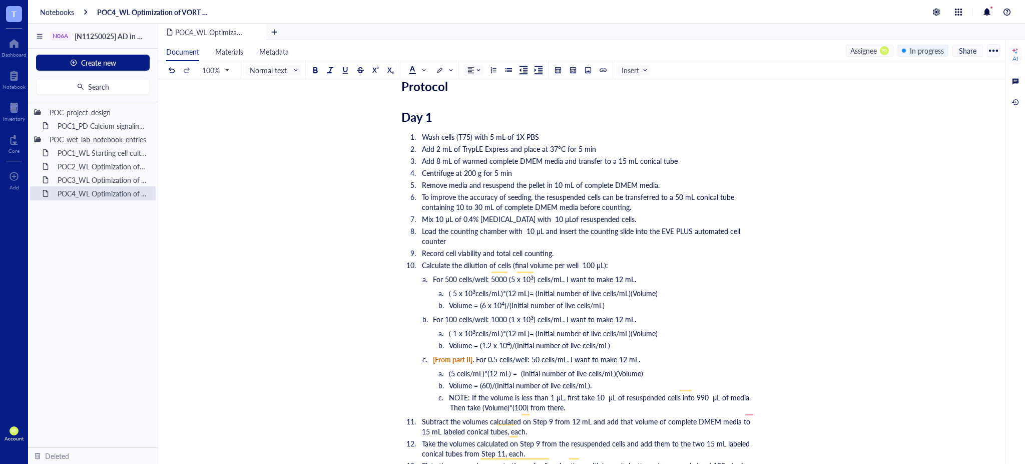
click at [504, 144] on span "Add 2 mL of TrypLE Express and place at 37°C for 5 min" at bounding box center [509, 149] width 174 height 10
drag, startPoint x: 507, startPoint y: 137, endPoint x: 461, endPoint y: 136, distance: 45.6
click at [461, 144] on span "Add 2 mL of TrypLE Express and place at 37°C for 5 min" at bounding box center [509, 149] width 174 height 10
copy span "TrypLE Express"
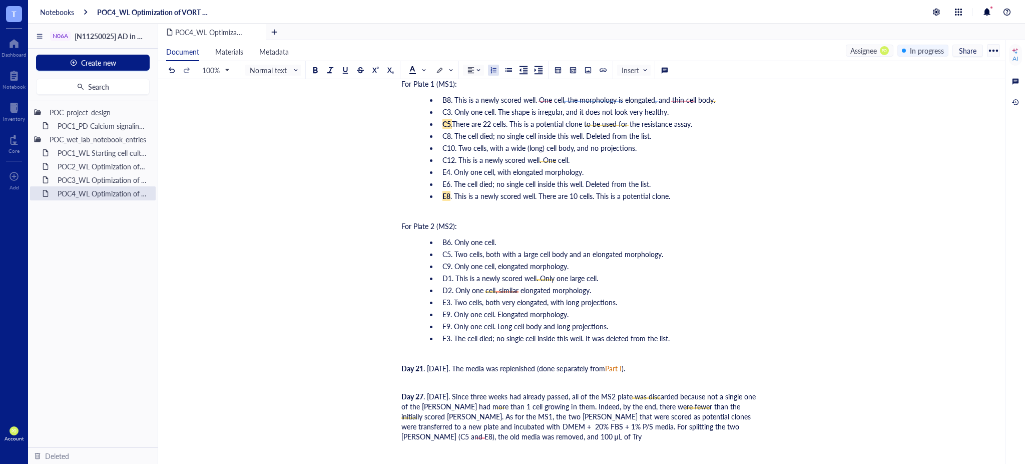
scroll to position [5595, 0]
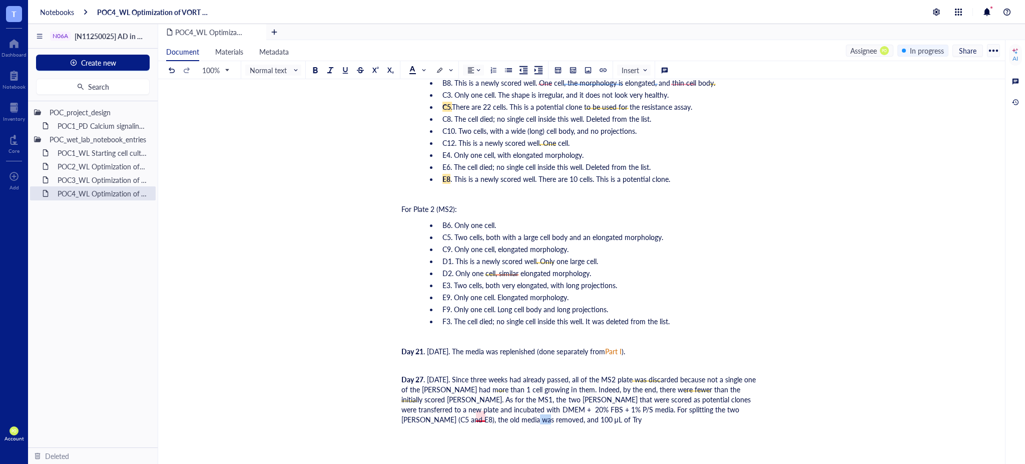
drag, startPoint x: 492, startPoint y: 419, endPoint x: 477, endPoint y: 417, distance: 14.6
click at [477, 417] on div "Day 27 . [DATE]. Since three weeks had already passed, all of the MS2 plate was…" at bounding box center [580, 399] width 356 height 50
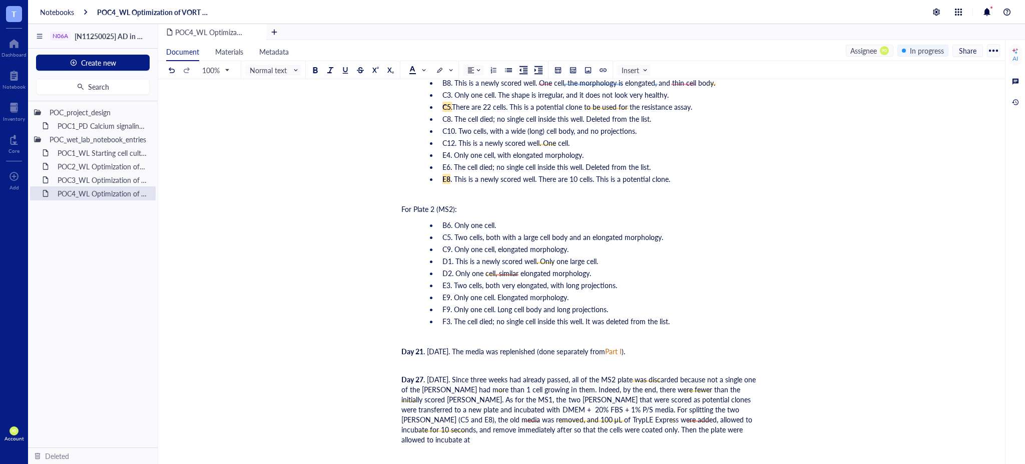
click at [695, 416] on span ". [DATE]. Since three weeks had already passed, all of the MS2 plate was discar…" at bounding box center [580, 409] width 356 height 70
click at [564, 427] on span ". [DATE]. Since three weeks had already passed, all of the MS2 plate was discar…" at bounding box center [580, 409] width 356 height 70
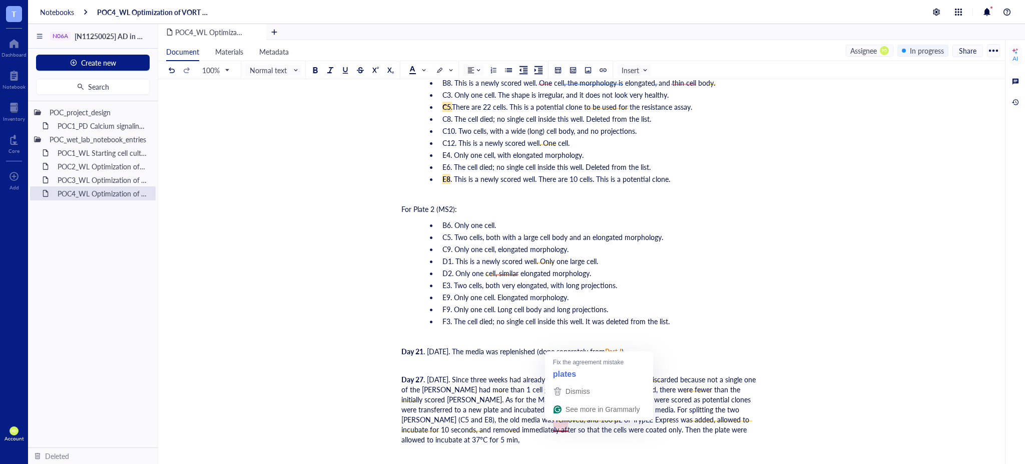
click at [572, 425] on span ". [DATE]. Since three weeks had already passed, all of the MS2 plate was discar…" at bounding box center [580, 409] width 356 height 70
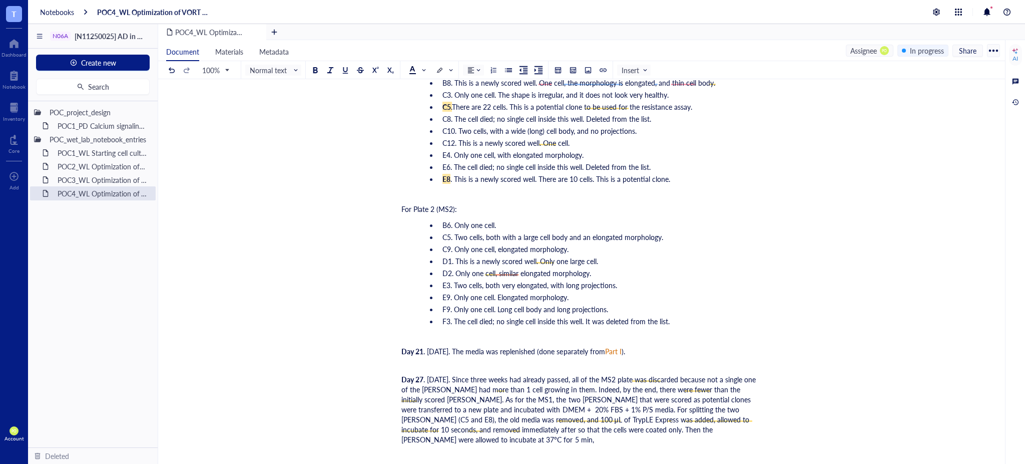
click at [720, 427] on div "Day 27 . [DATE]. Since three weeks had already passed, all of the MS2 plate was…" at bounding box center [580, 409] width 356 height 70
drag, startPoint x: 468, startPoint y: 414, endPoint x: 460, endPoint y: 414, distance: 8.0
click at [460, 414] on span ". [DATE]. Since three weeks had already passed, all of the MS2 plate was discar…" at bounding box center [580, 409] width 356 height 70
copy span "μL"
click at [524, 432] on div "Day 27 . [DATE]. Since three weeks had already passed, all of the MS2 plate was…" at bounding box center [580, 409] width 356 height 70
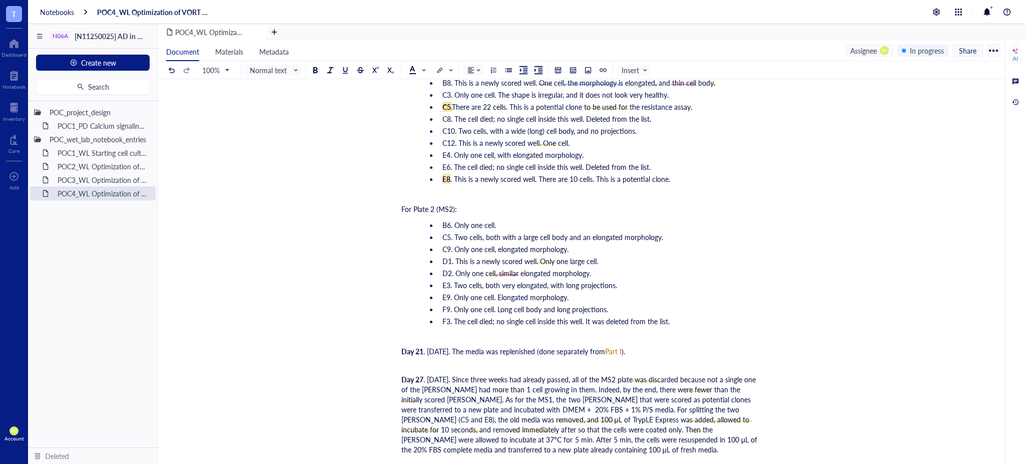
click at [499, 444] on div "Day 27 . [DATE]. Since three weeks had already passed, all of the MS2 plate was…" at bounding box center [580, 414] width 356 height 80
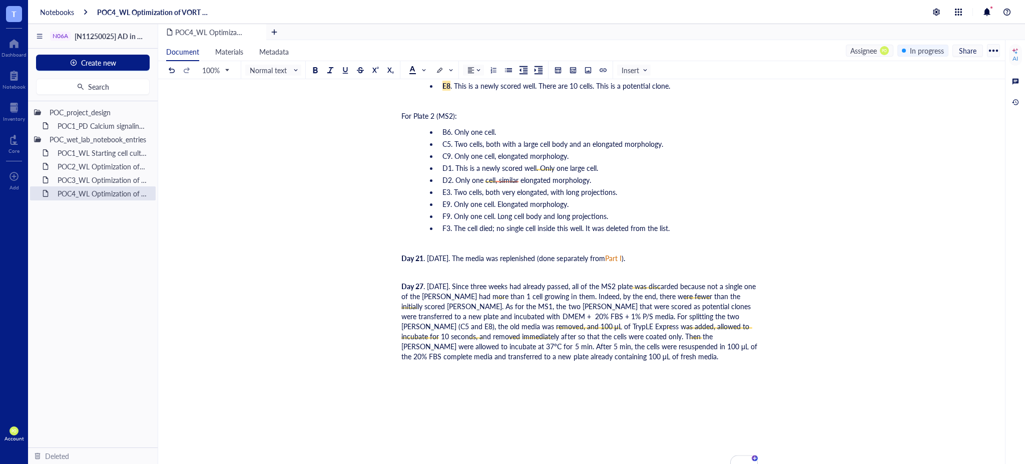
scroll to position [5706, 0]
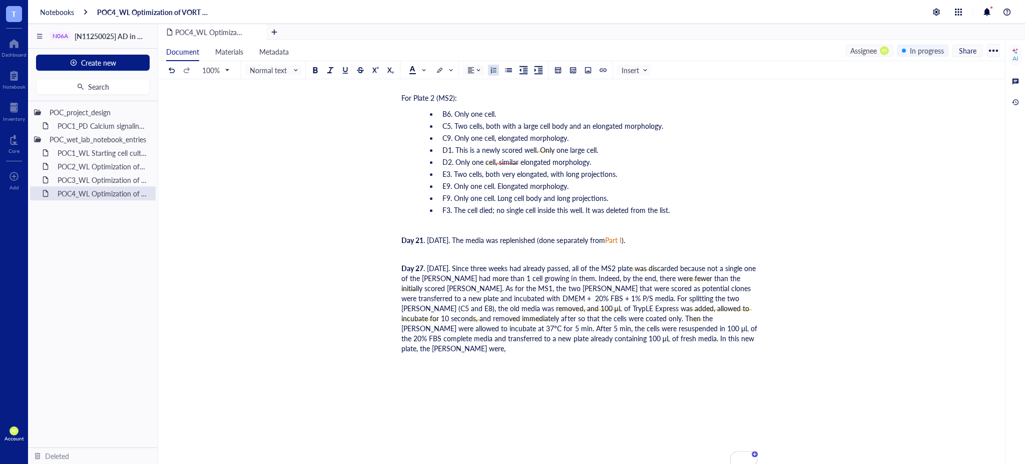
click at [495, 70] on div at bounding box center [493, 70] width 7 height 7
click at [583, 332] on div "Day 27 . [DATE]. Since three weeks had already passed, all of the MS2 plate was…" at bounding box center [580, 308] width 356 height 90
click at [506, 72] on div at bounding box center [508, 70] width 7 height 7
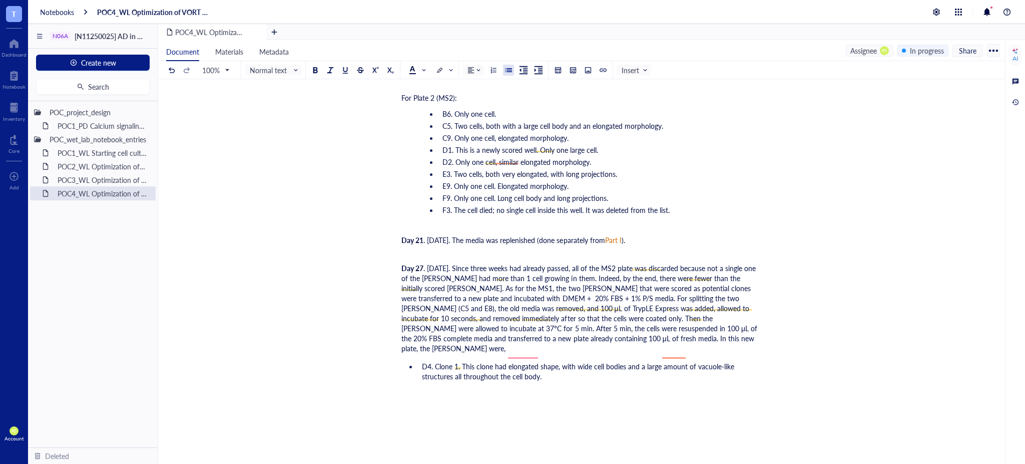
click at [567, 361] on li "D4. Clone 1. This clone had an elongated shape, with wide cell bodies and a lar…" at bounding box center [588, 371] width 340 height 20
click at [561, 365] on li "D4. Clone 1. This clone had an elongated shape, with wide cell bodies and a lar…" at bounding box center [588, 371] width 340 height 20
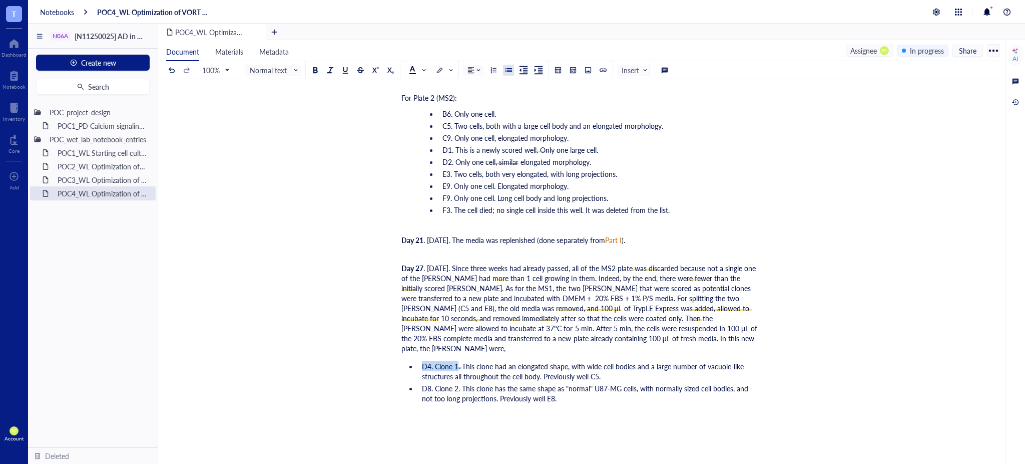
drag, startPoint x: 458, startPoint y: 355, endPoint x: 421, endPoint y: 350, distance: 37.4
click at [421, 361] on li "D4. Clone 1. This clone had an elongated shape, with wide cell bodies and a lar…" at bounding box center [588, 371] width 340 height 20
click at [315, 68] on div at bounding box center [315, 70] width 7 height 7
click at [447, 69] on span at bounding box center [444, 70] width 16 height 10
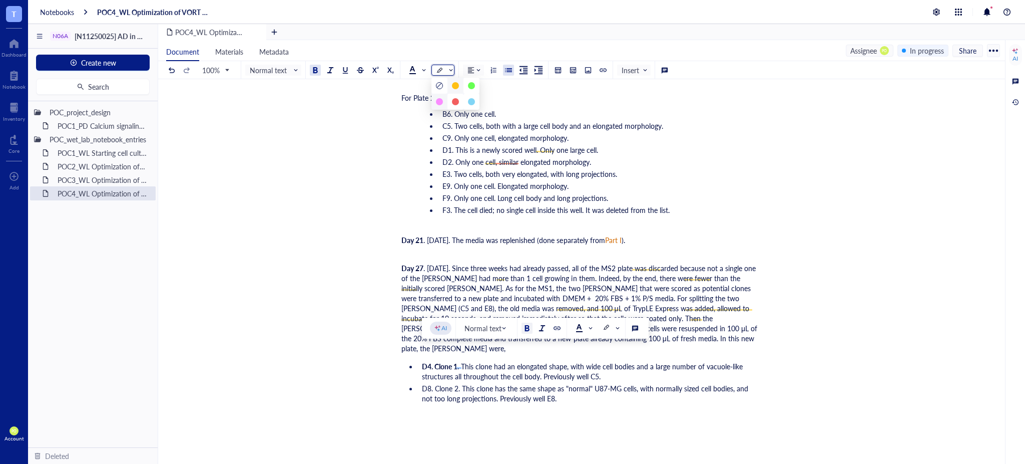
click at [440, 98] on div at bounding box center [439, 101] width 7 height 7
click at [452, 383] on span "D8. Clone 2. This clone has the same shape as "normal" U87-MG cells, with norma…" at bounding box center [586, 393] width 328 height 20
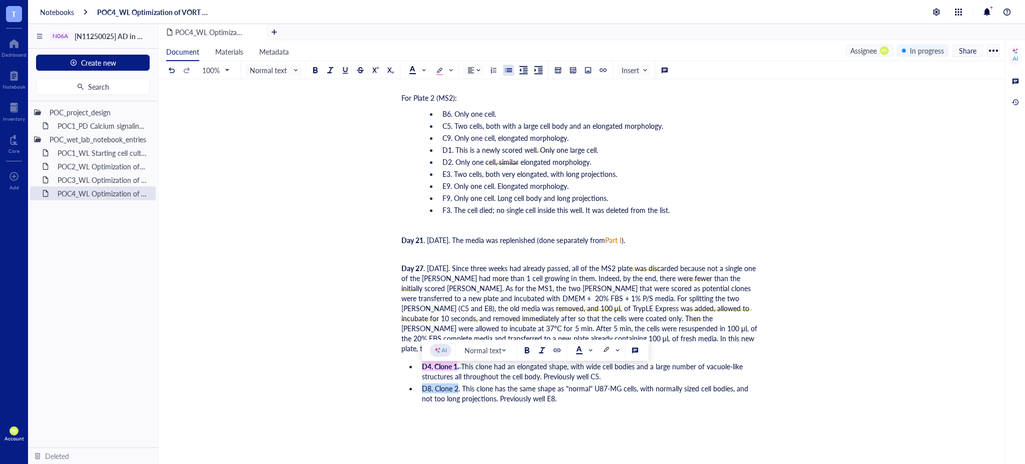
drag, startPoint x: 459, startPoint y: 377, endPoint x: 425, endPoint y: 378, distance: 34.1
click at [425, 383] on span "D8. Clone 2. This clone has the same shape as "normal" U87-MG cells, with norma…" at bounding box center [586, 393] width 328 height 20
click at [316, 77] on div "100% Normal text Insert" at bounding box center [418, 70] width 504 height 18
click at [314, 70] on div at bounding box center [315, 70] width 7 height 7
click at [436, 69] on div at bounding box center [443, 70] width 23 height 11
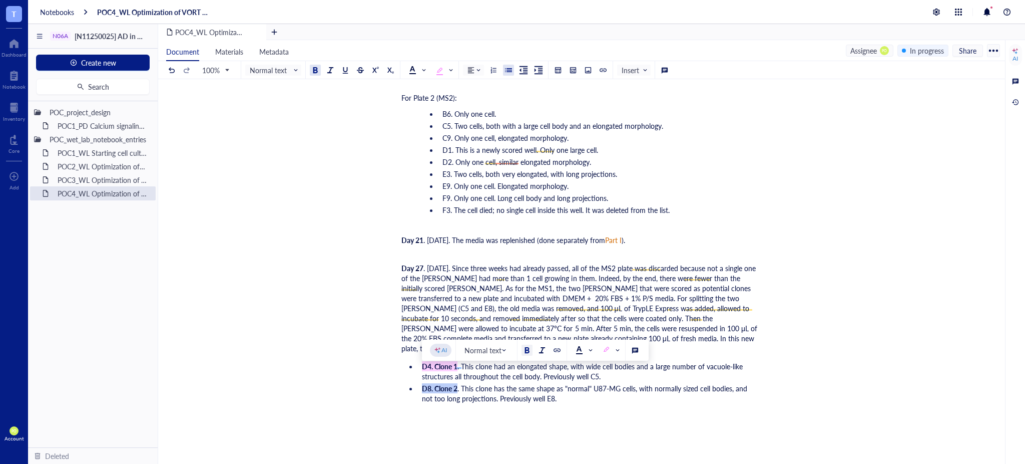
click at [574, 385] on li "D8. Clone 2 . This clone has the same shape as "normal" U87-MG cells, with norm…" at bounding box center [588, 393] width 340 height 20
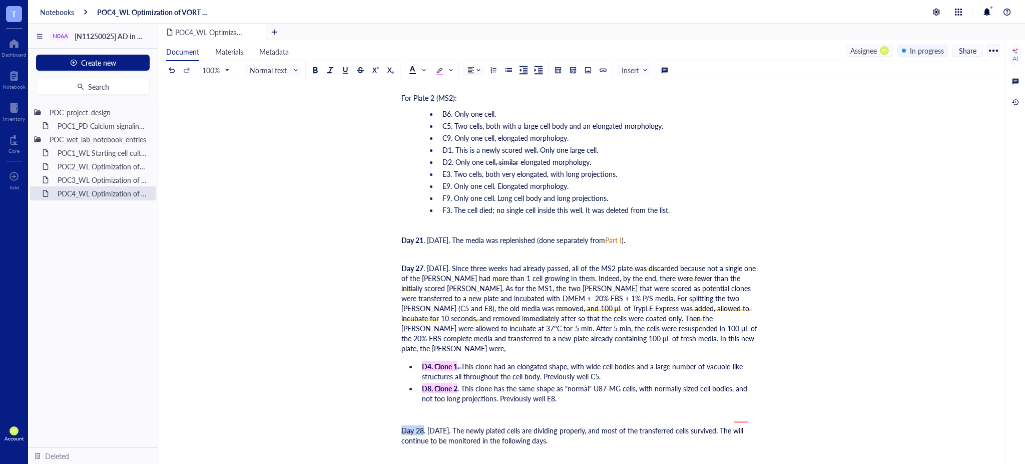
drag, startPoint x: 422, startPoint y: 417, endPoint x: 401, endPoint y: 419, distance: 21.1
click at [505, 391] on div at bounding box center [506, 391] width 7 height 7
click at [595, 449] on div "﻿" at bounding box center [580, 454] width 356 height 10
click at [599, 428] on div "Day 28 . [DATE]. The newly plated cells are dividing properly, and most of the …" at bounding box center [580, 435] width 356 height 20
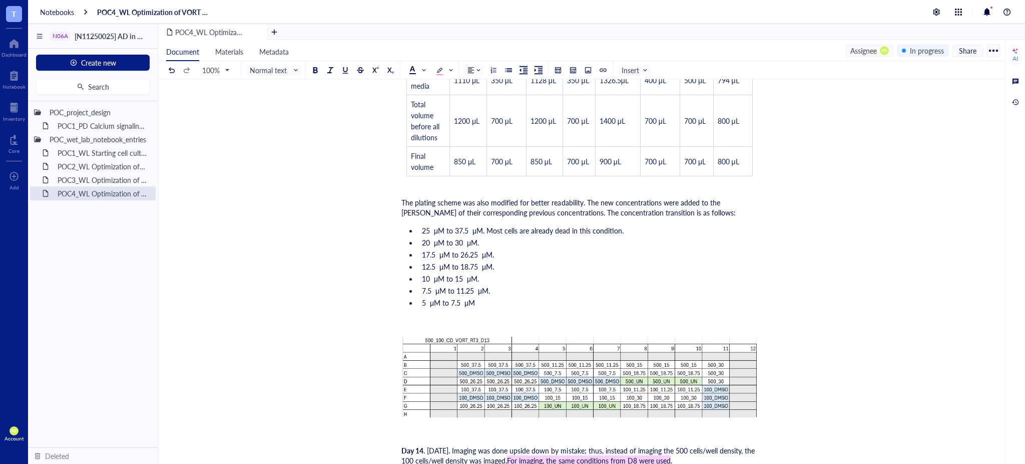
scroll to position [1923, 0]
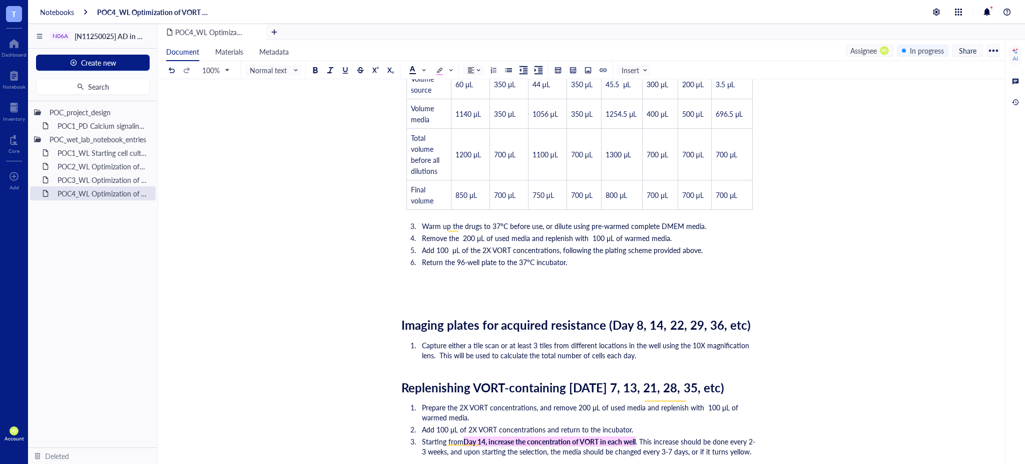
drag, startPoint x: 1006, startPoint y: 213, endPoint x: 997, endPoint y: 111, distance: 102.5
click at [997, 111] on div "Document Materials Metadata Assignee PO In progress Share 100% Normal text Inse…" at bounding box center [591, 252] width 867 height 424
drag, startPoint x: 1001, startPoint y: 219, endPoint x: 996, endPoint y: 96, distance: 122.8
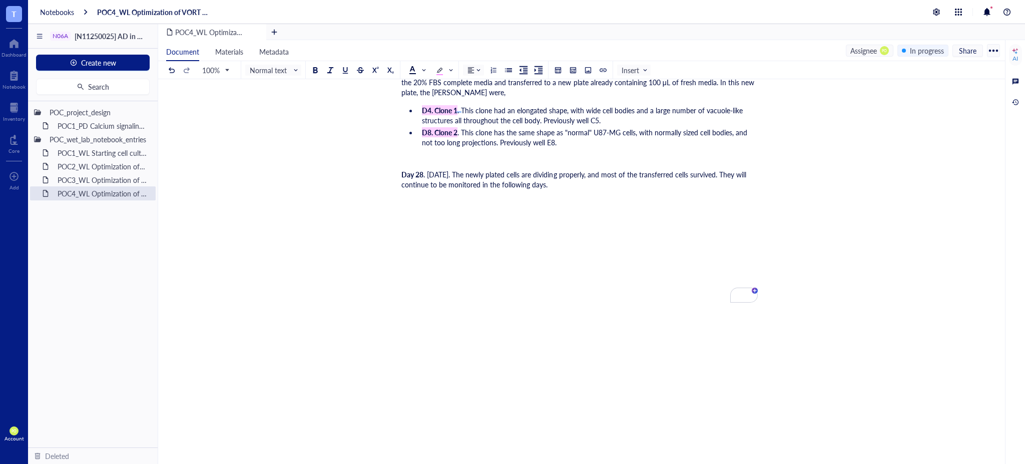
scroll to position [5628, 0]
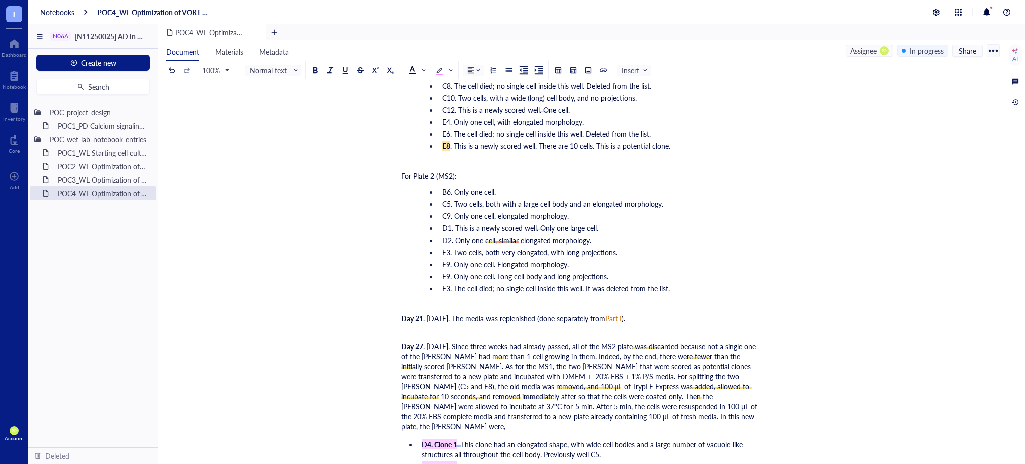
click at [613, 413] on div "Day 27 . [DATE]. Since three weeks had already passed, all of the MS2 plate was…" at bounding box center [580, 386] width 356 height 90
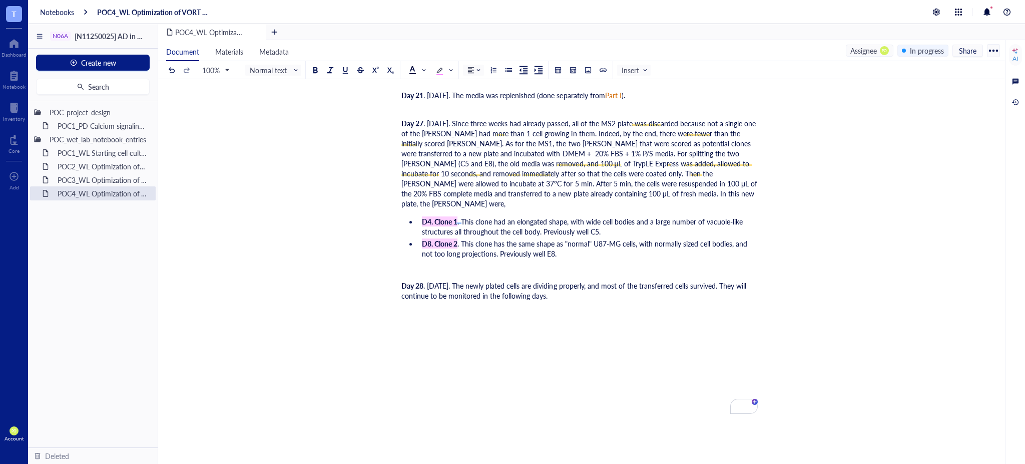
click at [406, 266] on div "﻿" at bounding box center [580, 271] width 356 height 10
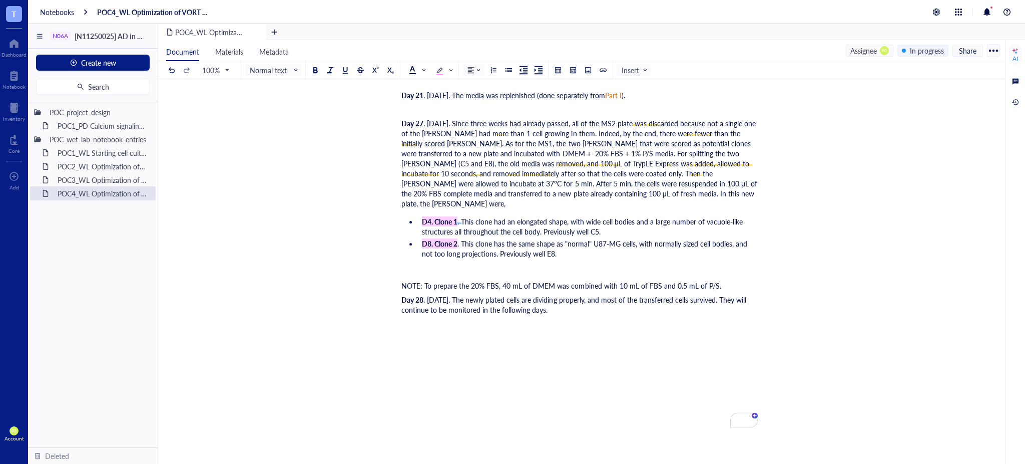
click at [727, 280] on div "NOTE: To prepare the 20% FBS, 40 mL of DMEM was combined with 10 mL of FBS and …" at bounding box center [580, 285] width 356 height 10
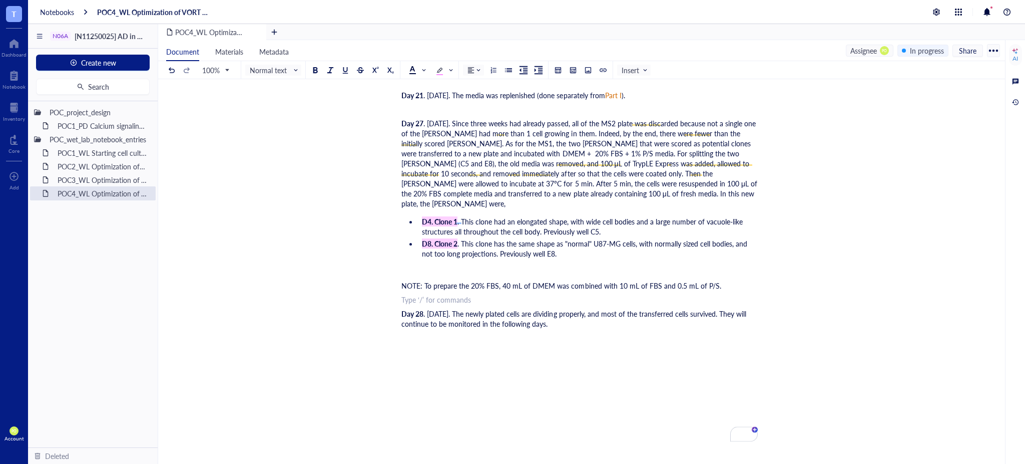
drag, startPoint x: 670, startPoint y: 340, endPoint x: 658, endPoint y: 311, distance: 31.2
click at [670, 346] on div "To enrich screen reader interactions, please activate Accessibility in Grammarl…" at bounding box center [580, 361] width 356 height 30
click at [658, 311] on div "Day 28 . [DATE]. The newly plated cells are dividing properly, and most of the …" at bounding box center [580, 318] width 356 height 20
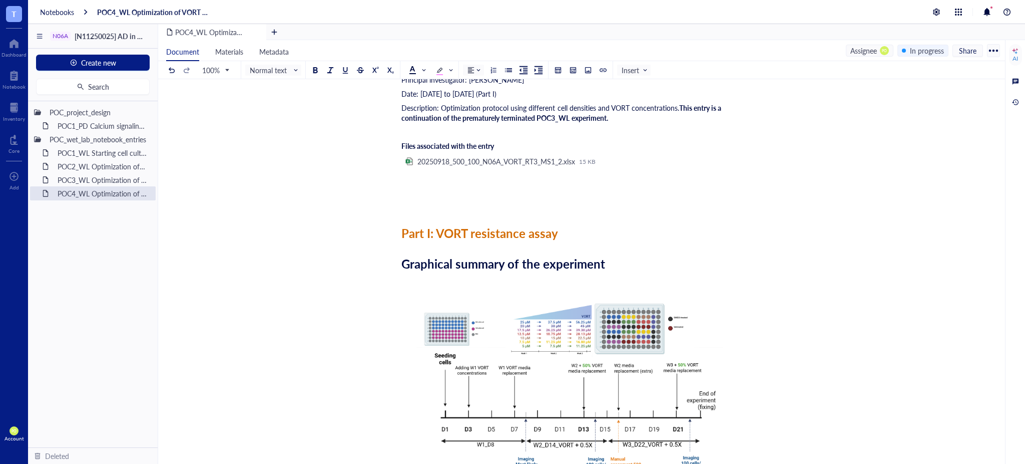
scroll to position [0, 0]
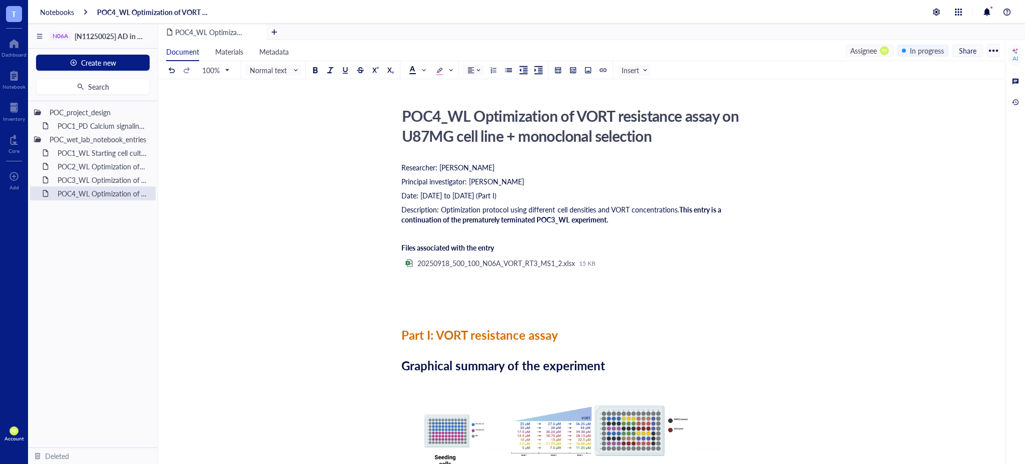
click at [549, 195] on div "Date: [DATE] to [DATE] (Part I)" at bounding box center [580, 195] width 356 height 10
